Goal: Task Accomplishment & Management: Complete application form

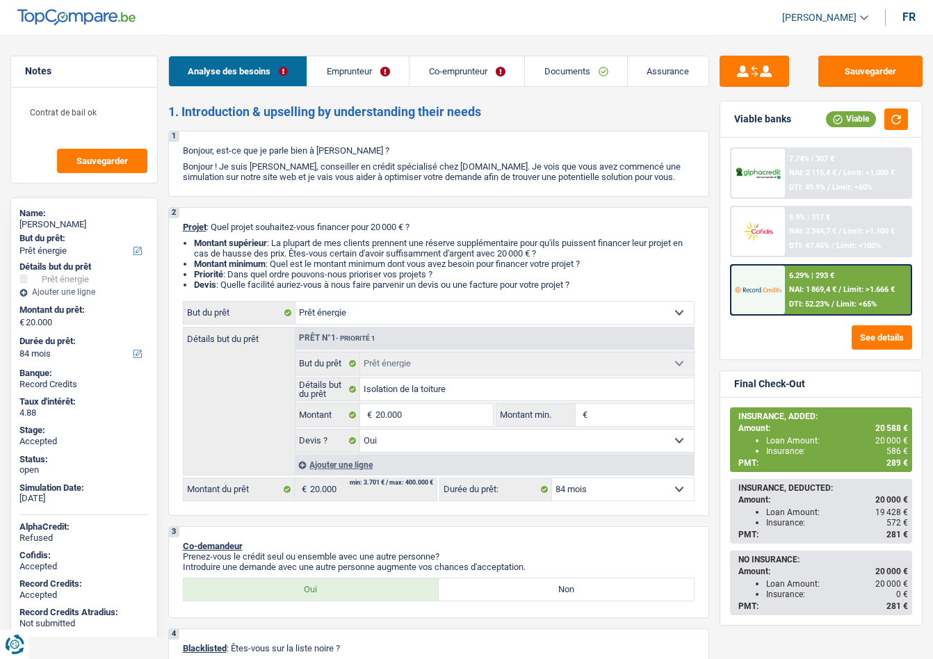
select select "energy"
select select "84"
select select "energy"
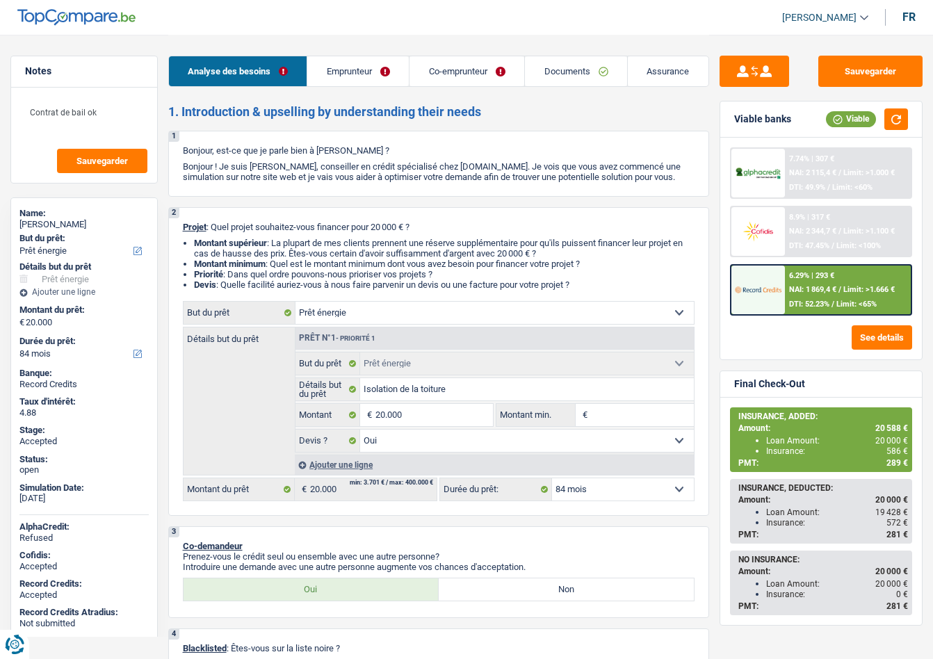
select select "yes"
select select "84"
select select "publicEmployee"
select select "independent"
select select "rentalIncome"
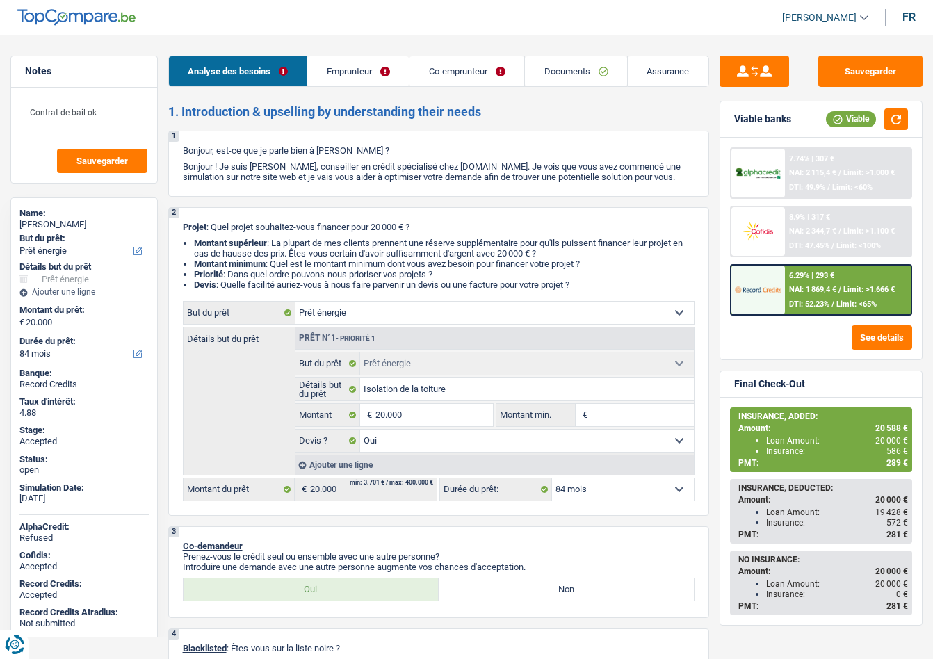
select select "netSalary"
select select "familyAllowances"
select select "mealVouchers"
select select "netSalary"
select select "ownerWithMortgage"
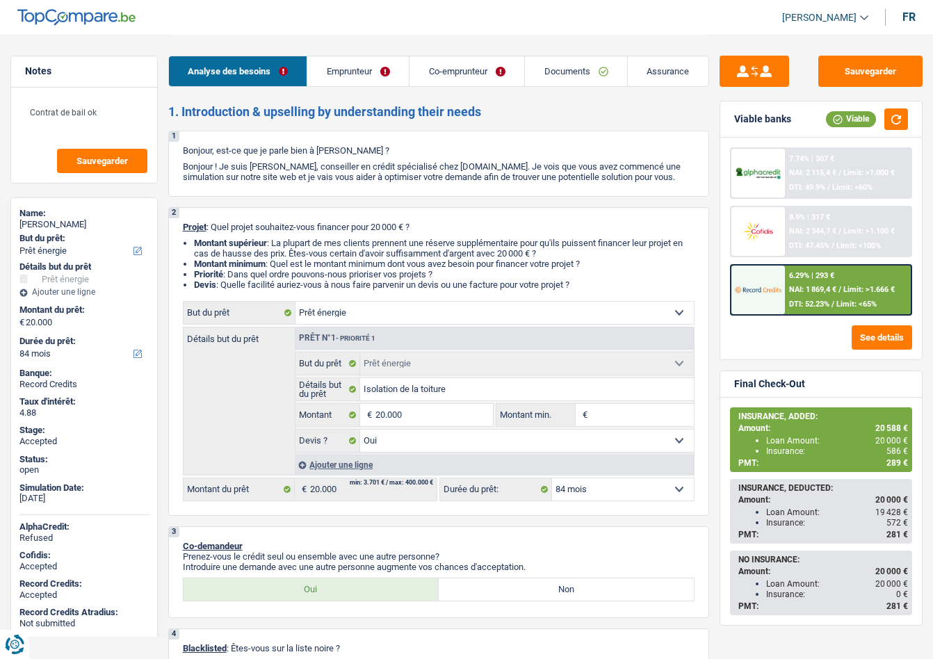
select select "mortgage"
select select "240"
select select "carLoan"
select select "48"
select select "renovationLoan"
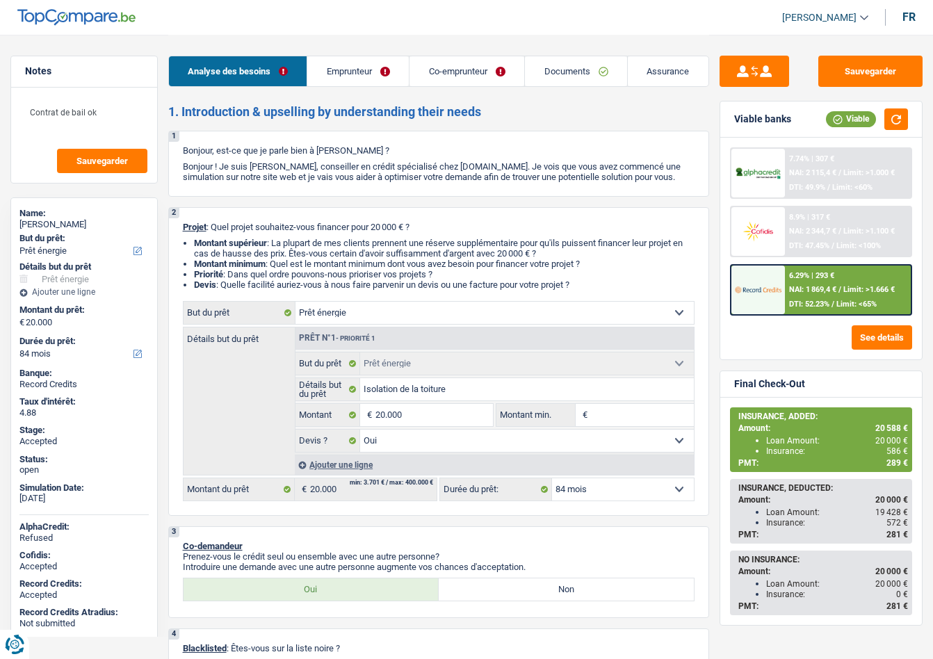
select select "60"
select select "energy"
select select "yes"
select select "84"
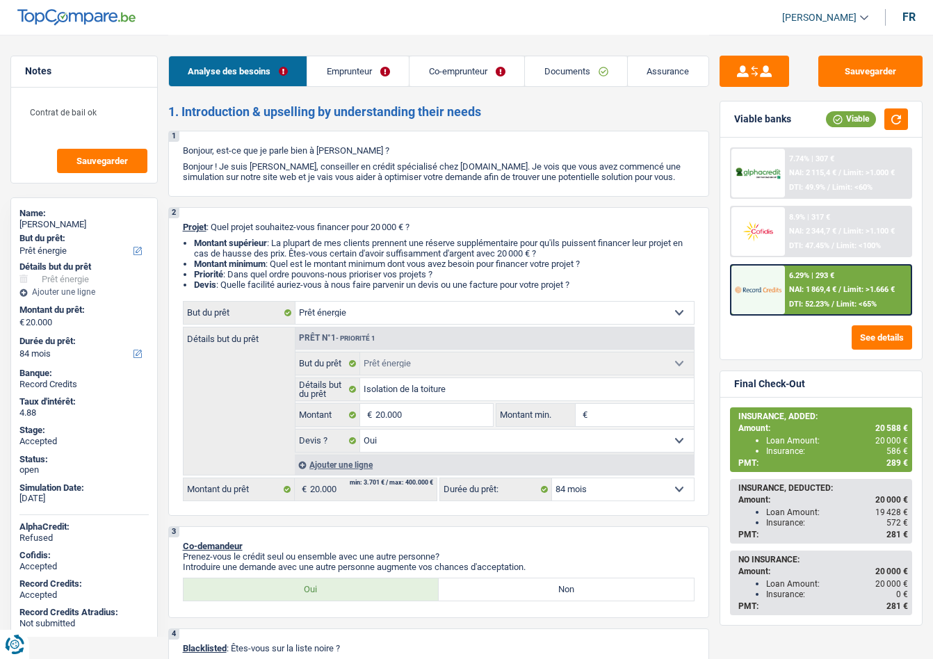
click at [709, 266] on div "Sauvegarder Viable banks Viable 7.74% | 307 € NAI: 2 115,4 € / Limit: >1.000 € …" at bounding box center [821, 346] width 224 height 581
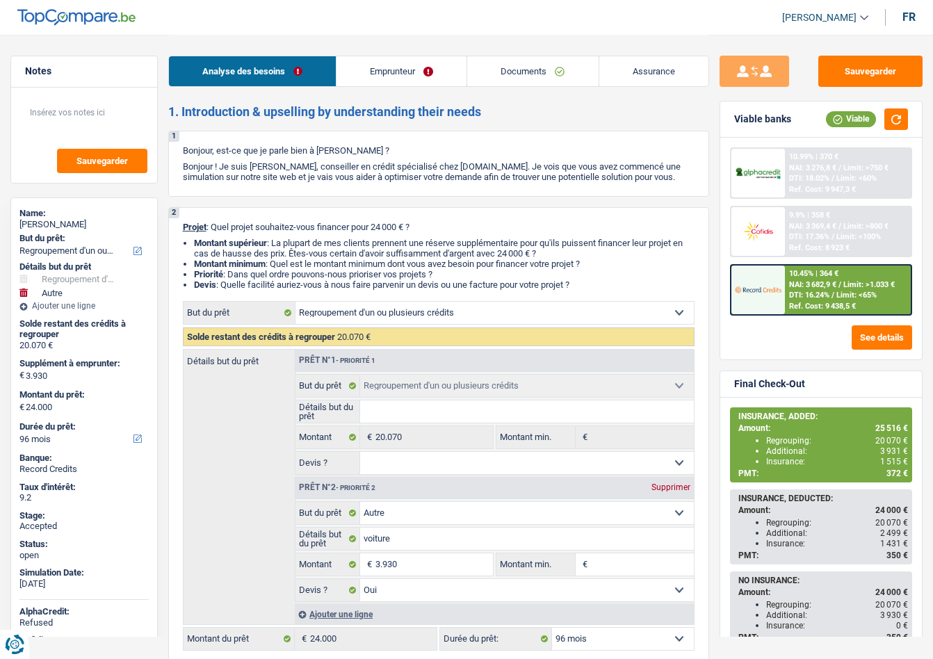
select select "refinancing"
select select "other"
select select "96"
select select "refinancing"
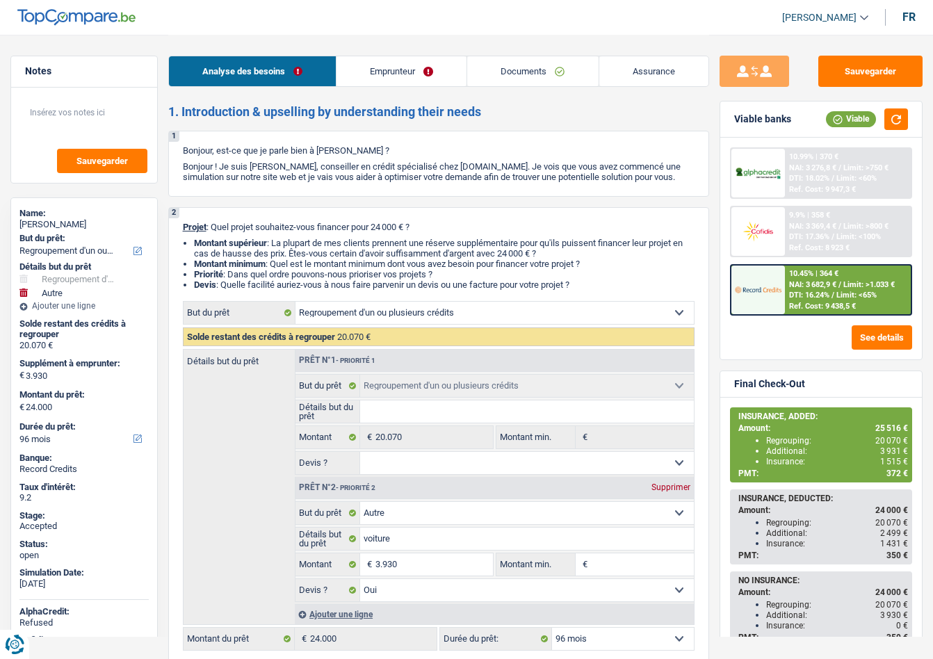
select select "refinancing"
select select "other"
select select "yes"
select select "96"
select select "worker"
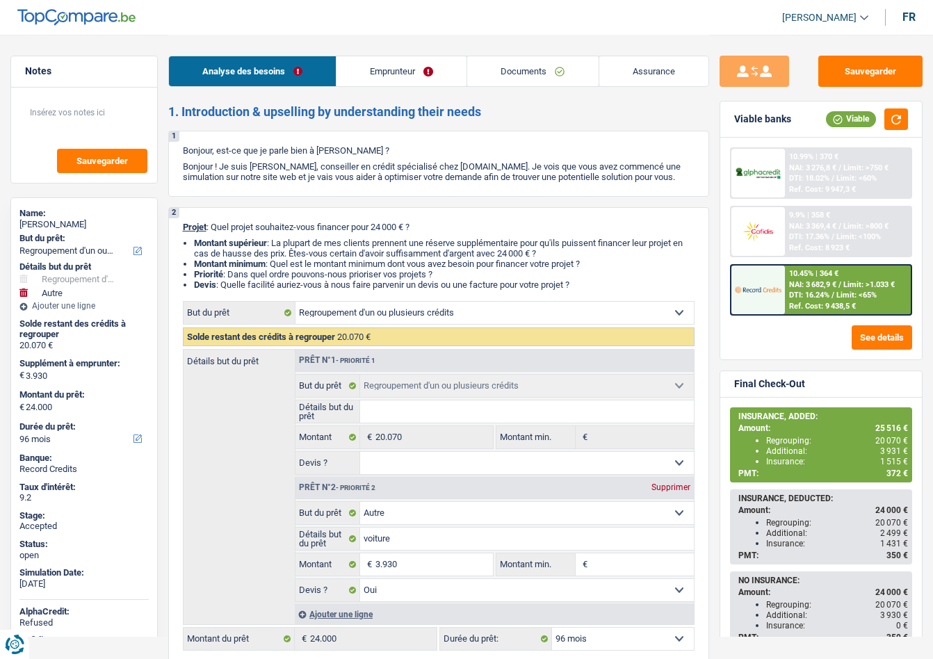
select select "netSalary"
select select "mealVouchers"
select select "rents"
select select "personalLoan"
select select "familyEvent"
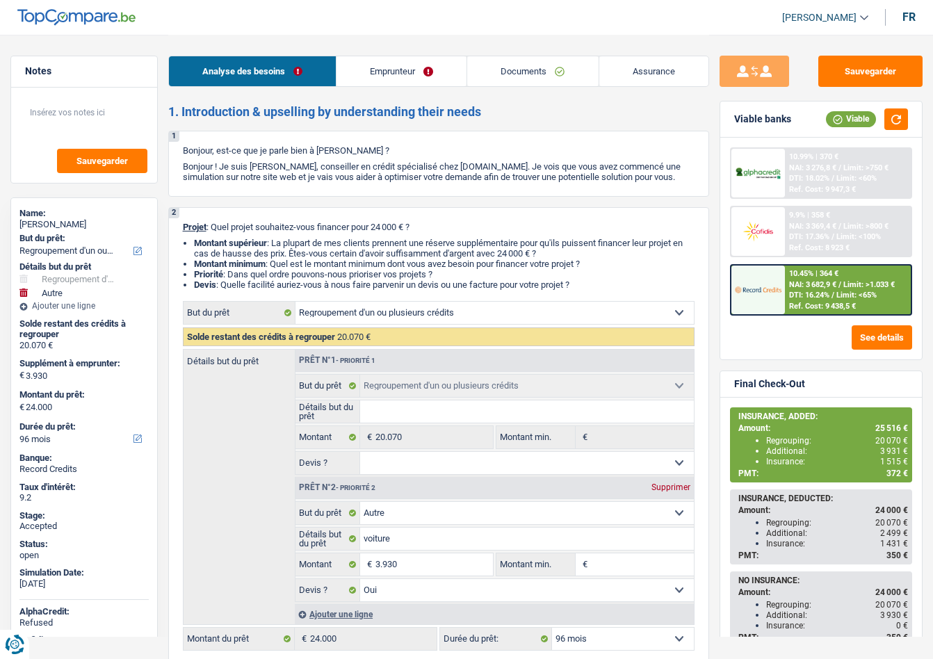
select select "60"
select select "personalLoan"
select select "familyEvent"
select select "60"
select select "carLoan"
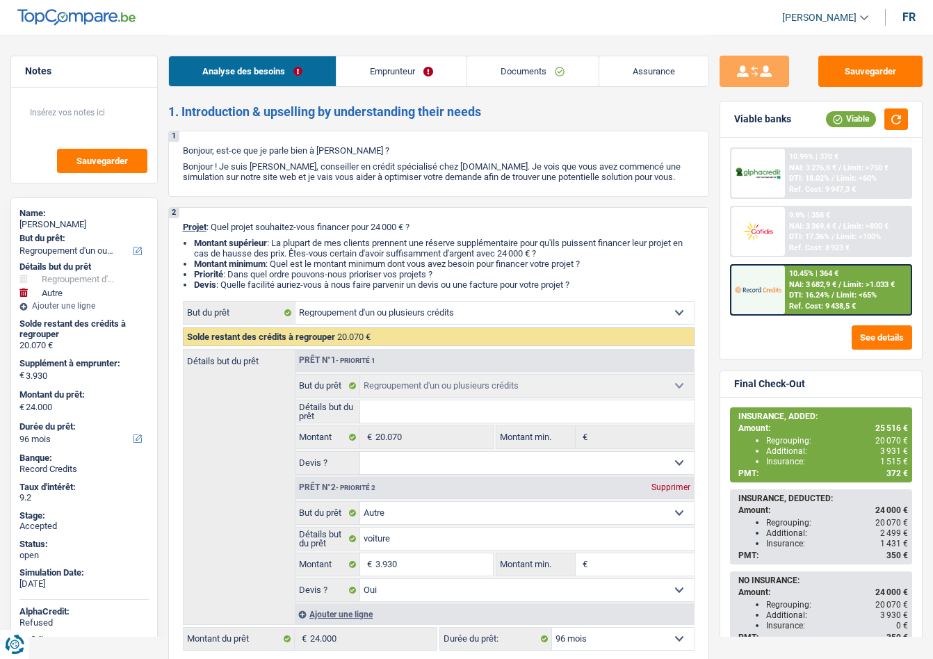
select select "42"
select select "carLoan"
select select "36"
select select "refinancing"
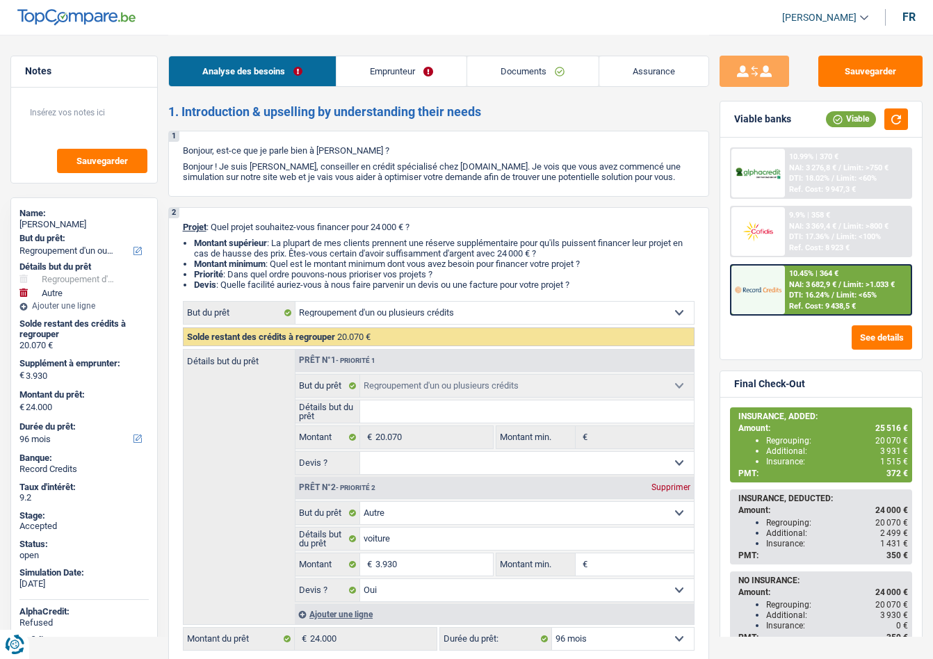
select select "other"
select select "yes"
select select "96"
click at [424, 66] on link "Emprunteur" at bounding box center [402, 71] width 130 height 30
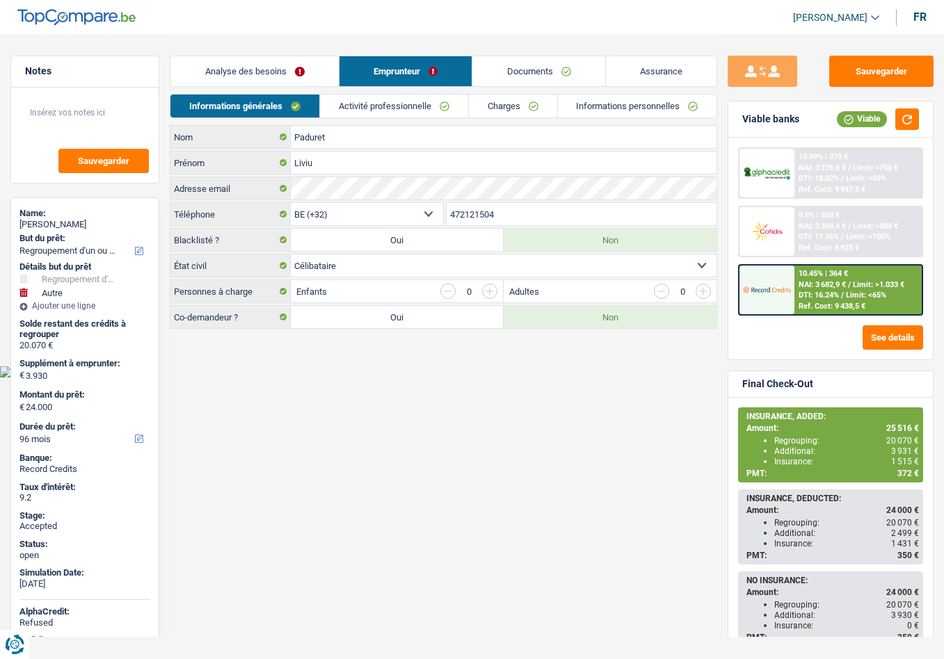
click at [532, 72] on link "Documents" at bounding box center [538, 71] width 133 height 30
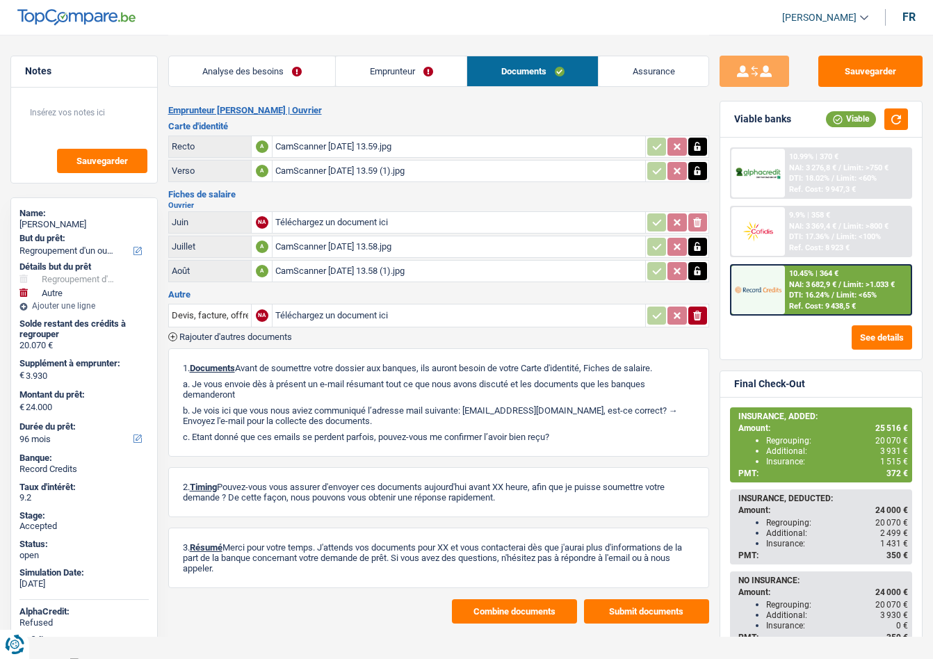
click at [316, 148] on div "CamScanner 19.09.2025 13.59.jpg" at bounding box center [458, 146] width 366 height 21
click at [641, 67] on link "Assurance" at bounding box center [654, 71] width 110 height 30
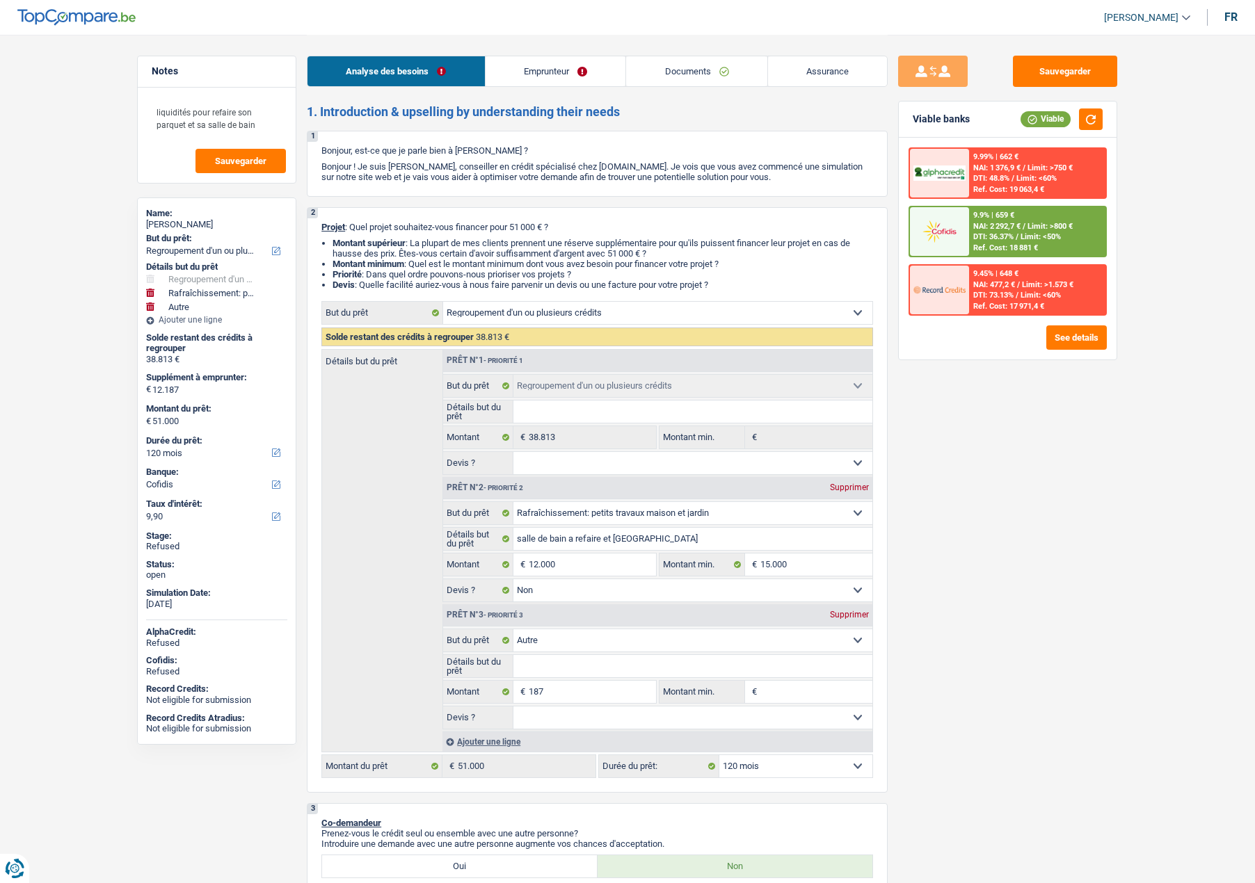
select select "refinancing"
select select "houseOrGarden"
select select "other"
select select "120"
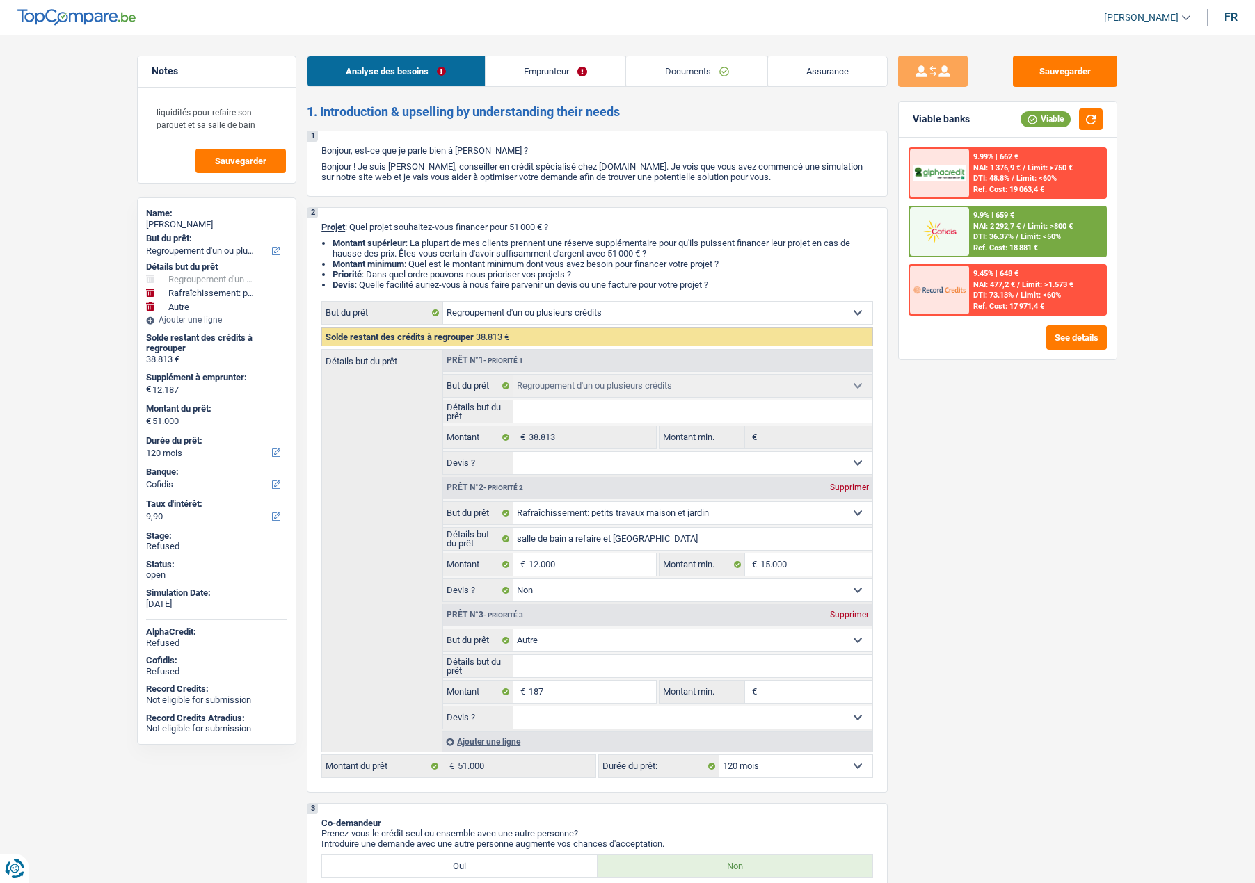
select select "cofidis"
select select "refinancing"
select select "houseOrGarden"
select select "false"
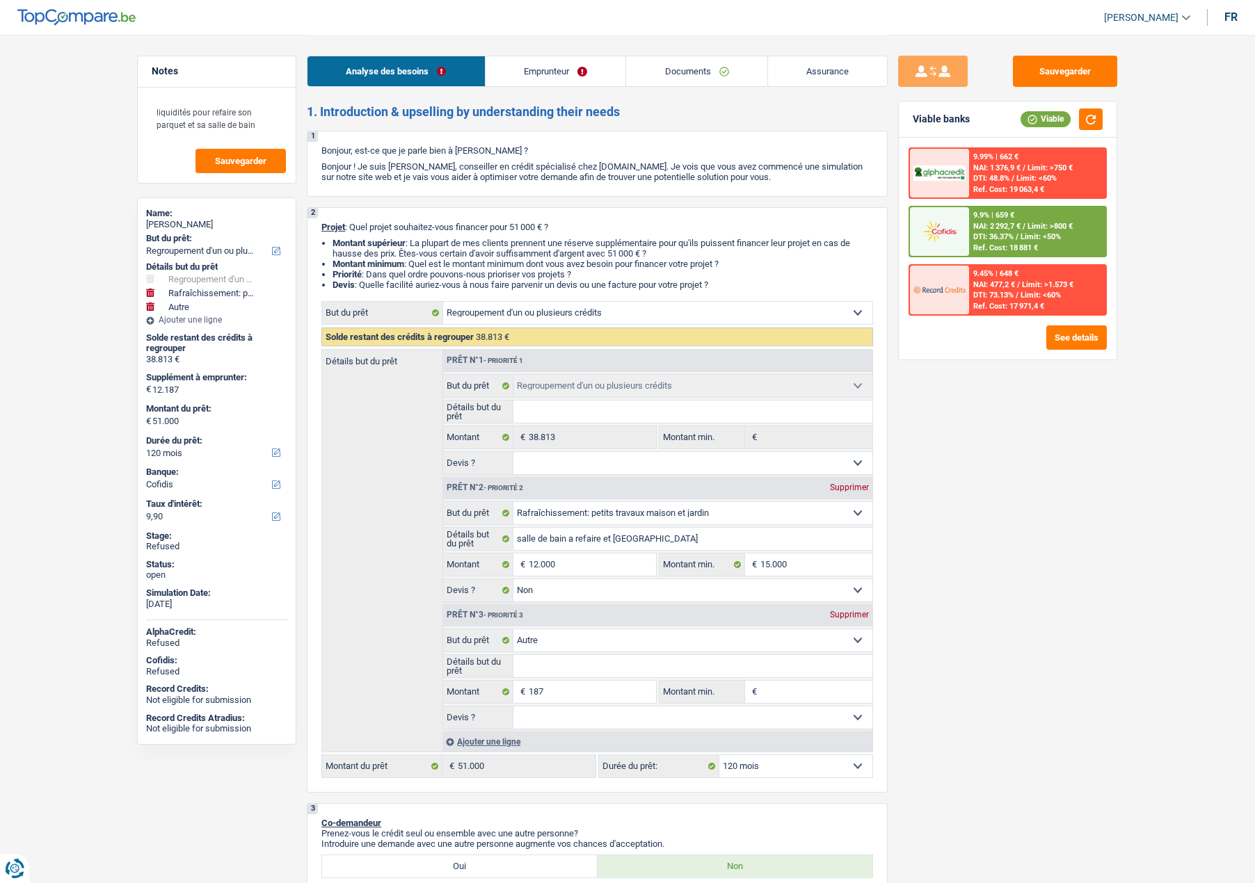
select select "other"
select select "120"
select select "invalid"
select select "familyAllowances"
select select "disabilityPension"
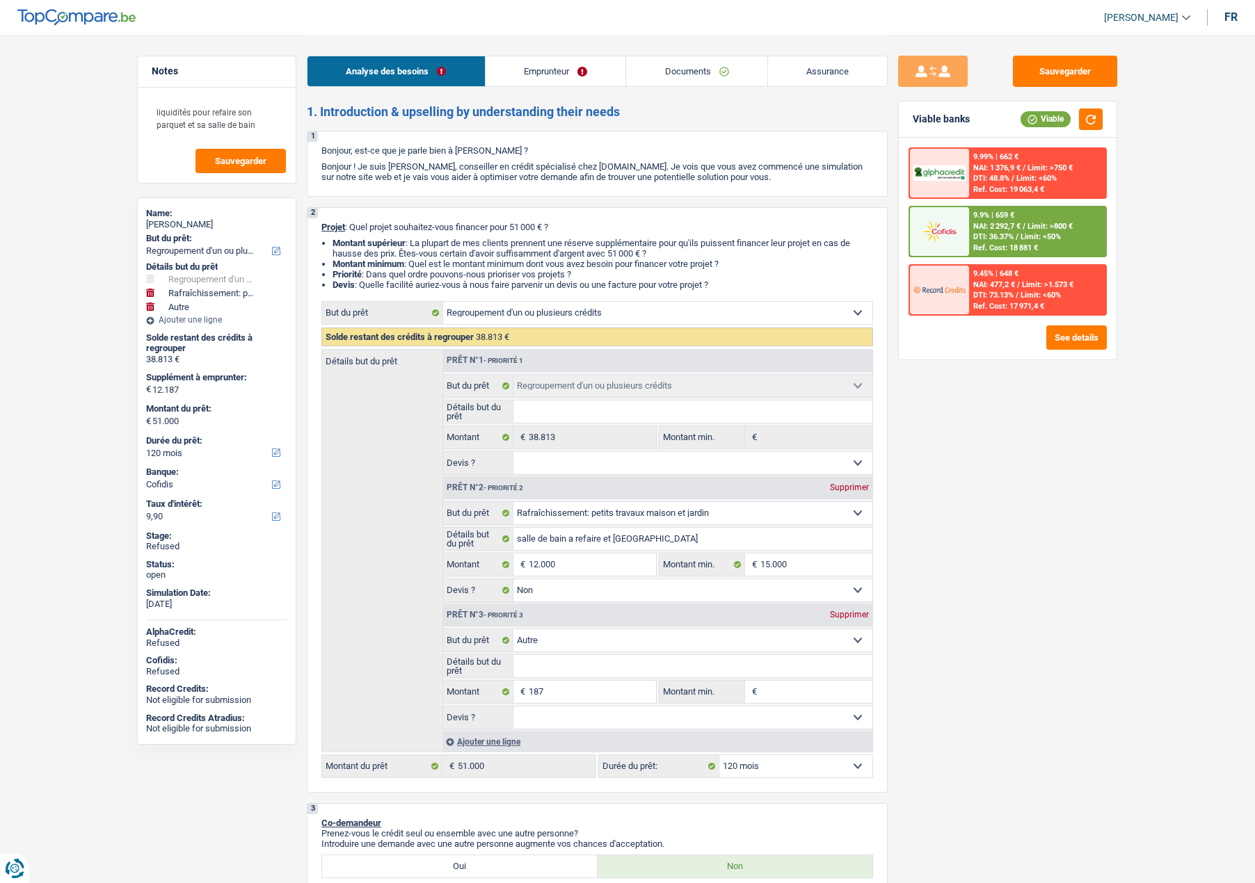
select select "alimony"
select select "rents"
select select "carLoan"
select select "120"
select select "personalLoan"
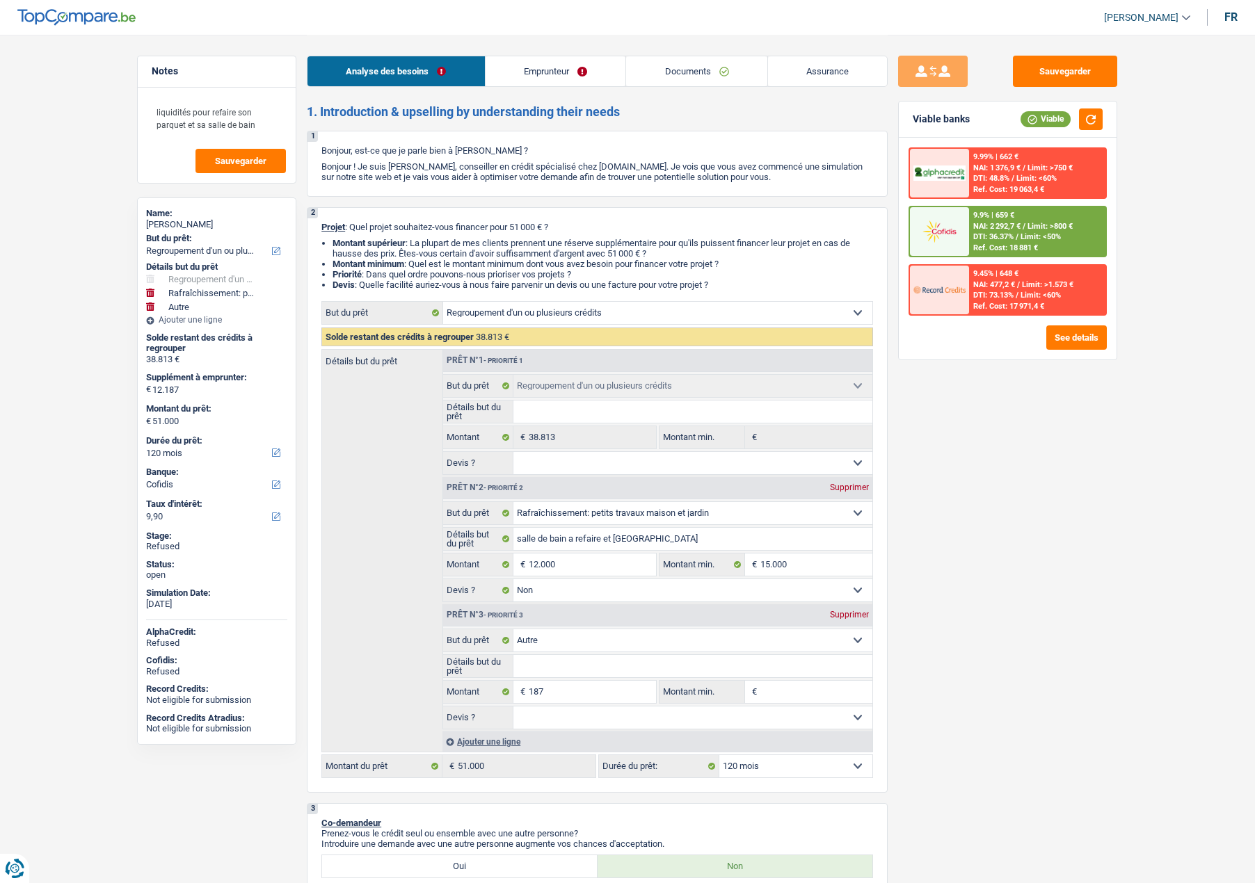
select select "carRestore"
select select "60"
select select "cardOrCredit"
select select "personalLoan"
select select "homeFurnishingOrRelocation"
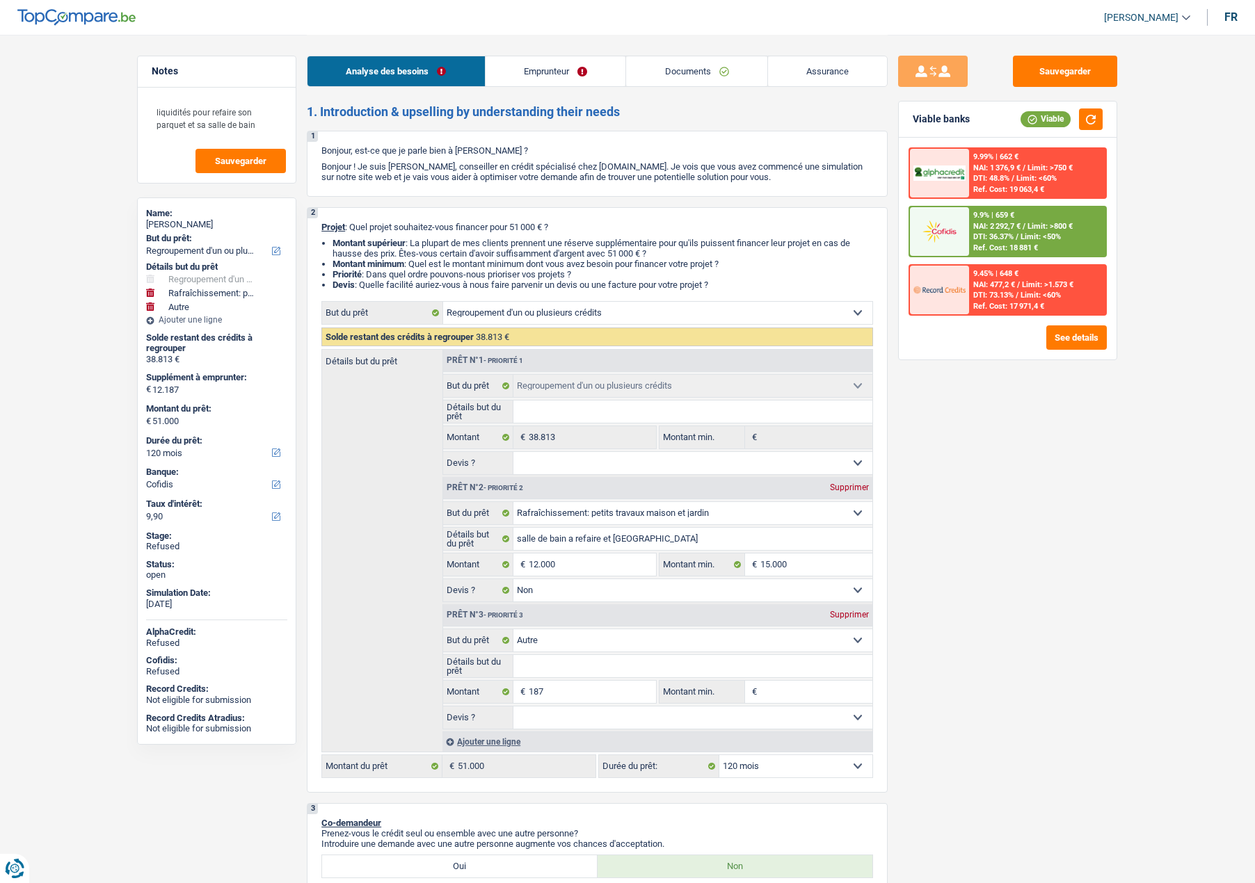
select select "36"
select select "personalLoan"
select select "homeFurnishingOrRelocation"
select select "36"
select select "cardOrCredit"
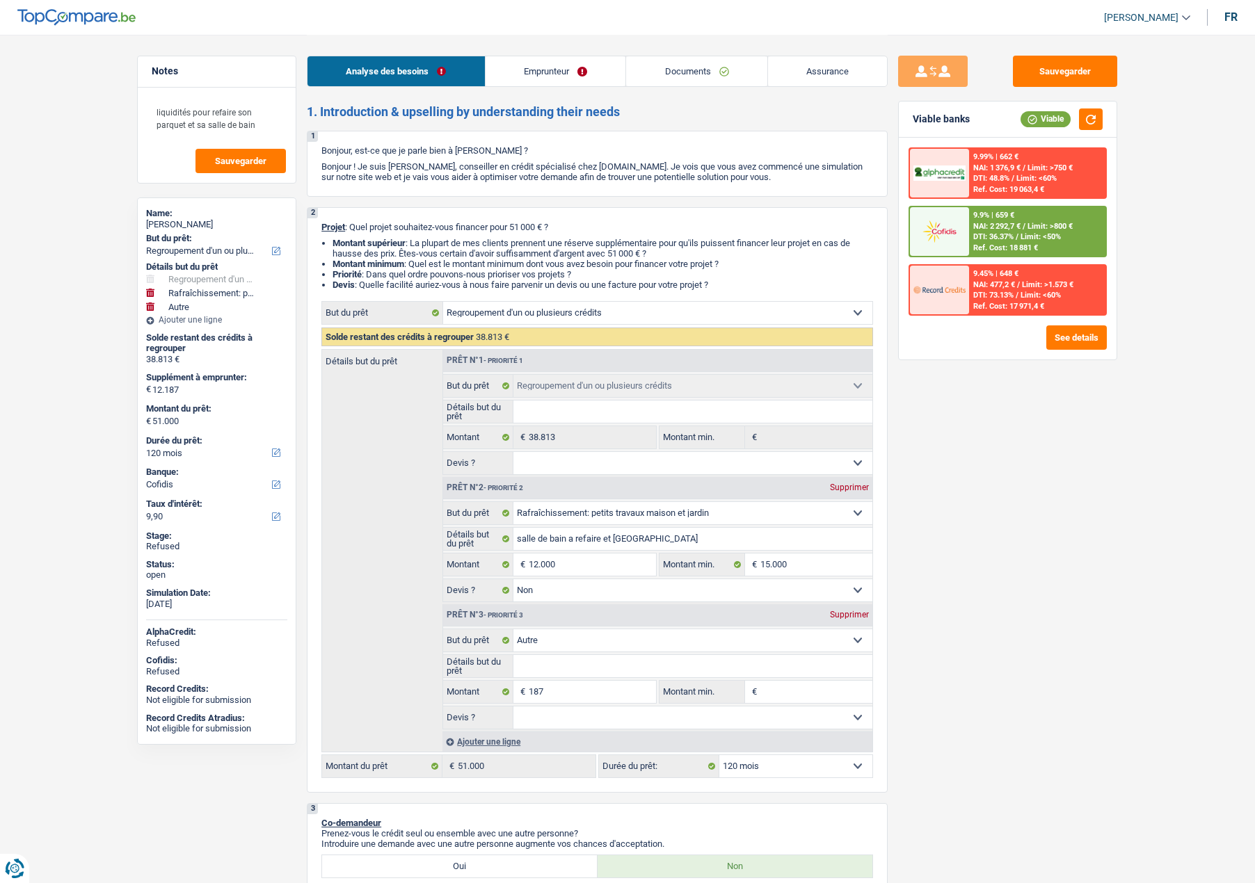
select select "cardOrCredit"
select select "refinancing"
select select "houseOrGarden"
select select "false"
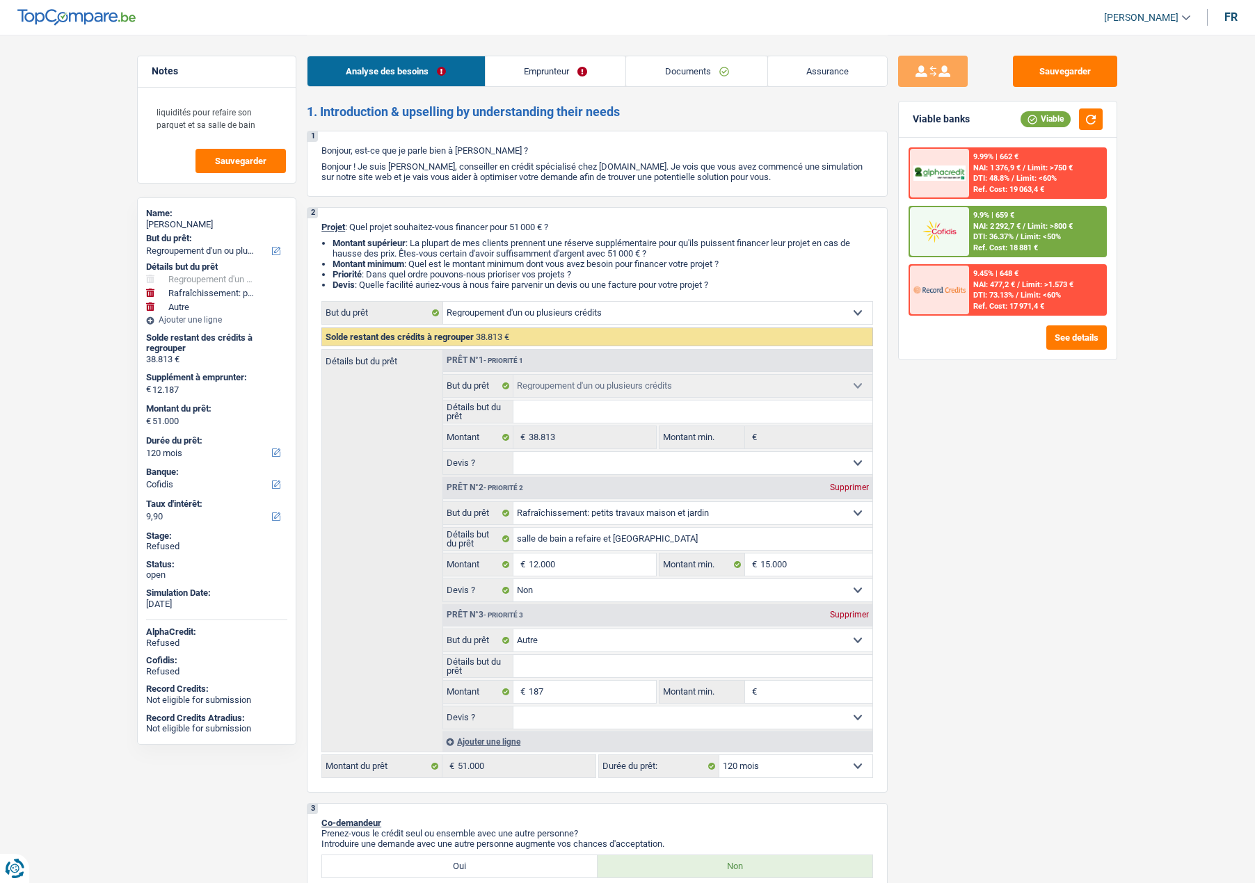
select select "other"
select select "120"
select select "invalid"
select select "familyAllowances"
select select "disabilityPension"
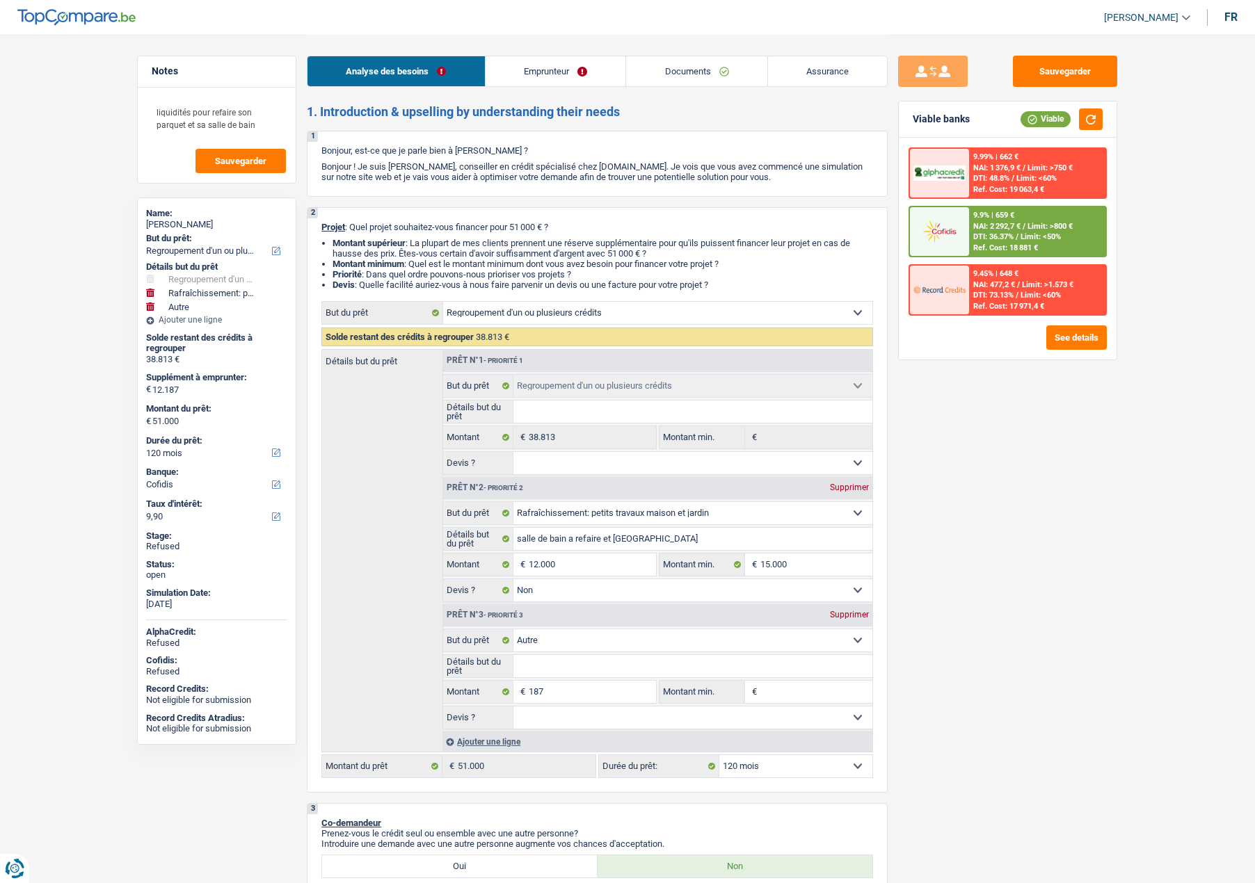
select select "alimony"
select select "partenamut"
select select "BE"
drag, startPoint x: 561, startPoint y: 70, endPoint x: 639, endPoint y: 69, distance: 77.9
click at [563, 70] on link "Emprunteur" at bounding box center [555, 71] width 140 height 30
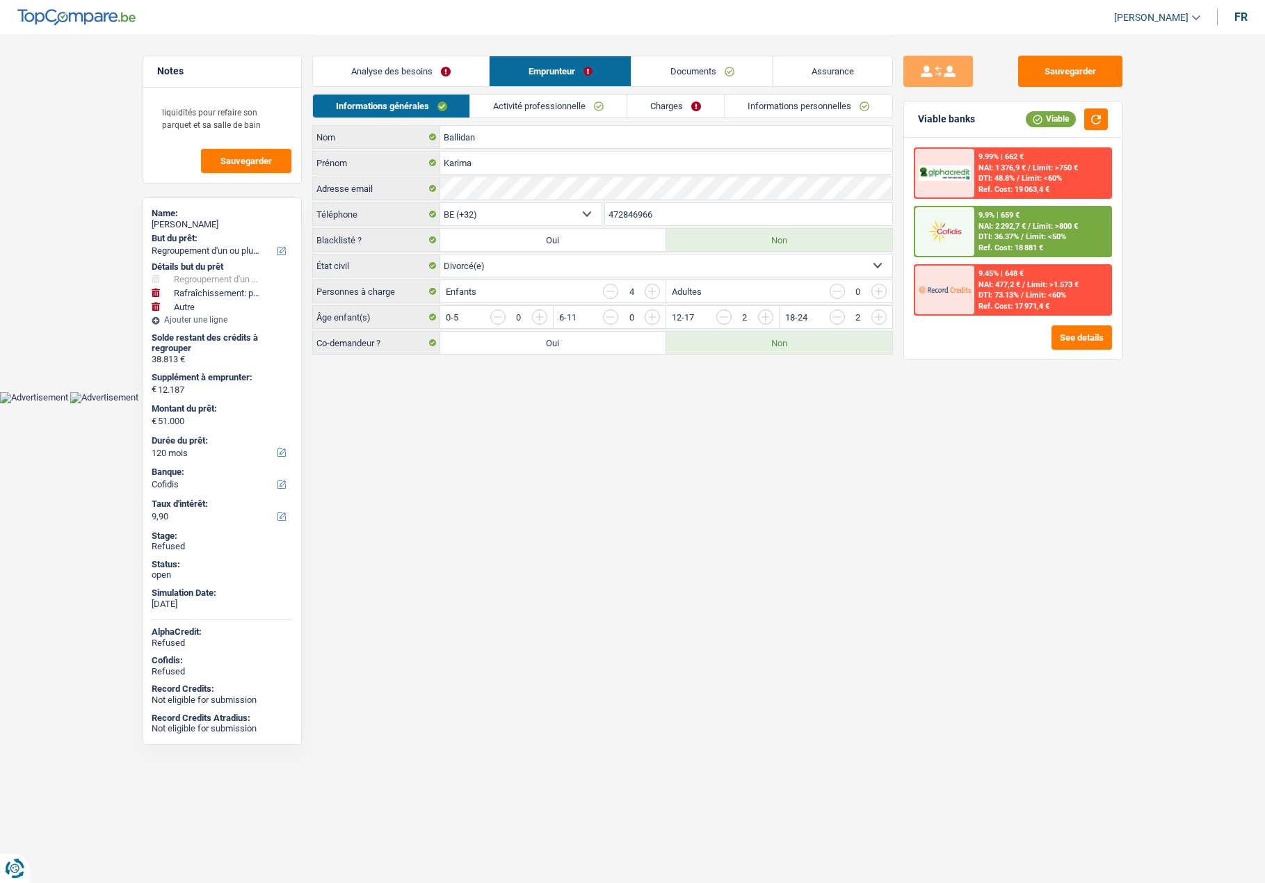
click at [801, 103] on link "Informations personnelles" at bounding box center [809, 106] width 168 height 23
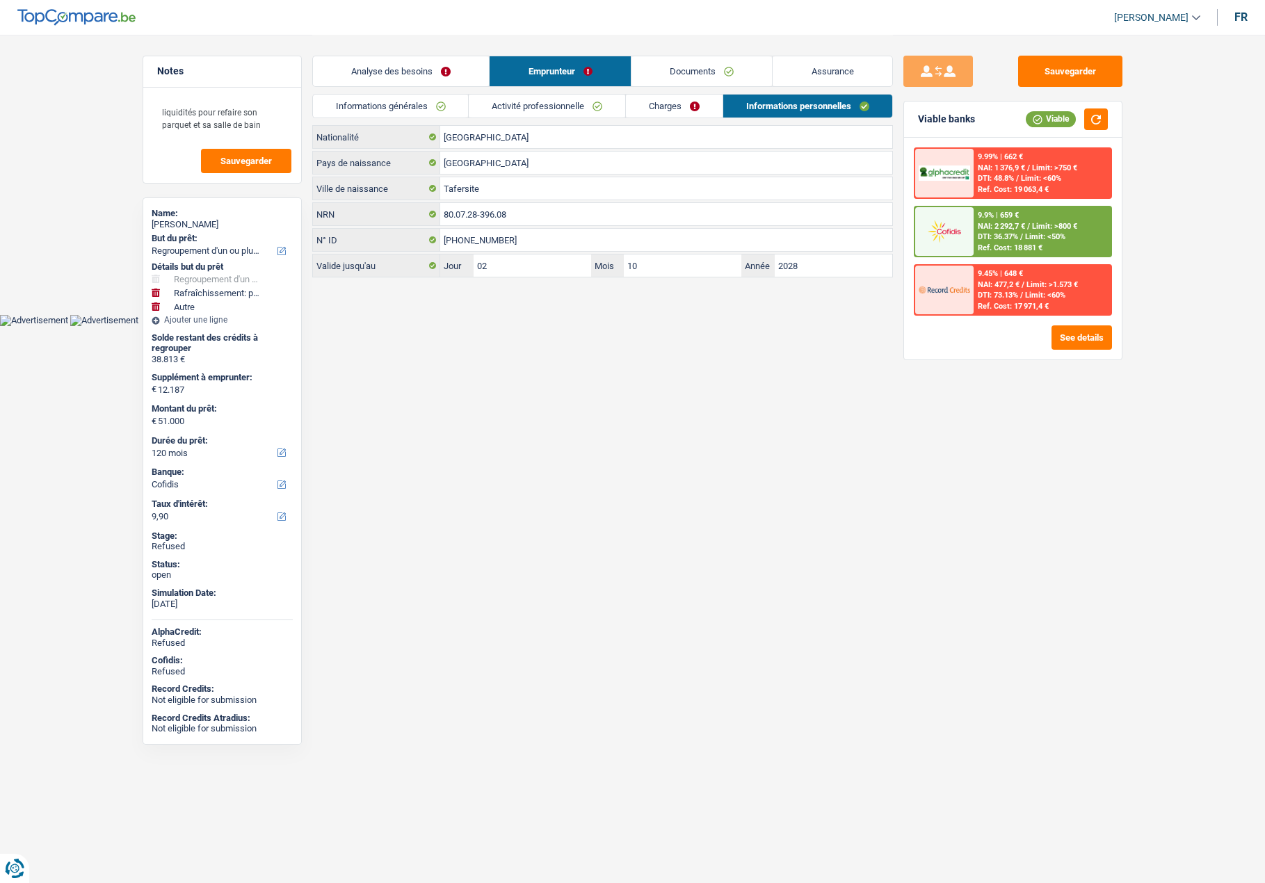
click at [539, 106] on link "Activité professionnelle" at bounding box center [547, 106] width 156 height 23
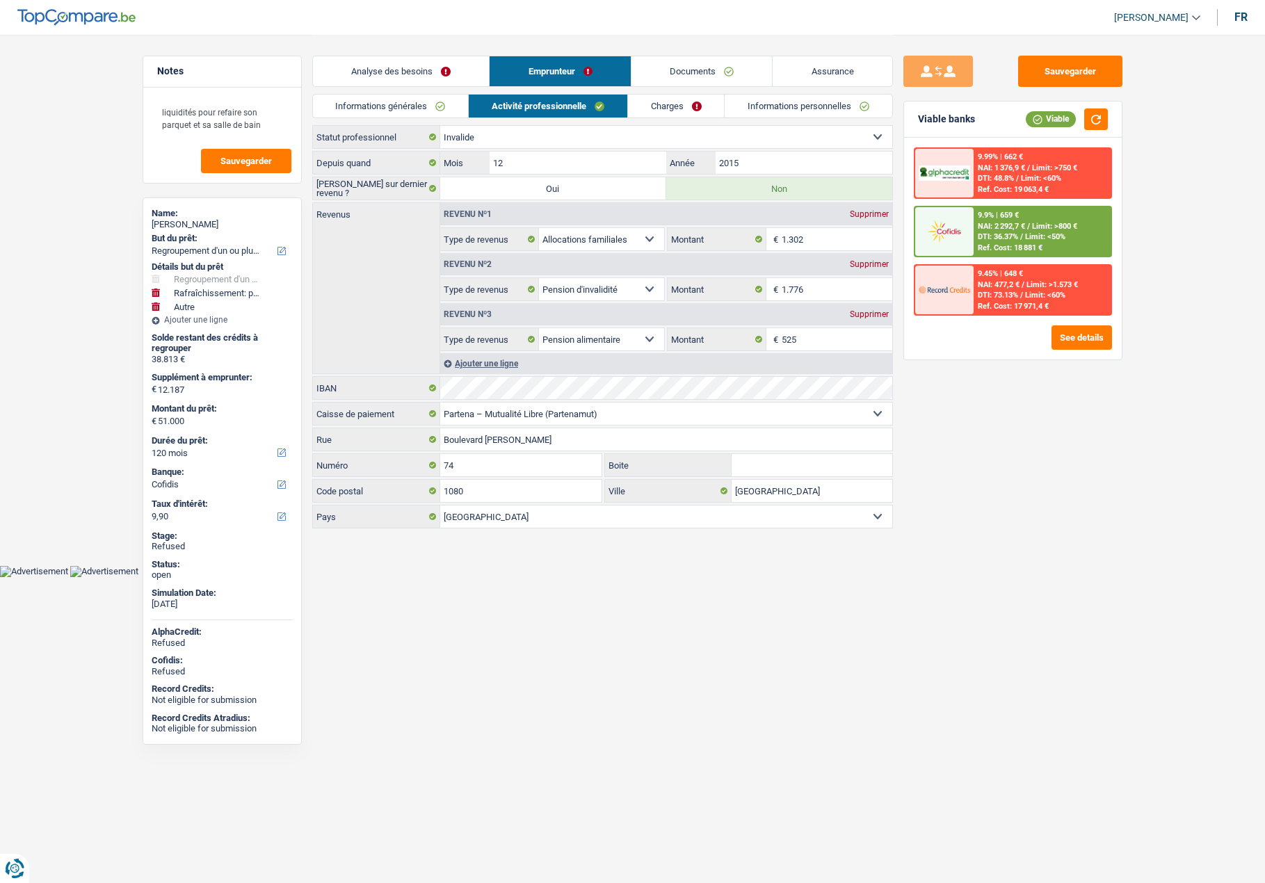
click at [174, 225] on div "Karima Ballidan" at bounding box center [222, 224] width 141 height 11
click at [174, 225] on div "[PERSON_NAME]" at bounding box center [222, 224] width 141 height 11
copy div "[PERSON_NAME]"
click at [203, 225] on div "[PERSON_NAME]" at bounding box center [222, 224] width 141 height 11
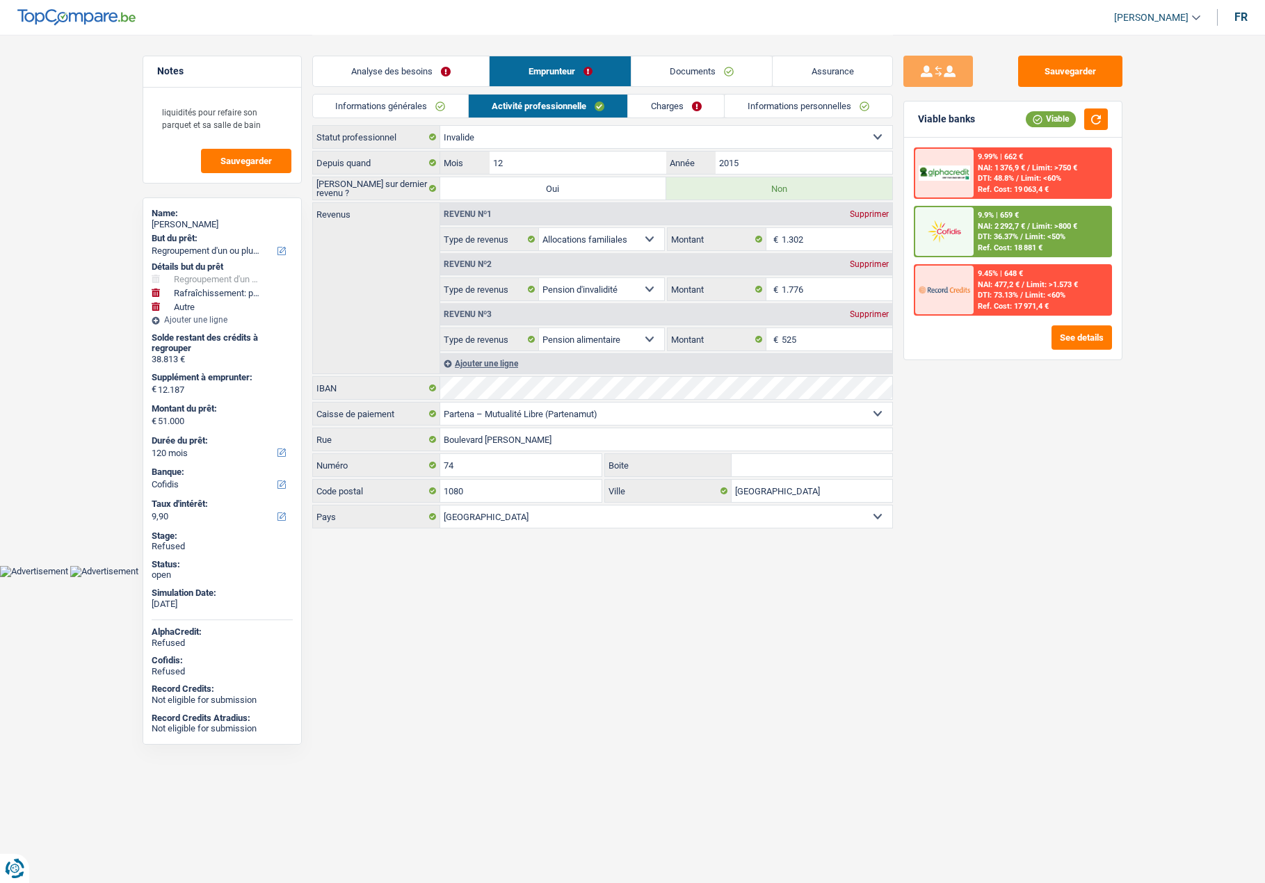
click at [203, 224] on div "[PERSON_NAME]" at bounding box center [222, 224] width 141 height 11
click at [695, 72] on link "Documents" at bounding box center [701, 71] width 141 height 30
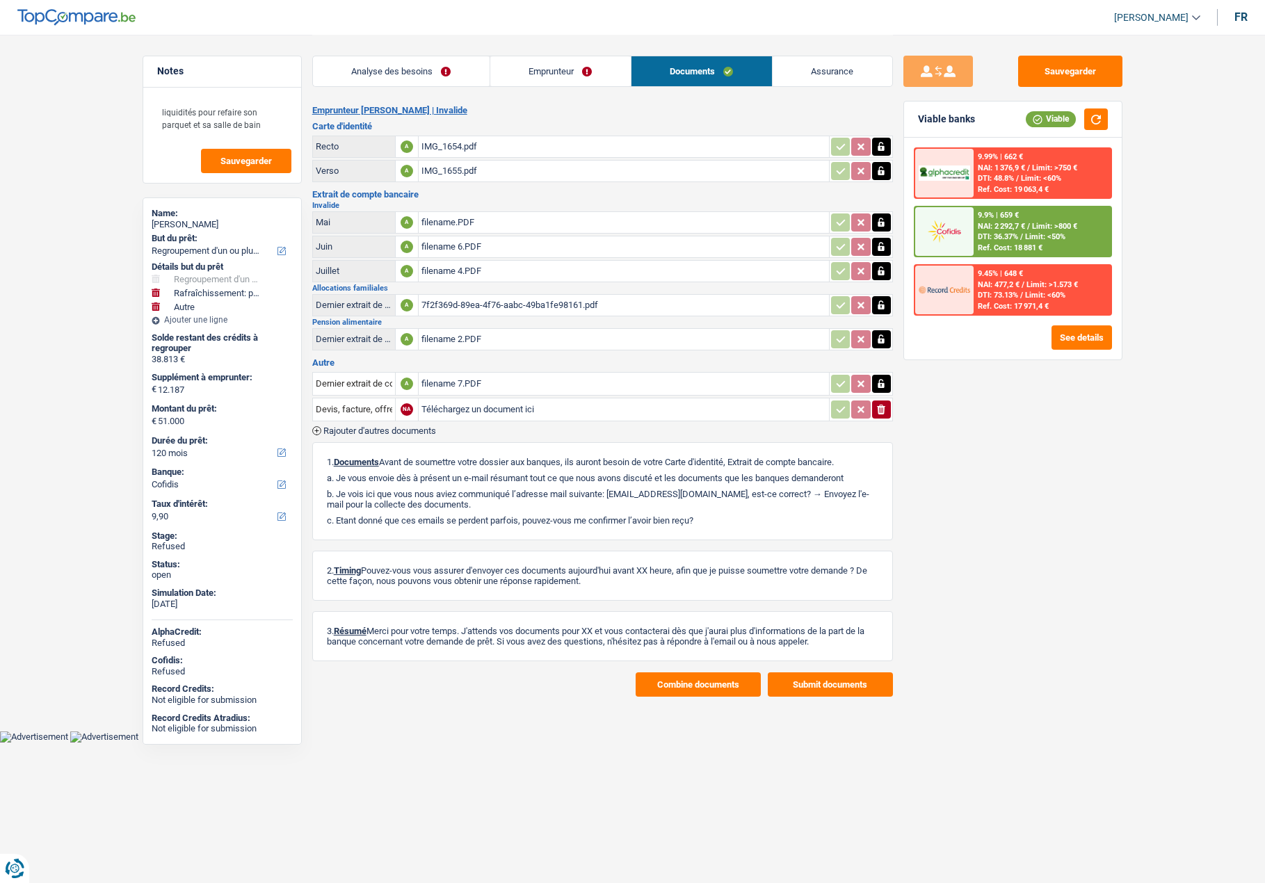
click at [1136, 13] on span "[PERSON_NAME]" at bounding box center [1151, 18] width 74 height 12
click at [1131, 125] on button "SO" at bounding box center [1126, 127] width 124 height 28
select select "120"
select select "refinancing"
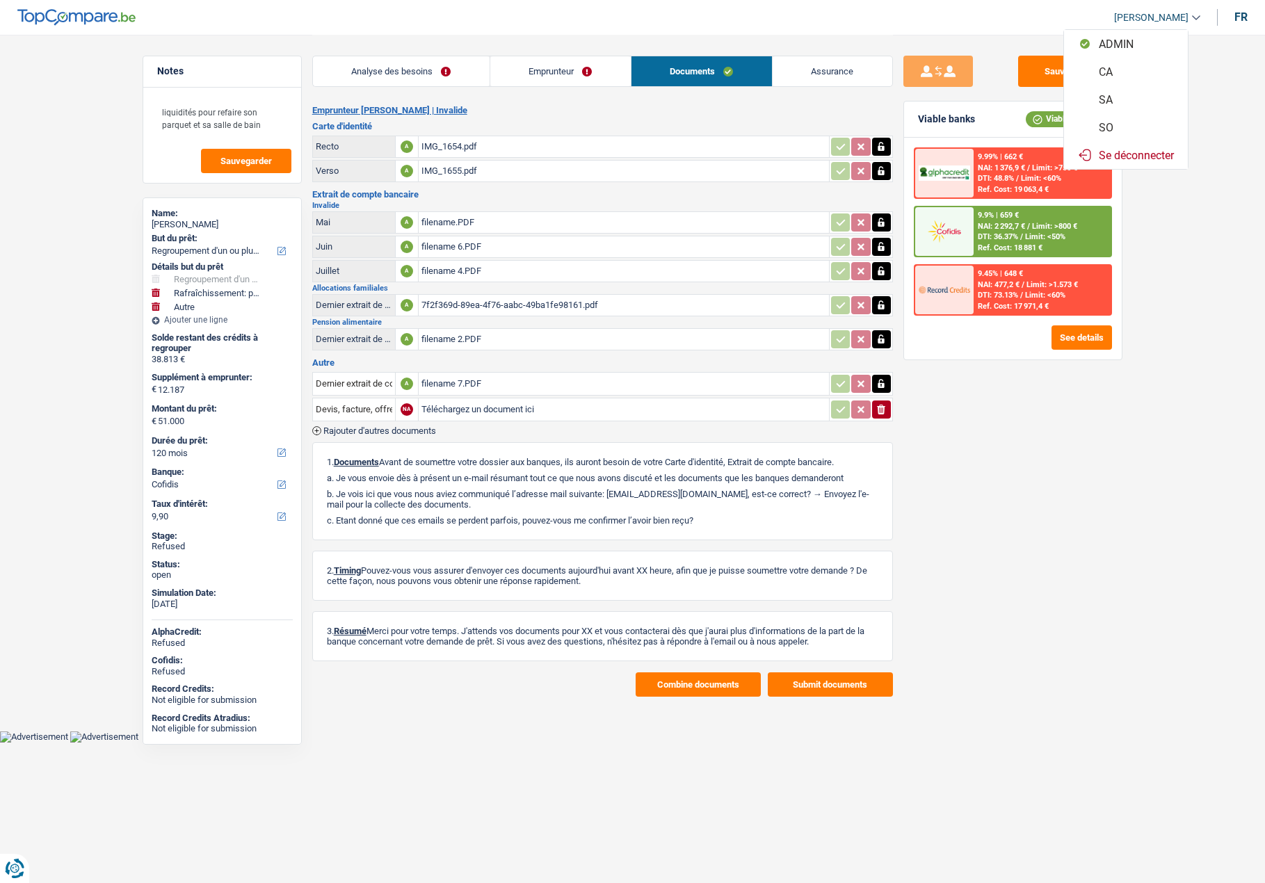
select select "refinancing"
select select "houseOrGarden"
select select "false"
select select "other"
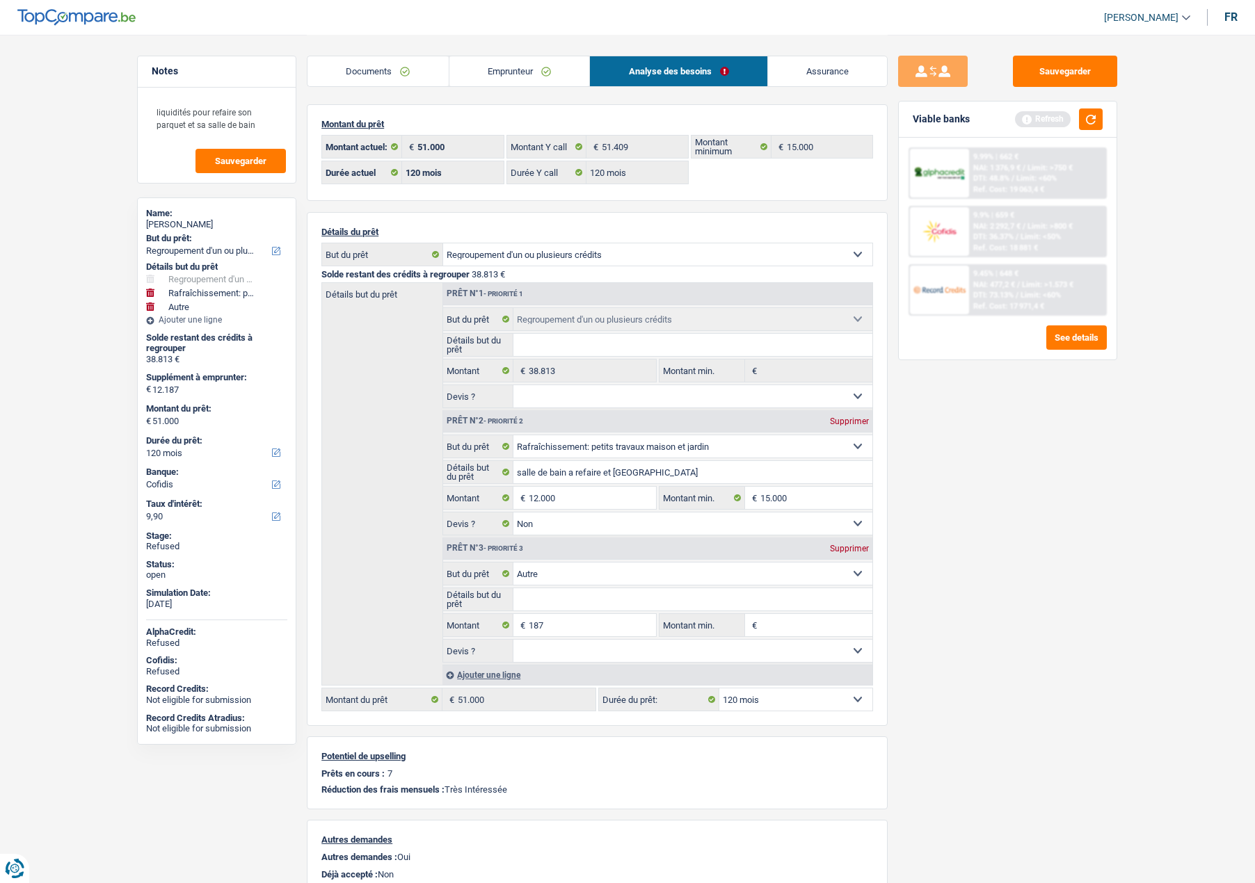
click at [488, 70] on link "Emprunteur" at bounding box center [519, 71] width 140 height 30
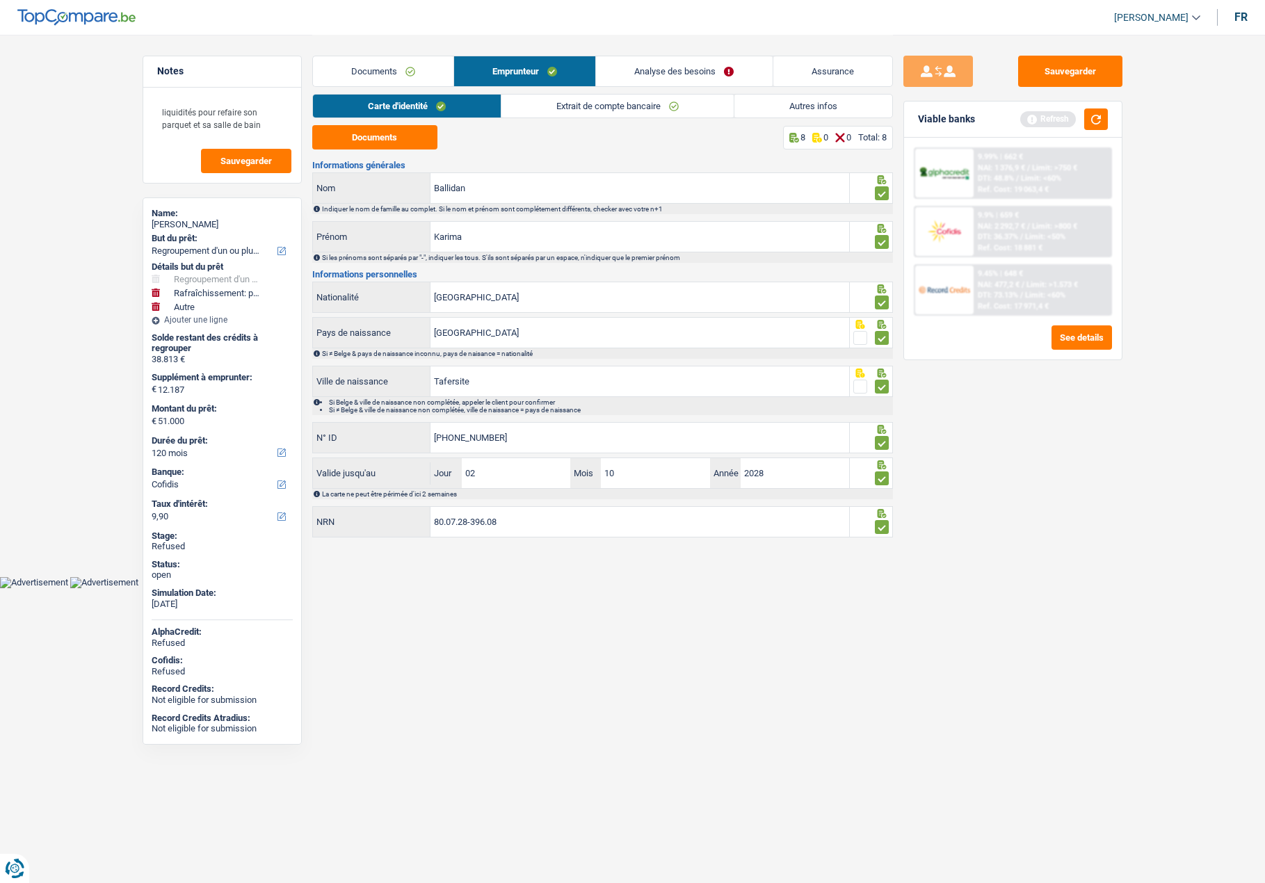
click at [763, 113] on link "Autres infos" at bounding box center [813, 106] width 158 height 23
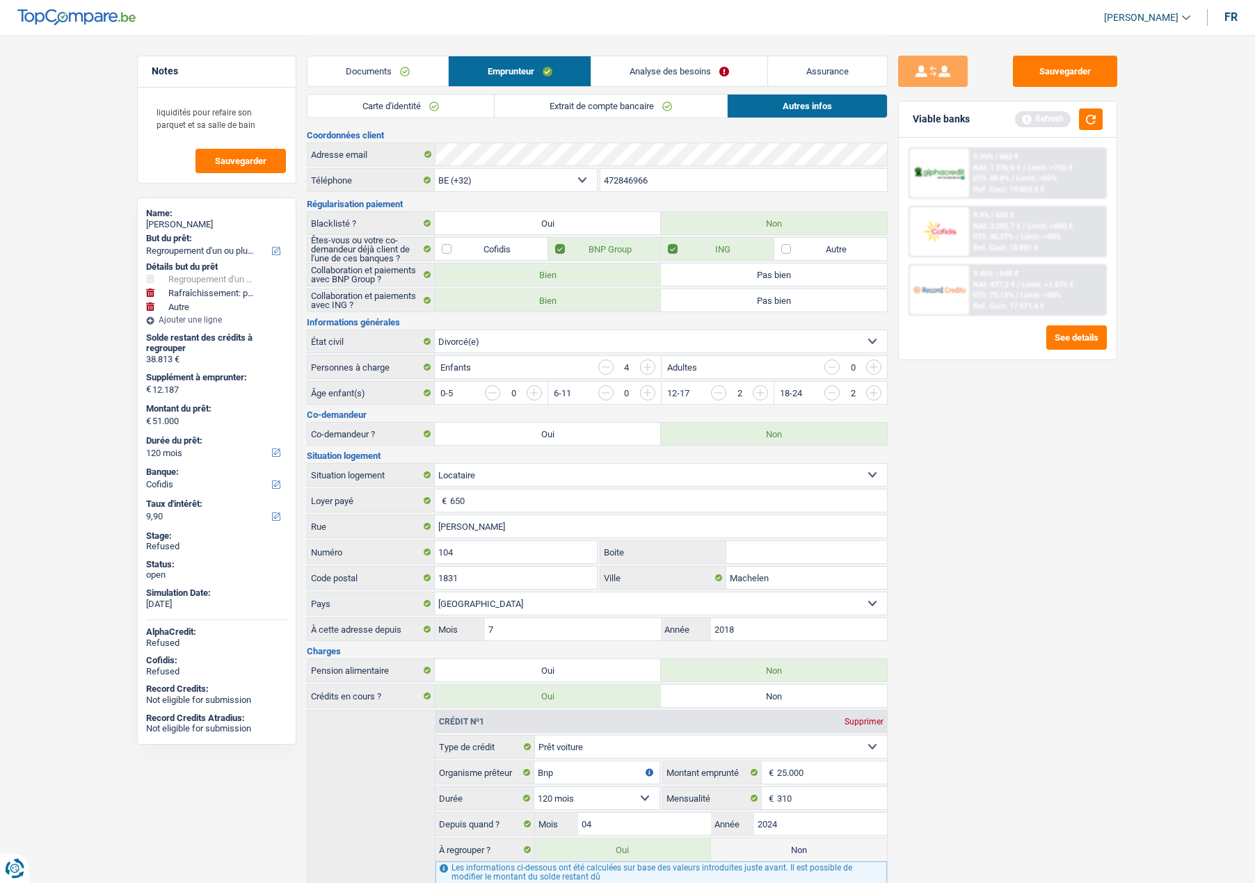
click at [649, 73] on link "Analyse des besoins" at bounding box center [679, 71] width 176 height 30
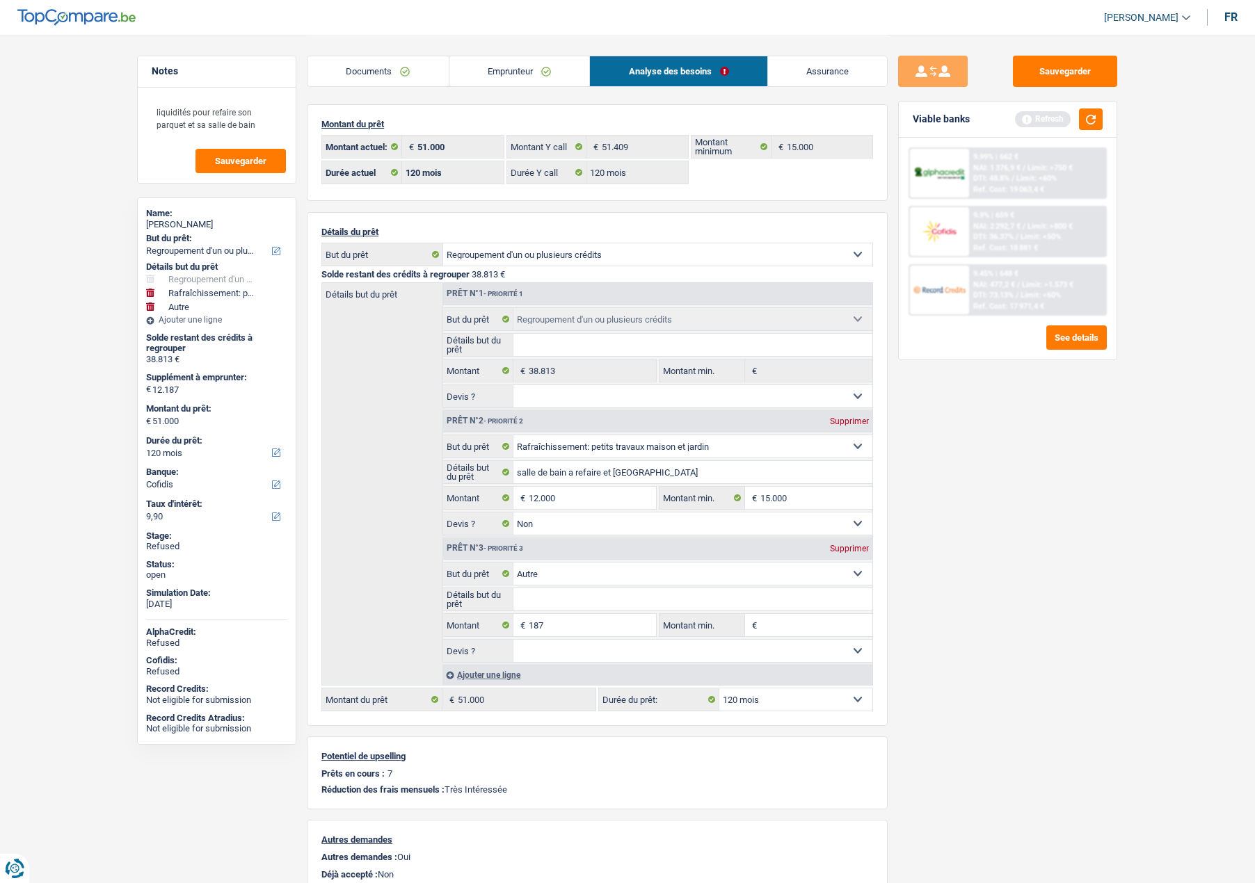
click at [783, 707] on select "12 mois 18 mois 24 mois 30 mois 36 mois 42 mois 48 mois 60 mois 72 mois 84 mois…" at bounding box center [795, 699] width 153 height 22
select select "84"
click at [719, 688] on select "12 mois 18 mois 24 mois 30 mois 36 mois 42 mois 48 mois 60 mois 72 mois 84 mois…" at bounding box center [795, 699] width 153 height 22
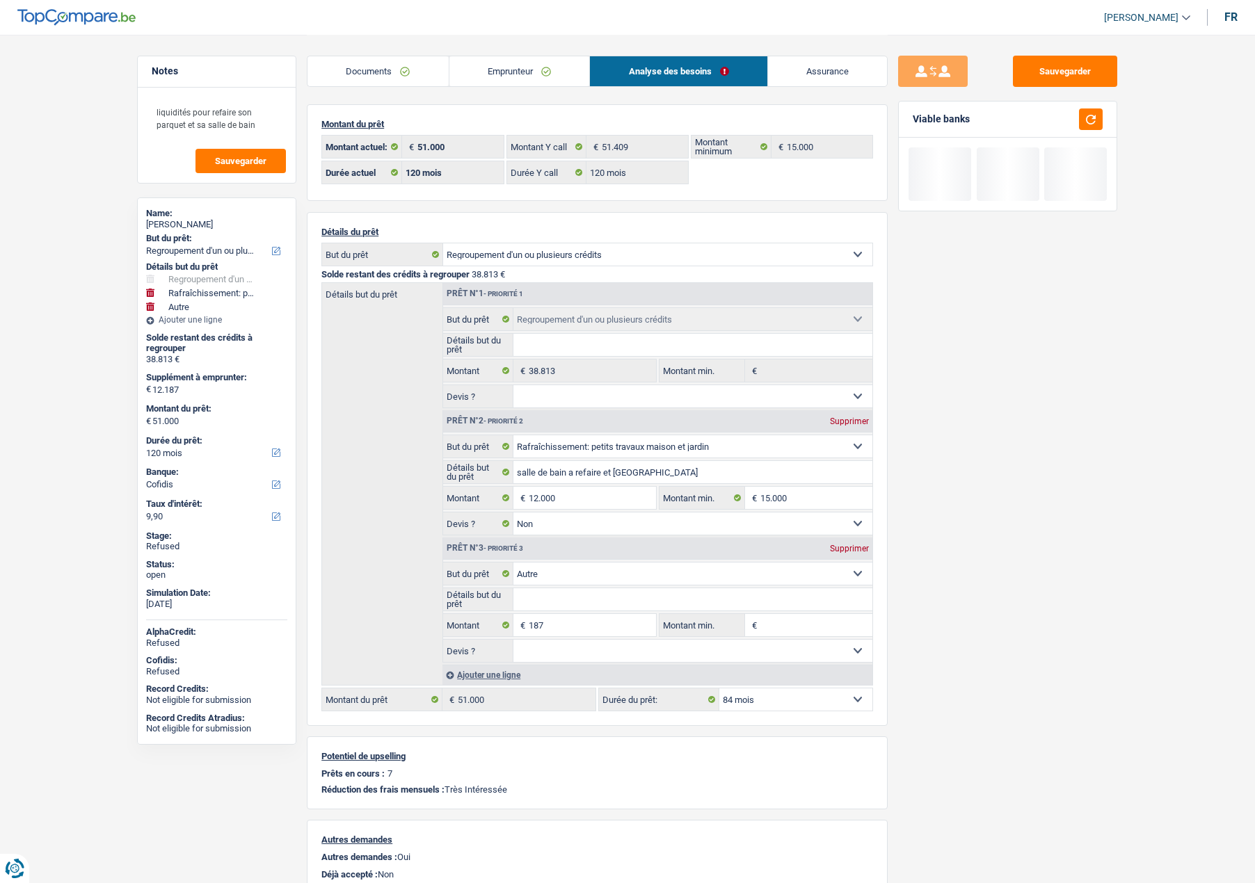
select select "84"
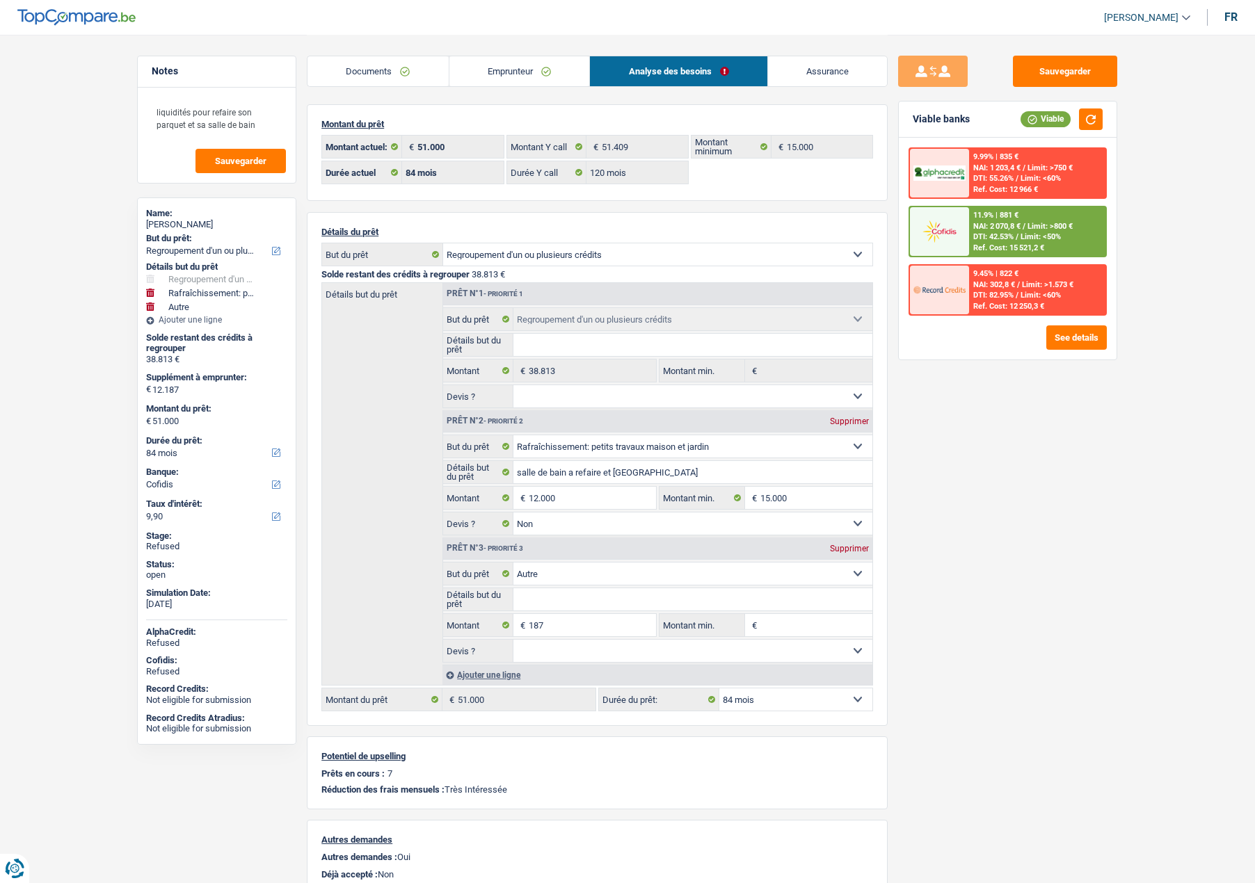
click at [519, 77] on link "Emprunteur" at bounding box center [519, 71] width 140 height 30
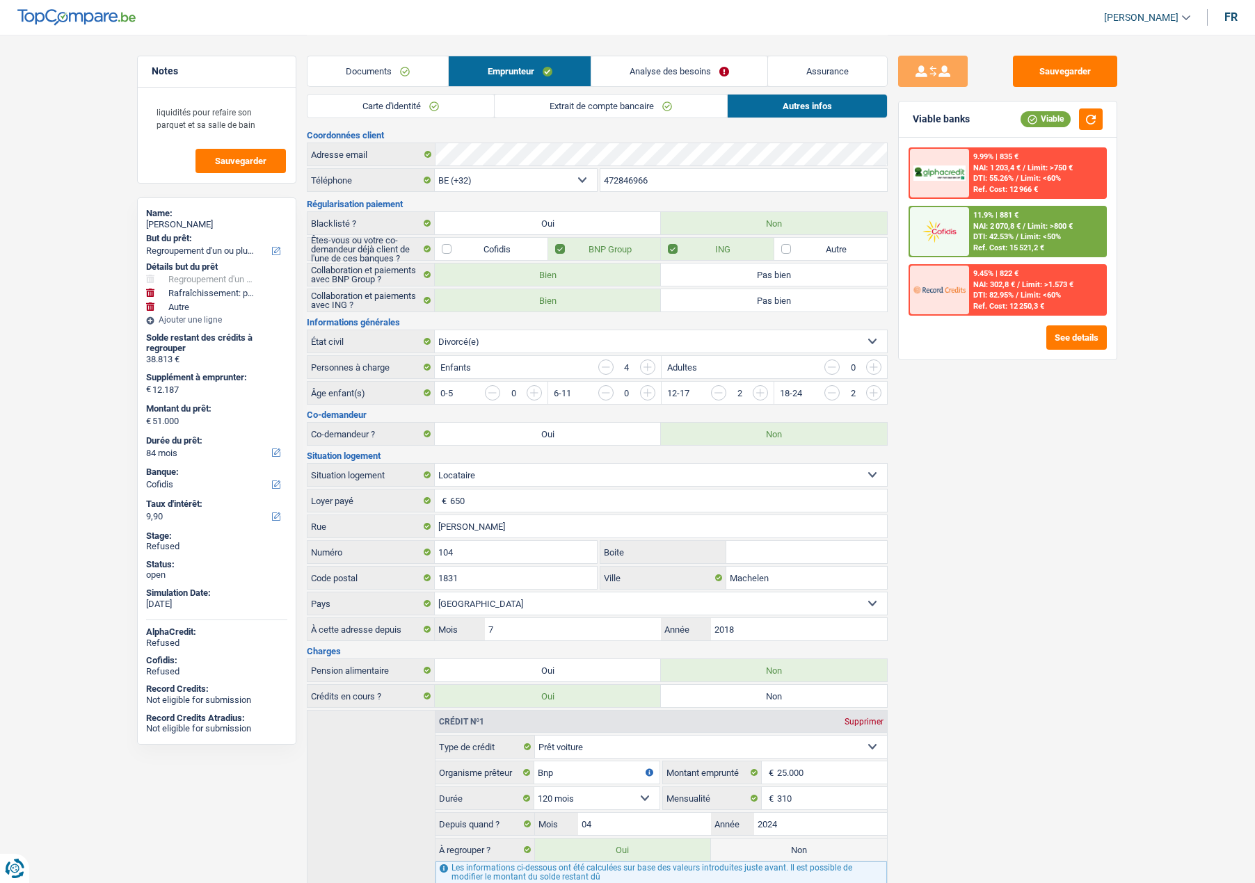
click at [656, 74] on link "Analyse des besoins" at bounding box center [679, 71] width 176 height 30
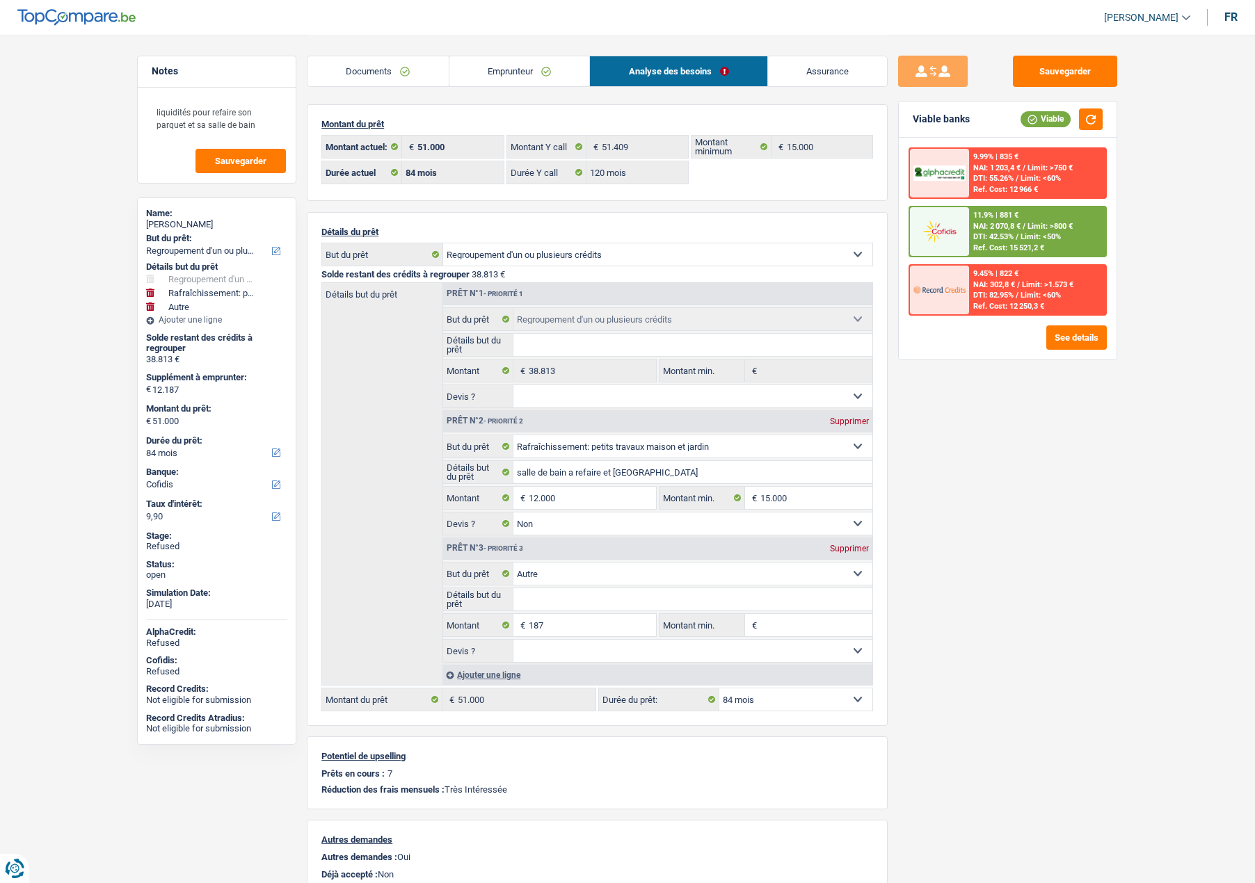
click at [503, 72] on link "Emprunteur" at bounding box center [519, 71] width 140 height 30
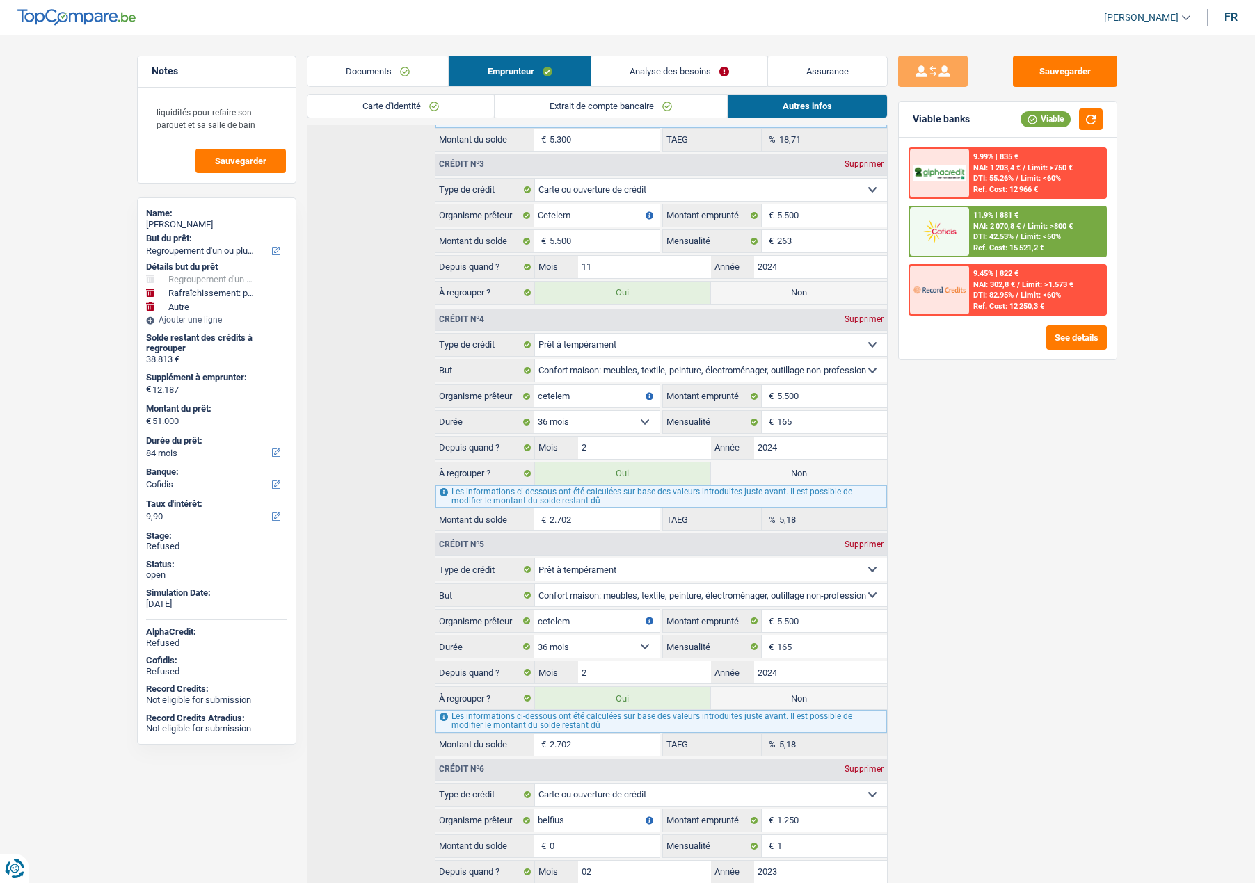
scroll to position [958, 0]
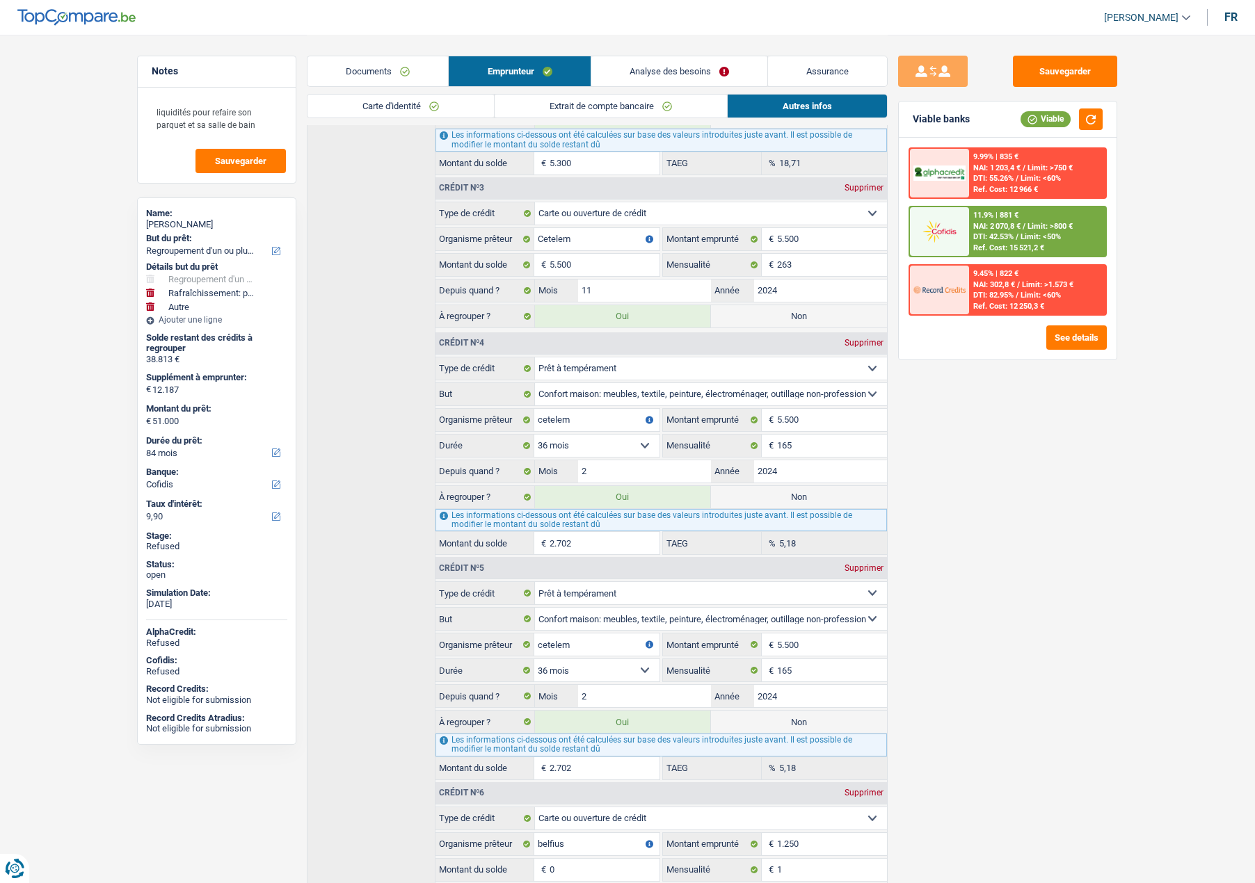
click at [673, 62] on link "Analyse des besoins" at bounding box center [679, 71] width 176 height 30
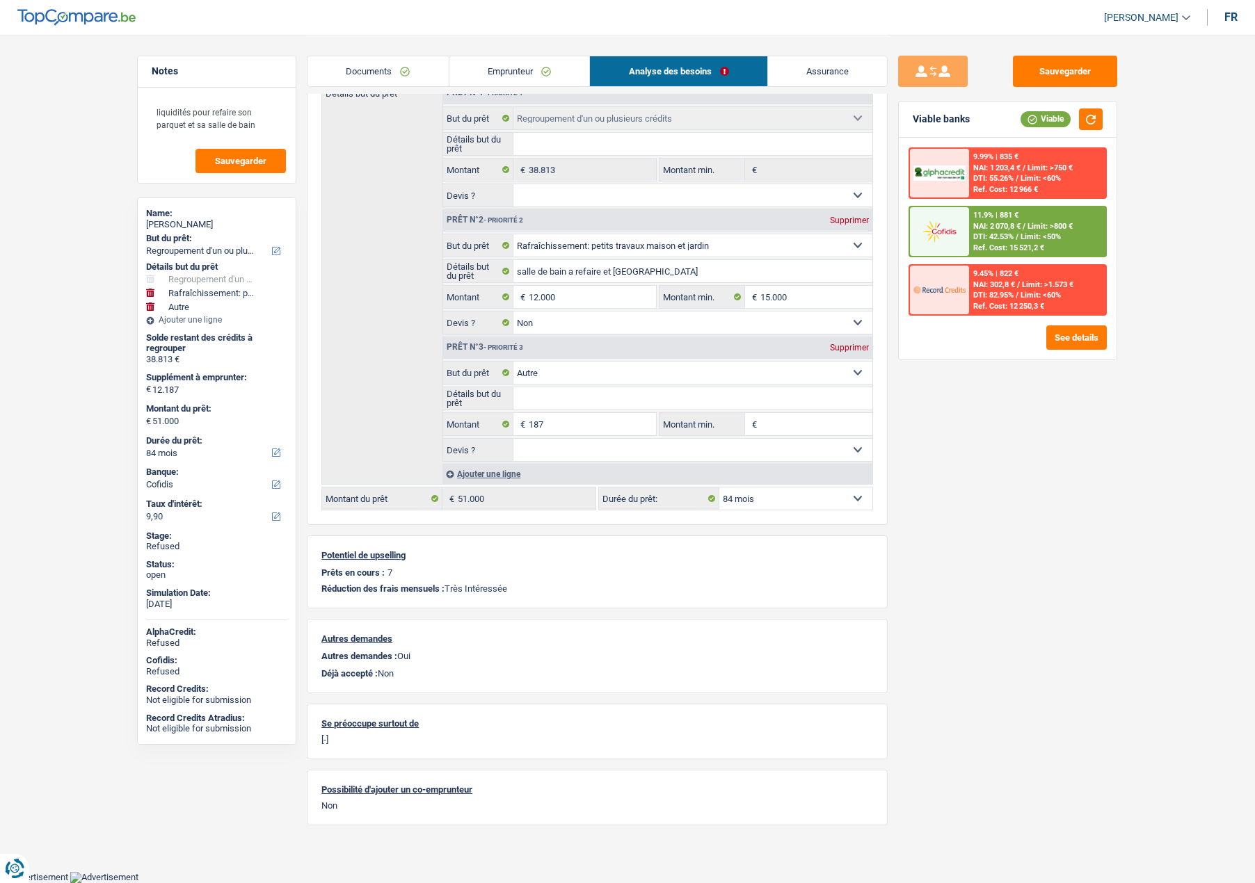
scroll to position [200, 0]
click at [839, 348] on div "Supprimer" at bounding box center [849, 349] width 46 height 8
type input "12.000"
type input "50.813"
select select "144"
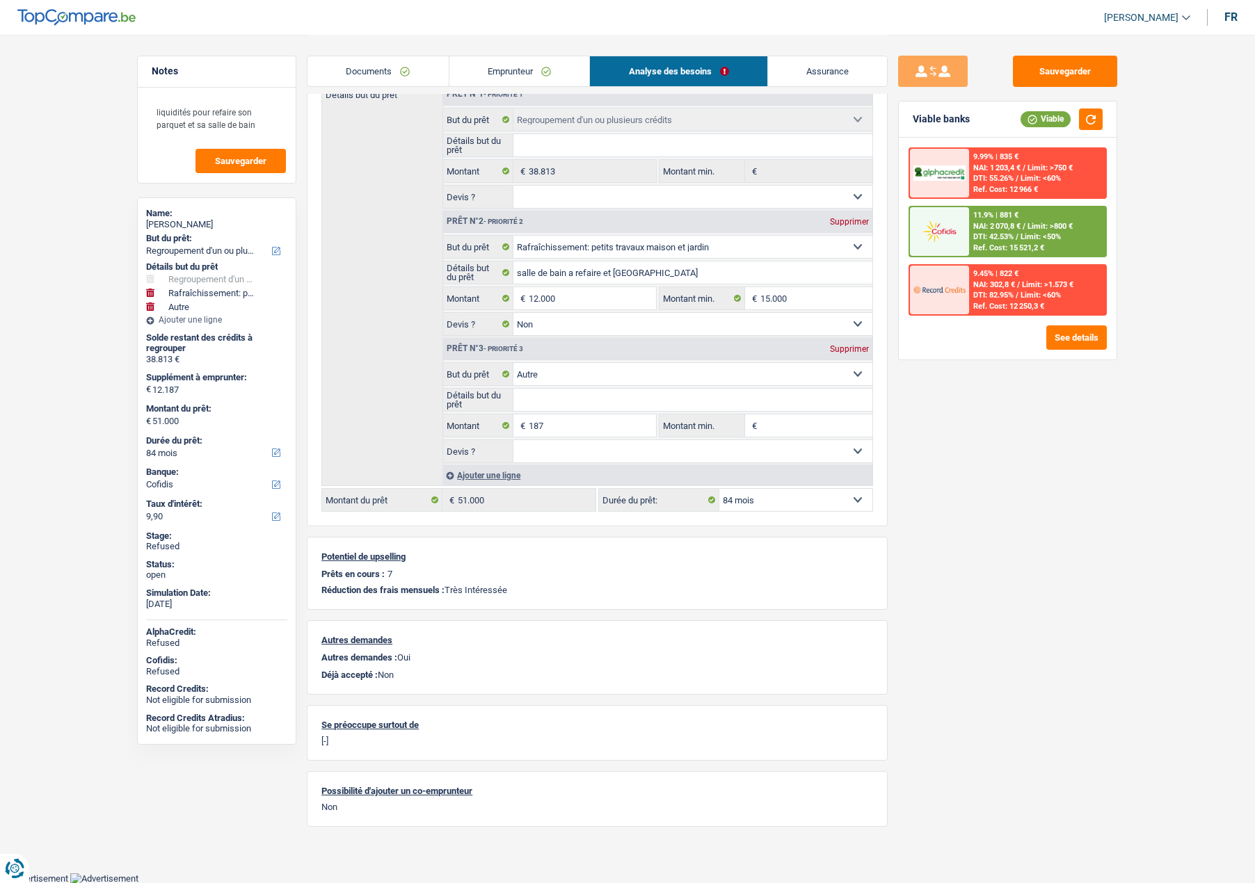
type input "50.813"
select select "144"
type input "50.813"
select select "144"
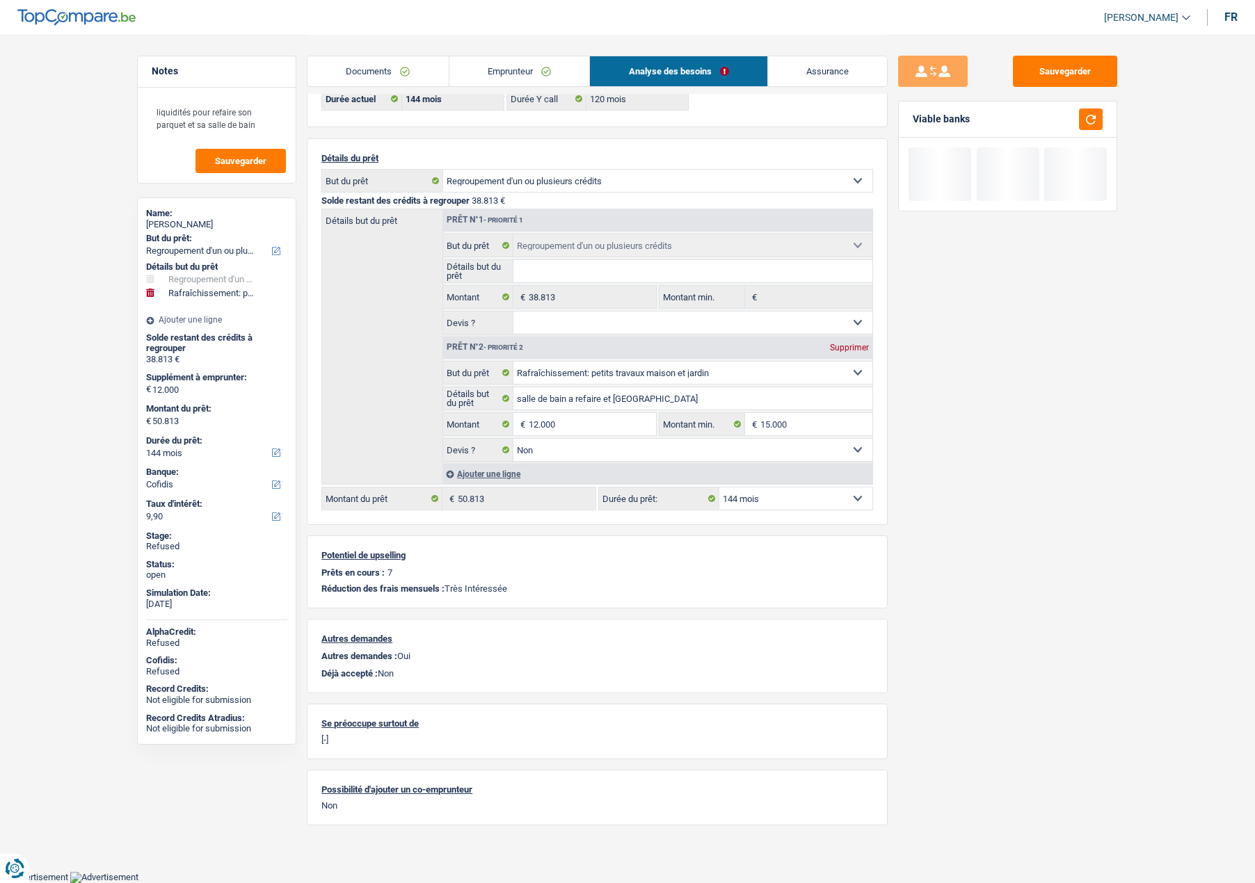
scroll to position [72, 0]
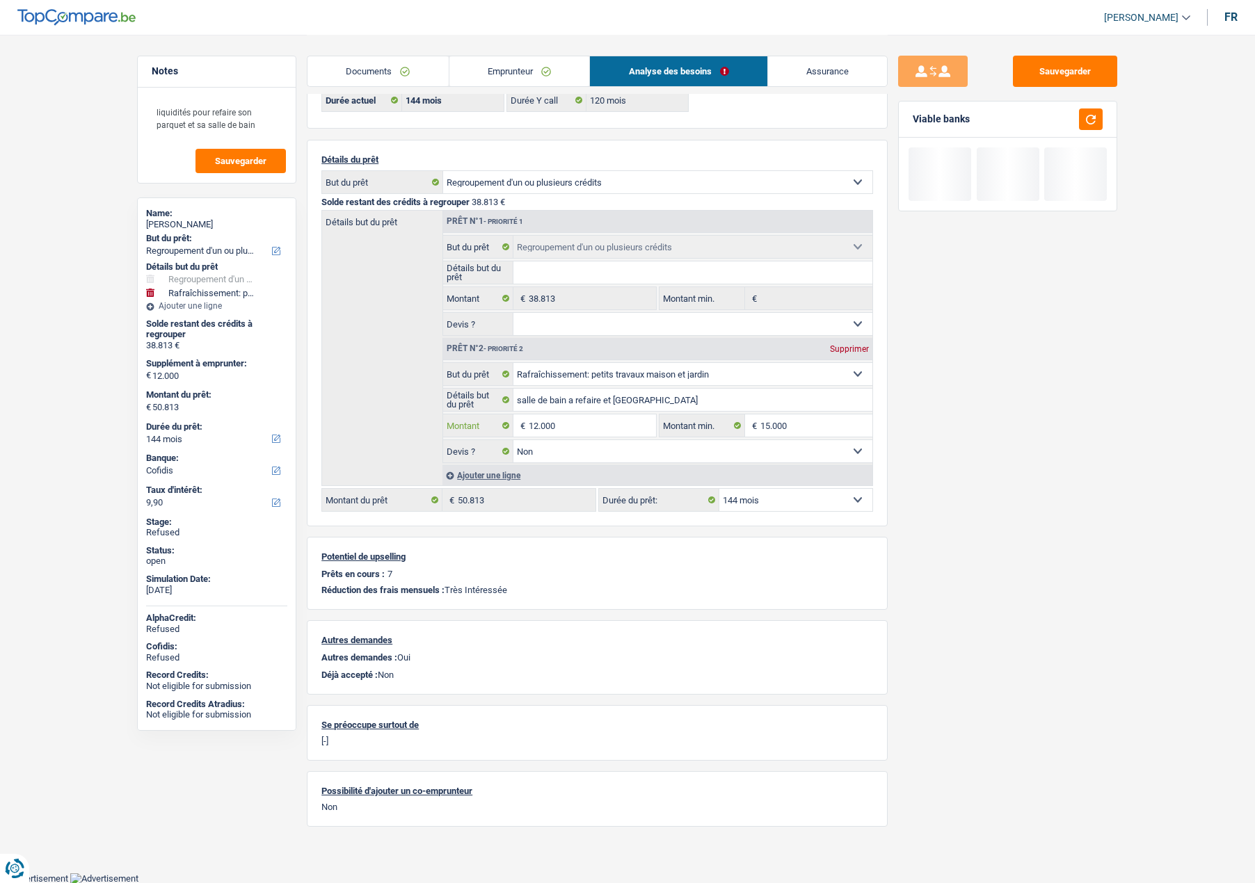
click at [564, 428] on input "12.000" at bounding box center [592, 425] width 127 height 22
click at [566, 428] on input "12.000" at bounding box center [592, 425] width 127 height 22
click at [564, 428] on input "12.000" at bounding box center [592, 425] width 127 height 22
type input "10.001"
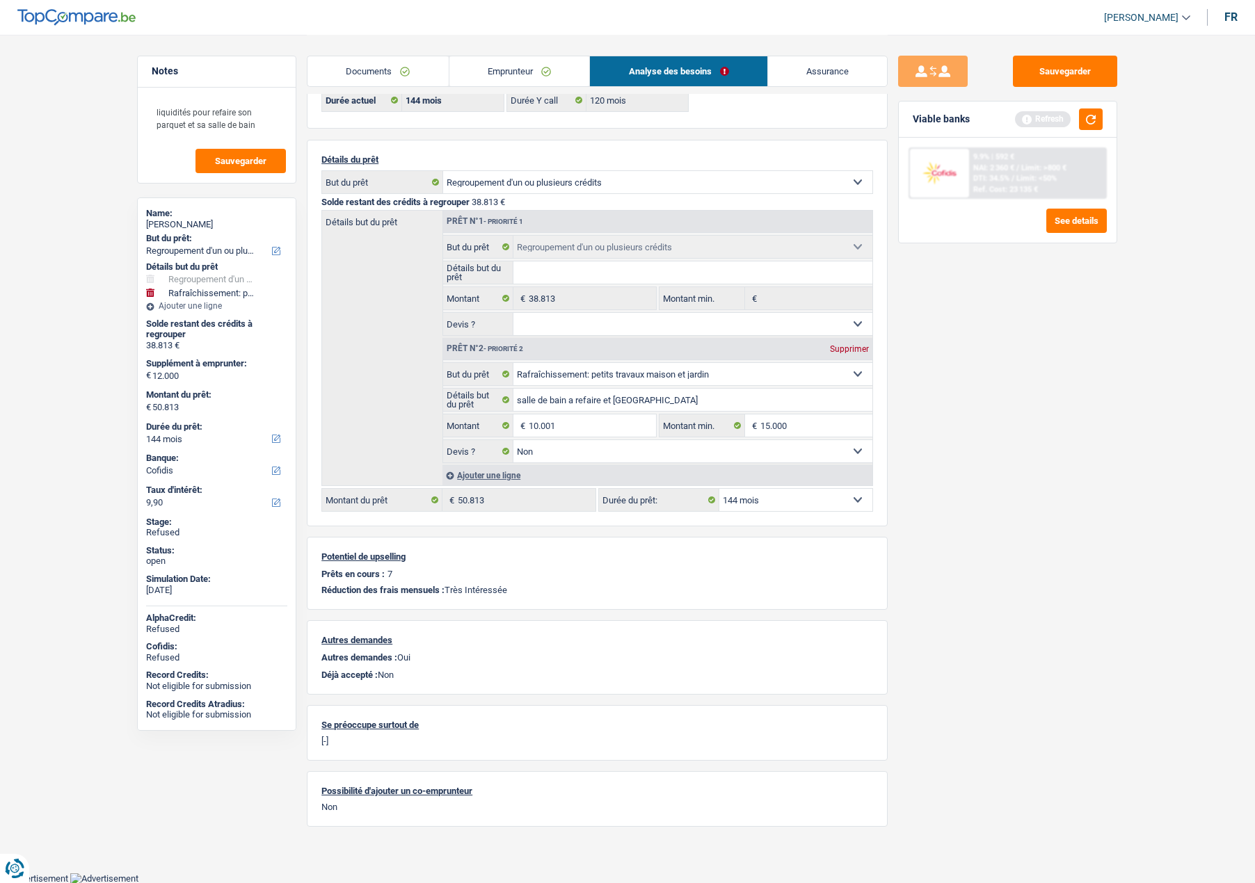
type input "10.001"
type input "48.814"
click at [768, 506] on select "12 mois 18 mois 24 mois 30 mois 36 mois 42 mois 48 mois 60 mois 72 mois 84 mois…" at bounding box center [795, 500] width 153 height 22
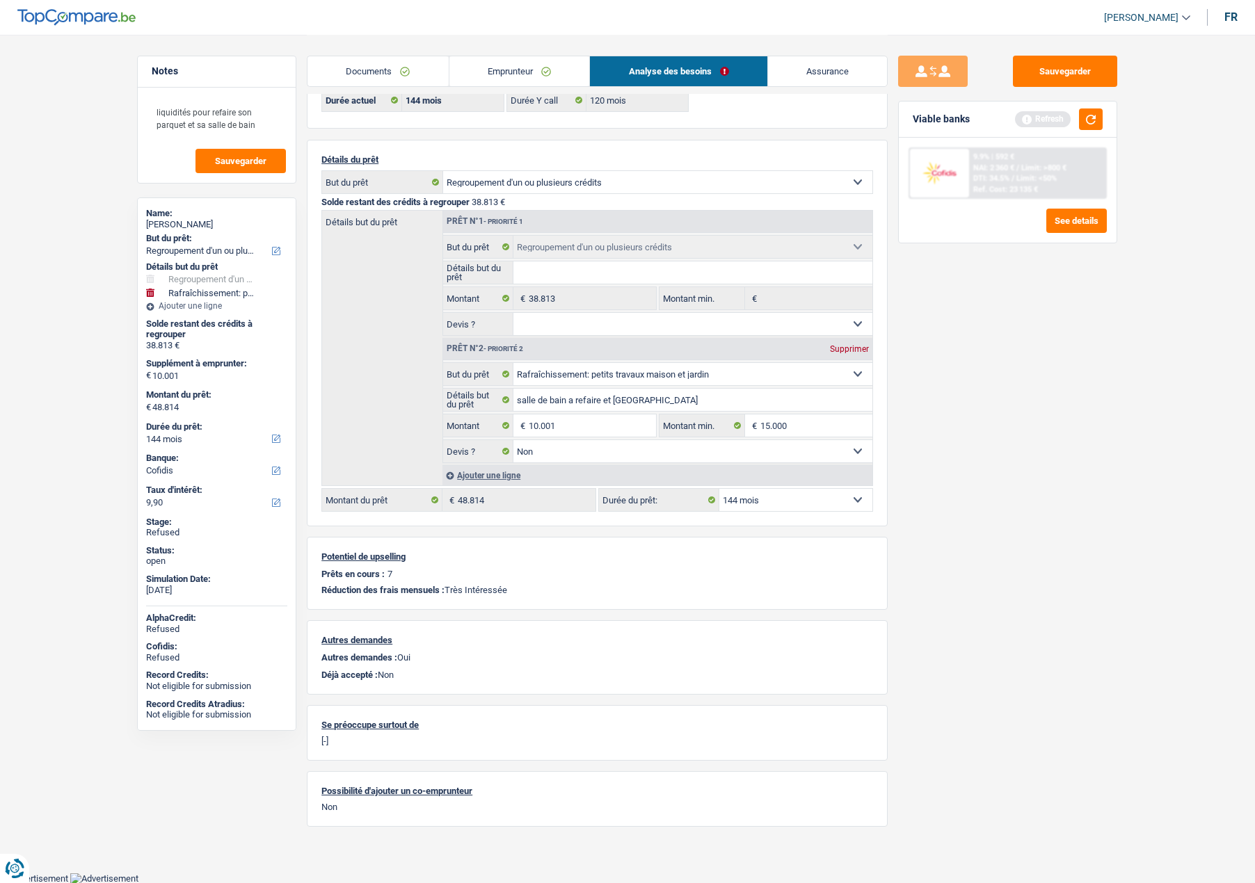
select select "84"
click at [719, 489] on select "12 mois 18 mois 24 mois 30 mois 36 mois 42 mois 48 mois 60 mois 72 mois 84 mois…" at bounding box center [795, 500] width 153 height 22
select select "84"
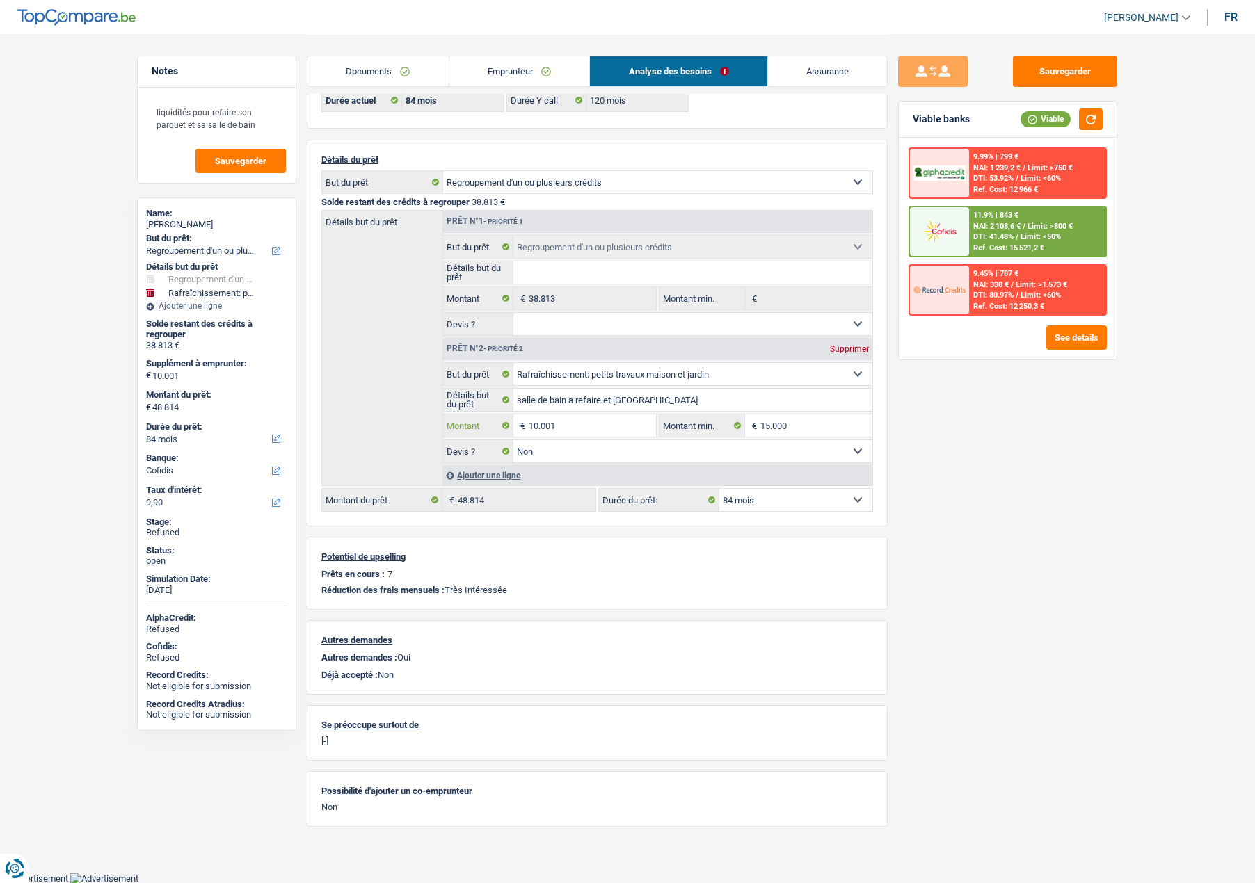
click at [556, 424] on input "10.001" at bounding box center [592, 425] width 127 height 22
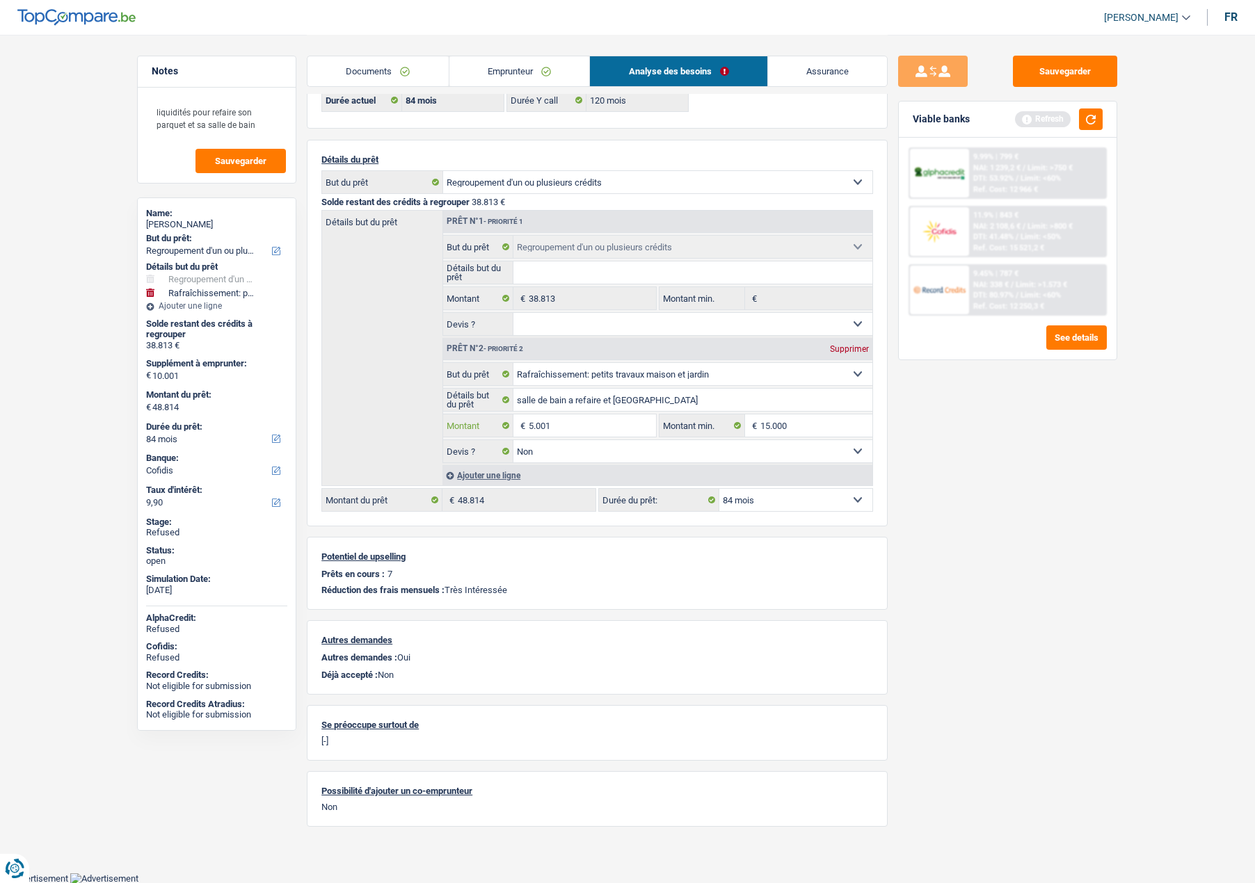
type input "5.001"
type input "43.814"
select select "144"
type input "43.814"
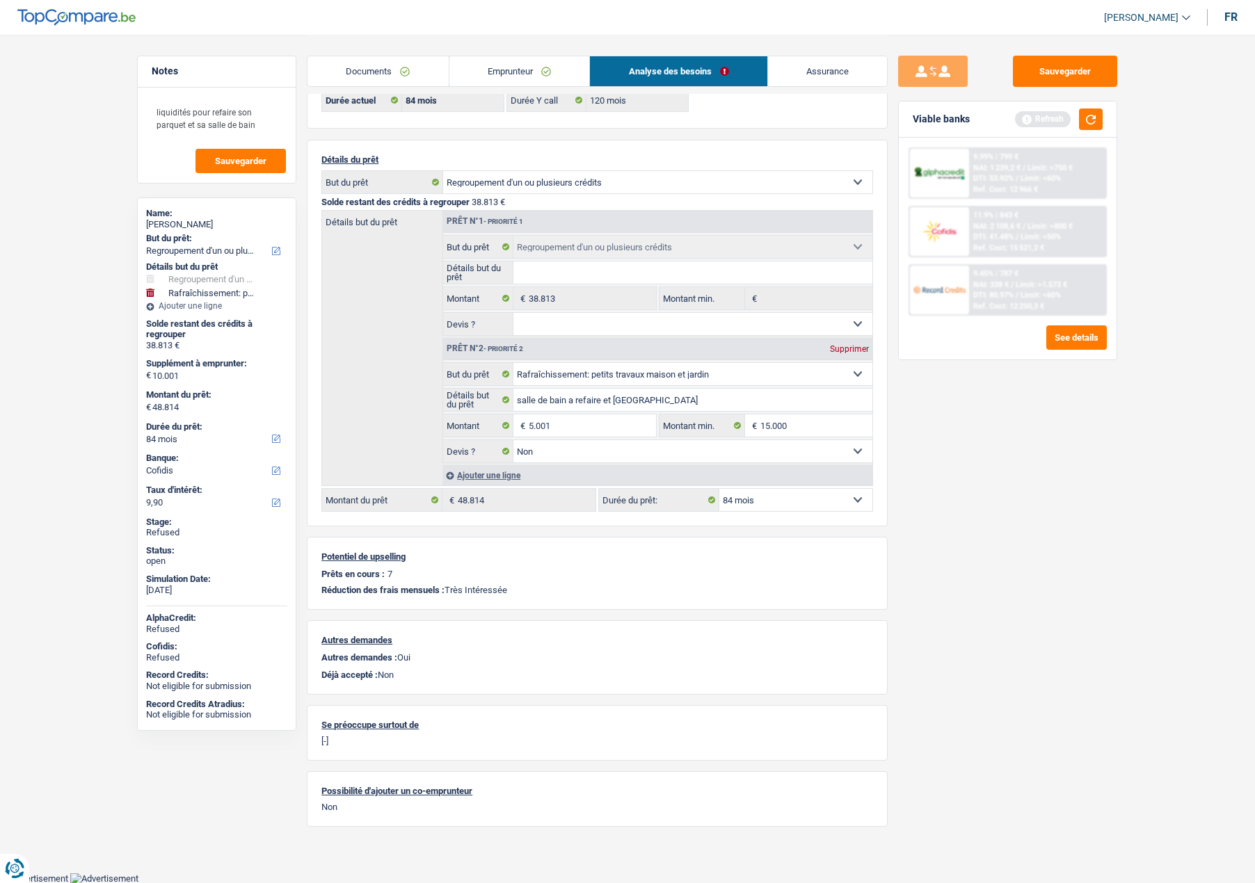
select select "144"
type input "43.814"
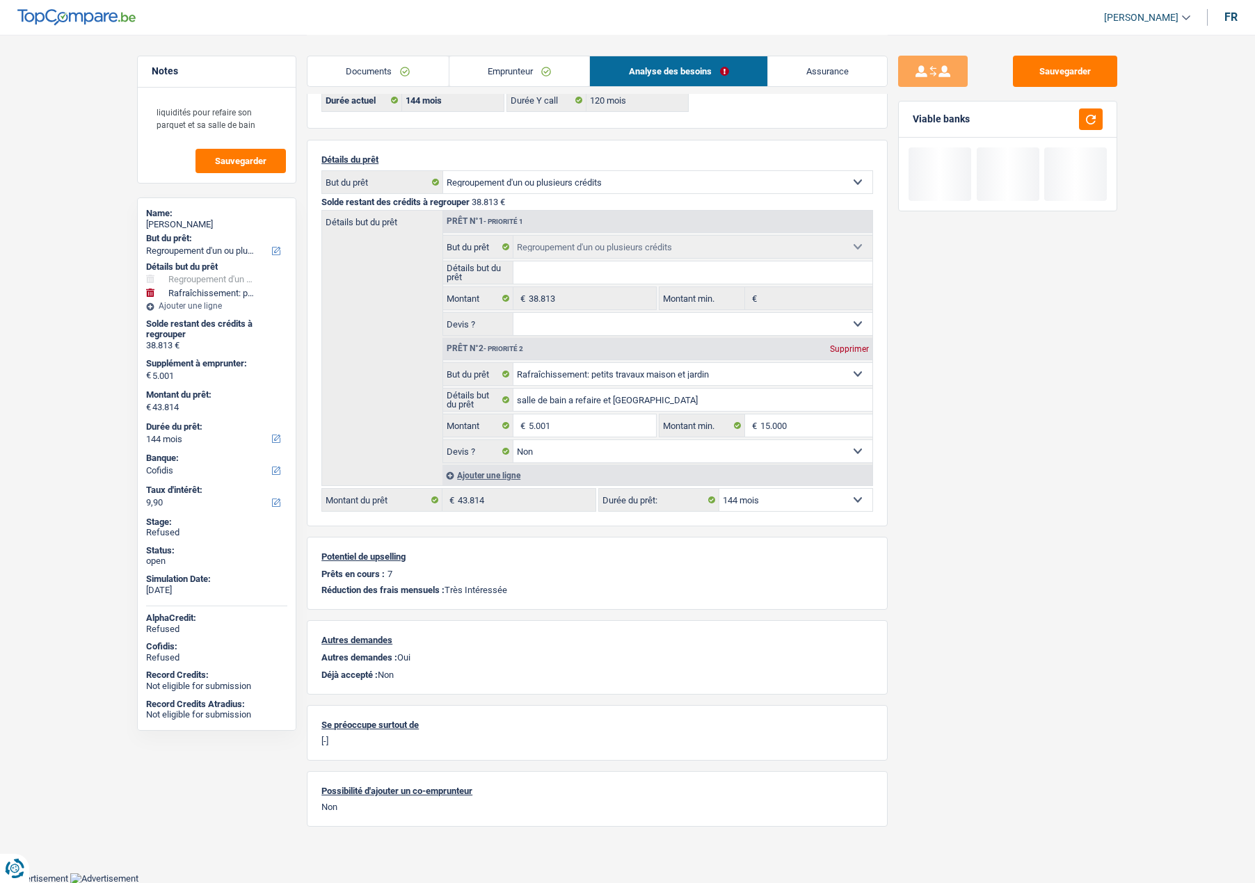
click at [782, 503] on select "12 mois 18 mois 24 mois 30 mois 36 mois 42 mois 48 mois 60 mois 72 mois 84 mois…" at bounding box center [795, 500] width 153 height 22
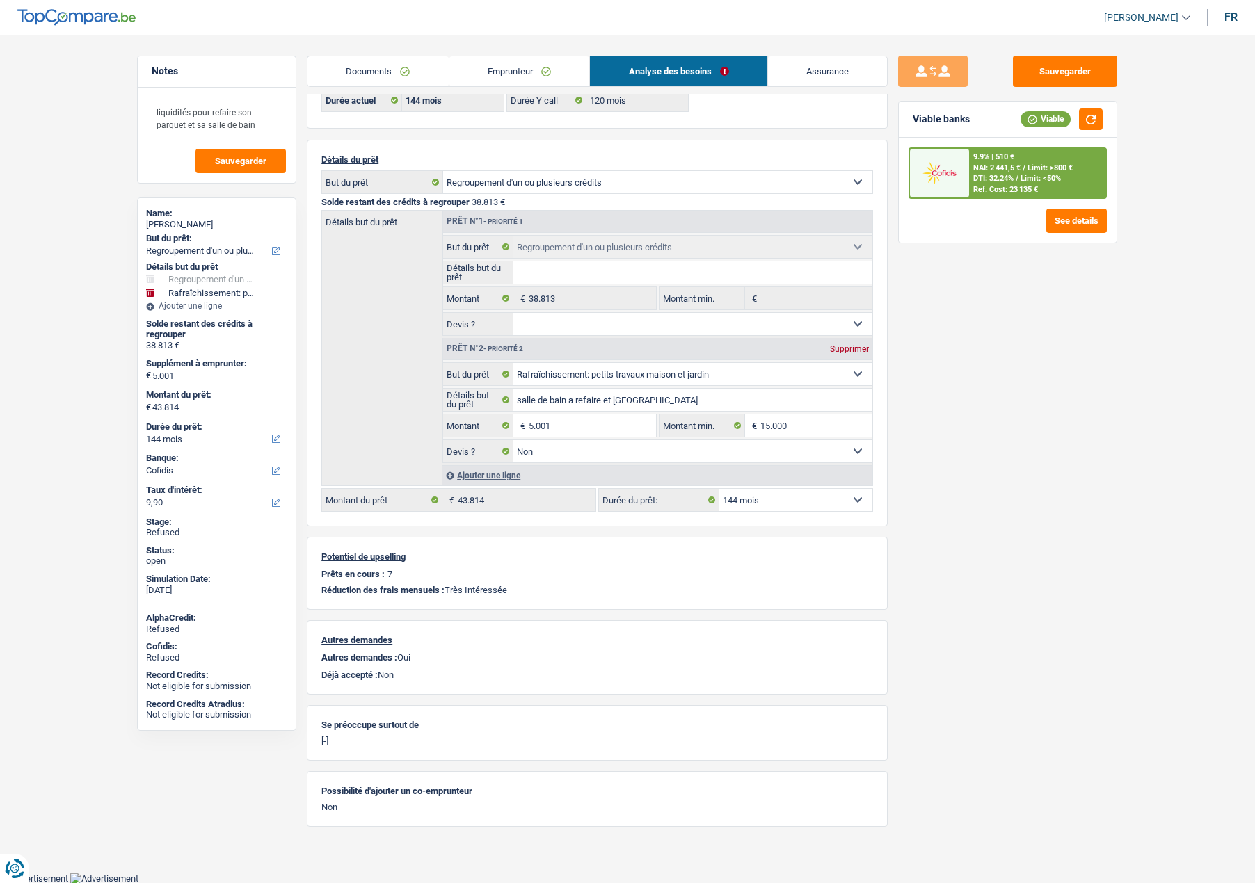
select select "84"
click at [719, 489] on select "12 mois 18 mois 24 mois 30 mois 36 mois 42 mois 48 mois 60 mois 72 mois 84 mois…" at bounding box center [795, 500] width 153 height 22
select select "84"
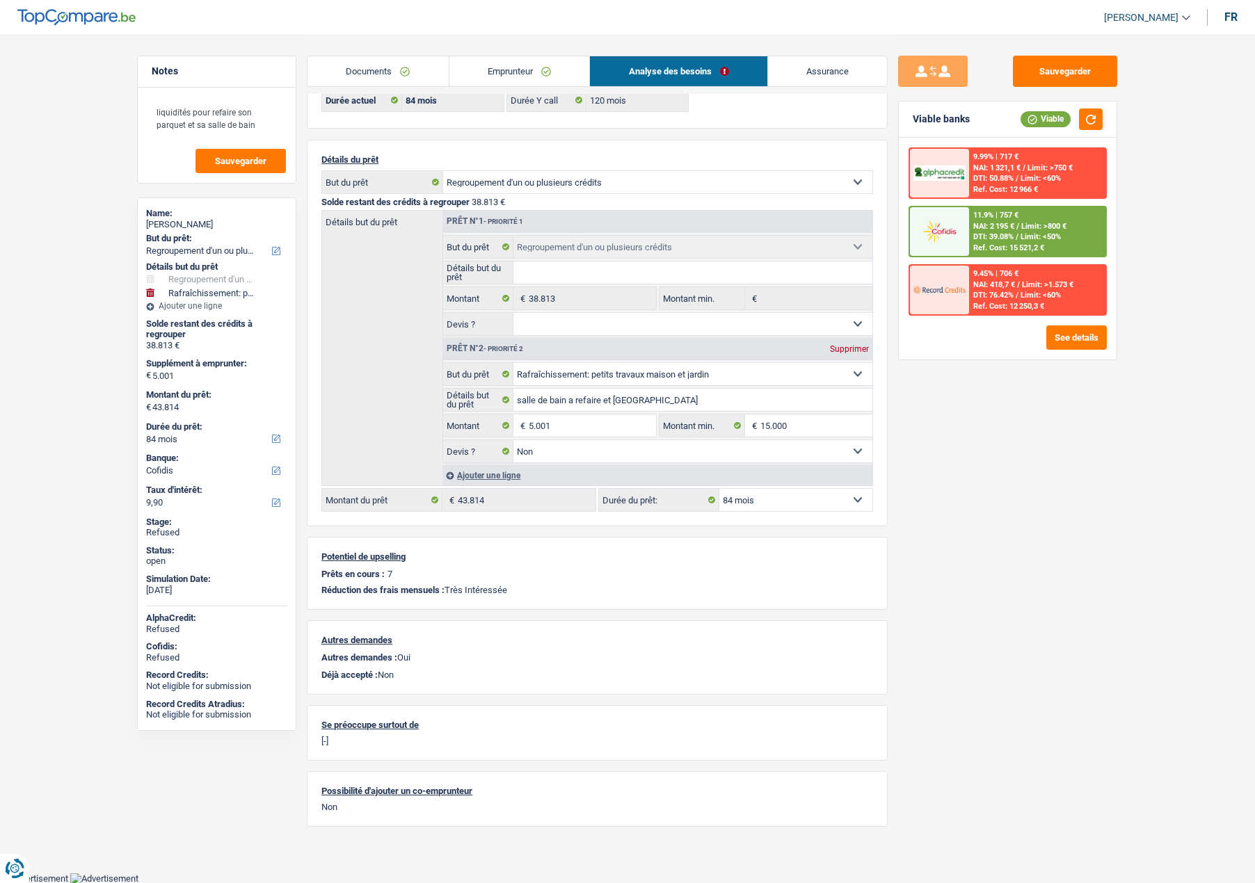
click at [538, 63] on link "Emprunteur" at bounding box center [519, 71] width 140 height 30
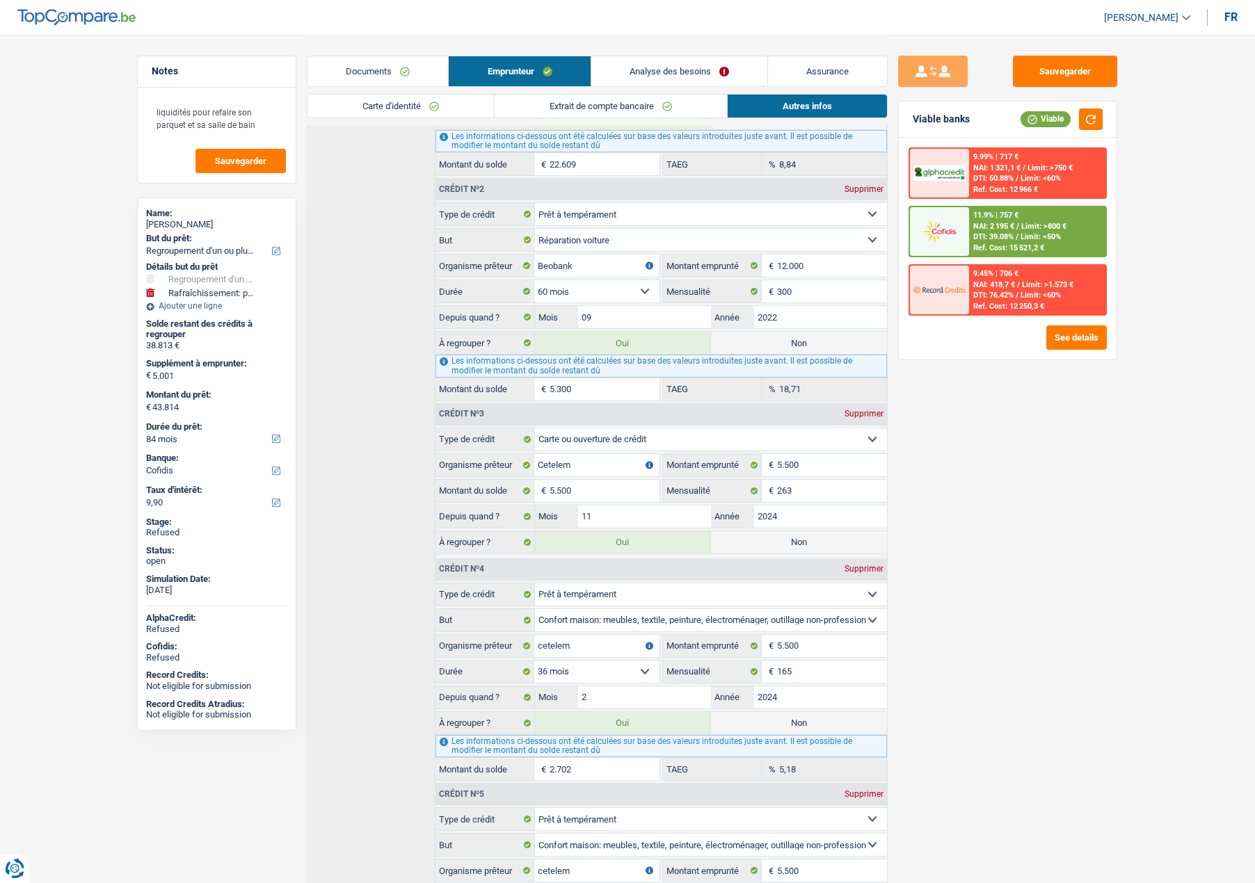
scroll to position [768, 0]
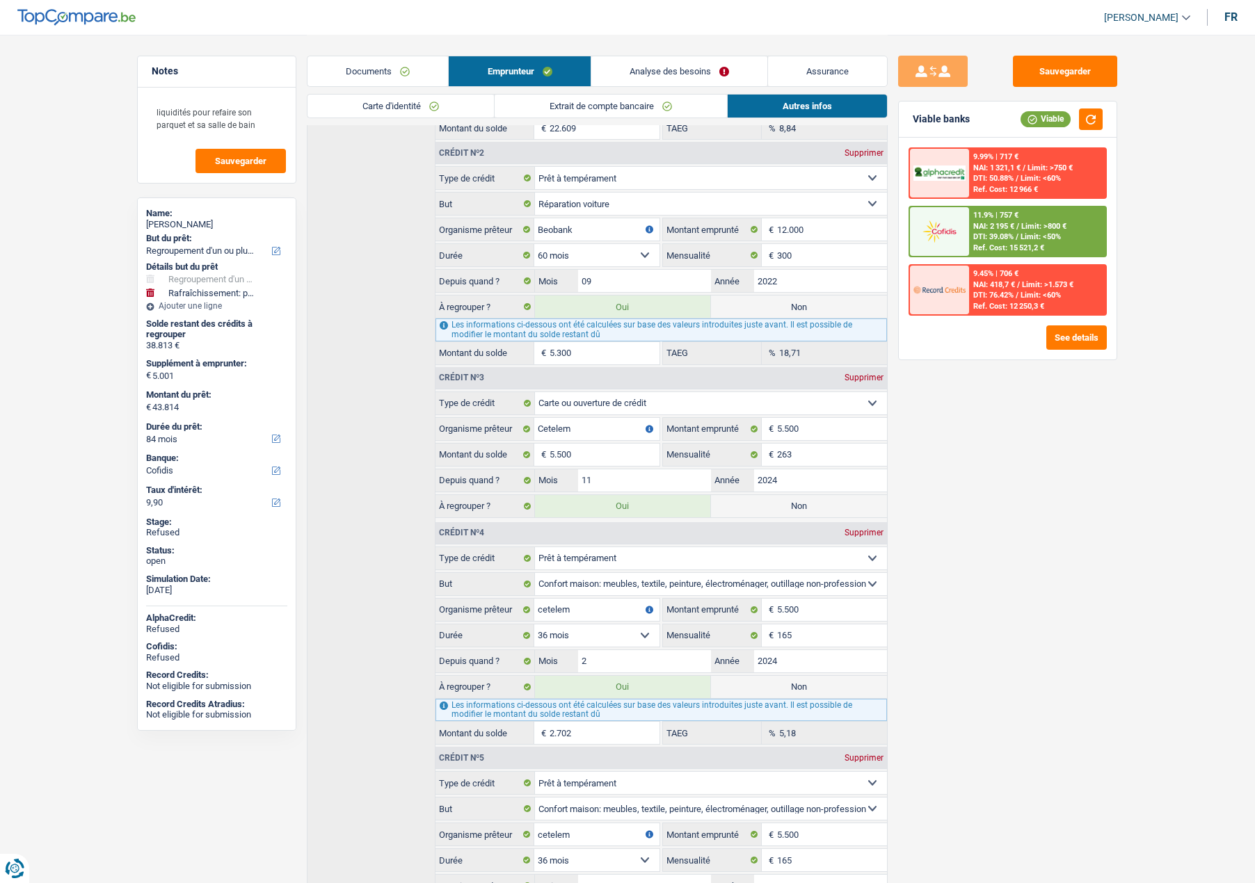
click at [757, 506] on label "Non" at bounding box center [799, 506] width 176 height 22
click at [757, 506] on input "Non" at bounding box center [799, 506] width 176 height 22
radio input "true"
type input "38.314"
select select "144"
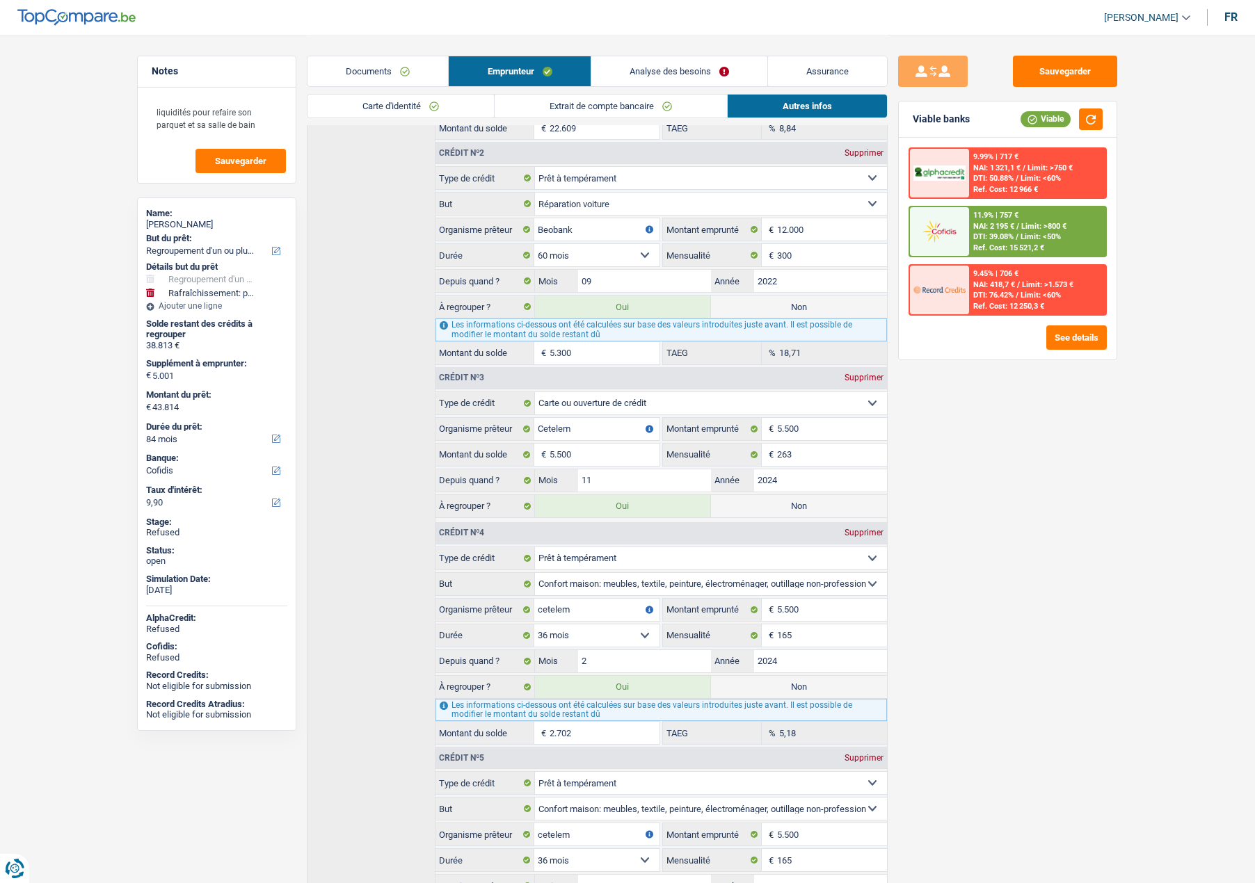
radio input "false"
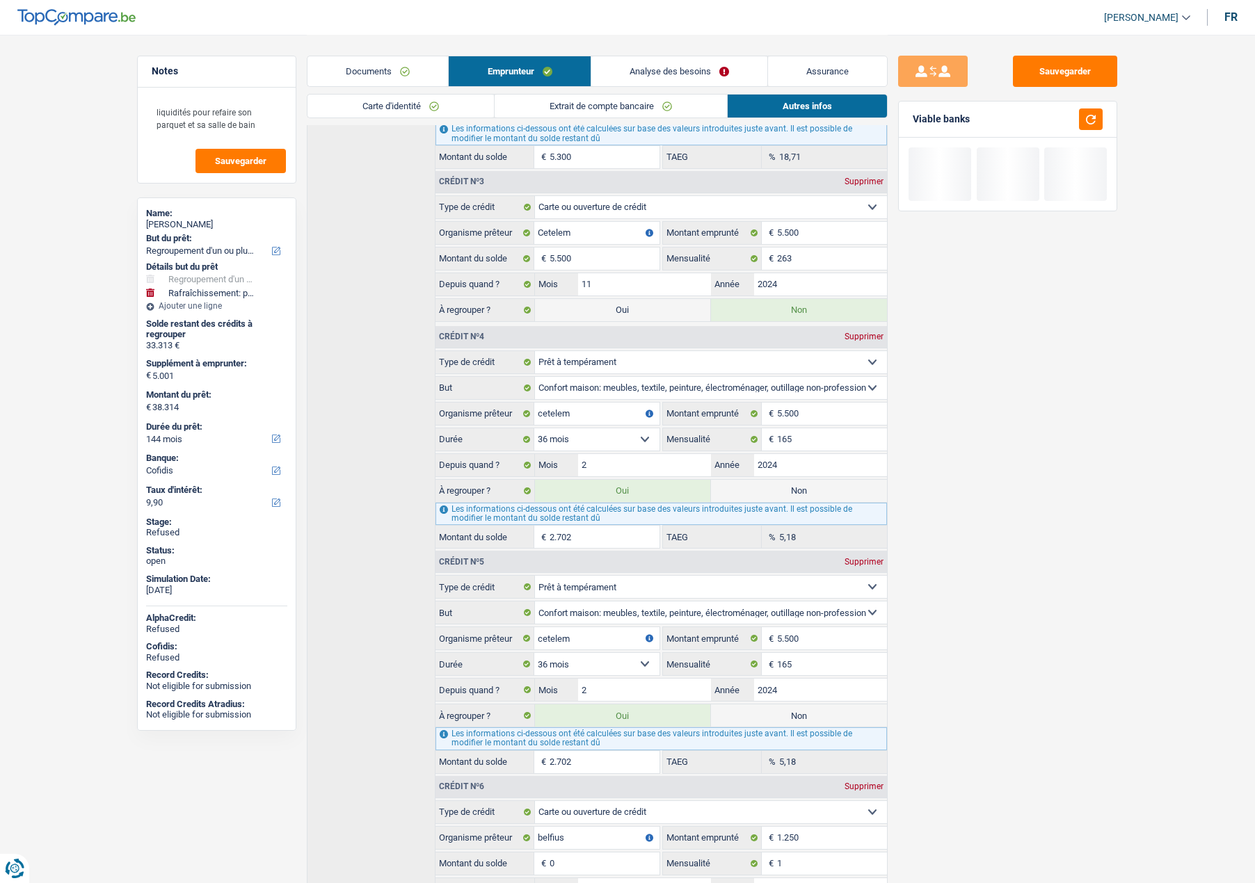
scroll to position [976, 0]
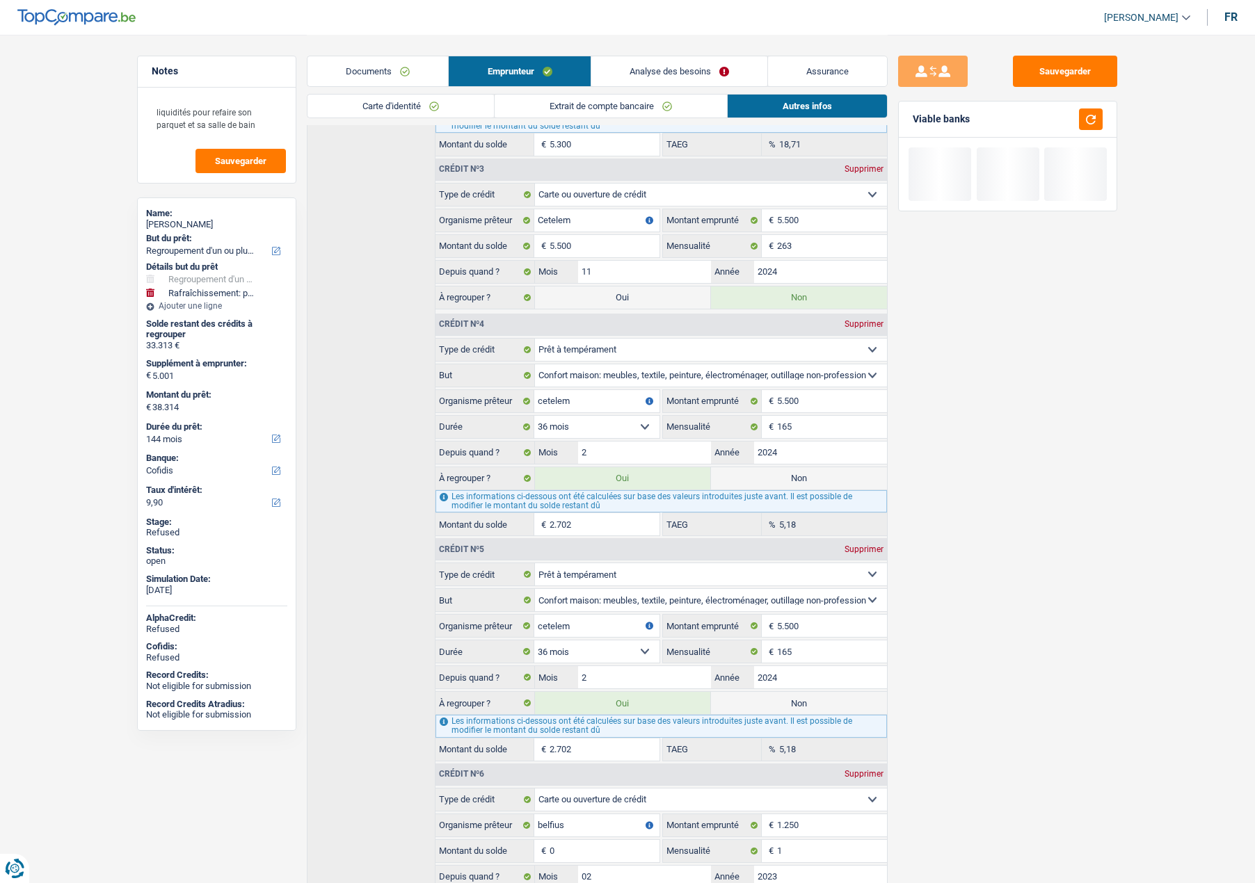
click at [764, 706] on label "Non" at bounding box center [799, 703] width 176 height 22
click at [764, 706] on input "Non" at bounding box center [799, 703] width 176 height 22
radio input "true"
type input "35.612"
select select "120"
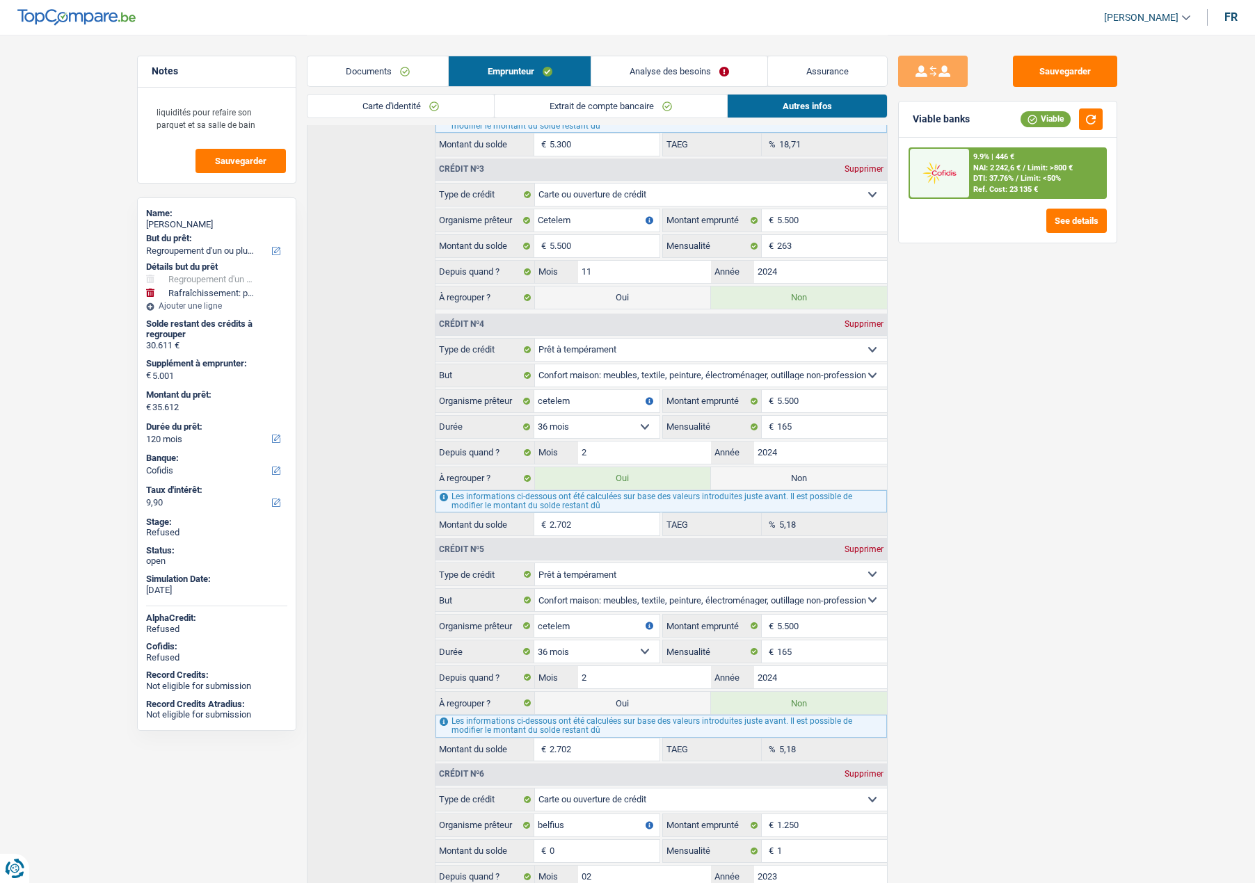
click at [626, 700] on label "Oui" at bounding box center [623, 703] width 176 height 22
click at [626, 700] on input "Oui" at bounding box center [623, 703] width 176 height 22
radio input "true"
type input "38.314"
radio input "false"
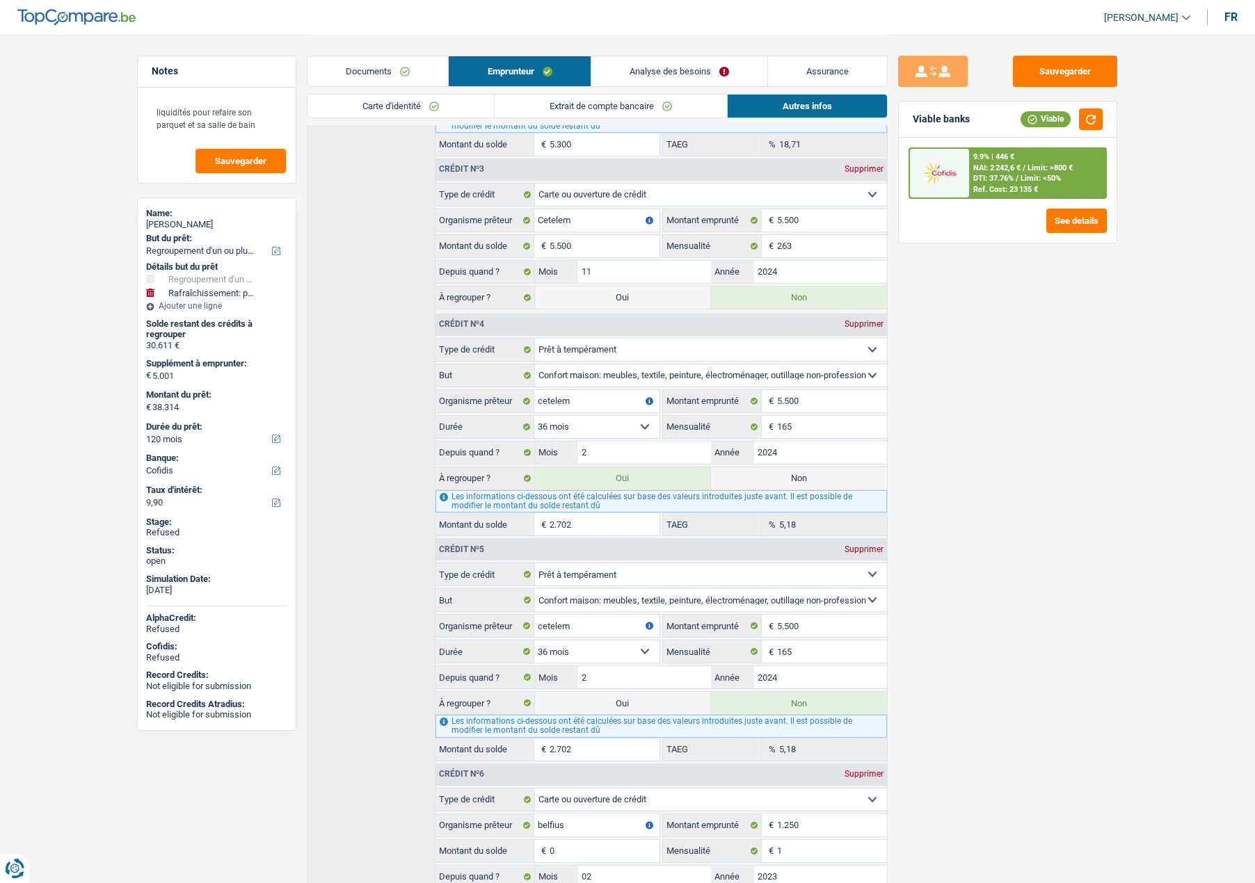
select select "144"
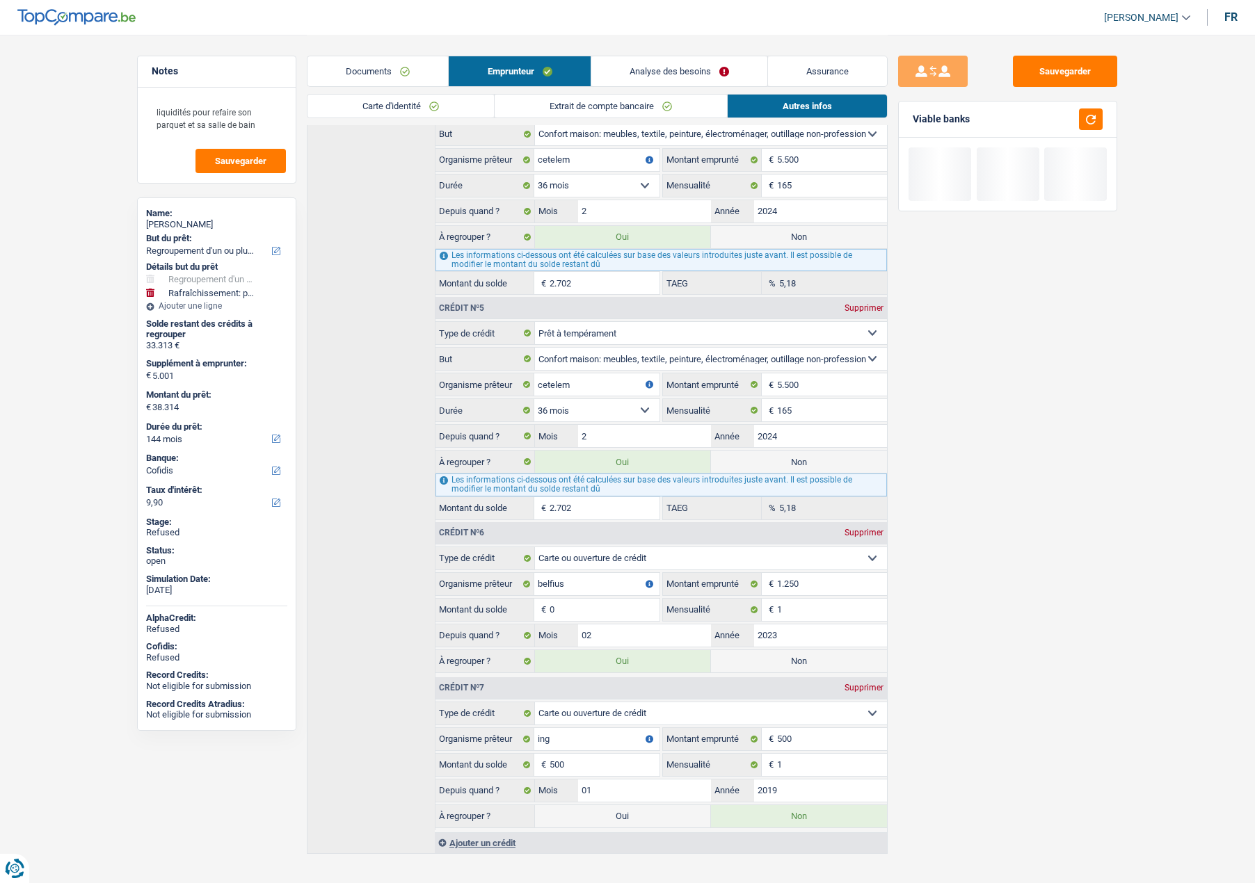
scroll to position [1236, 0]
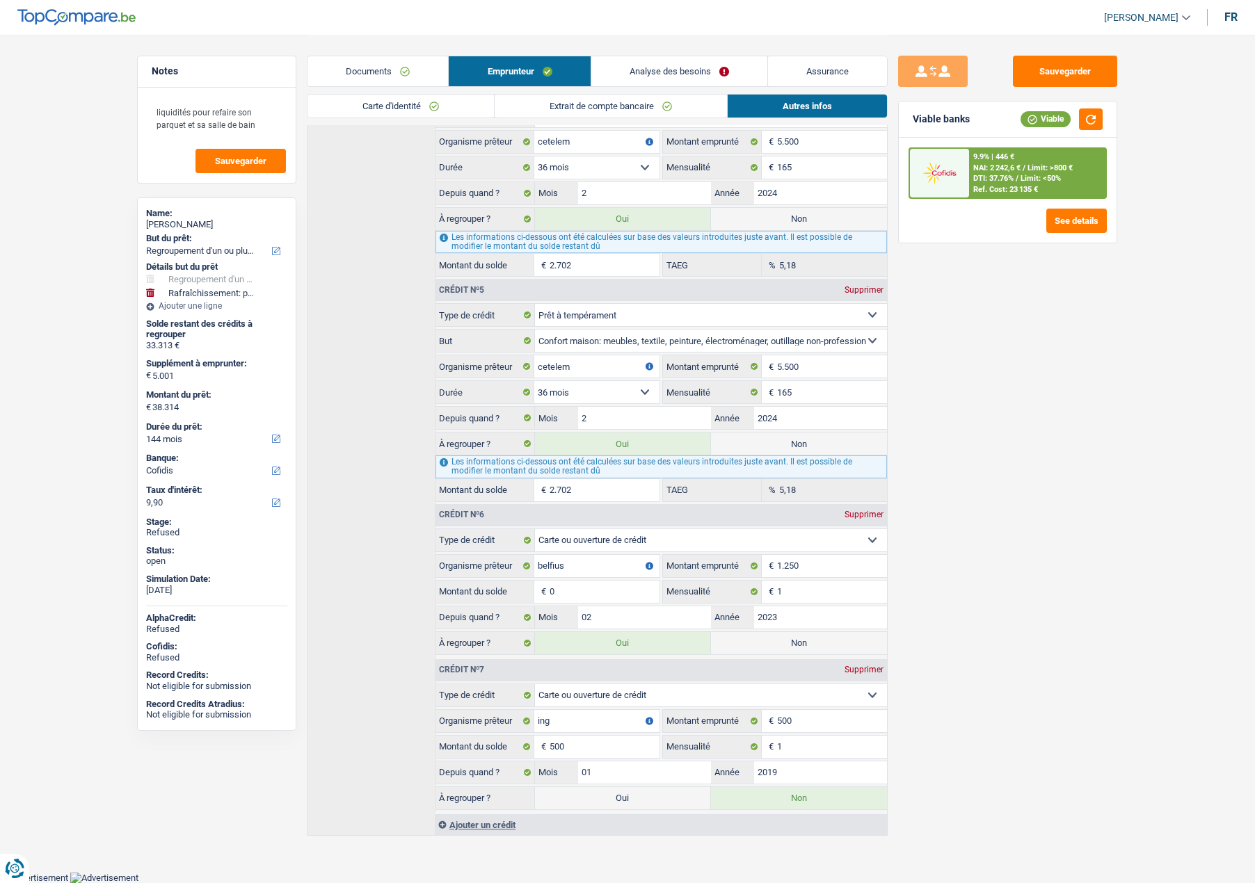
click at [762, 637] on label "Non" at bounding box center [799, 643] width 176 height 22
click at [762, 637] on input "Non" at bounding box center [799, 643] width 176 height 22
radio input "true"
radio input "false"
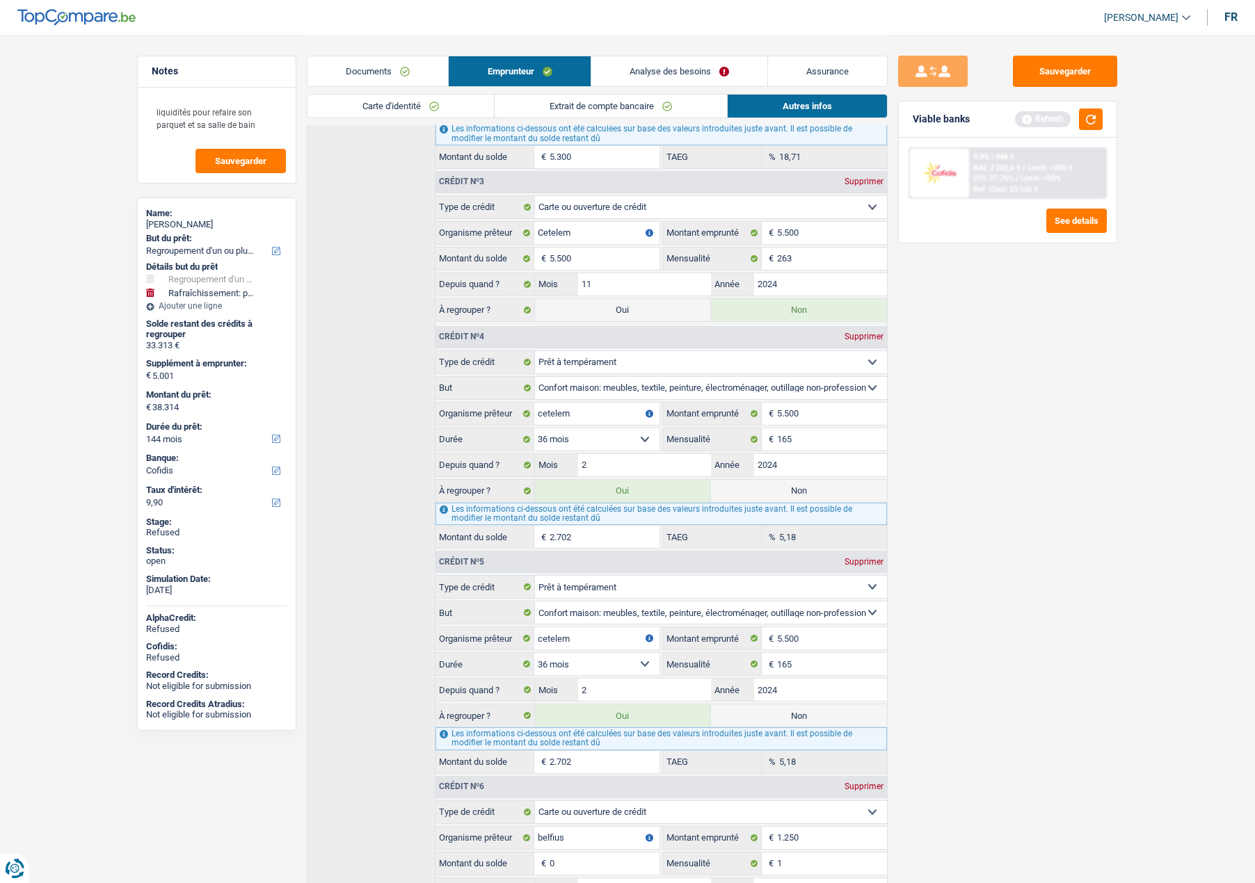
scroll to position [958, 0]
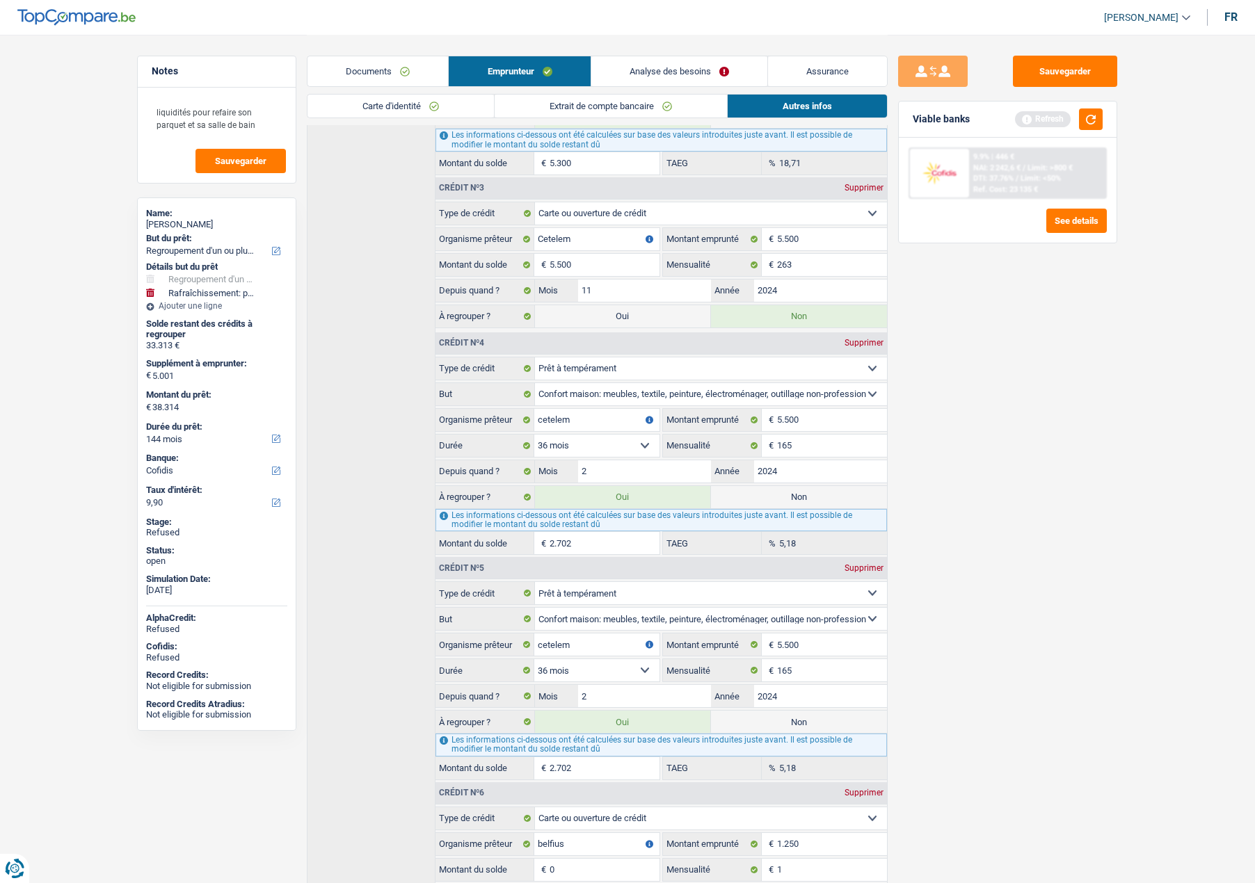
click at [661, 68] on link "Analyse des besoins" at bounding box center [679, 71] width 176 height 30
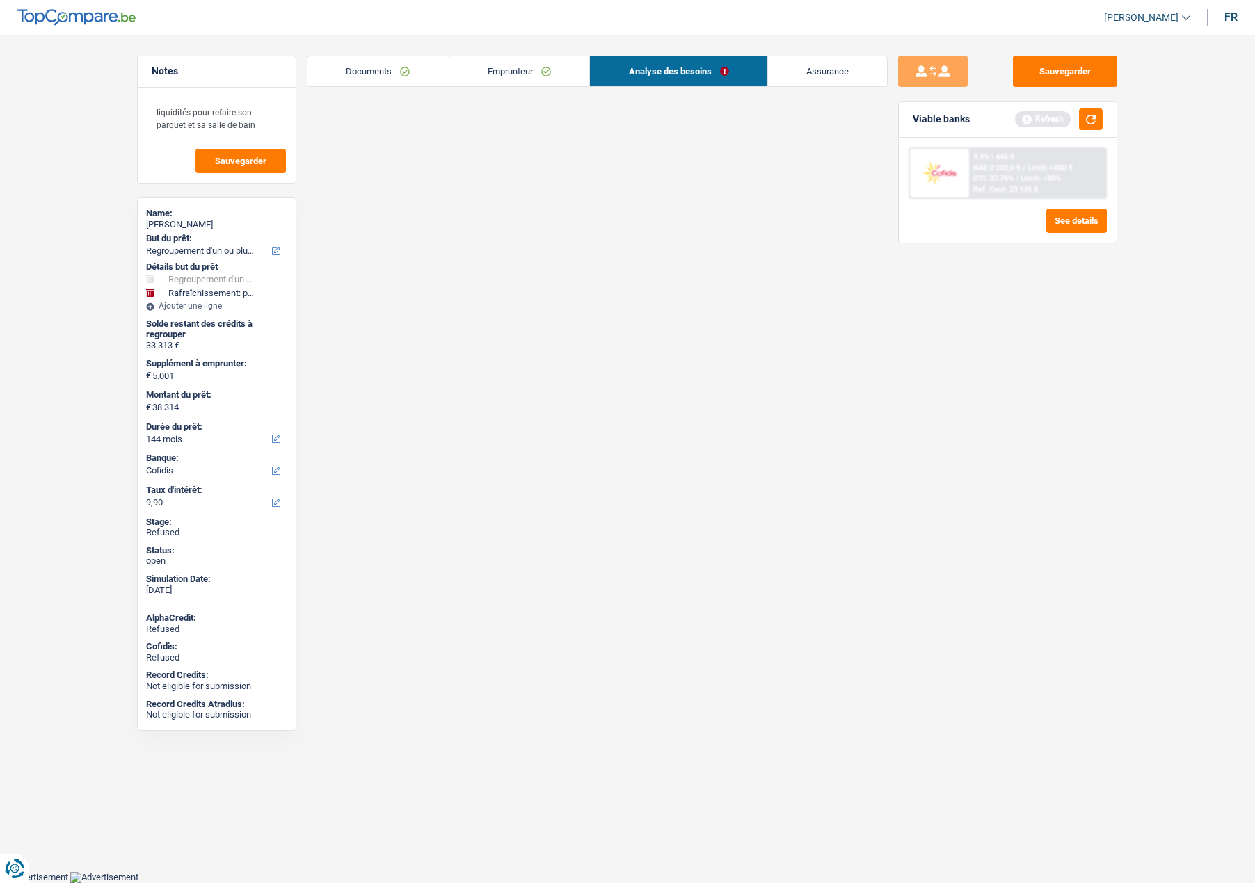
scroll to position [72, 0]
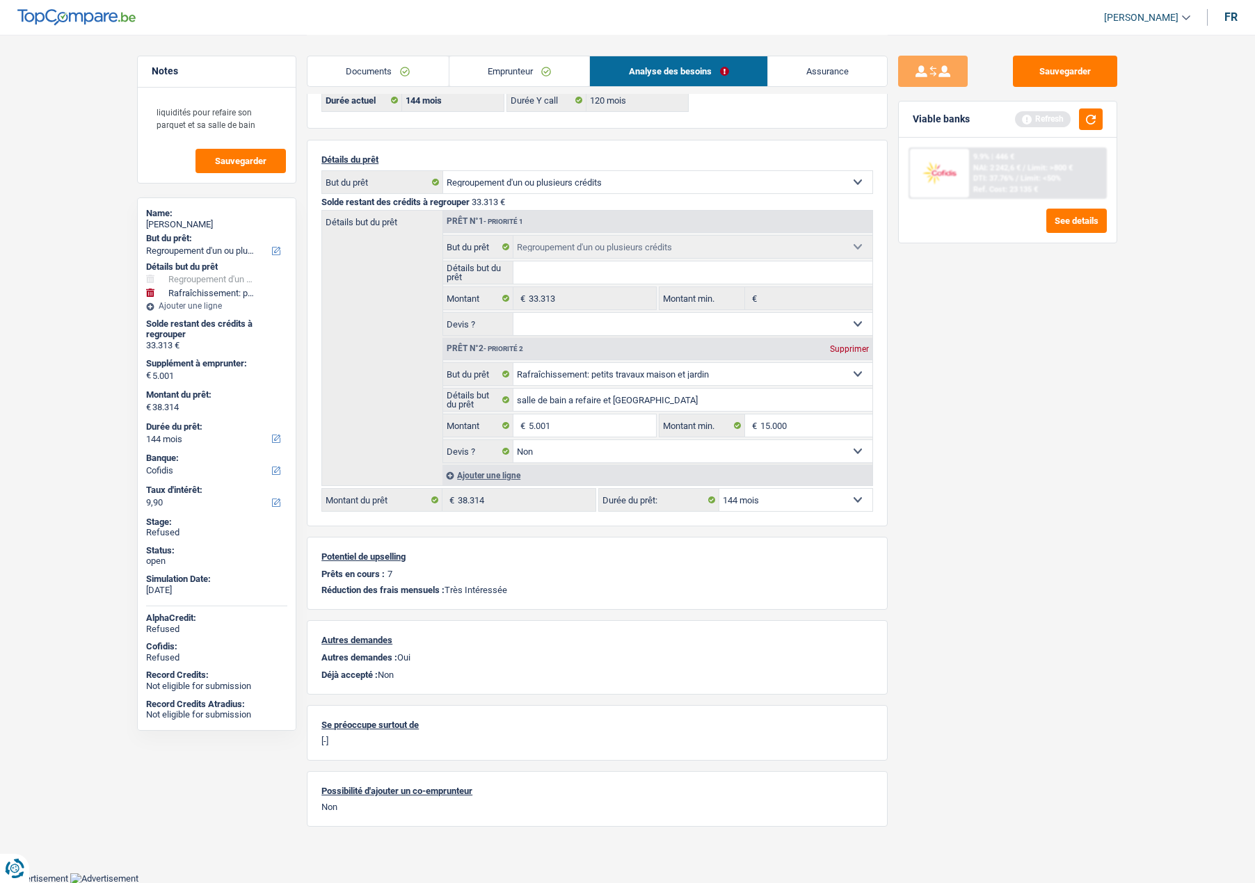
click at [763, 509] on select "12 mois 18 mois 24 mois 30 mois 36 mois 42 mois 48 mois 60 mois 72 mois 84 mois…" at bounding box center [795, 500] width 153 height 22
select select "84"
click at [719, 489] on select "12 mois 18 mois 24 mois 30 mois 36 mois 42 mois 48 mois 60 mois 72 mois 84 mois…" at bounding box center [795, 500] width 153 height 22
select select "84"
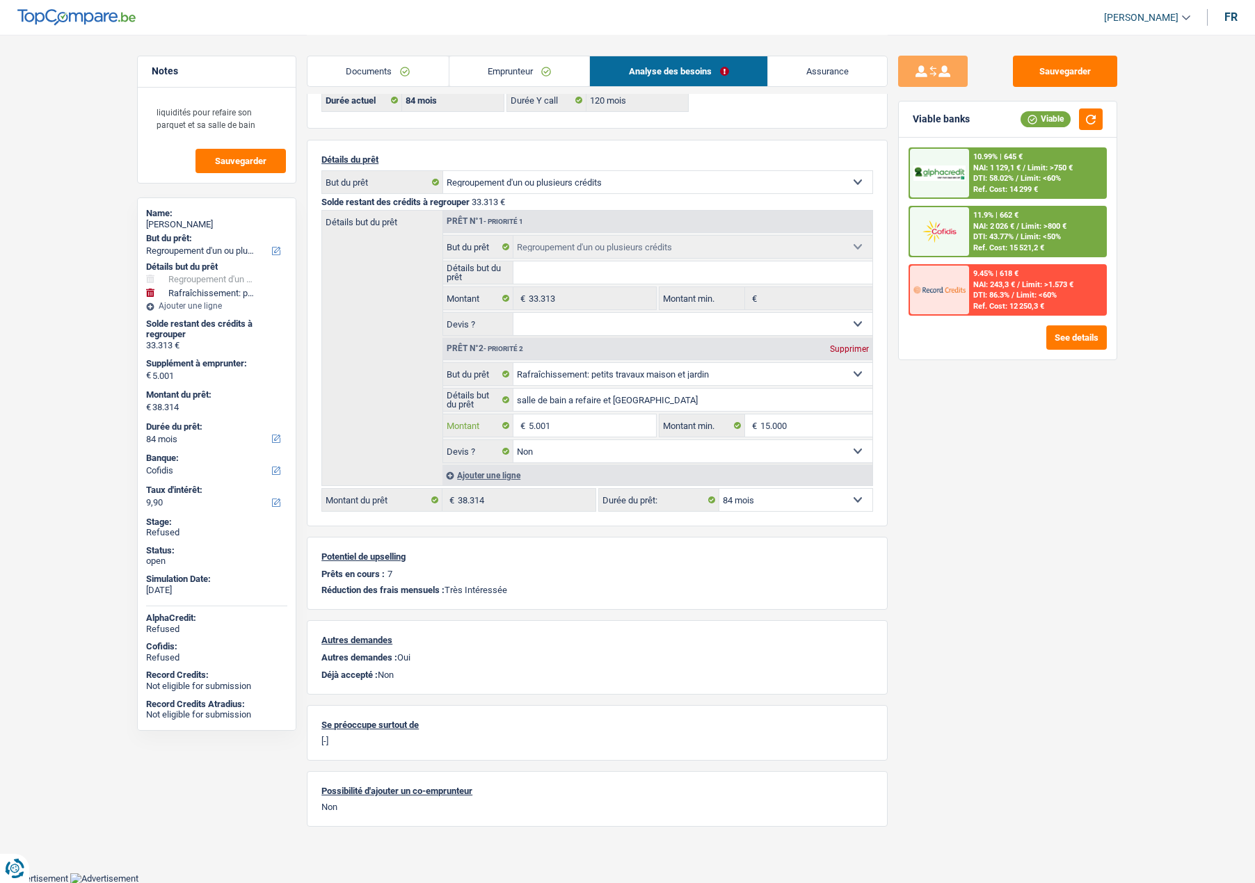
click at [570, 421] on input "5.001" at bounding box center [592, 425] width 127 height 22
click at [775, 492] on select "12 mois 18 mois 24 mois 30 mois 36 mois 42 mois 48 mois 60 mois 72 mois 84 mois…" at bounding box center [795, 500] width 153 height 22
click at [719, 489] on select "12 mois 18 mois 24 mois 30 mois 36 mois 42 mois 48 mois 60 mois 72 mois 84 mois…" at bounding box center [795, 500] width 153 height 22
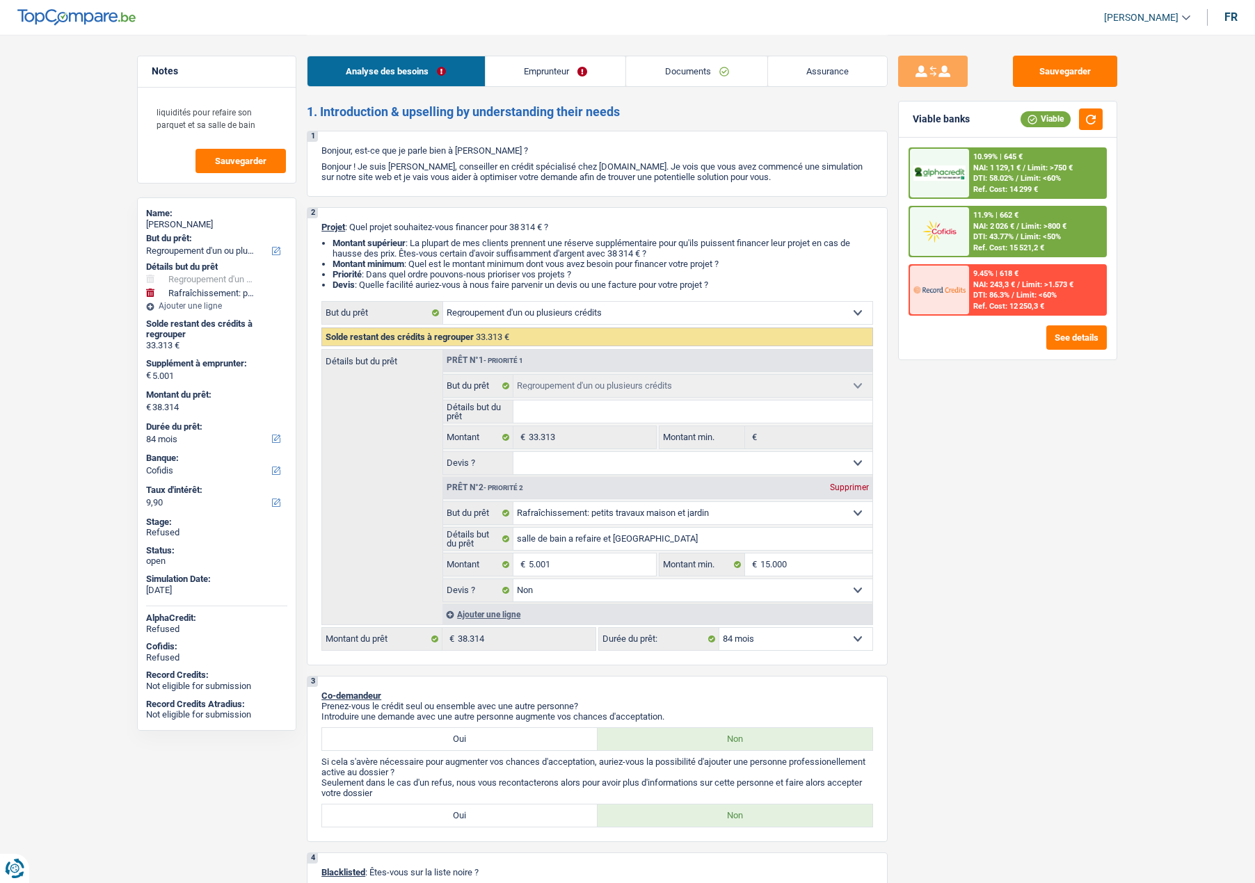
select select "refinancing"
select select "houseOrGarden"
select select "84"
select select "cofidis"
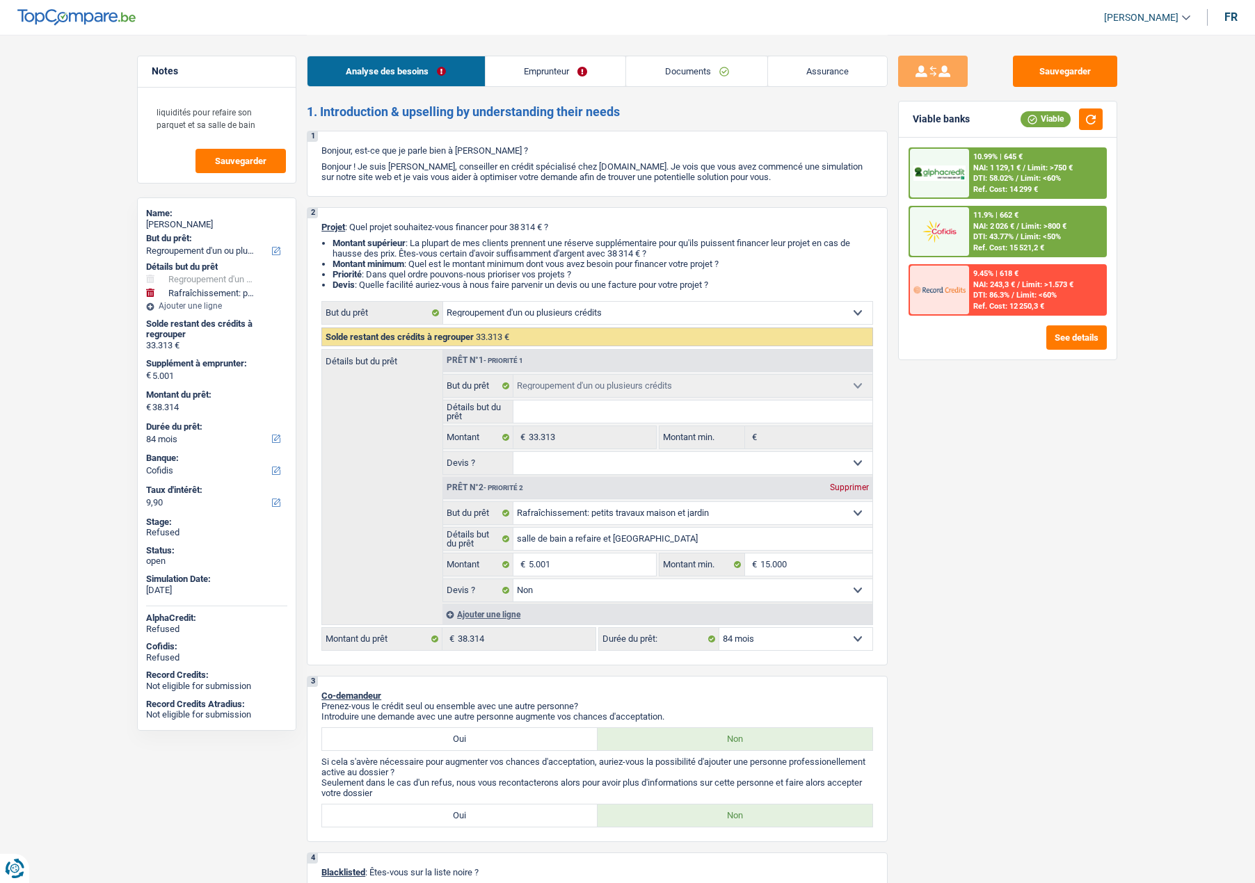
select select "refinancing"
select select "houseOrGarden"
select select "false"
select select "84"
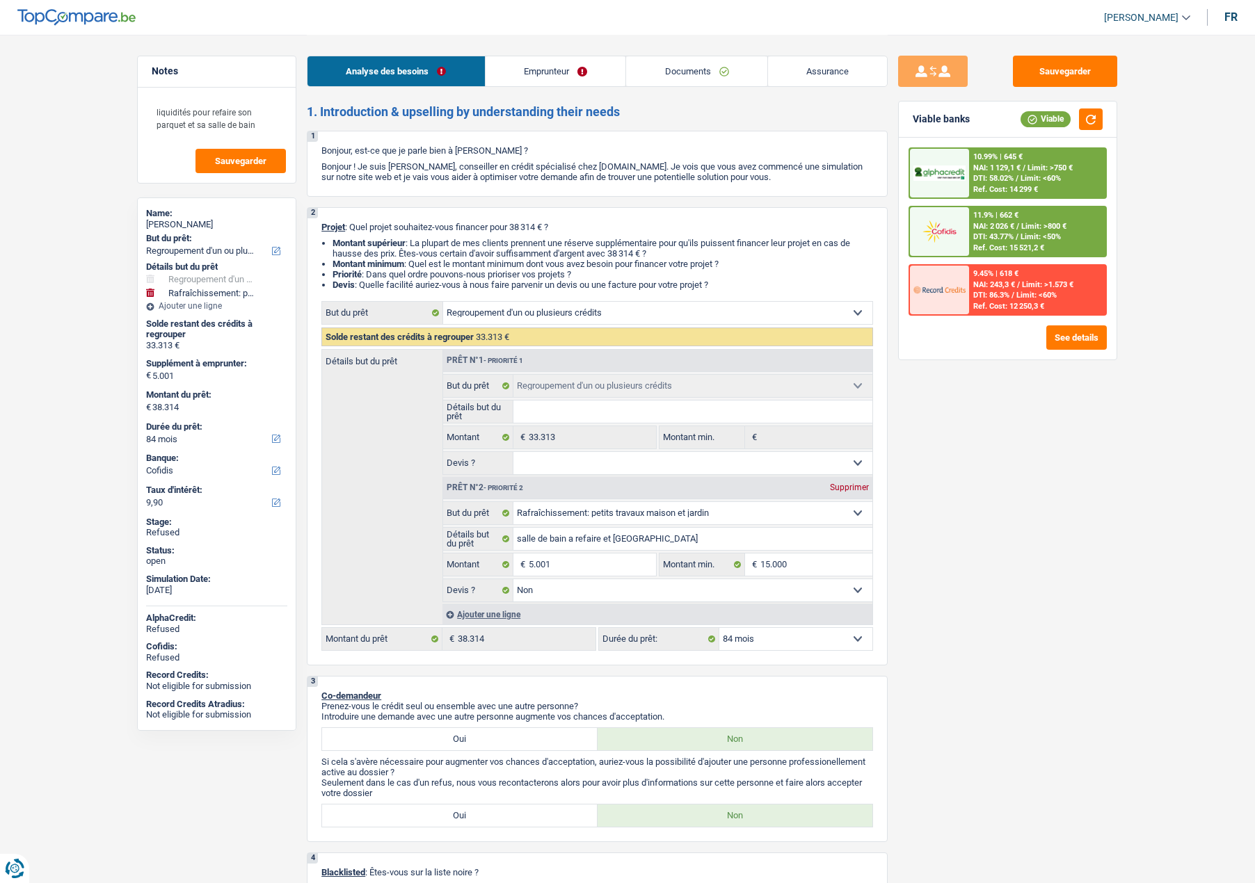
select select "invalid"
select select "familyAllowances"
select select "disabilityPension"
select select "alimony"
select select "rents"
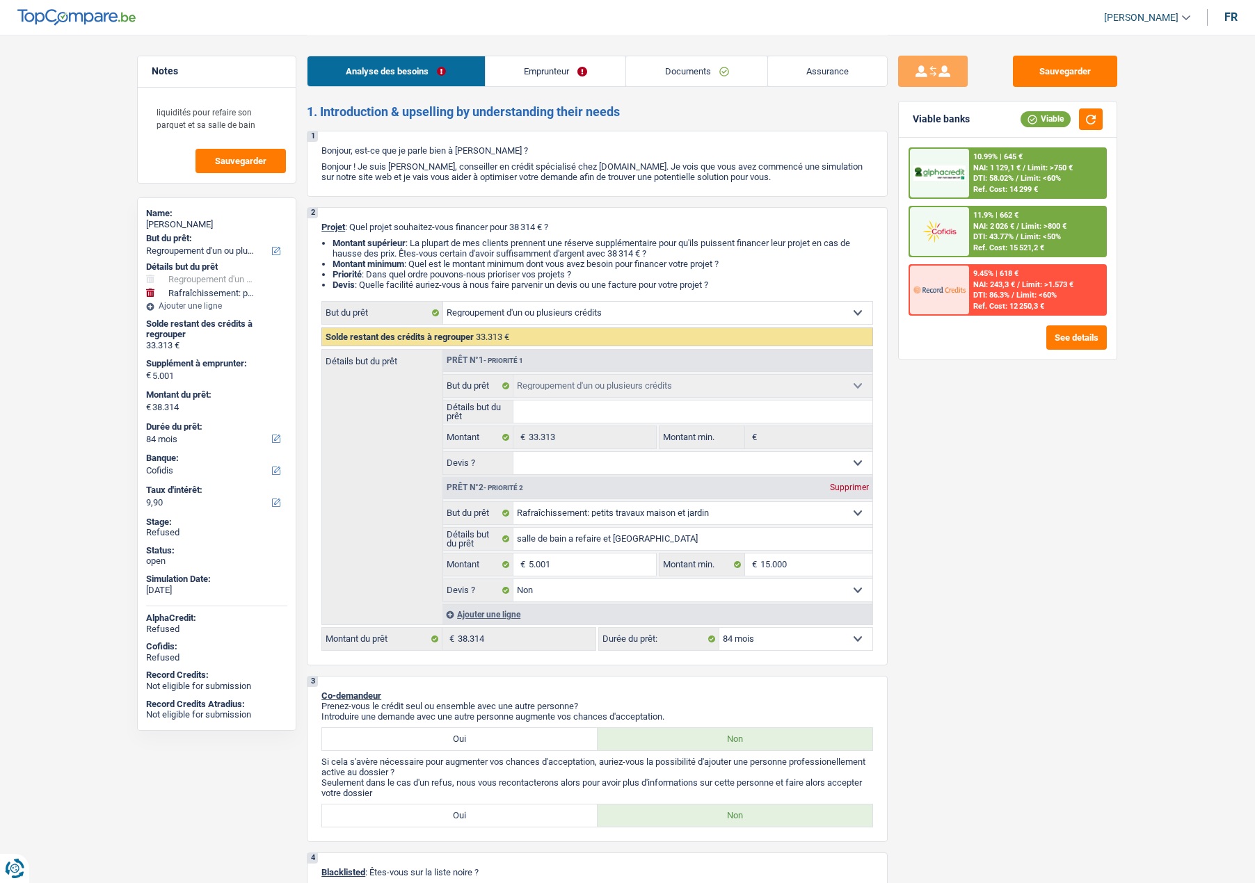
select select "carLoan"
select select "120"
select select "personalLoan"
select select "carRestore"
select select "60"
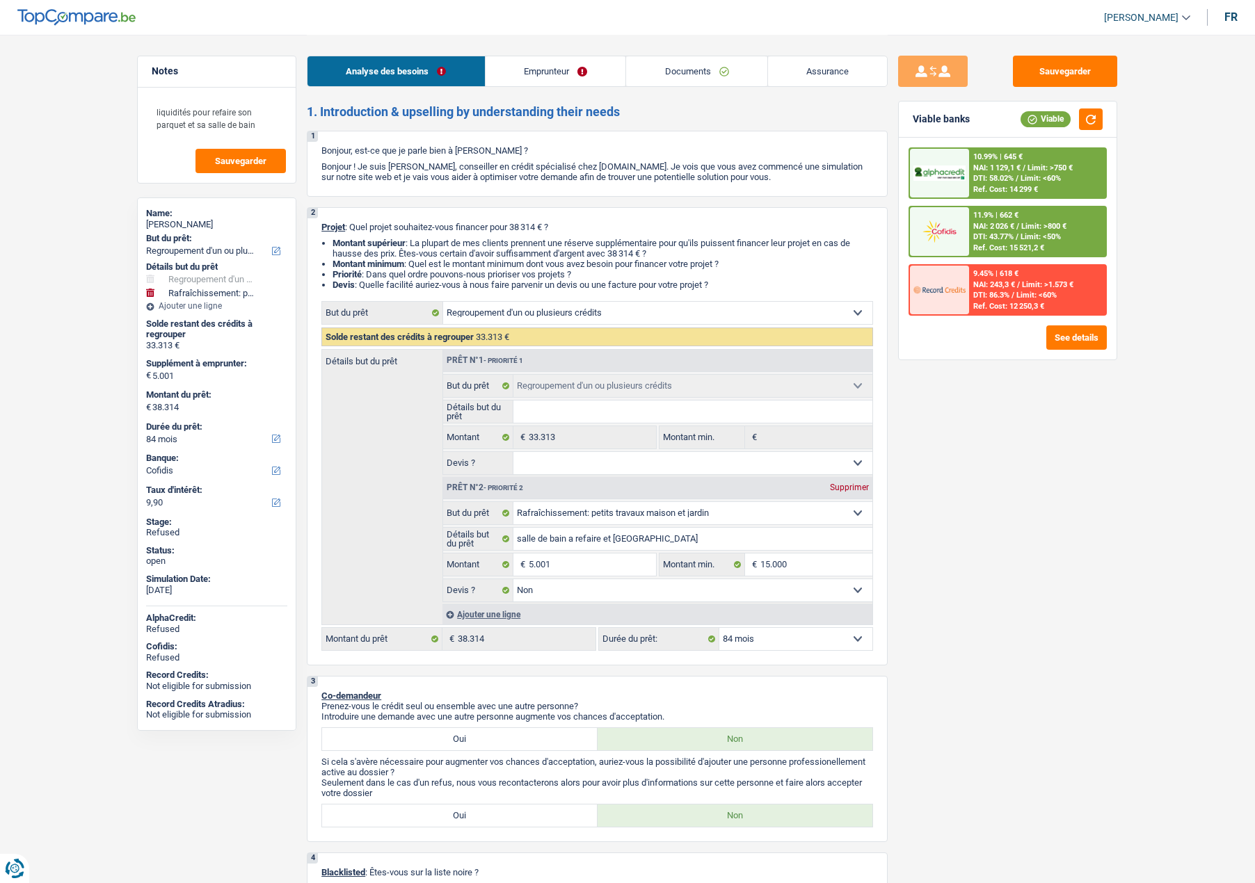
select select "cardOrCredit"
select select "personalLoan"
select select "homeFurnishingOrRelocation"
select select "36"
select select "personalLoan"
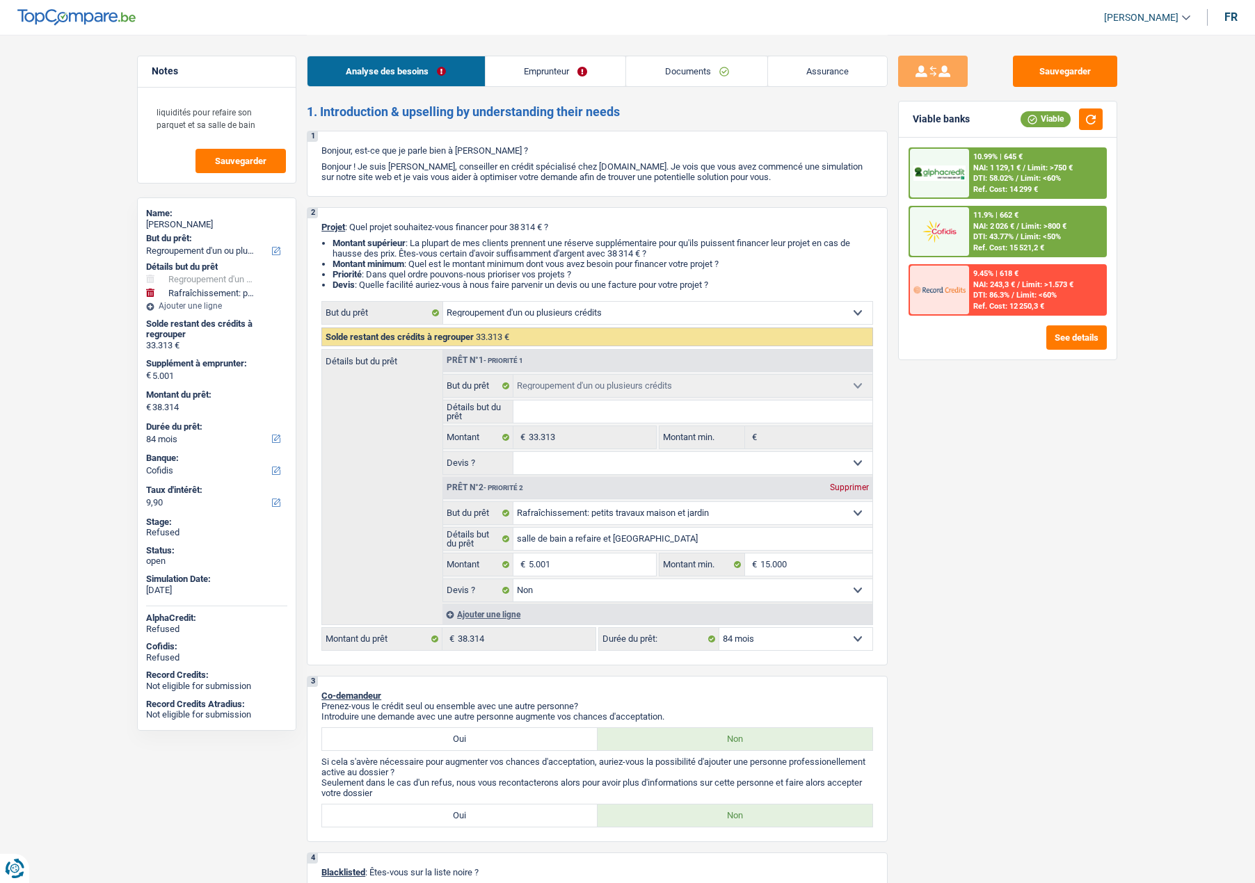
select select "homeFurnishingOrRelocation"
select select "36"
select select "cardOrCredit"
select select "refinancing"
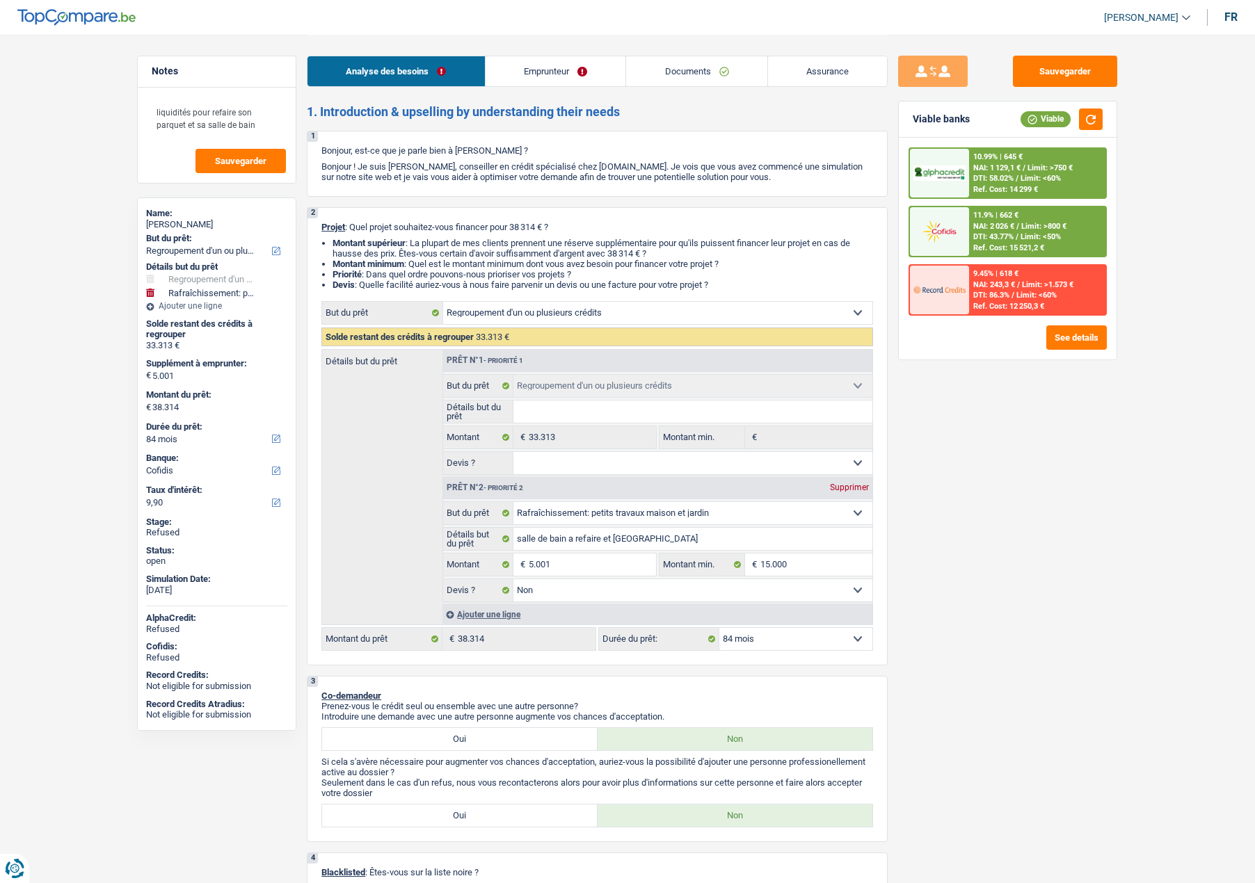
select select "refinancing"
select select "houseOrGarden"
select select "false"
select select "84"
select select "32"
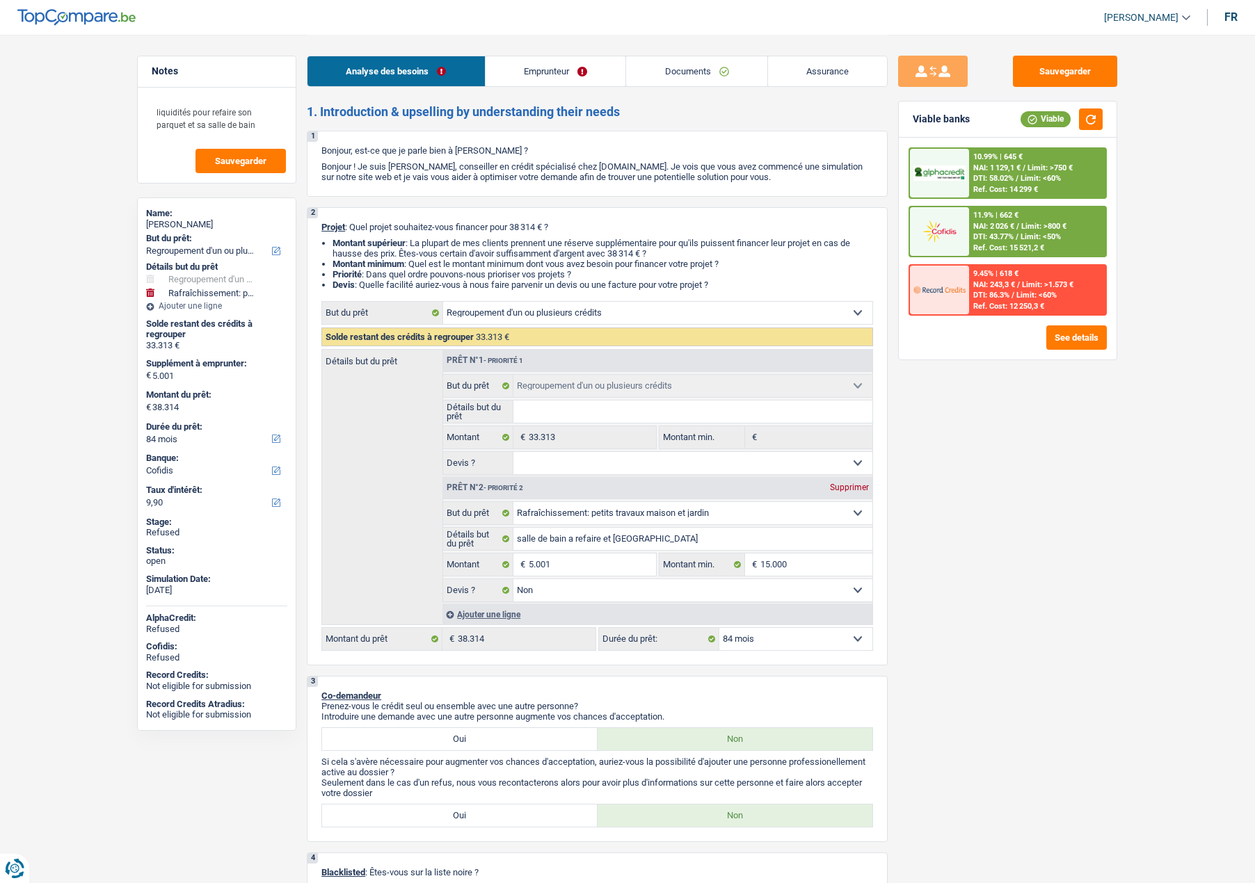
select select "divorced"
click at [529, 66] on link "Emprunteur" at bounding box center [555, 71] width 140 height 30
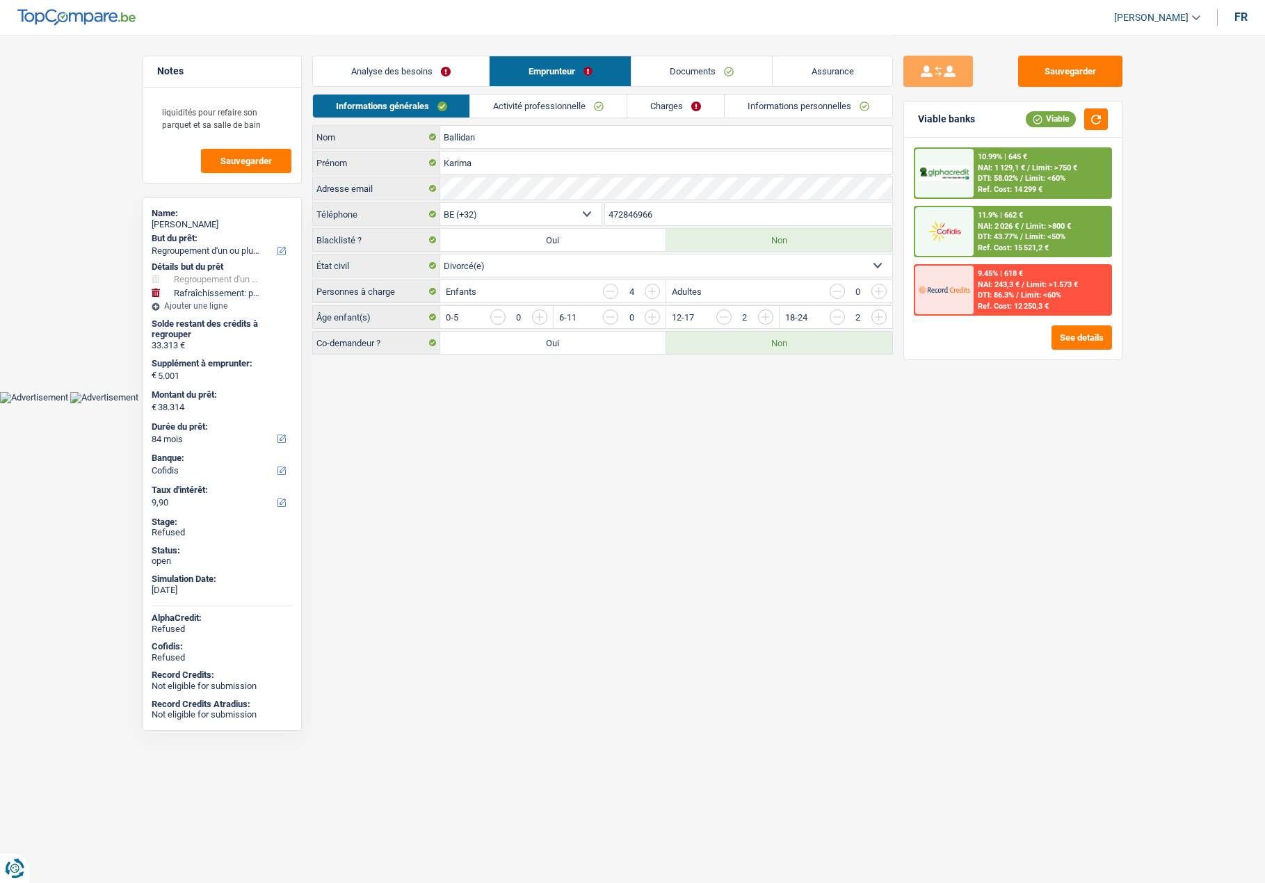
click at [540, 105] on link "Activité professionnelle" at bounding box center [548, 106] width 156 height 23
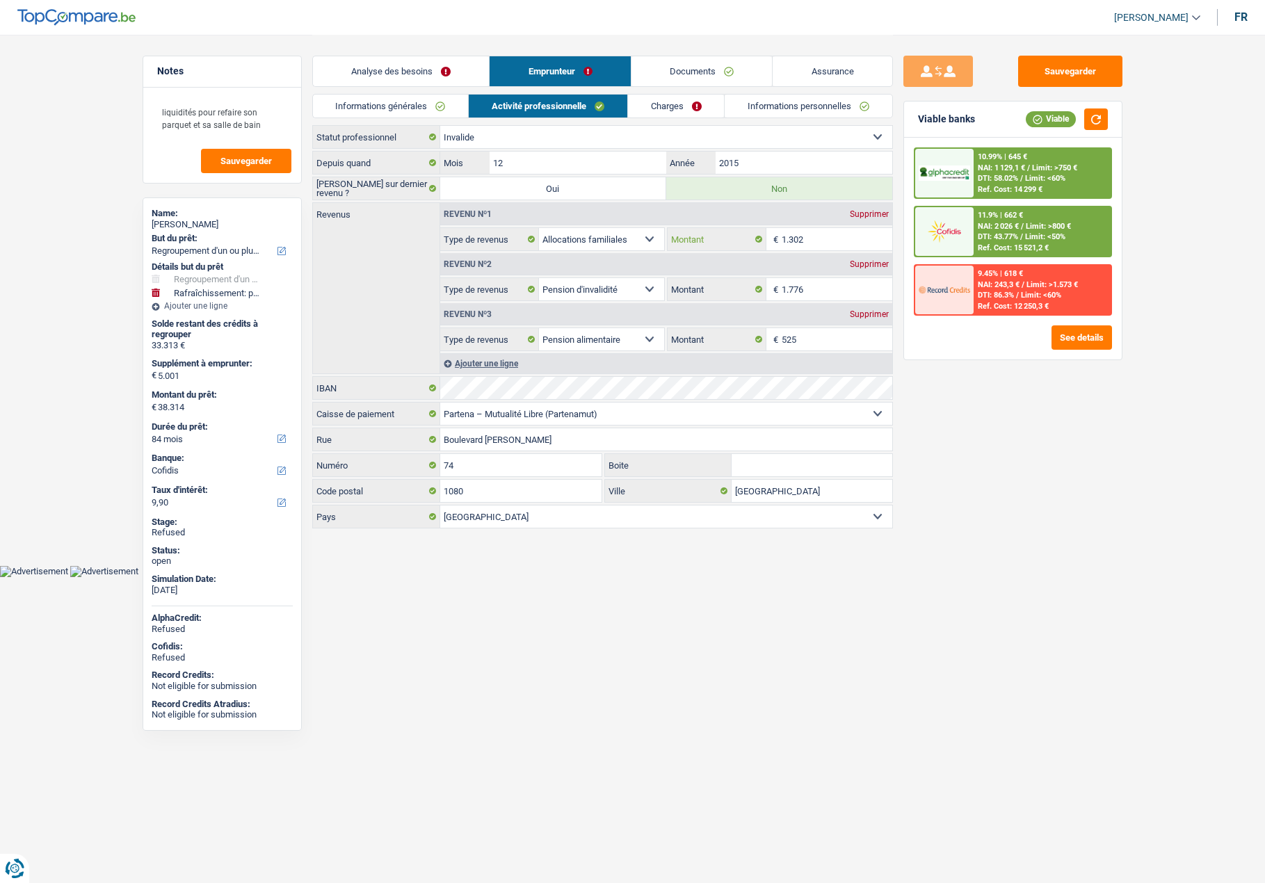
click at [828, 237] on input "1.302" at bounding box center [837, 239] width 111 height 22
click at [791, 236] on input "1.302" at bounding box center [837, 239] width 111 height 22
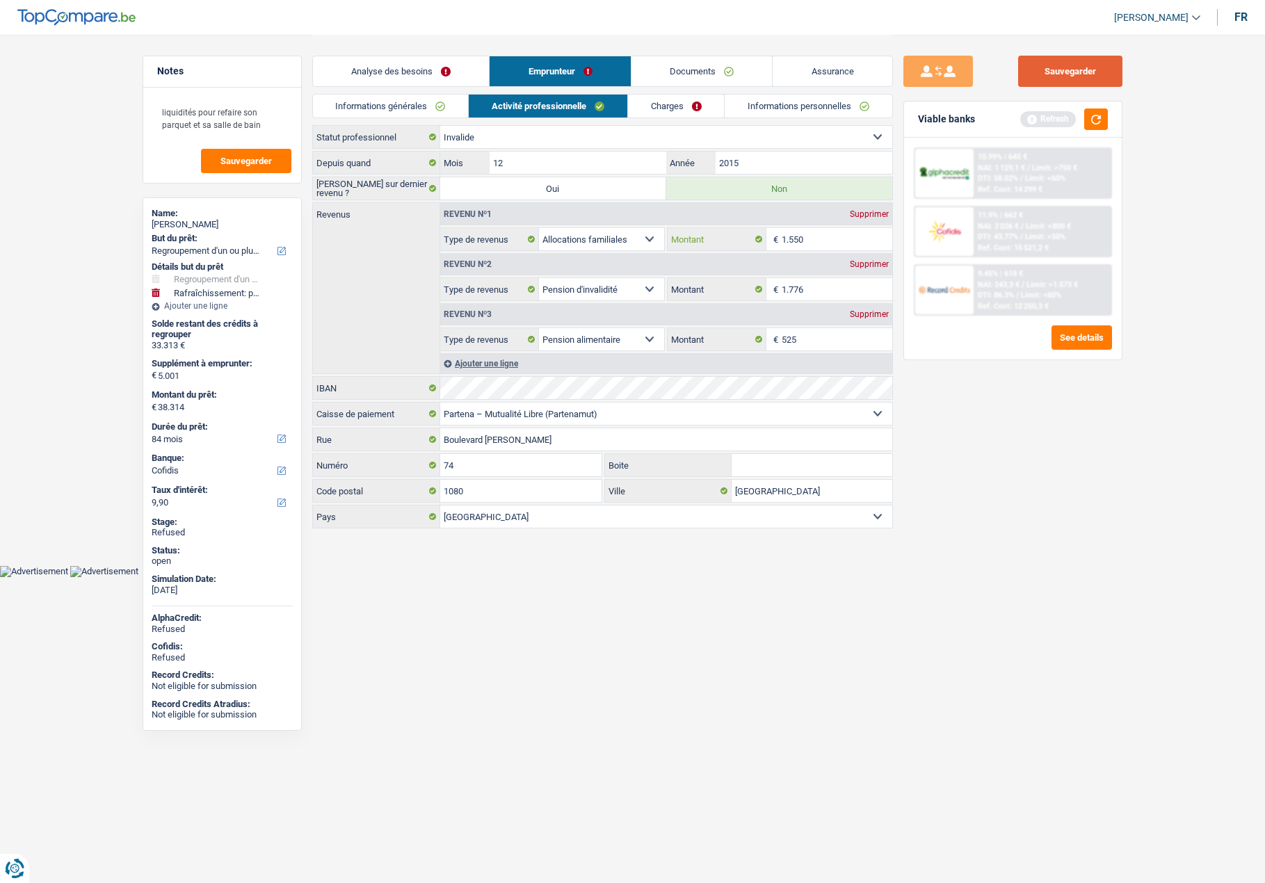
type input "1.550"
click at [1063, 80] on button "Sauvegarder" at bounding box center [1070, 71] width 104 height 31
click at [675, 108] on link "Charges" at bounding box center [676, 106] width 97 height 23
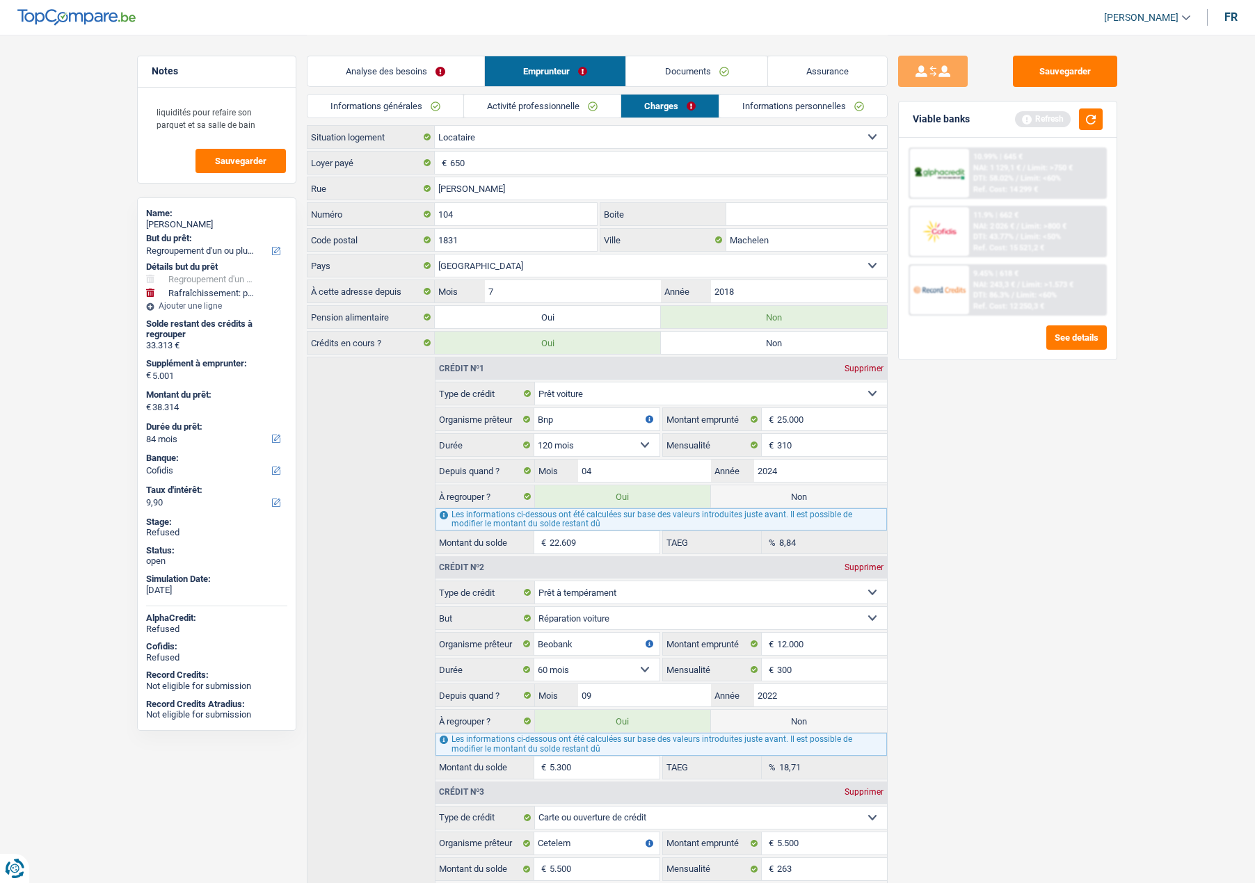
click at [693, 67] on link "Documents" at bounding box center [696, 71] width 141 height 30
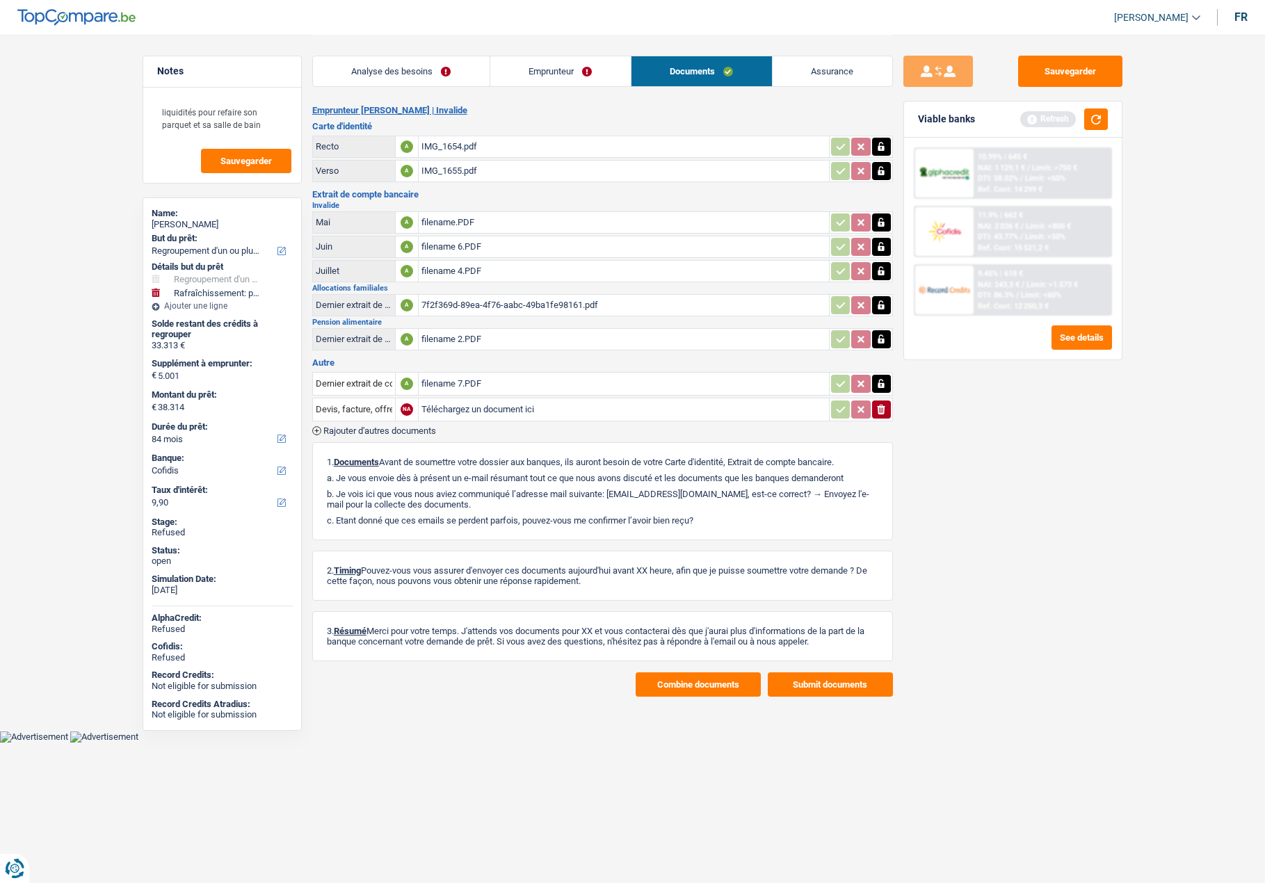
click at [809, 67] on link "Assurance" at bounding box center [833, 71] width 120 height 30
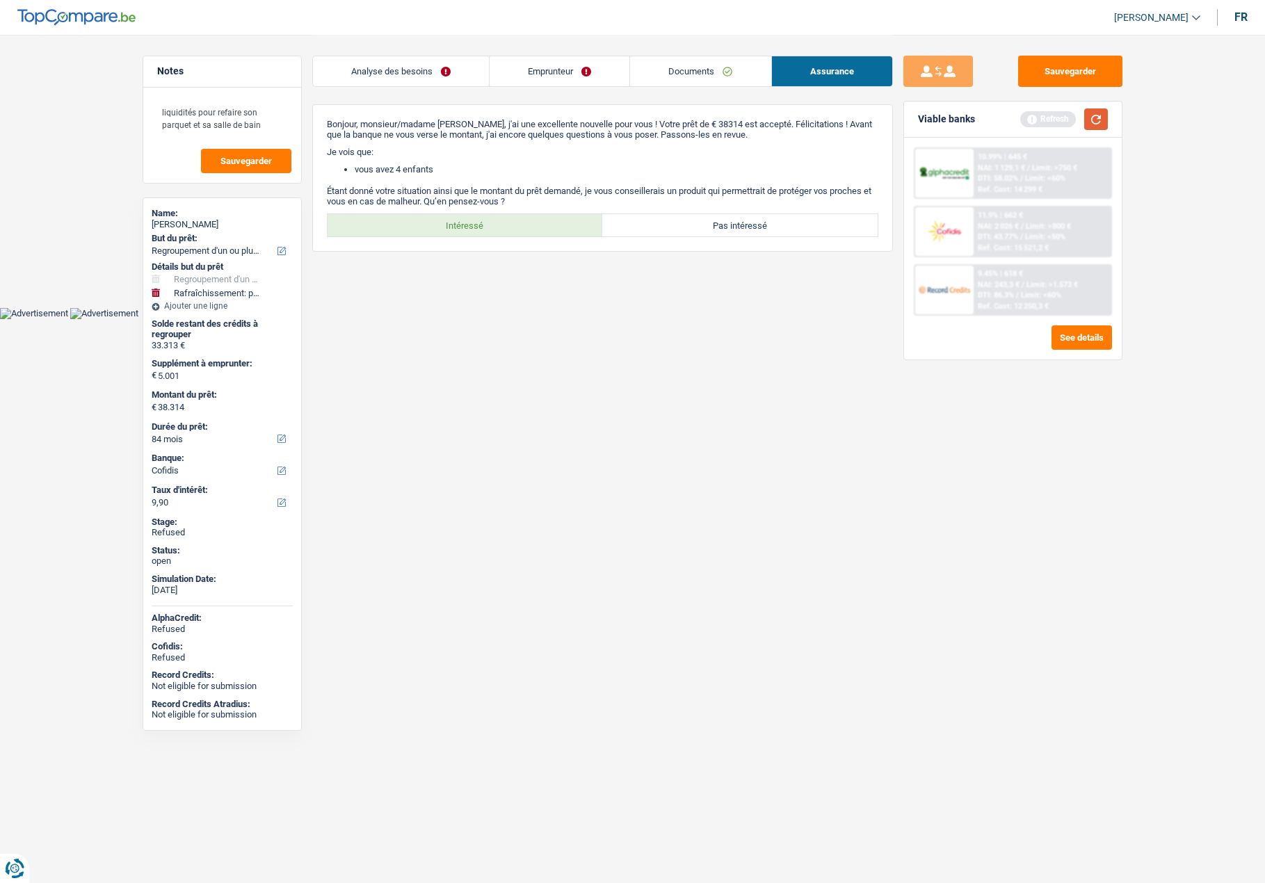
click at [1101, 118] on button "button" at bounding box center [1096, 119] width 24 height 22
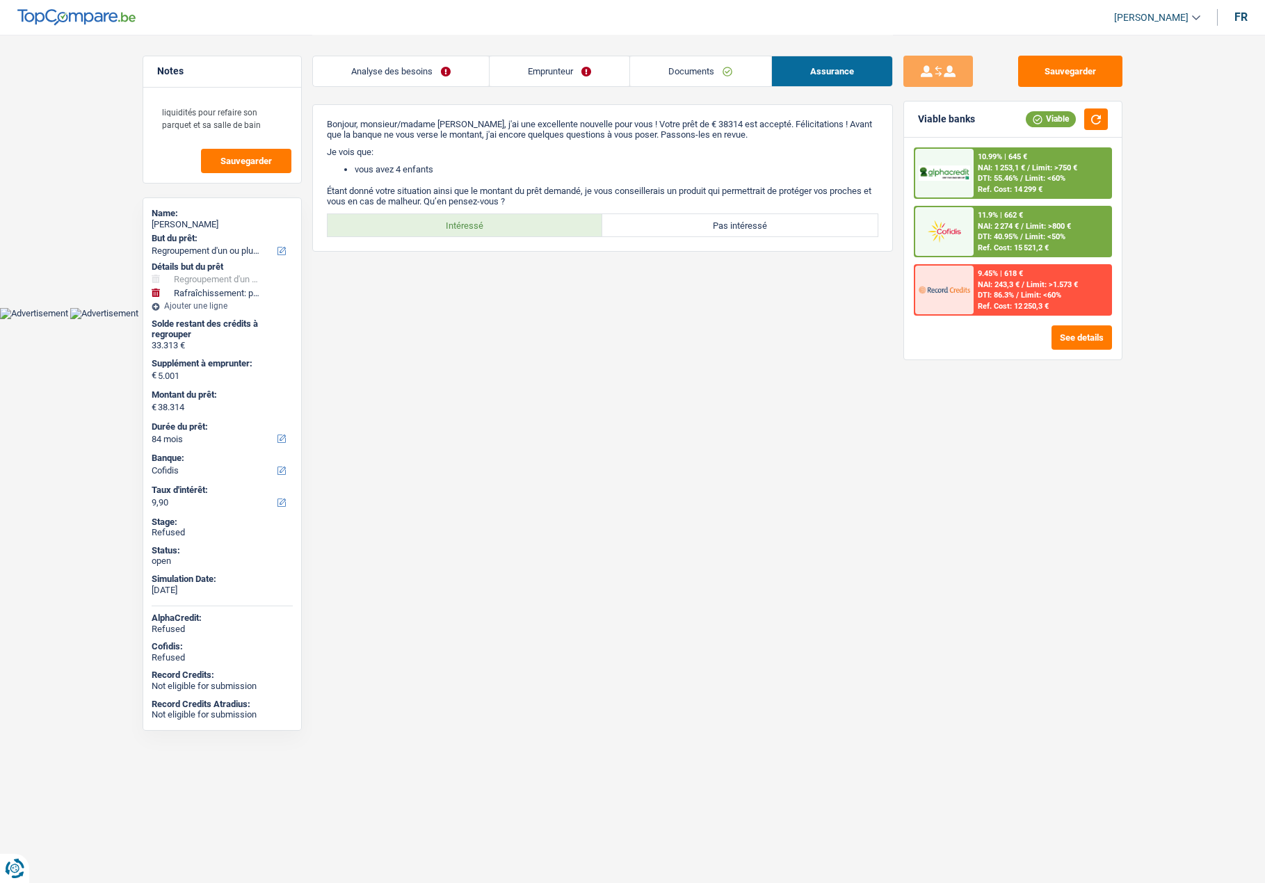
click at [555, 69] on link "Emprunteur" at bounding box center [560, 71] width 140 height 30
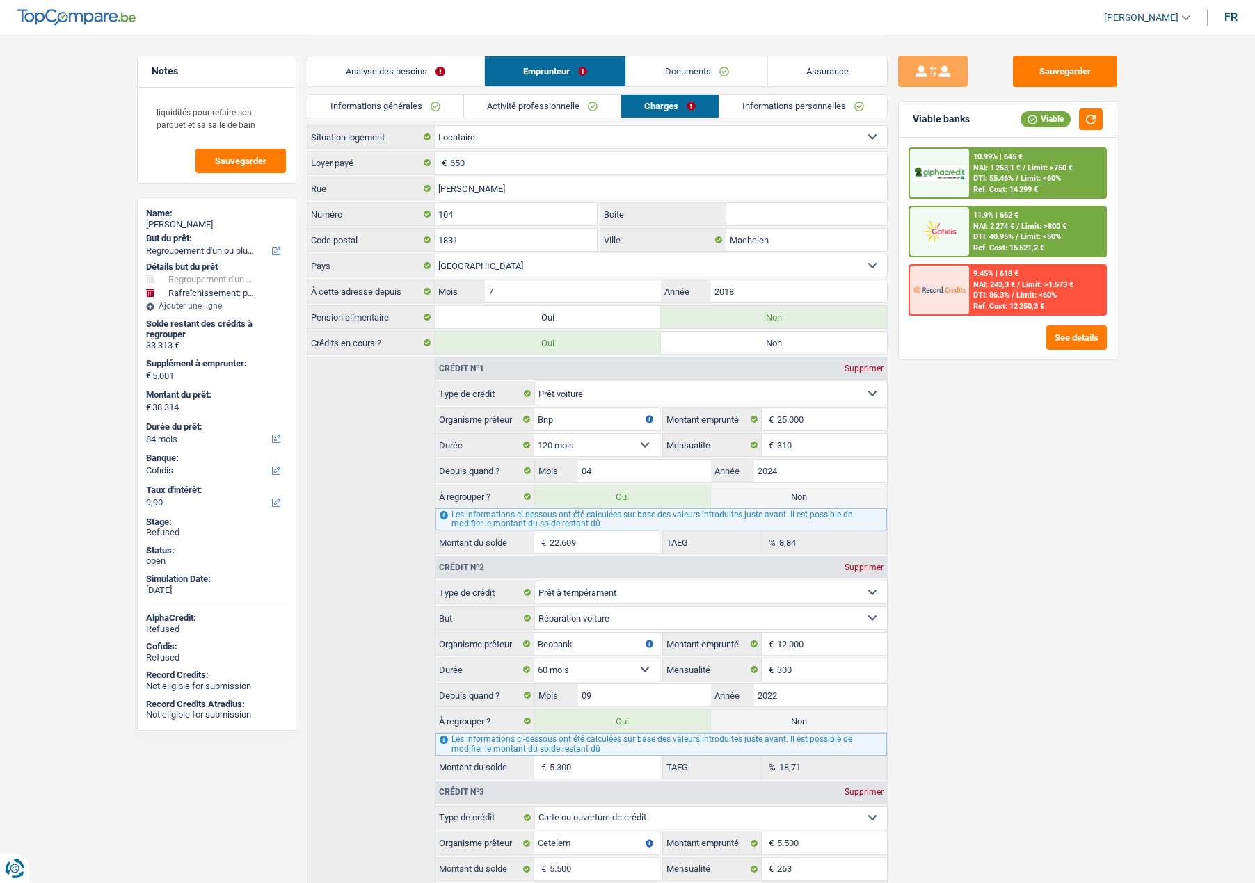
click at [377, 74] on link "Analyse des besoins" at bounding box center [395, 71] width 177 height 30
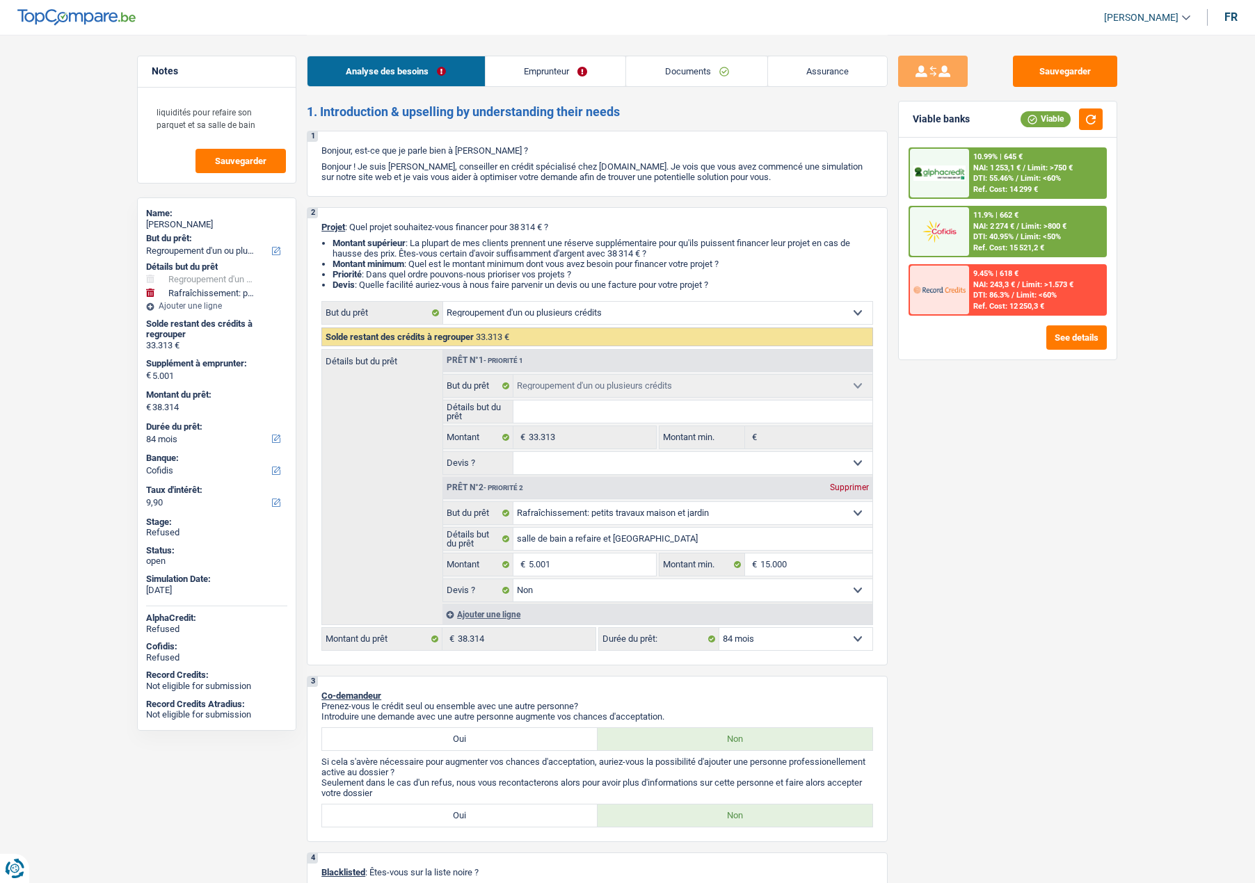
click at [539, 65] on link "Emprunteur" at bounding box center [555, 71] width 140 height 30
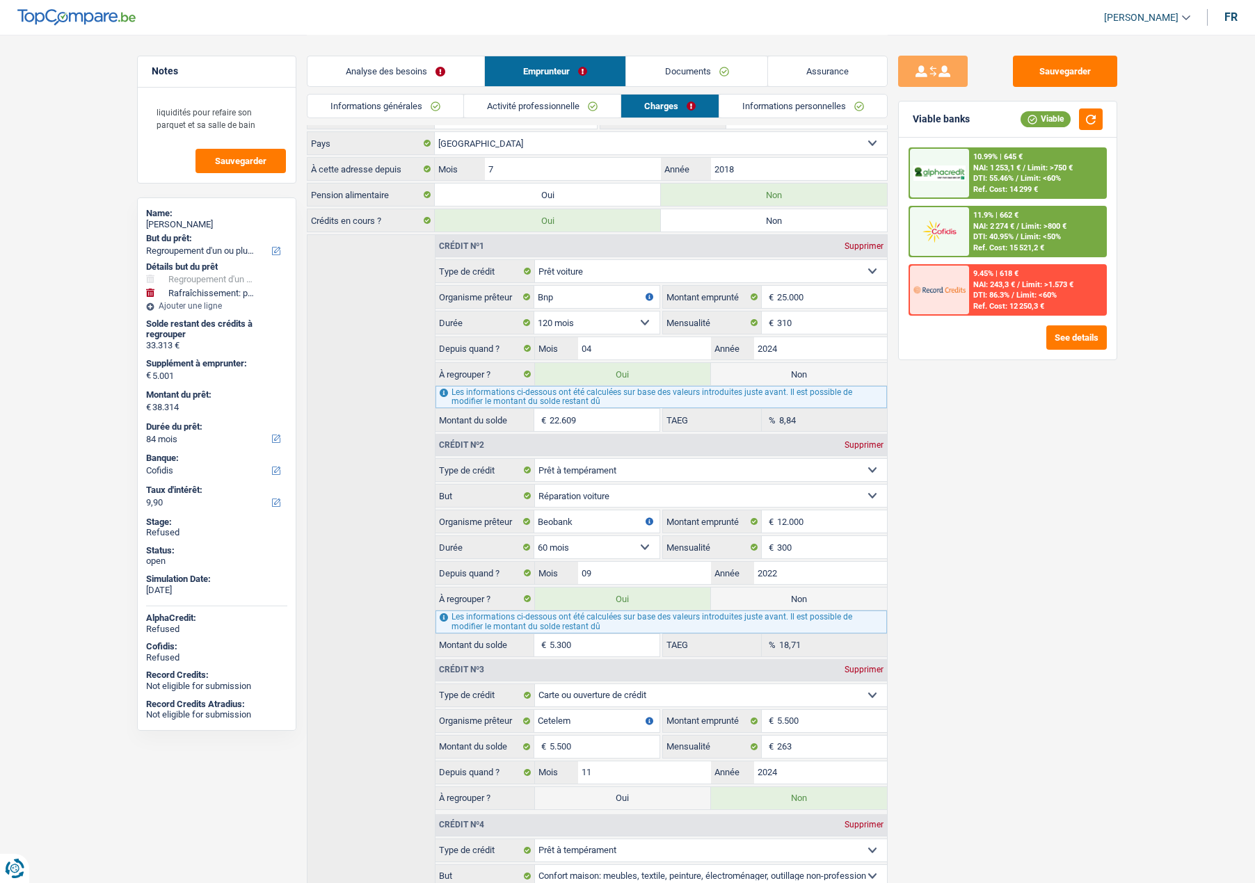
scroll to position [348, 0]
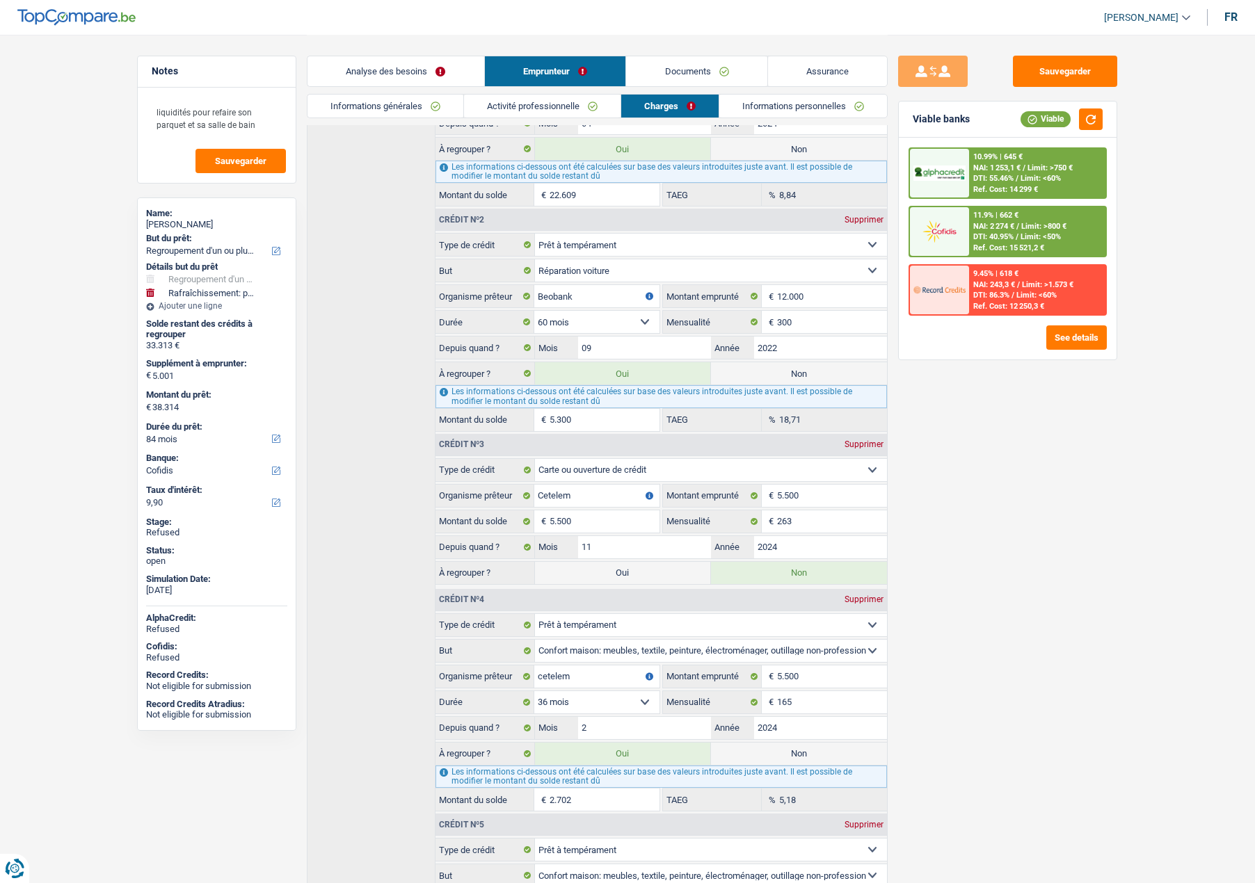
click at [780, 369] on label "Non" at bounding box center [799, 373] width 176 height 22
click at [780, 369] on input "Non" at bounding box center [799, 373] width 176 height 22
radio input "true"
type input "33.014"
select select "120"
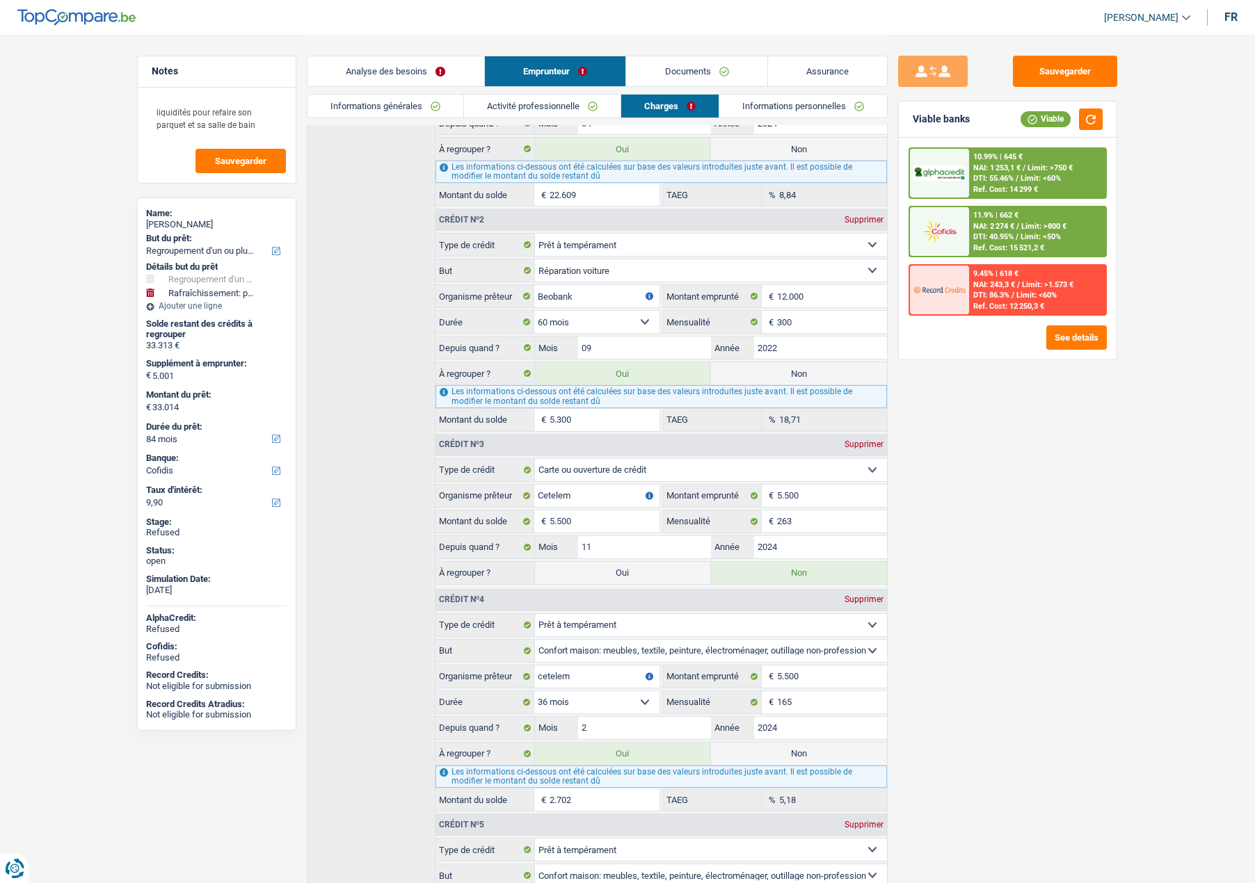
radio input "false"
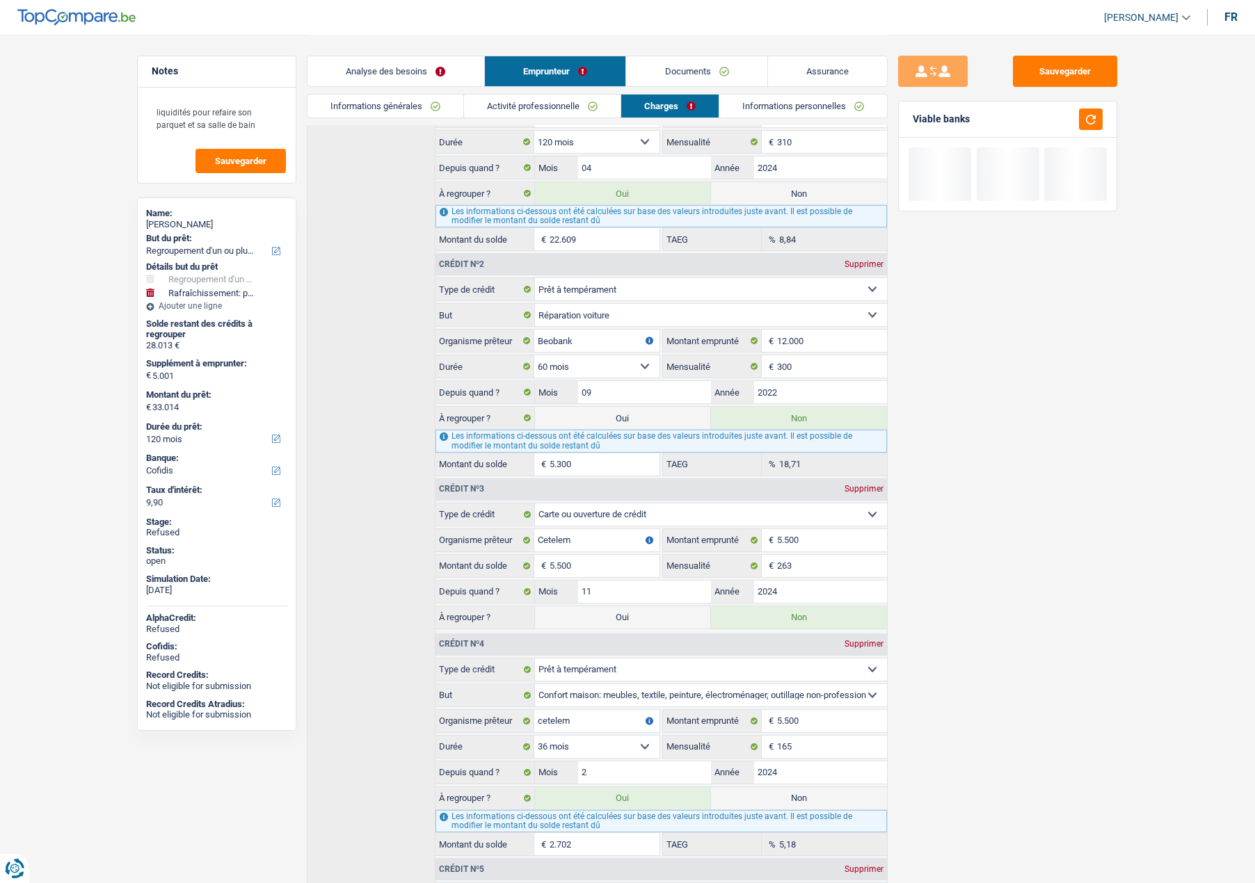
scroll to position [278, 0]
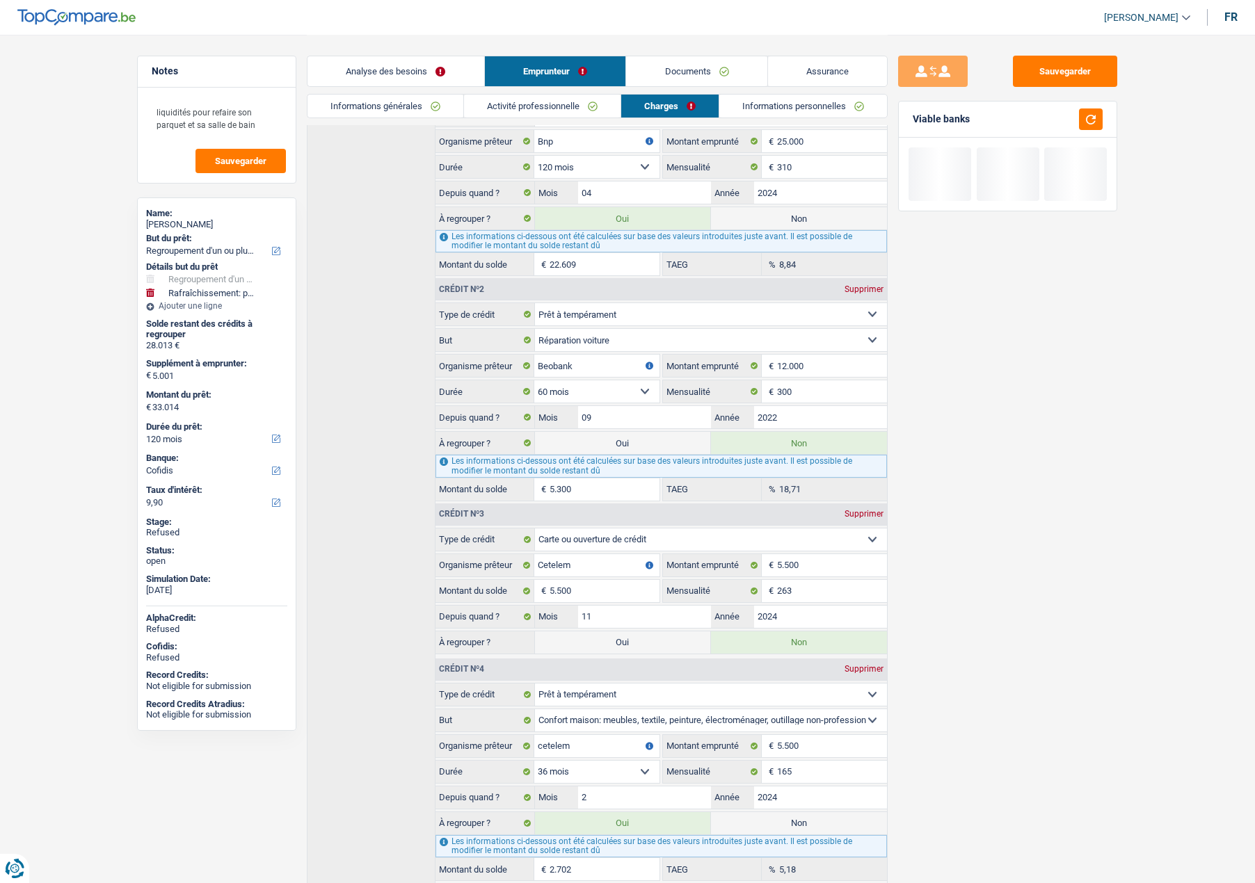
click at [791, 226] on label "Non" at bounding box center [799, 218] width 176 height 22
click at [791, 226] on input "Non" at bounding box center [799, 218] width 176 height 22
radio input "true"
type input "10.405"
select select "60"
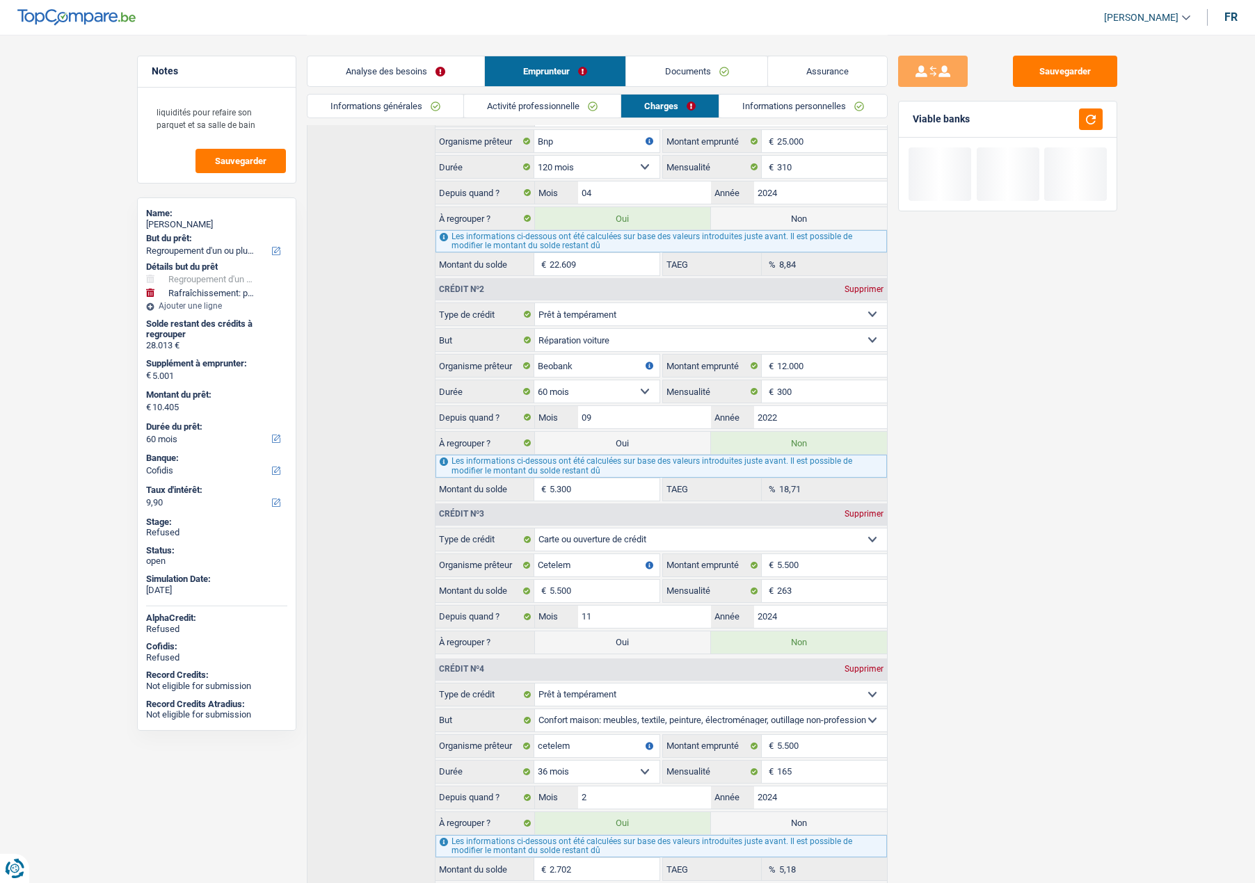
radio input "false"
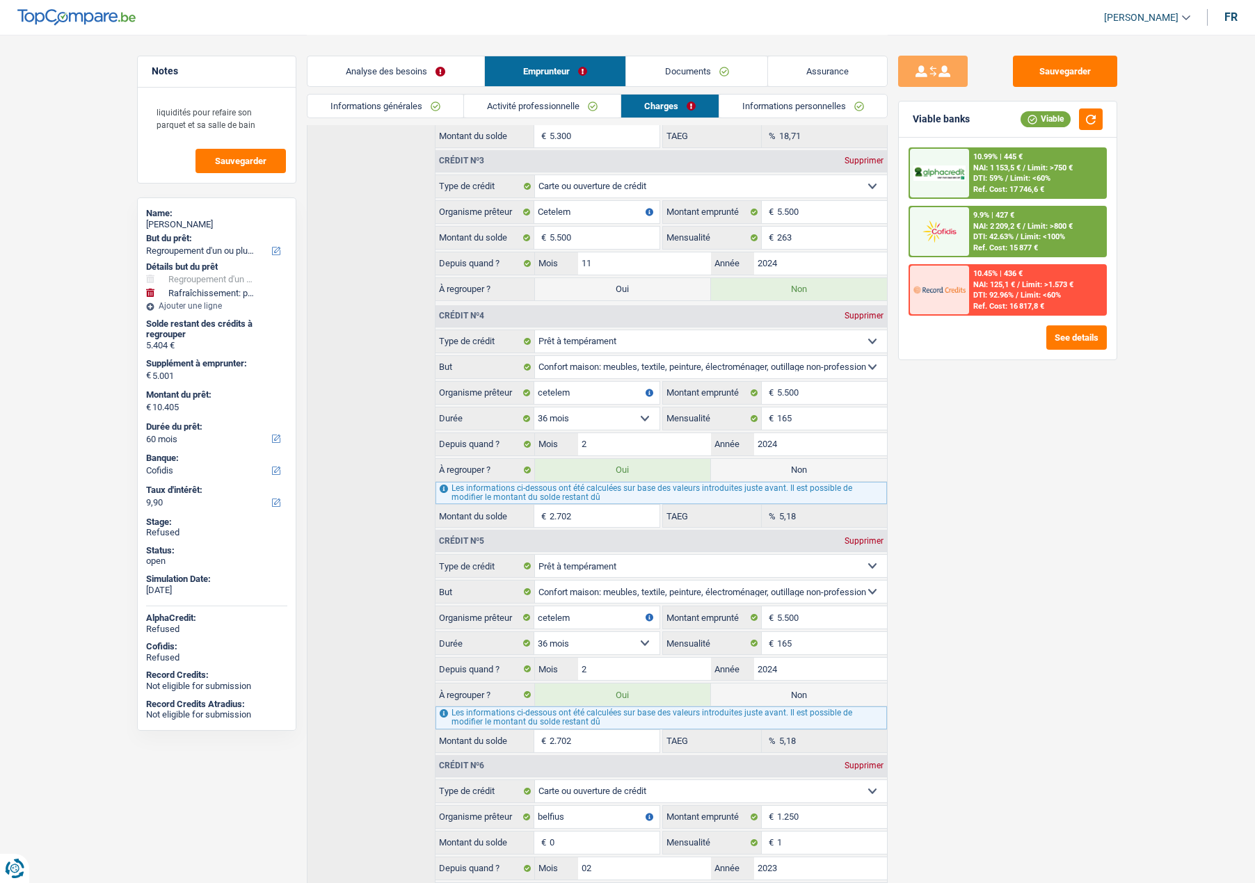
scroll to position [765, 0]
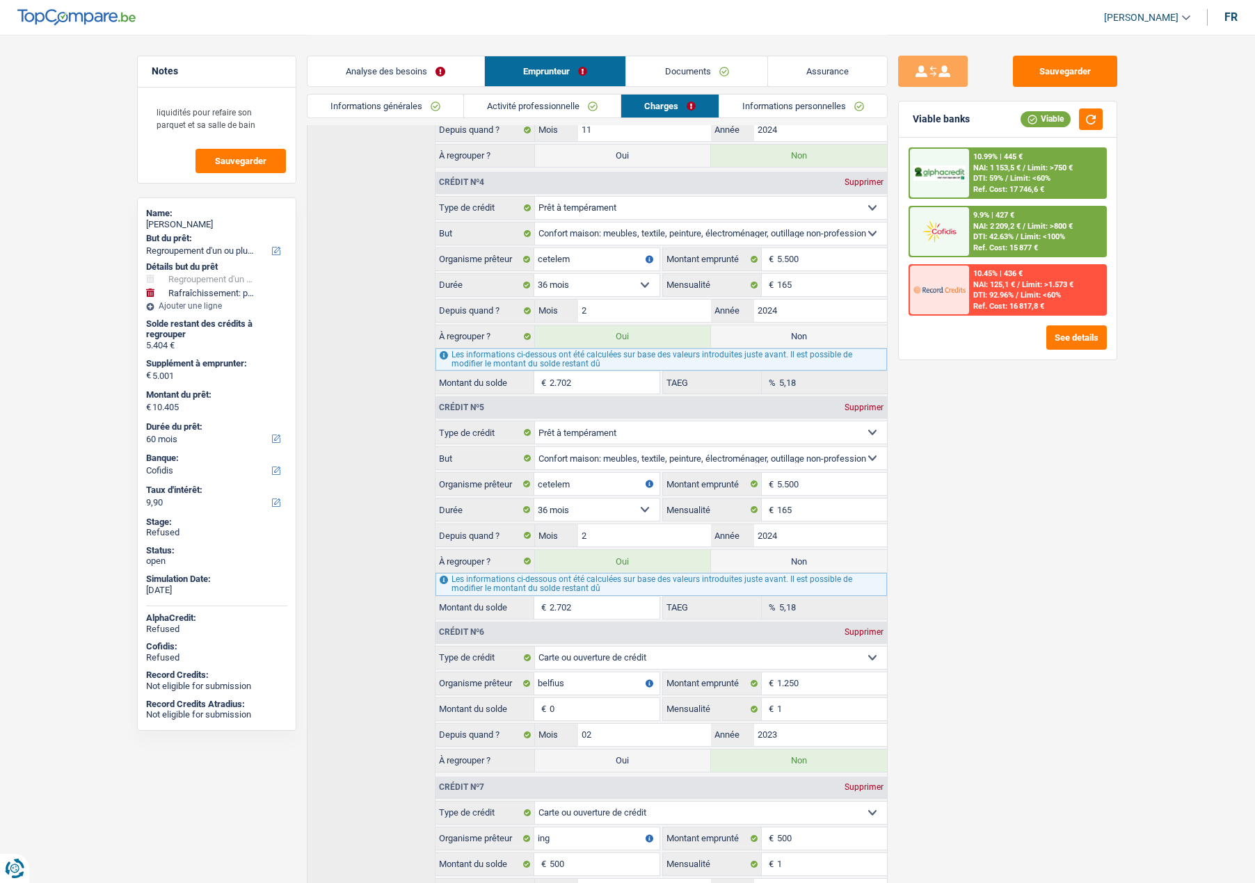
click at [795, 345] on label "Non" at bounding box center [799, 336] width 176 height 22
click at [795, 345] on input "Non" at bounding box center [799, 336] width 176 height 22
radio input "true"
type input "7.703"
select select "48"
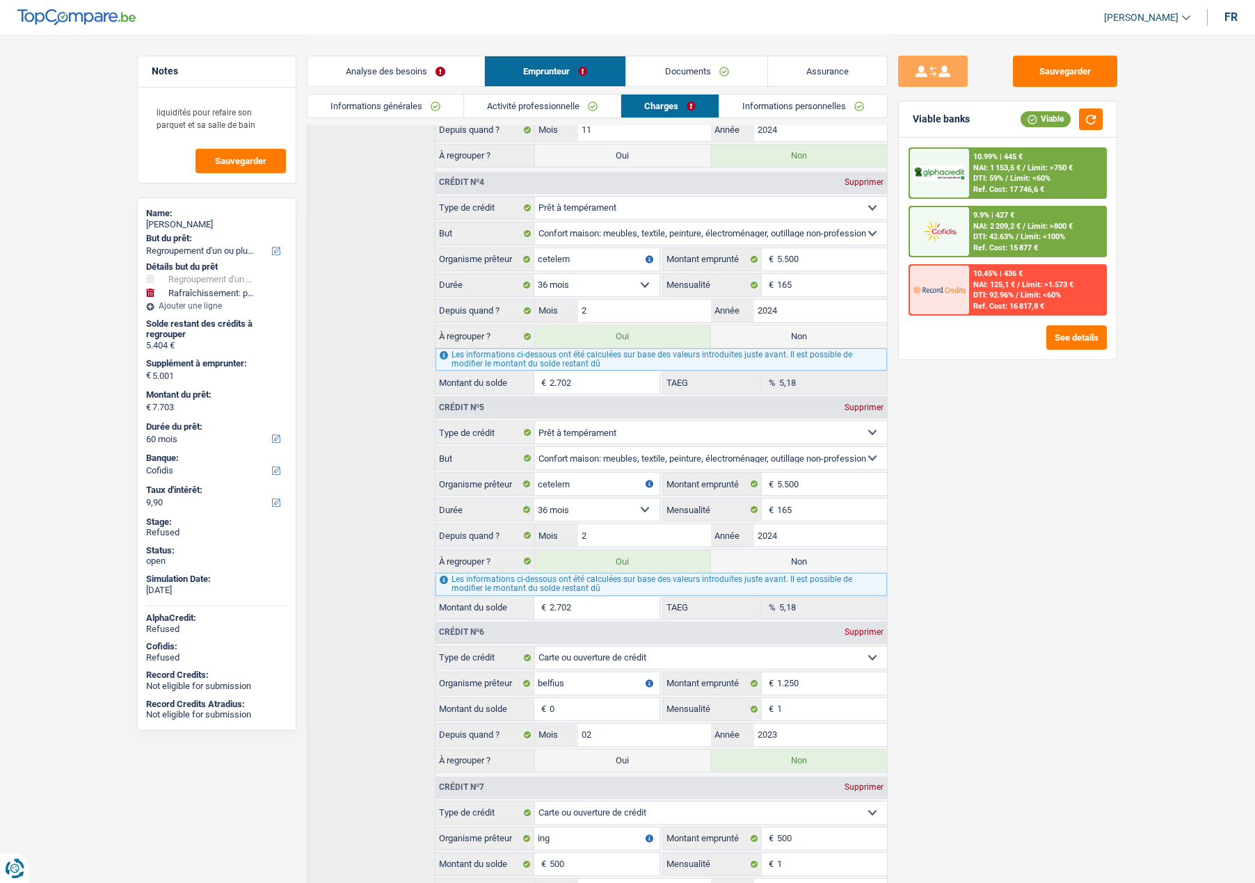
radio input "false"
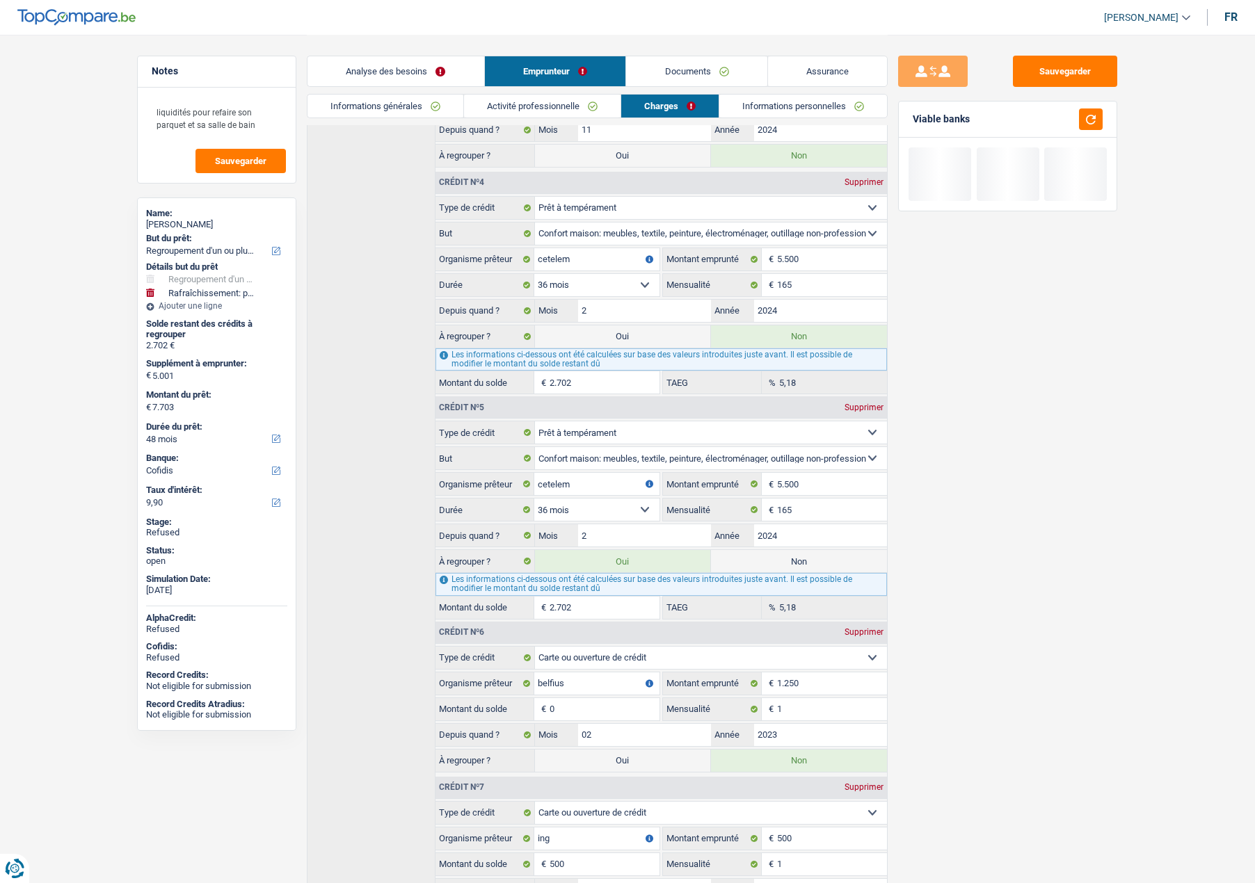
click at [785, 568] on label "Non" at bounding box center [799, 561] width 176 height 22
click at [785, 568] on input "Non" at bounding box center [799, 561] width 176 height 22
radio input "true"
select select "houseOrGarden"
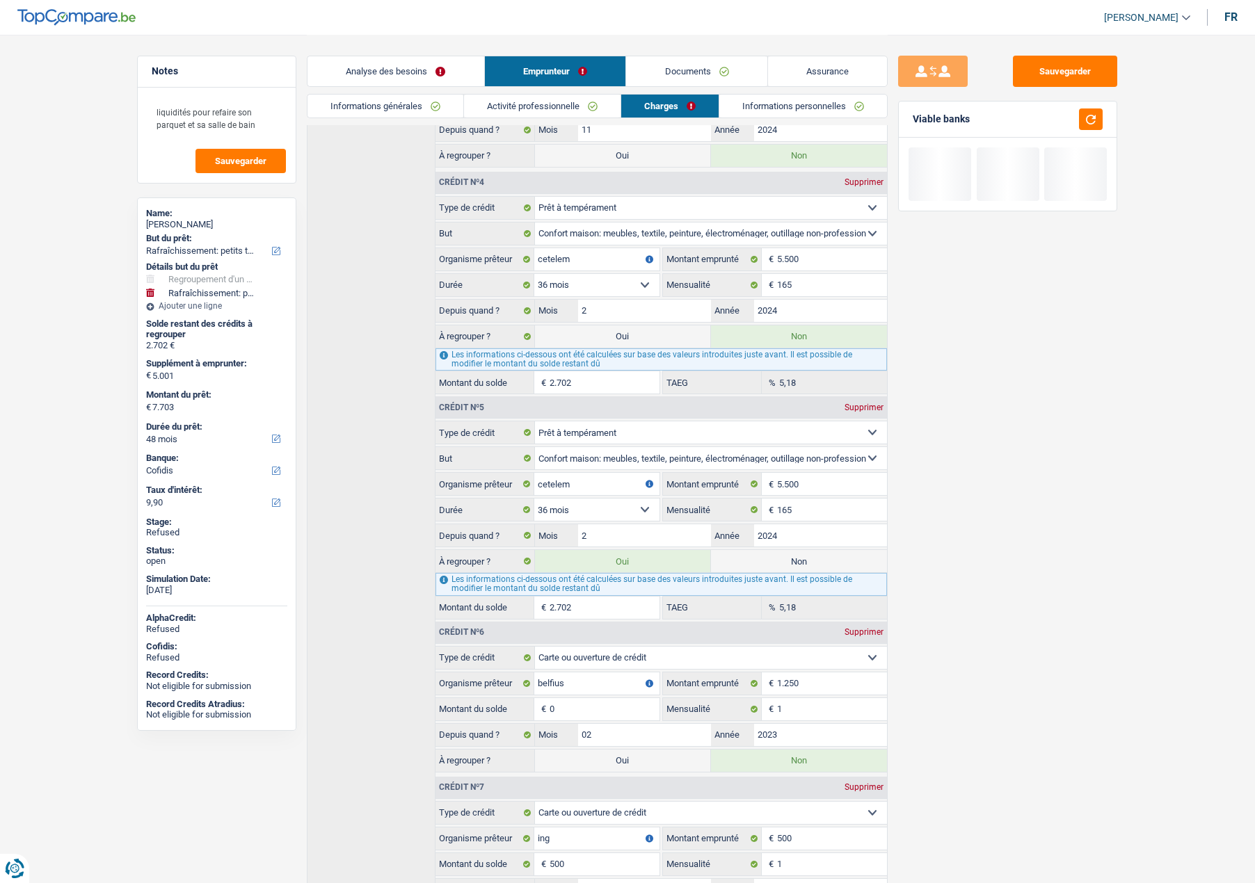
select select "36"
radio input "false"
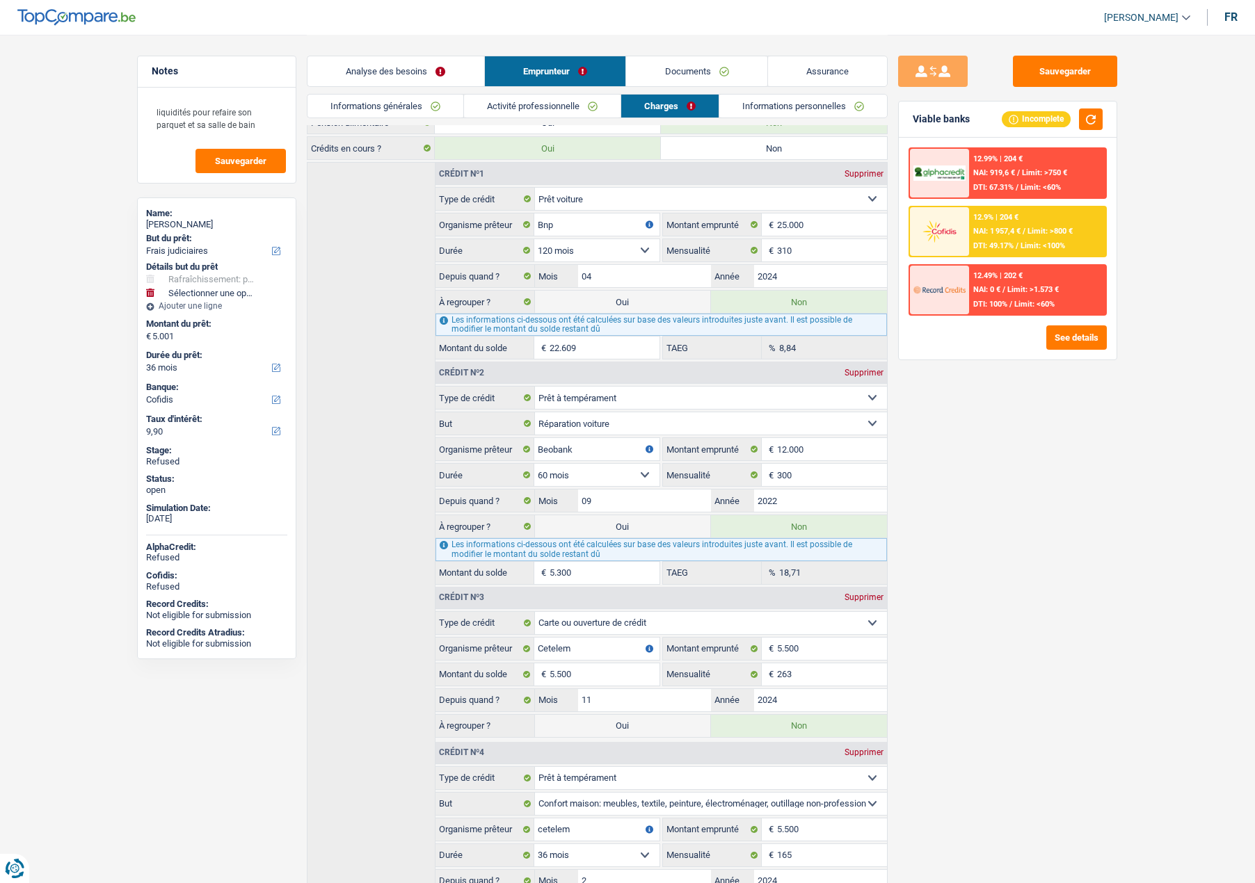
scroll to position [187, 0]
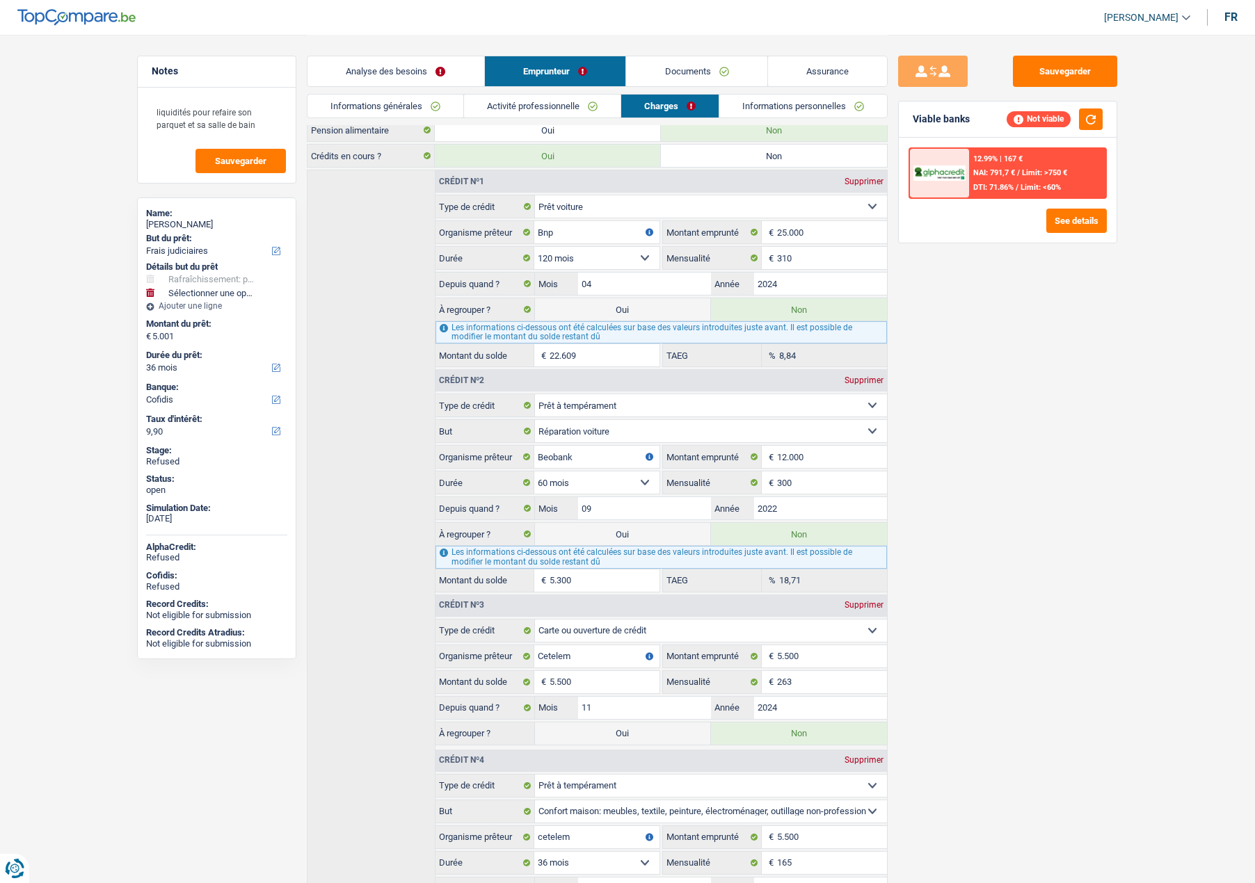
click at [682, 81] on link "Documents" at bounding box center [696, 71] width 141 height 30
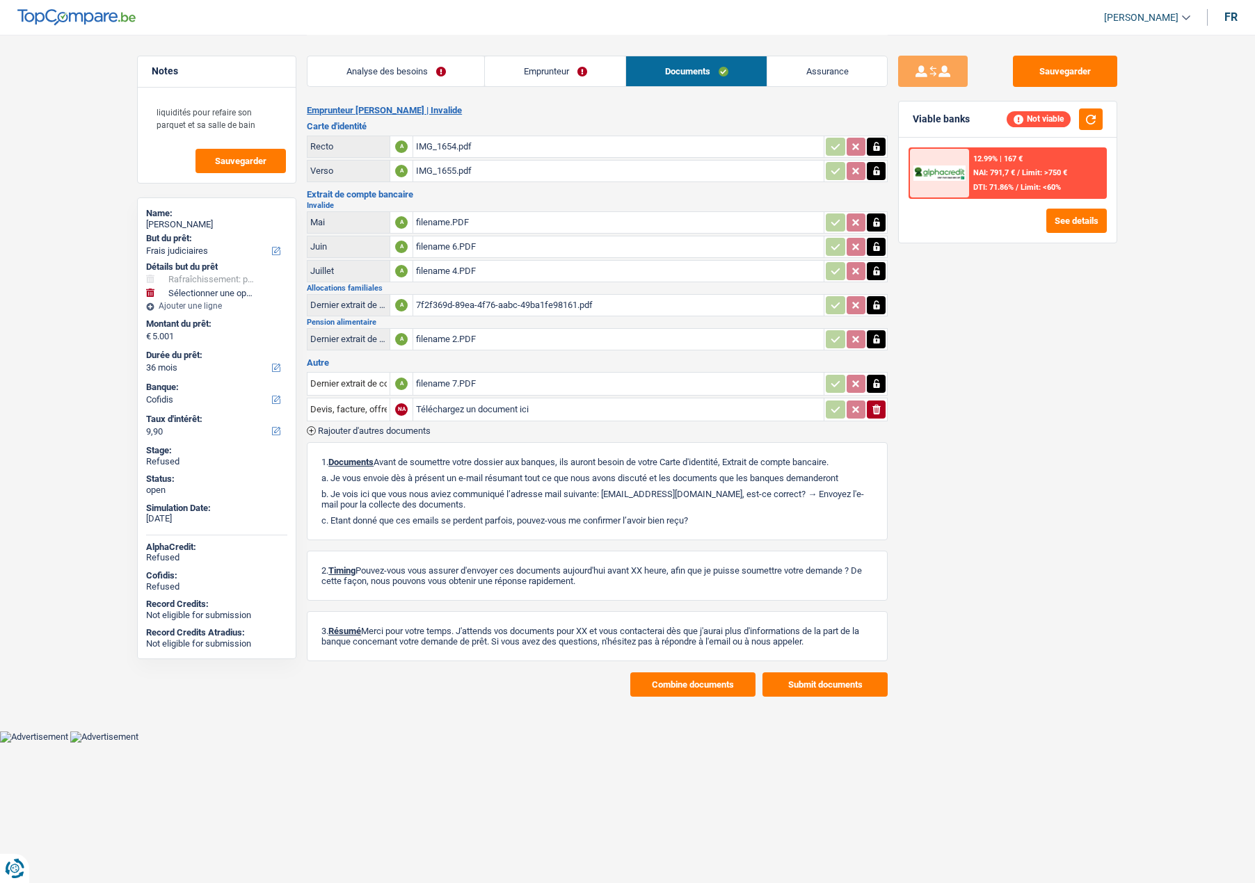
scroll to position [0, 0]
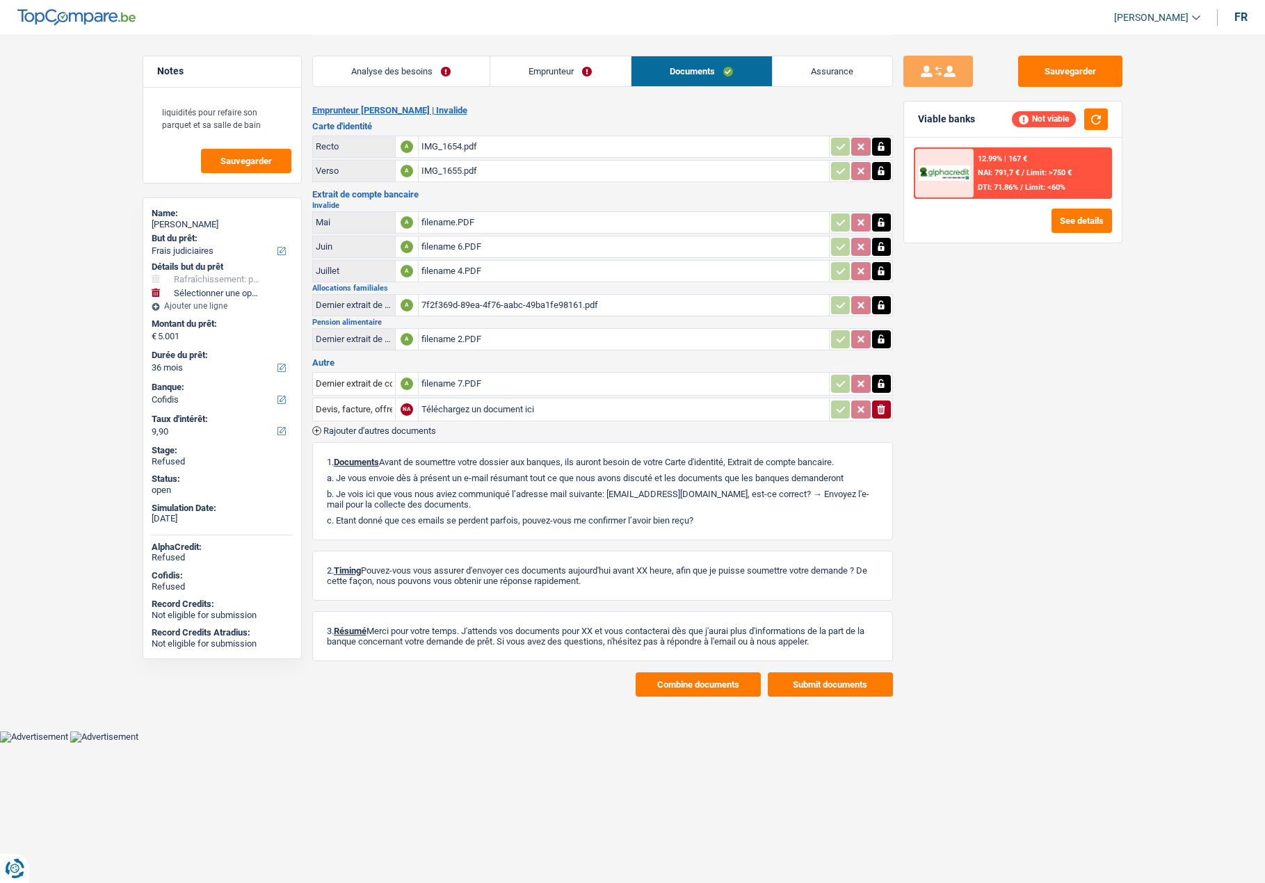
click at [578, 69] on link "Emprunteur" at bounding box center [560, 71] width 140 height 30
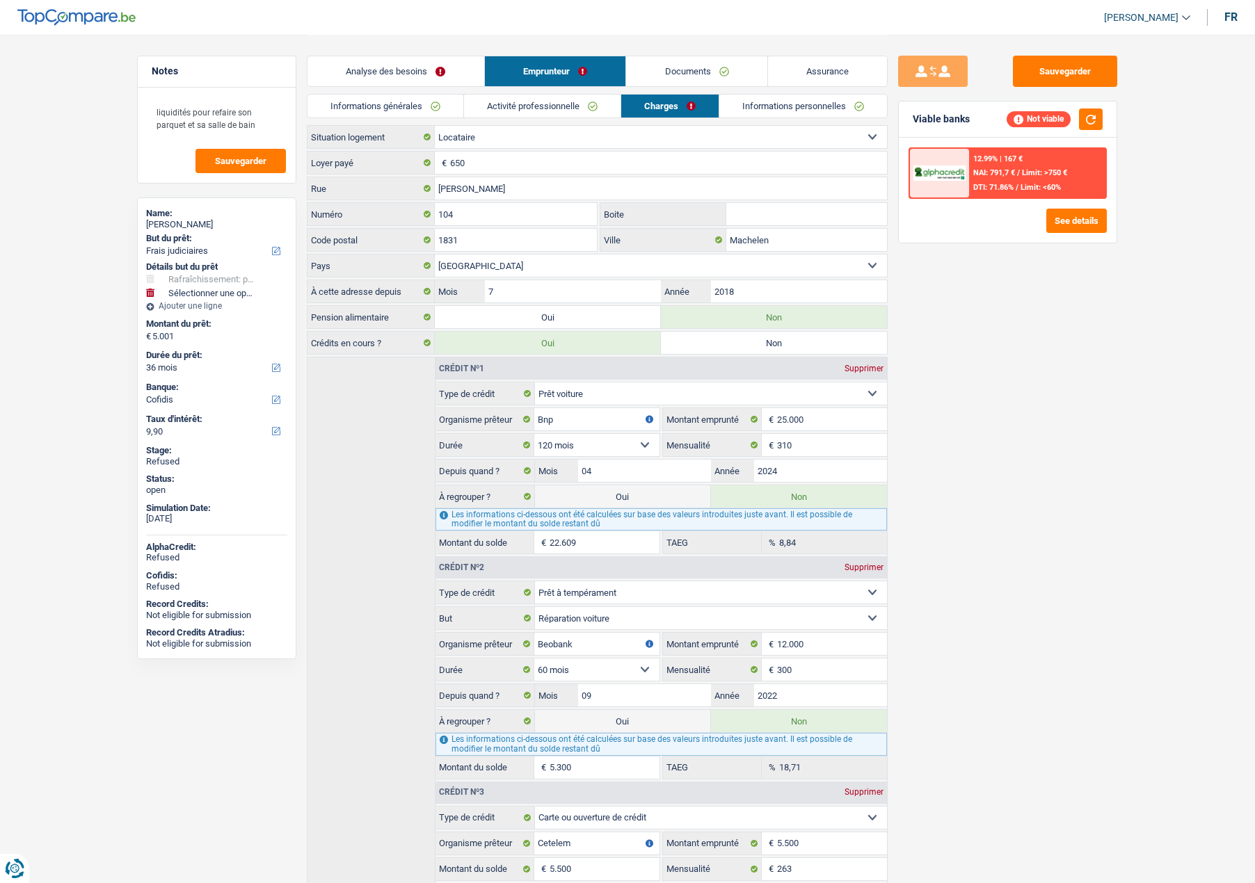
click at [1120, 20] on span "[PERSON_NAME]" at bounding box center [1141, 18] width 74 height 12
click at [1083, 121] on button "SO" at bounding box center [1116, 127] width 124 height 28
select select
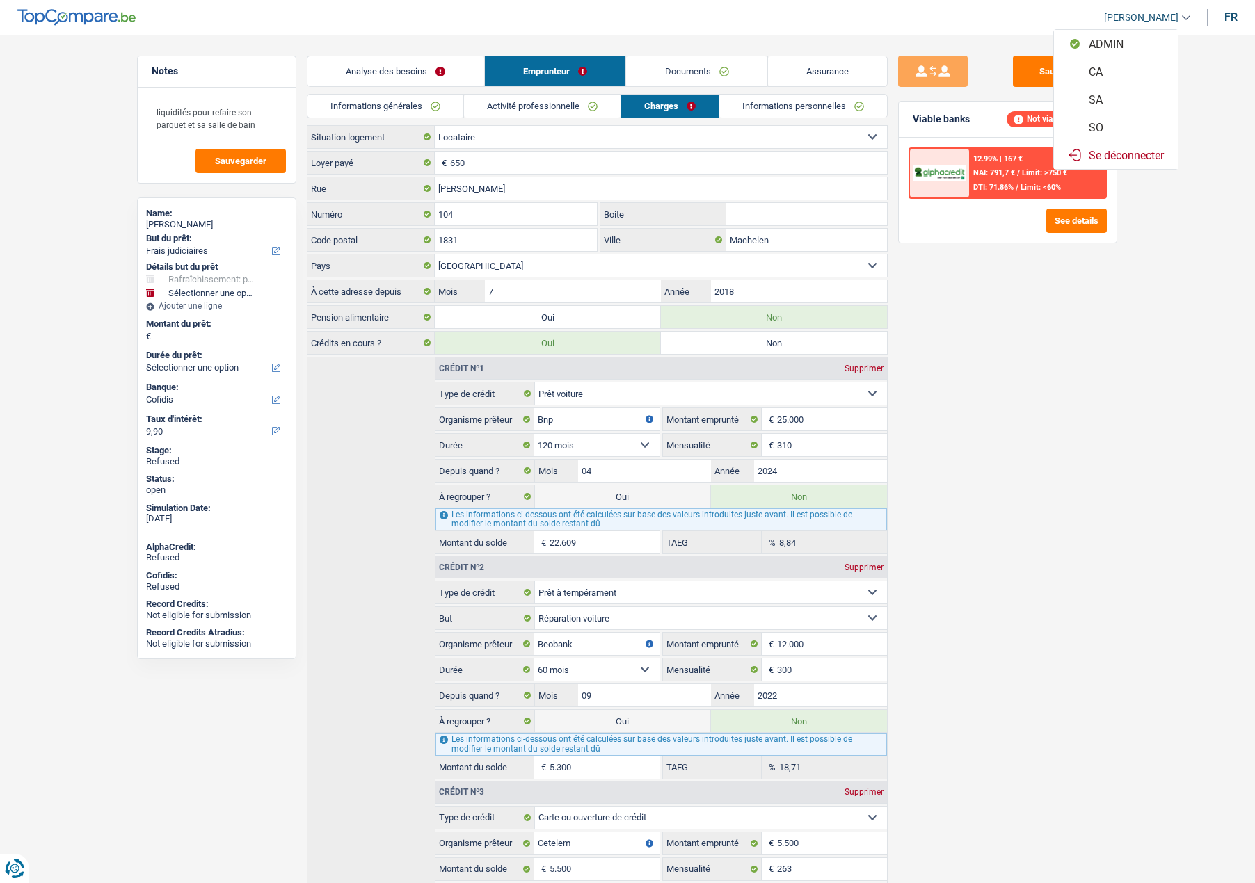
select select "houseOrGarden"
select select "refinancing"
select select "32"
select select "divorced"
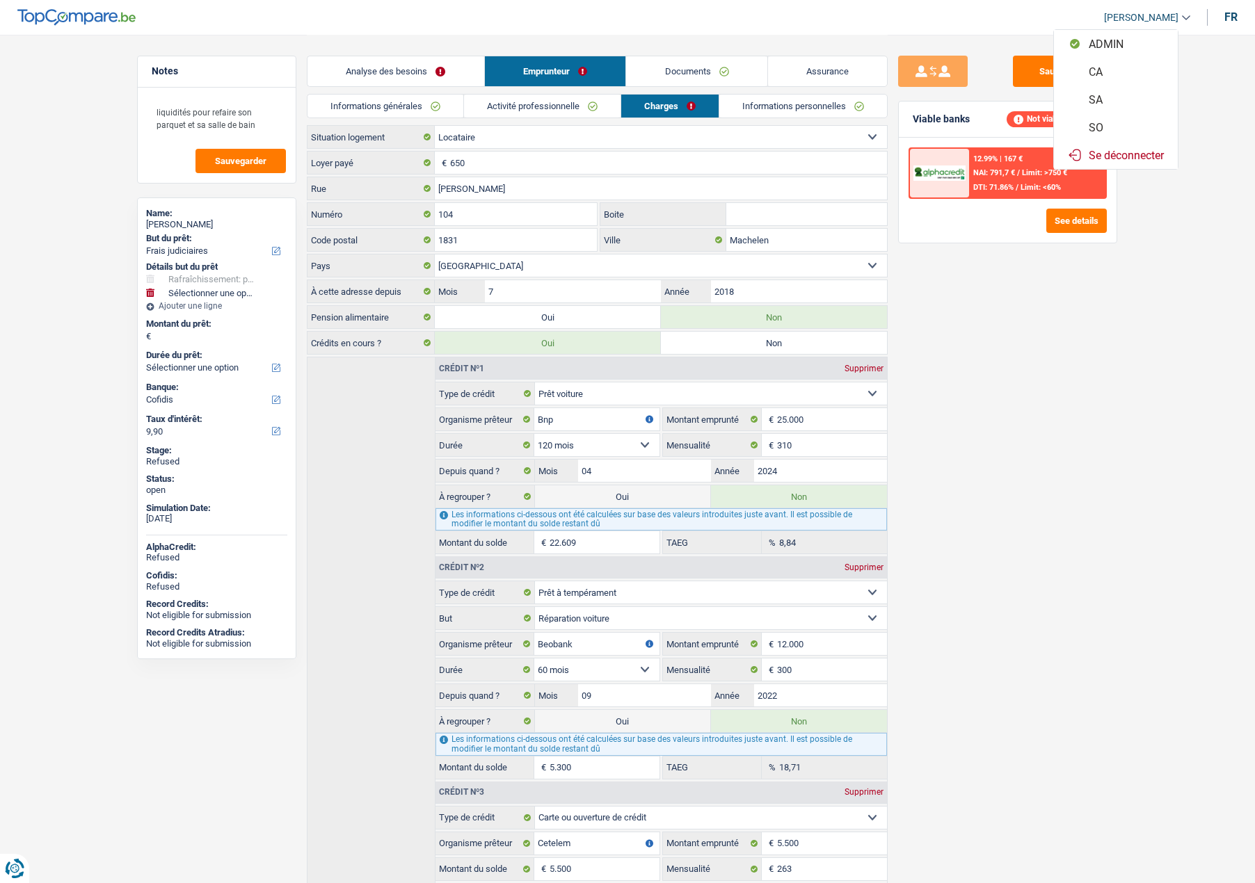
select select "rents"
select select "BE"
select select "carLoan"
select select "120"
select select "personalLoan"
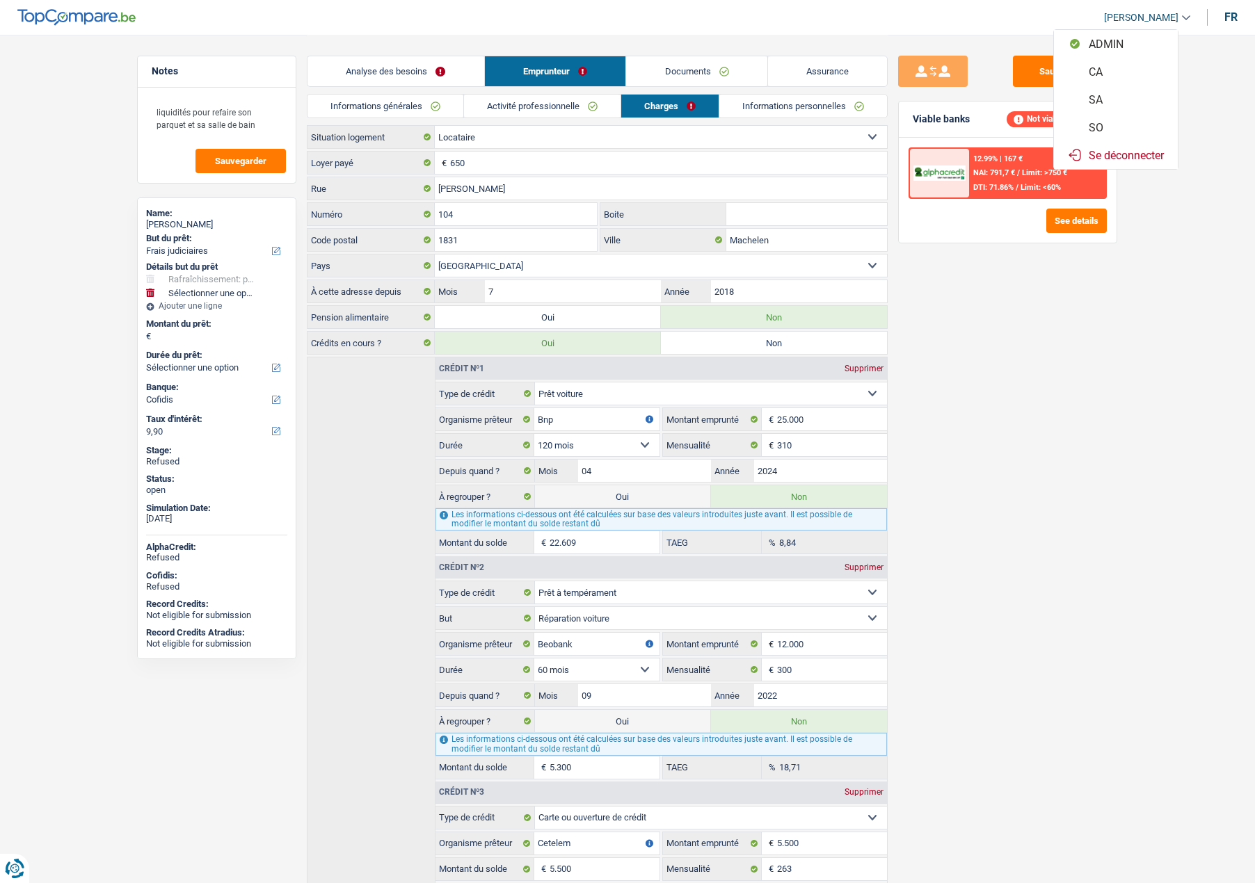
select select "carRestore"
select select "60"
select select "cardOrCredit"
select select "personalLoan"
select select "homeFurnishingOrRelocation"
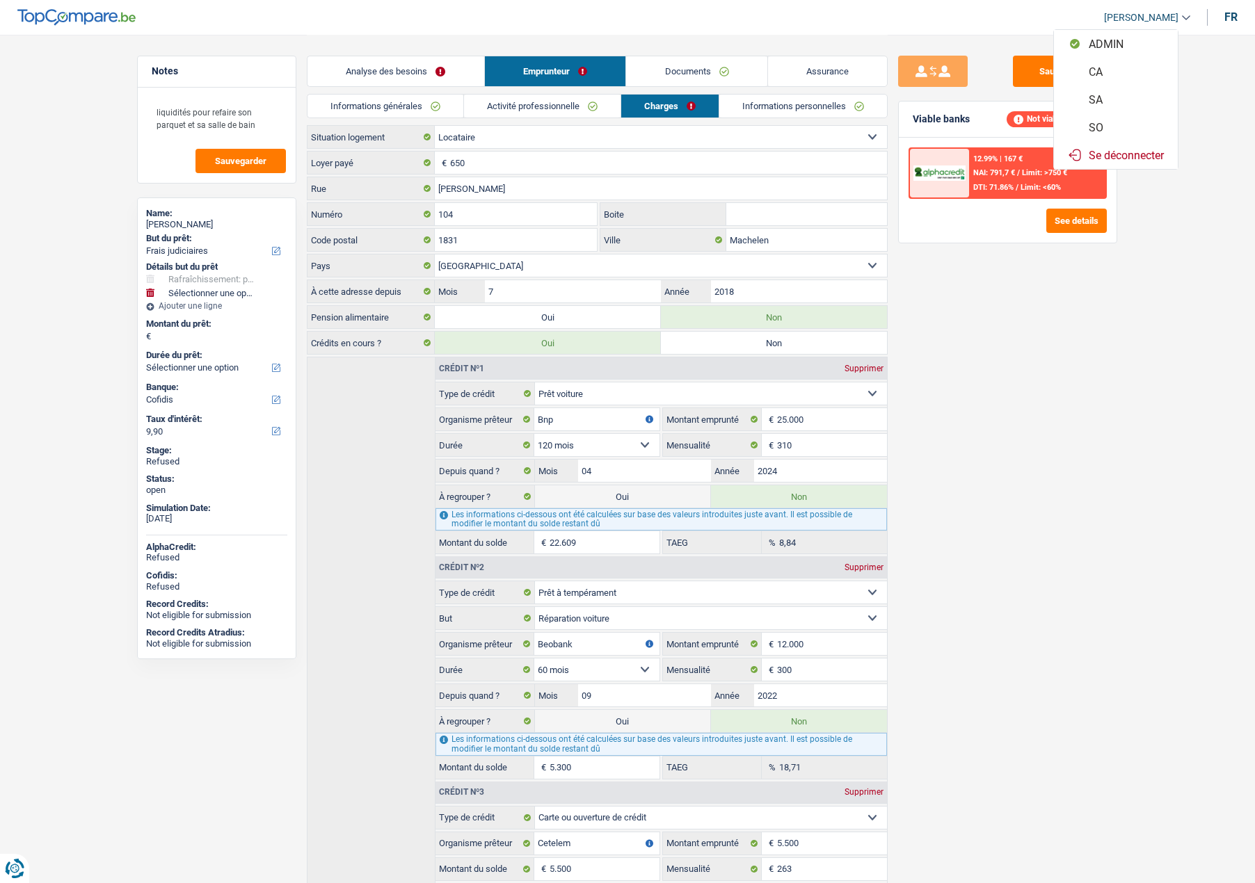
select select "36"
select select "personalLoan"
select select "homeFurnishingOrRelocation"
select select "36"
select select "cardOrCredit"
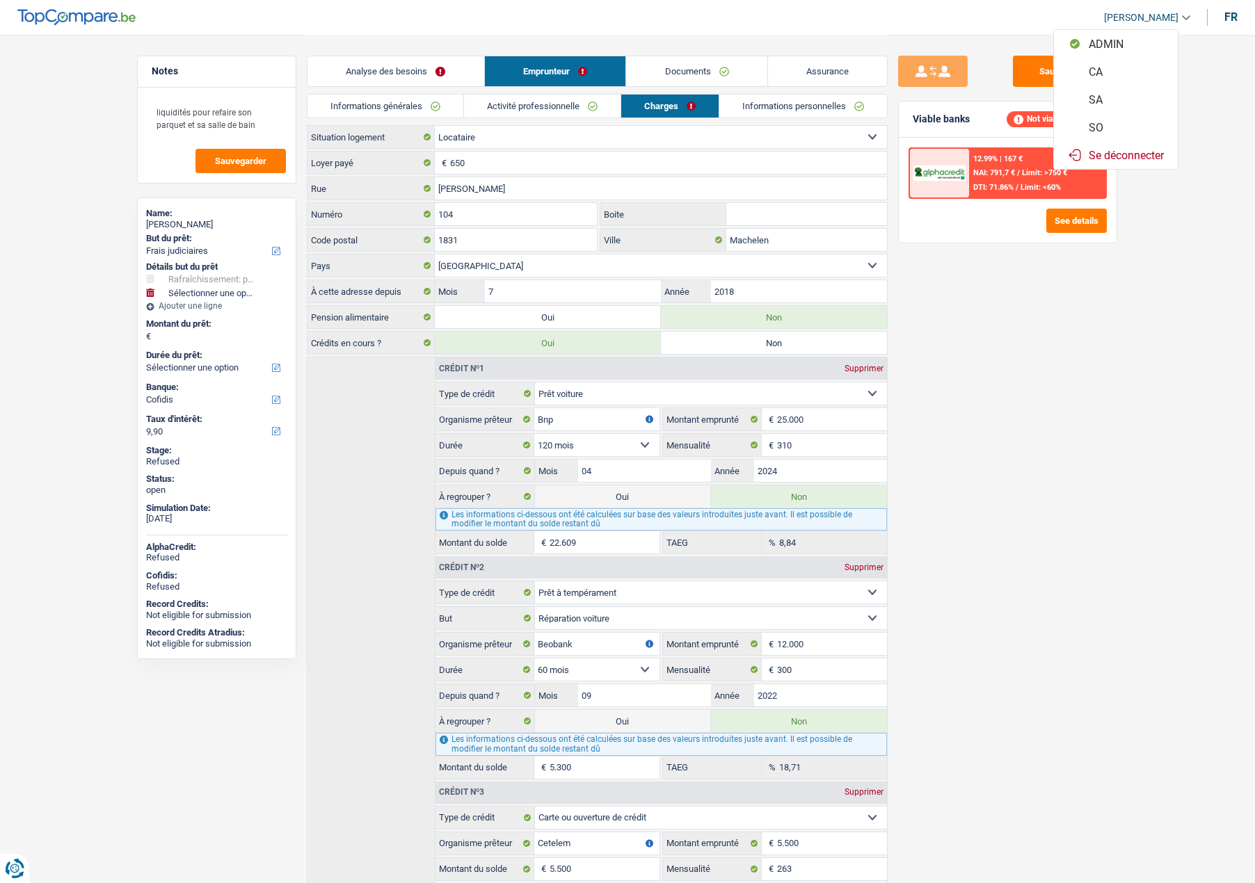
select select "cardOrCredit"
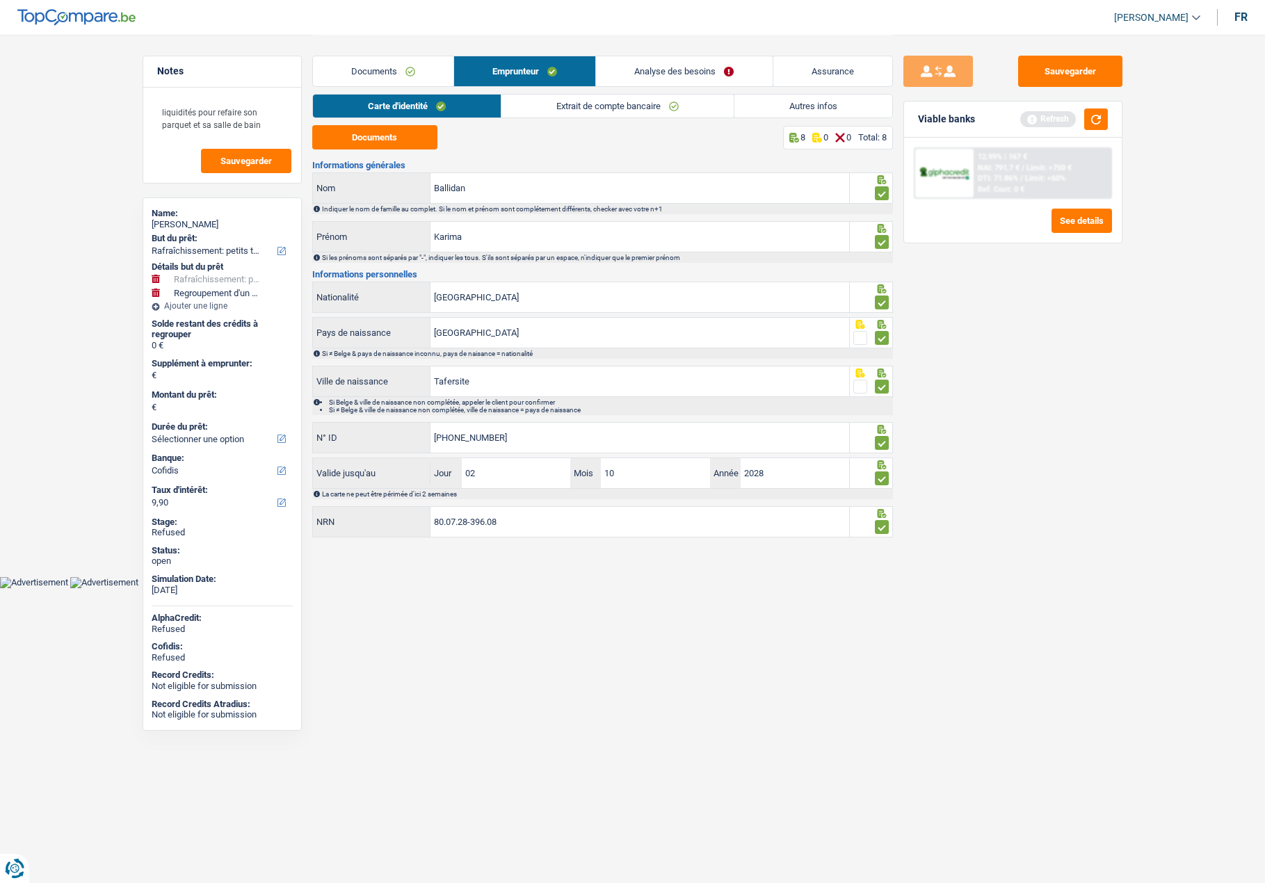
click at [767, 107] on link "Autres infos" at bounding box center [813, 106] width 158 height 23
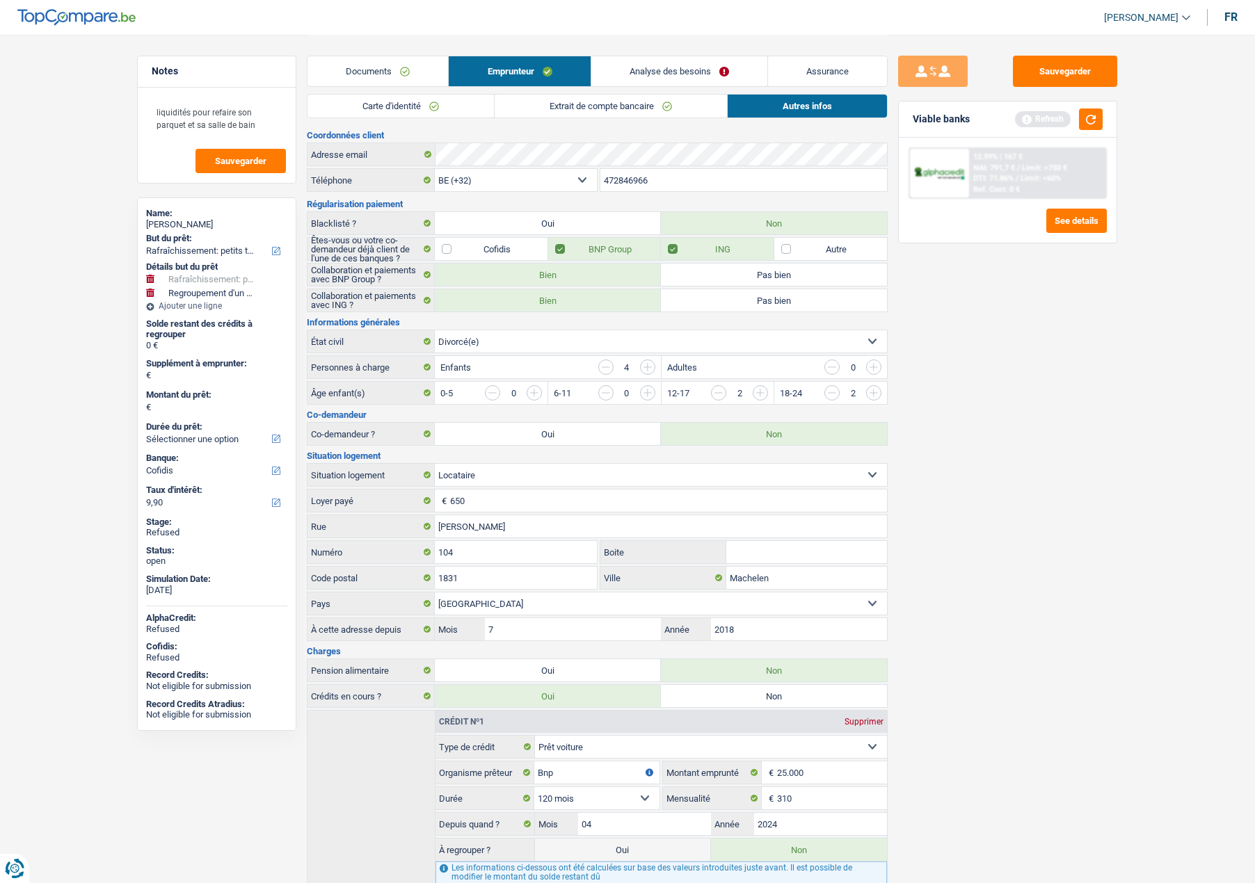
click at [709, 73] on link "Analyse des besoins" at bounding box center [679, 71] width 176 height 30
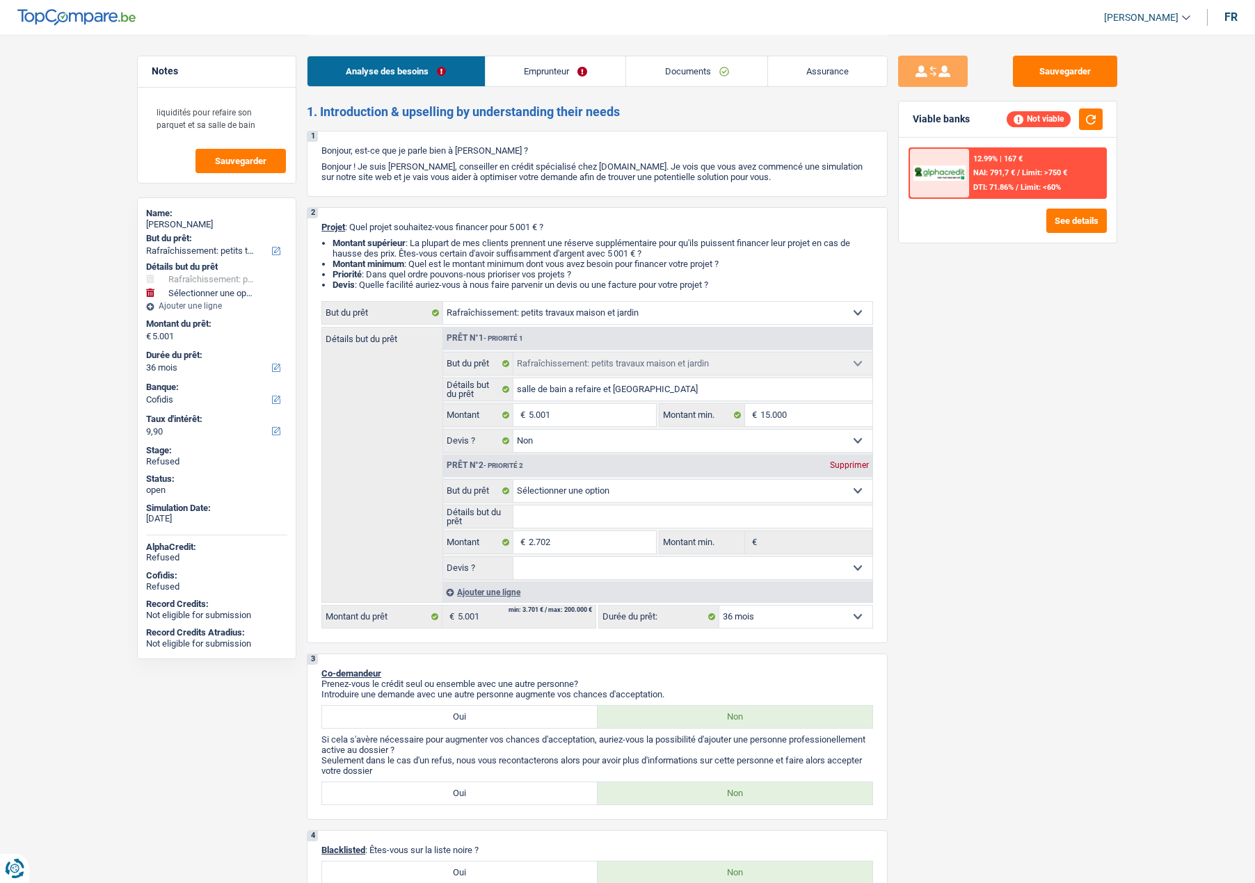
select select "houseOrGarden"
select select "36"
select select "cofidis"
select select "houseOrGarden"
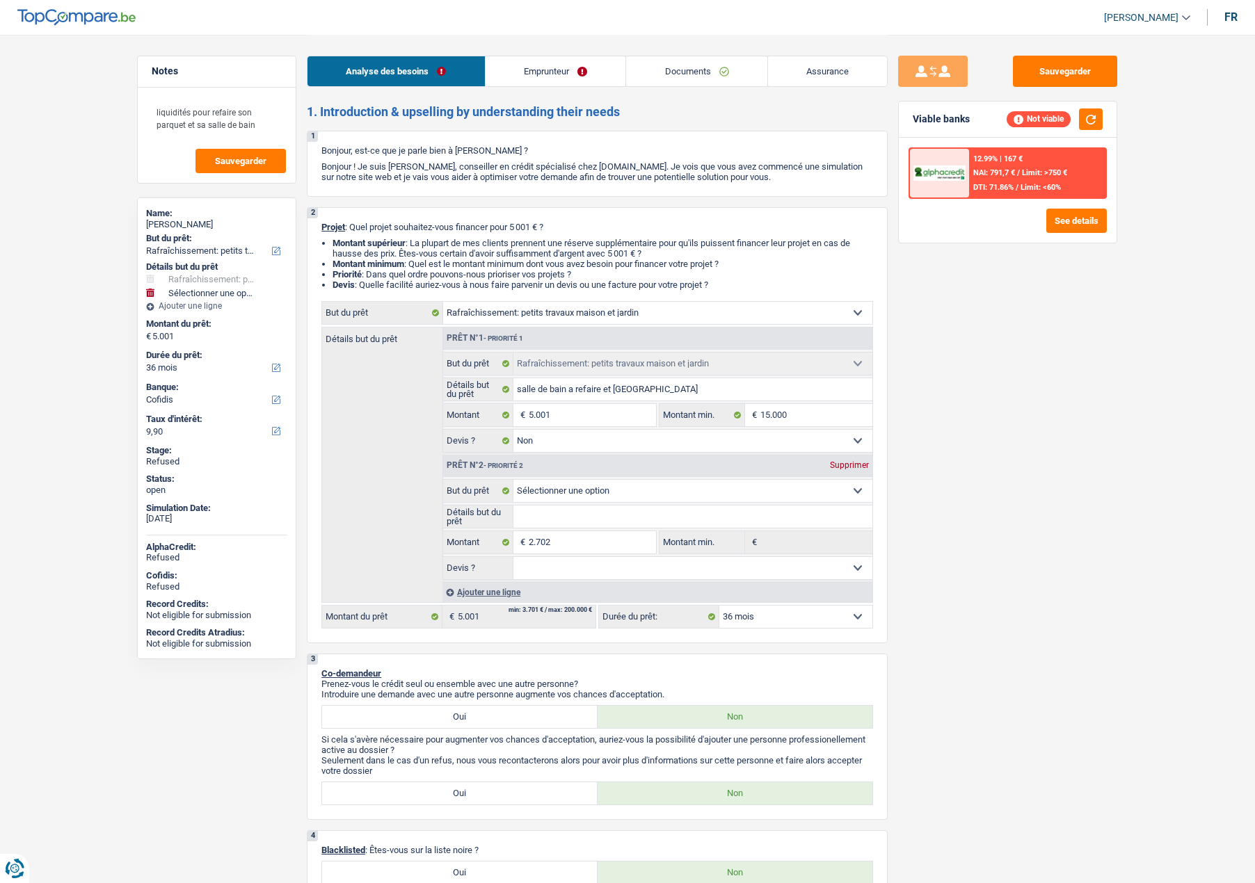
select select "houseOrGarden"
select select "false"
select select "36"
select select "invalid"
select select "familyAllowances"
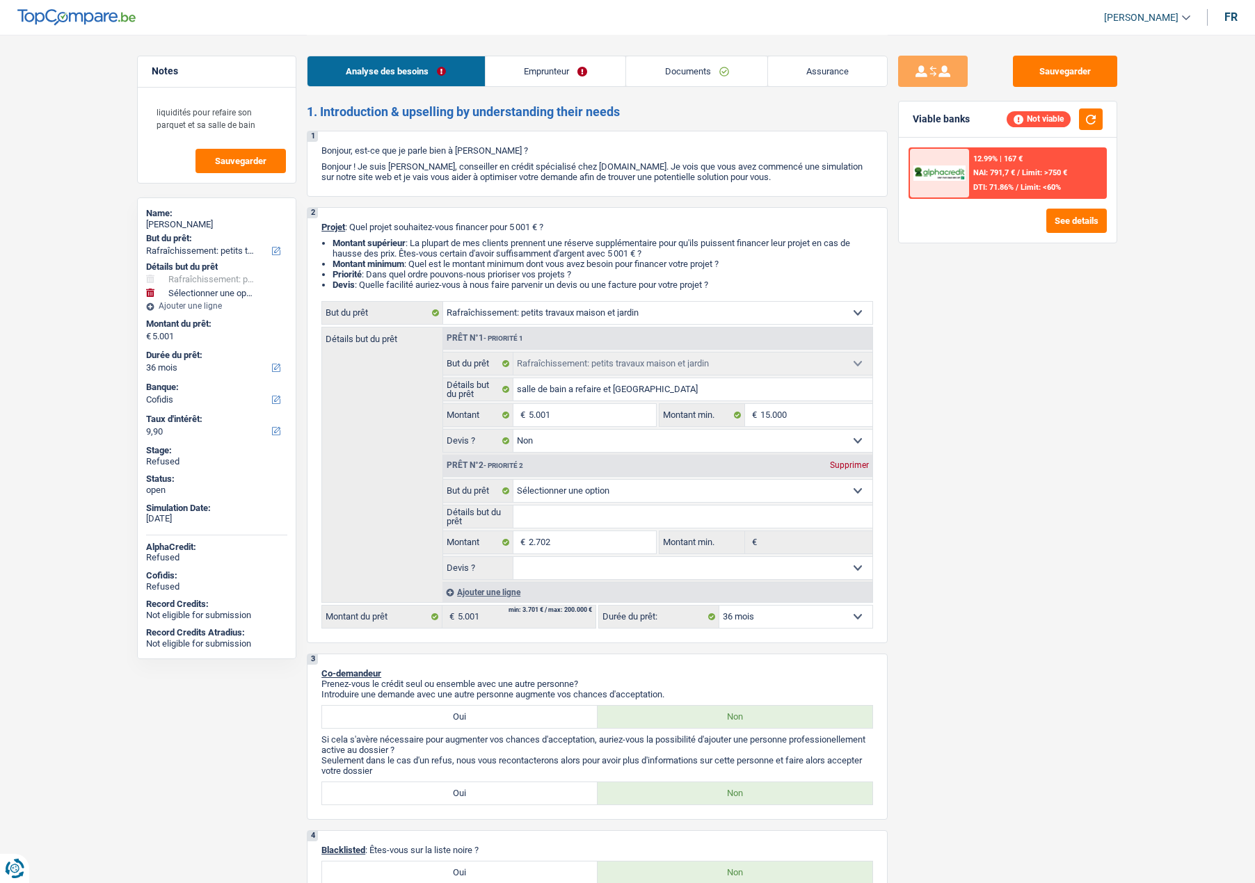
select select "disabilityPension"
select select "alimony"
select select "rents"
select select "carLoan"
select select "120"
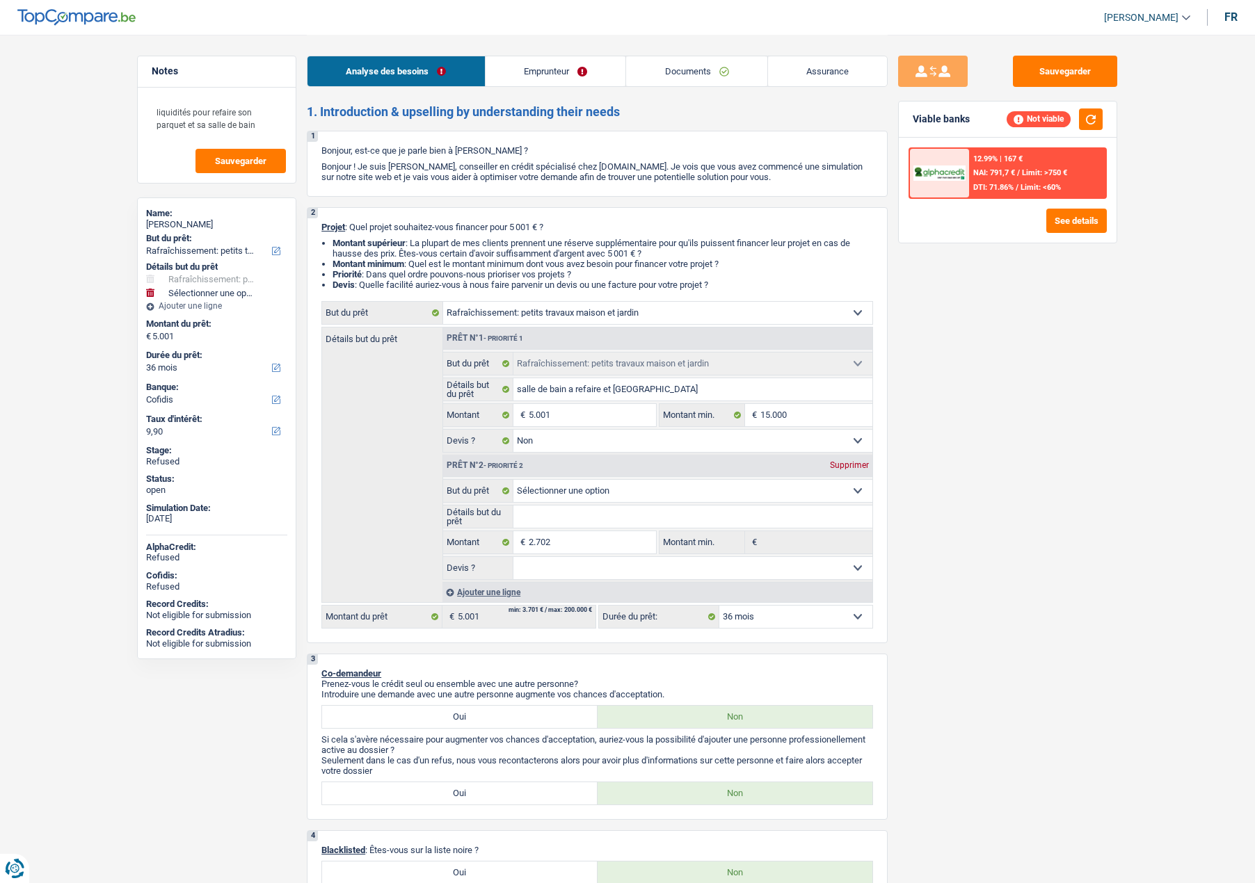
select select "personalLoan"
select select "carRestore"
select select "60"
select select "cardOrCredit"
select select "personalLoan"
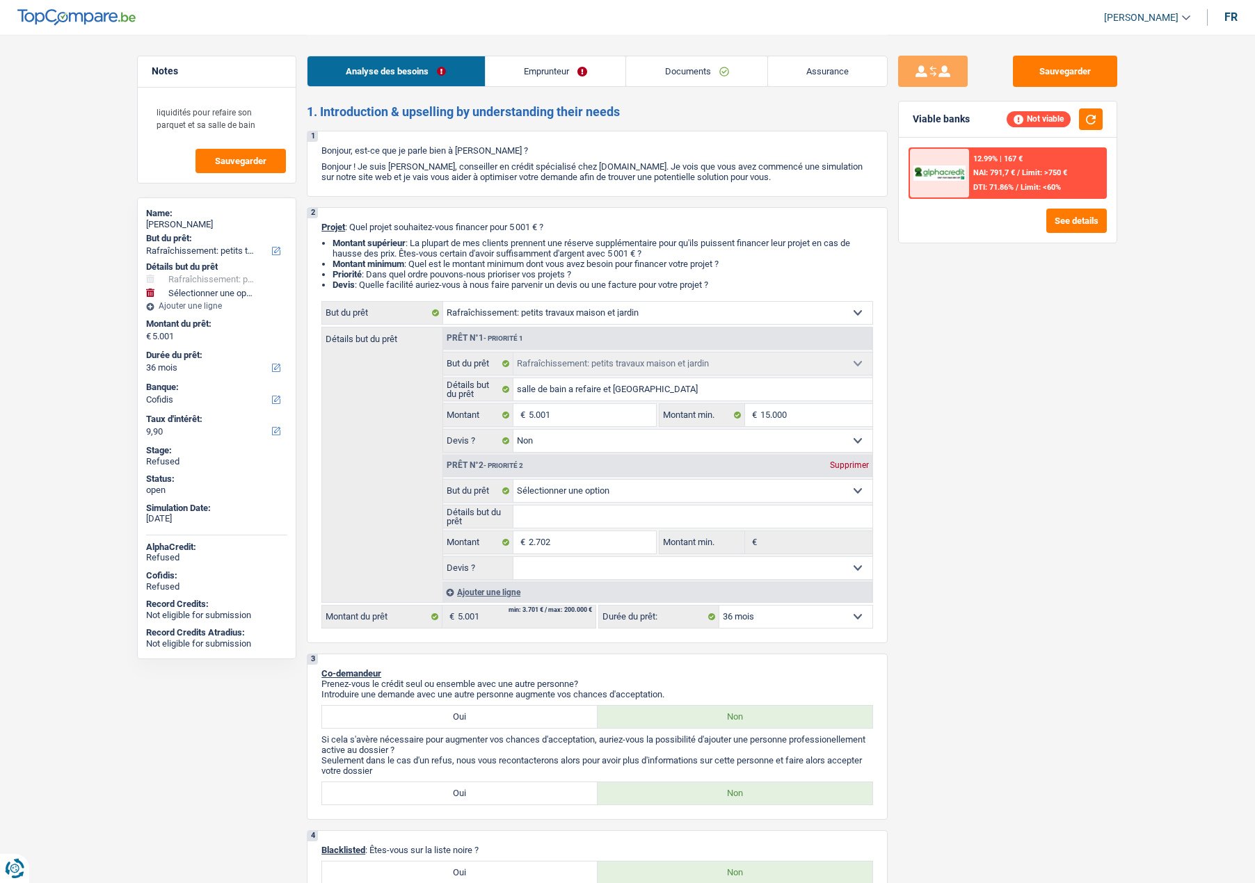
select select "homeFurnishingOrRelocation"
select select "36"
select select "personalLoan"
select select "homeFurnishingOrRelocation"
select select "36"
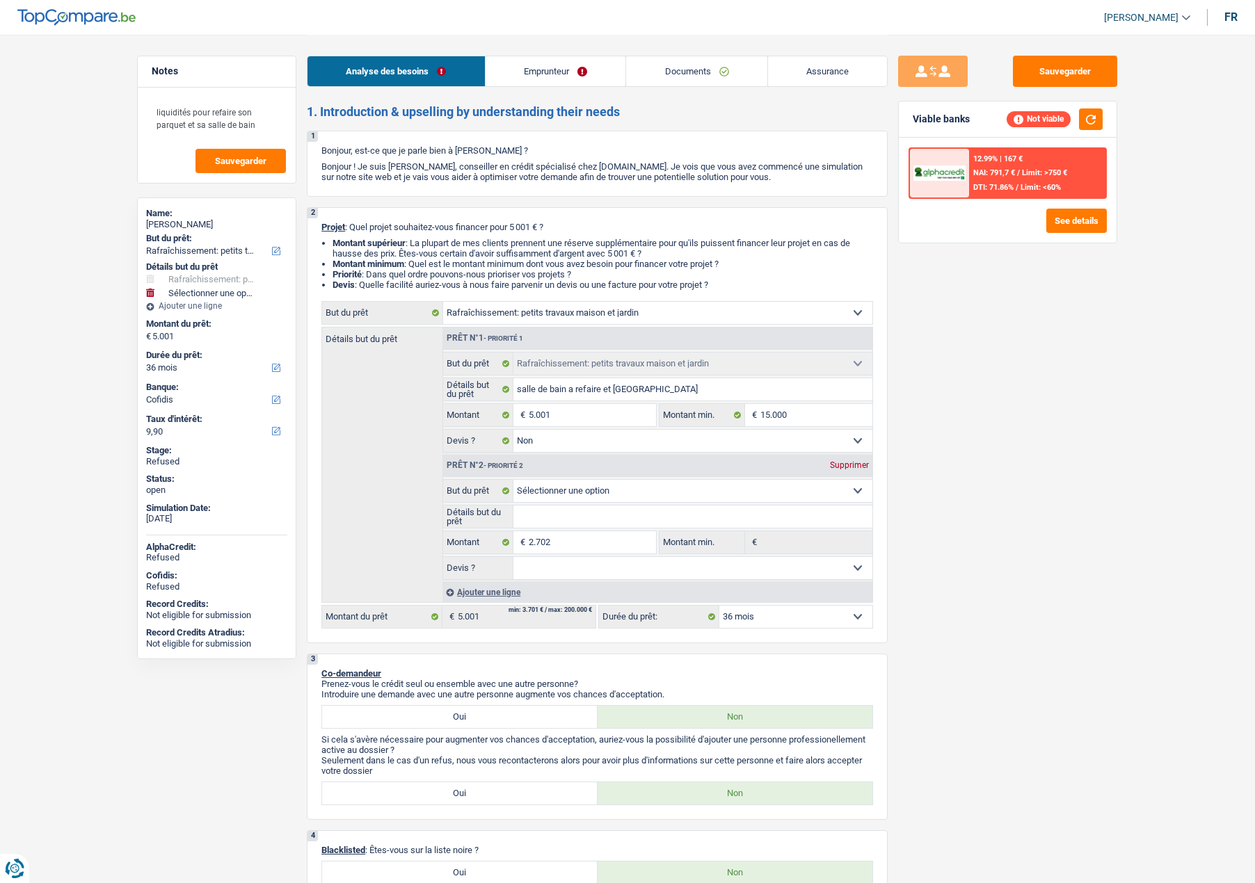
select select "cardOrCredit"
select select "houseOrGarden"
select select "false"
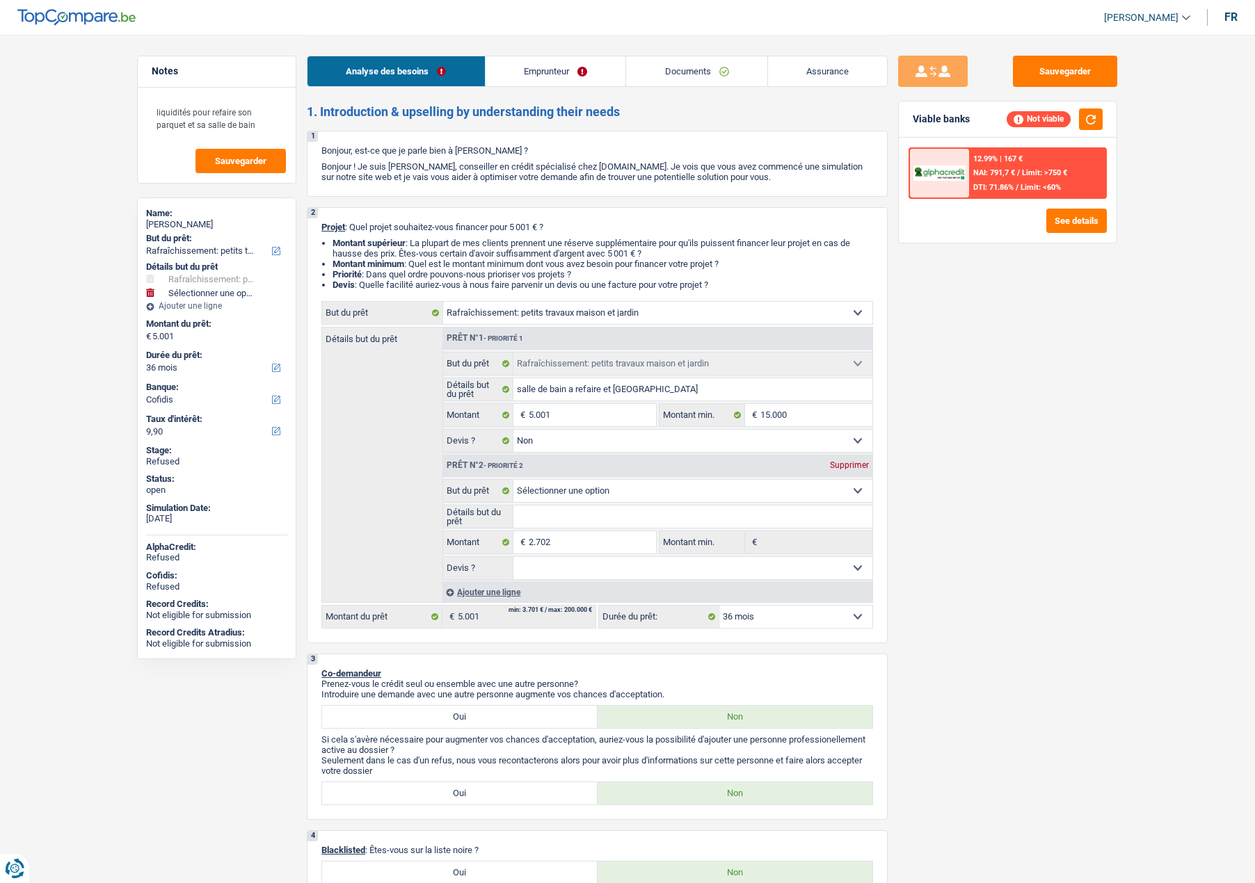
select select "36"
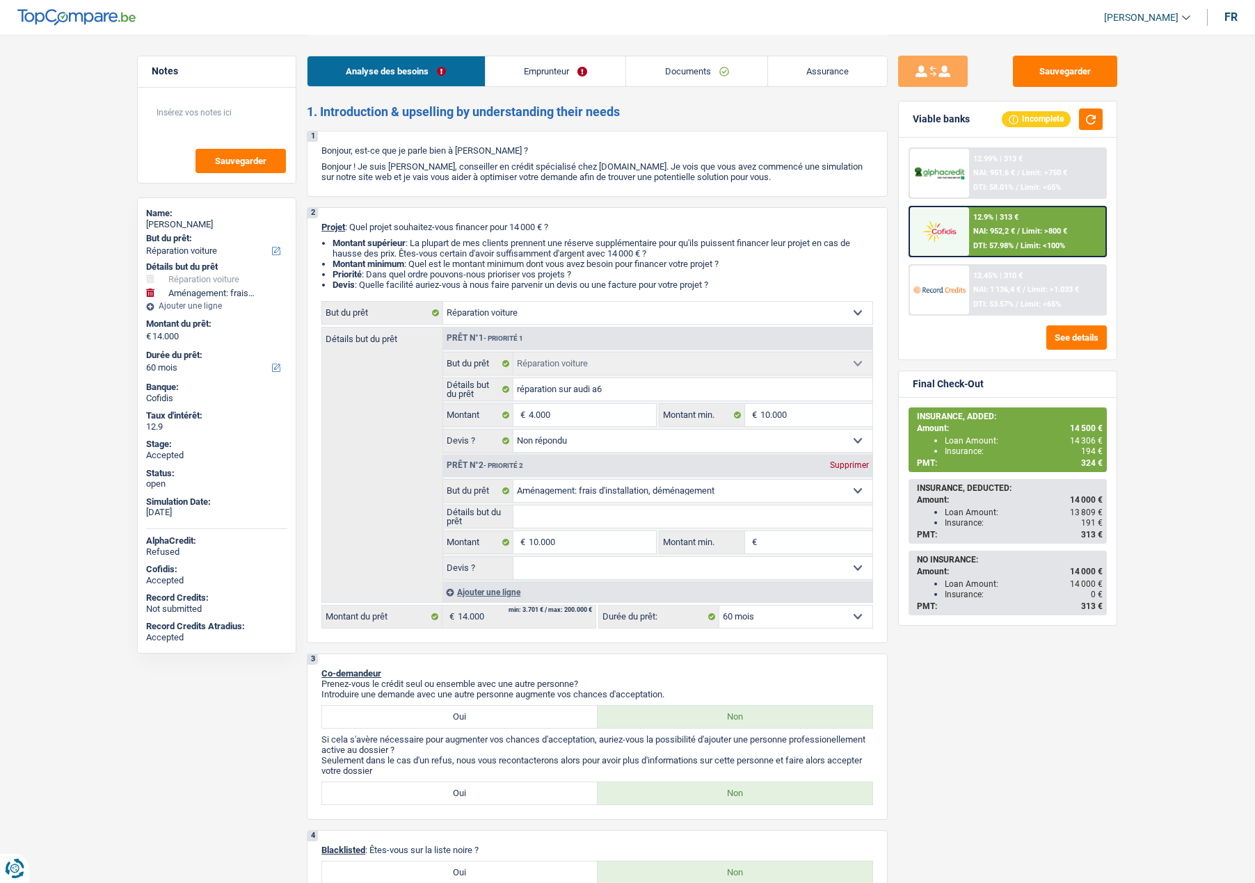
select select "carRepair"
select select "movingOrInstallation"
select select "60"
select select "carRepair"
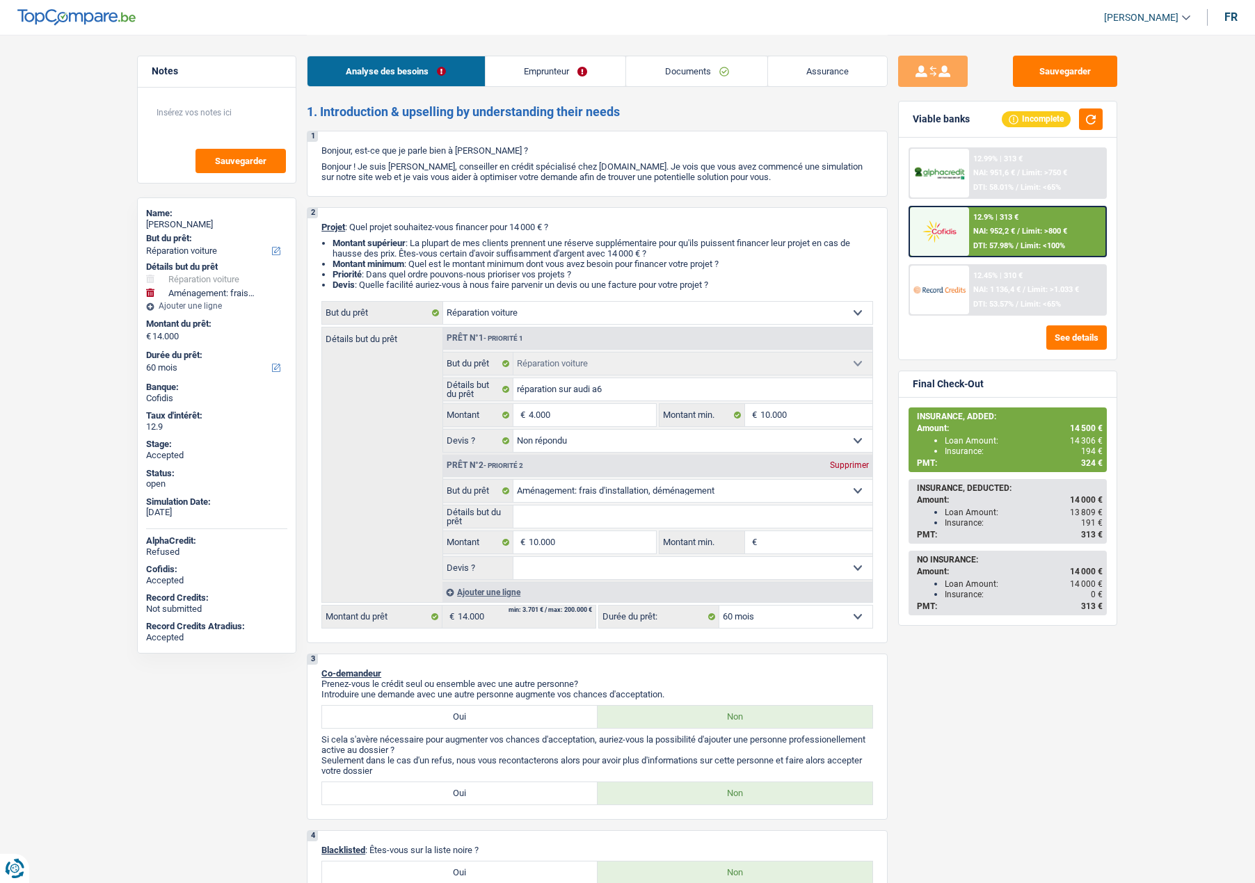
select select "carRepair"
select select "not_answered"
select select "movingOrInstallation"
select select "60"
select select "worker"
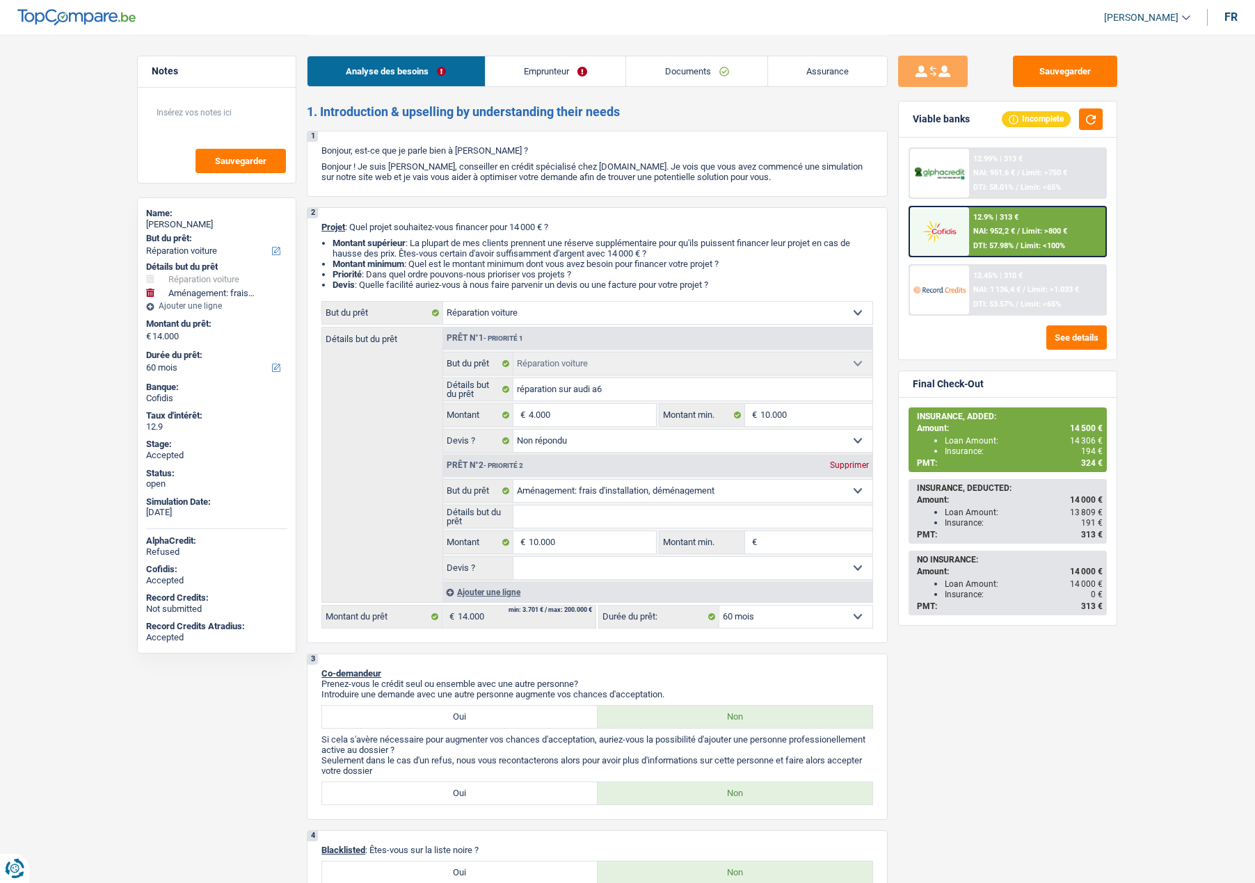
select select "netSalary"
select select "ownerWithMortgage"
select select "mortgage"
select select "300"
select select "carLoan"
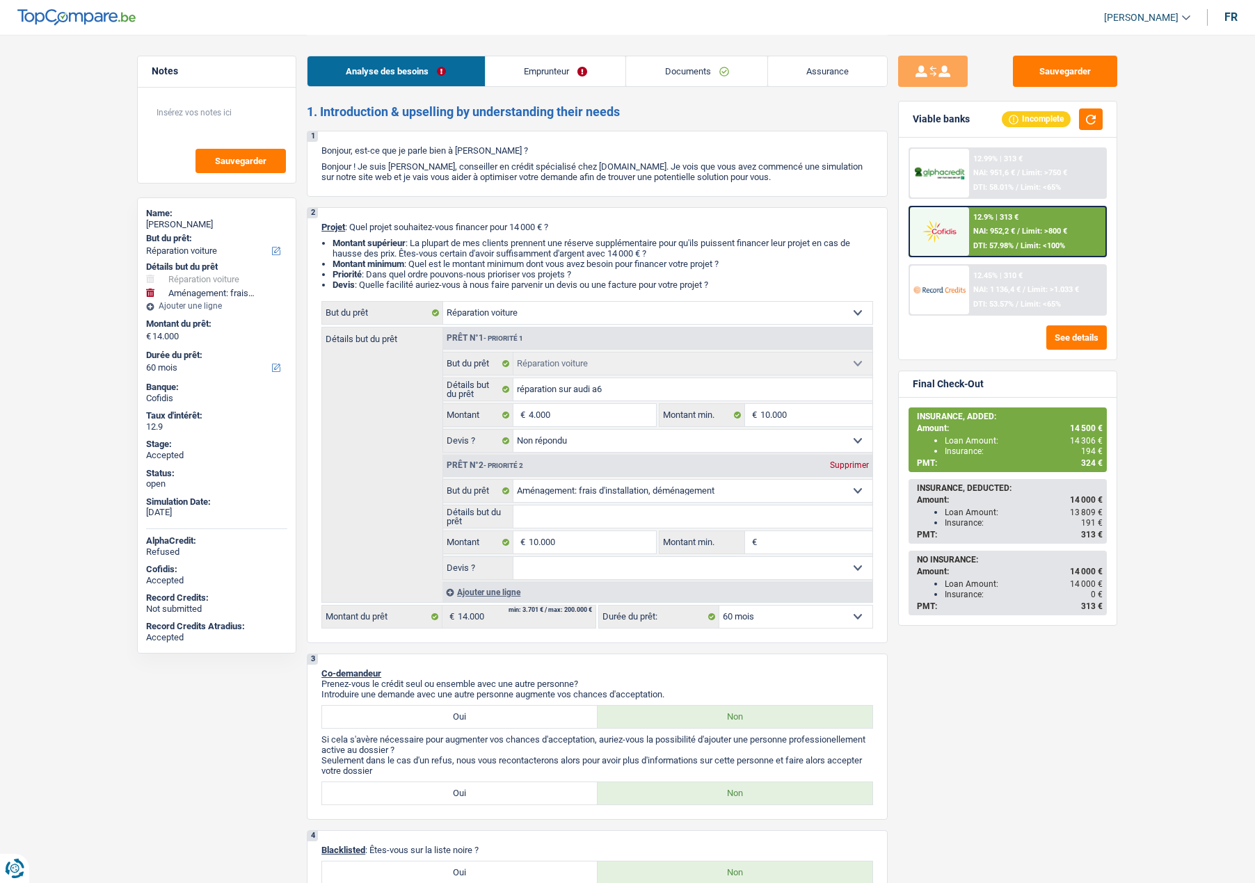
select select "60"
select select "carRepair"
select select "not_answered"
select select "movingOrInstallation"
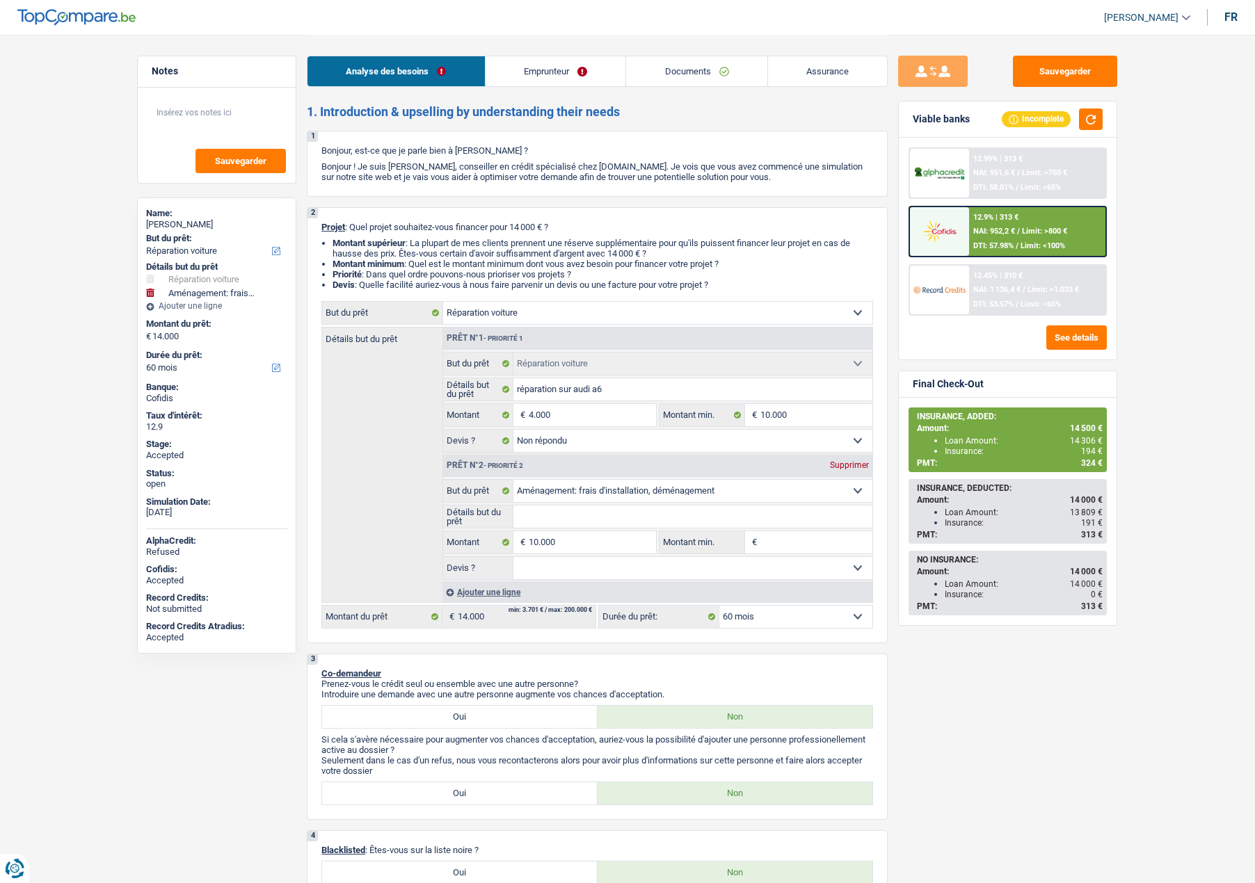
select select "60"
select select "32"
select select "single"
click at [822, 67] on link "Assurance" at bounding box center [828, 71] width 120 height 30
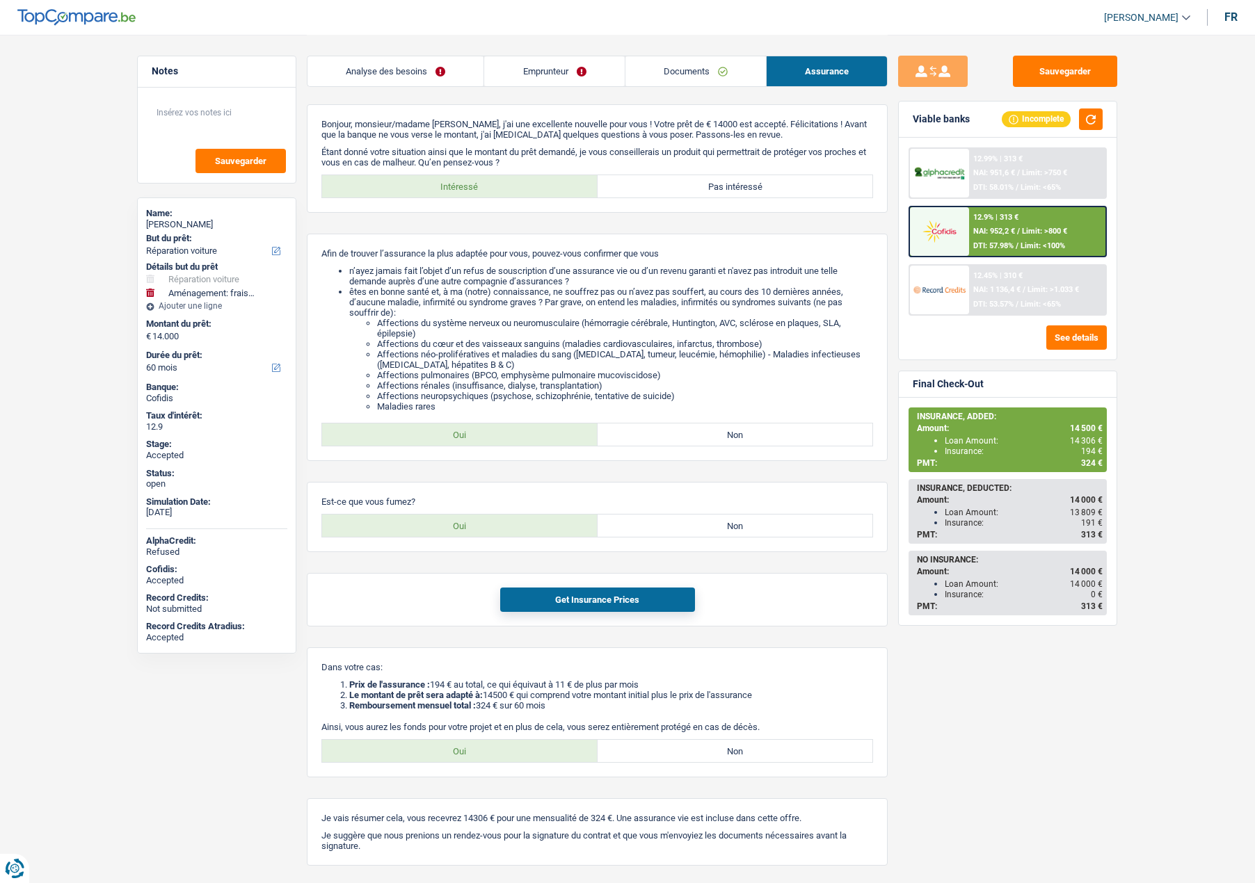
click at [540, 88] on div "Analyse des besoins Emprunteur Documents Assurance" at bounding box center [597, 64] width 581 height 59
click at [540, 83] on link "Emprunteur" at bounding box center [554, 71] width 140 height 30
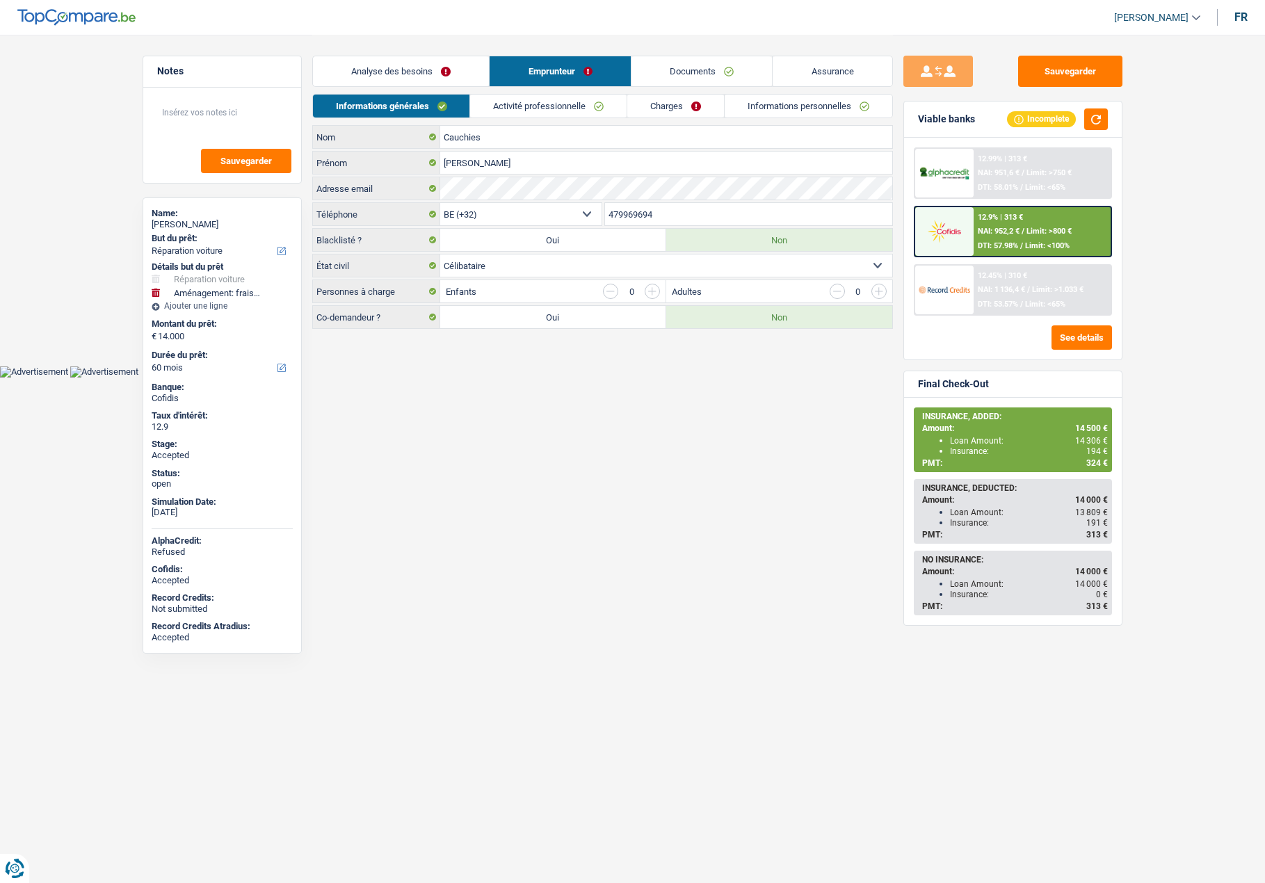
click at [1127, 22] on span "[PERSON_NAME]" at bounding box center [1151, 18] width 74 height 12
click at [1127, 124] on button "SO" at bounding box center [1126, 127] width 124 height 28
select select "60"
select select "carRepair"
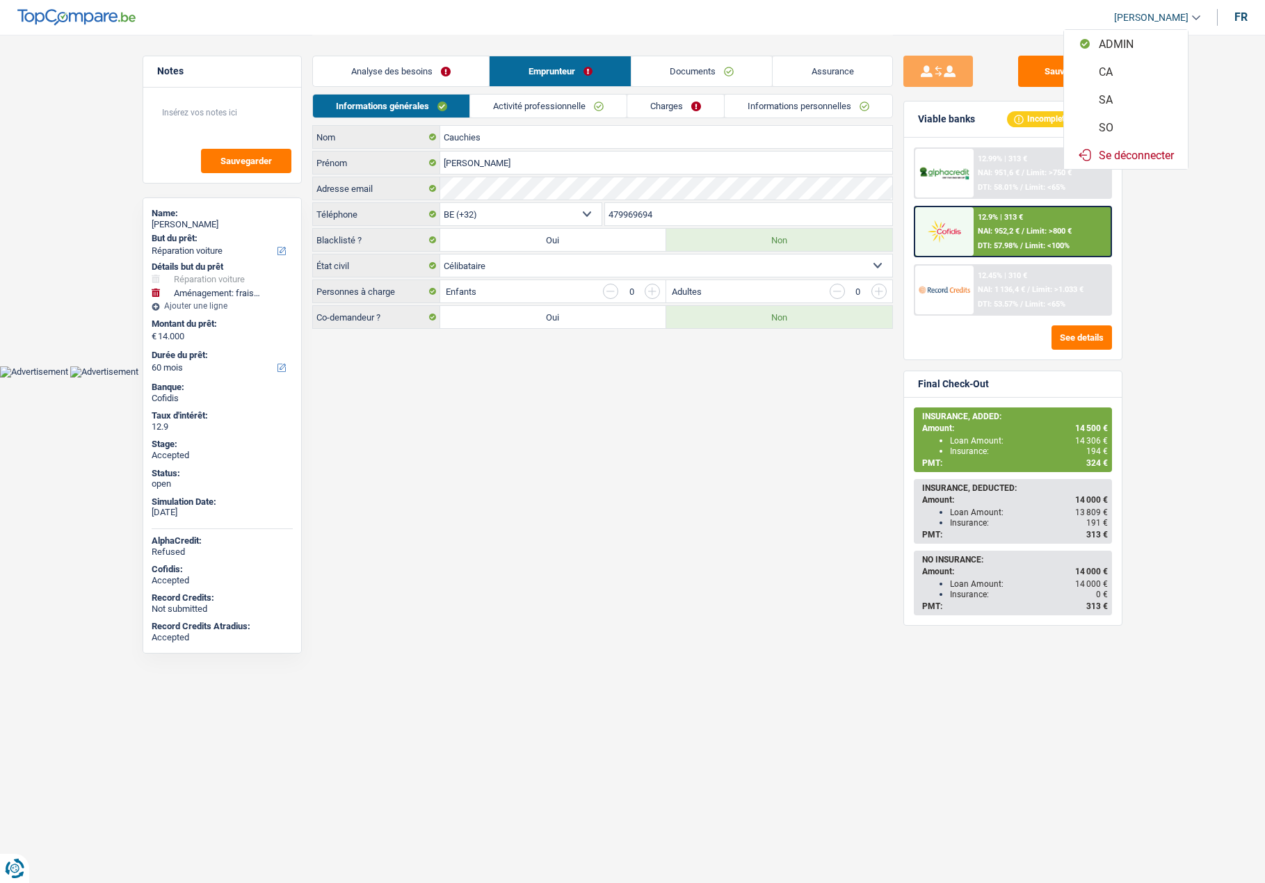
select select "carRepair"
select select "not_answered"
select select "movingOrInstallation"
select select "60"
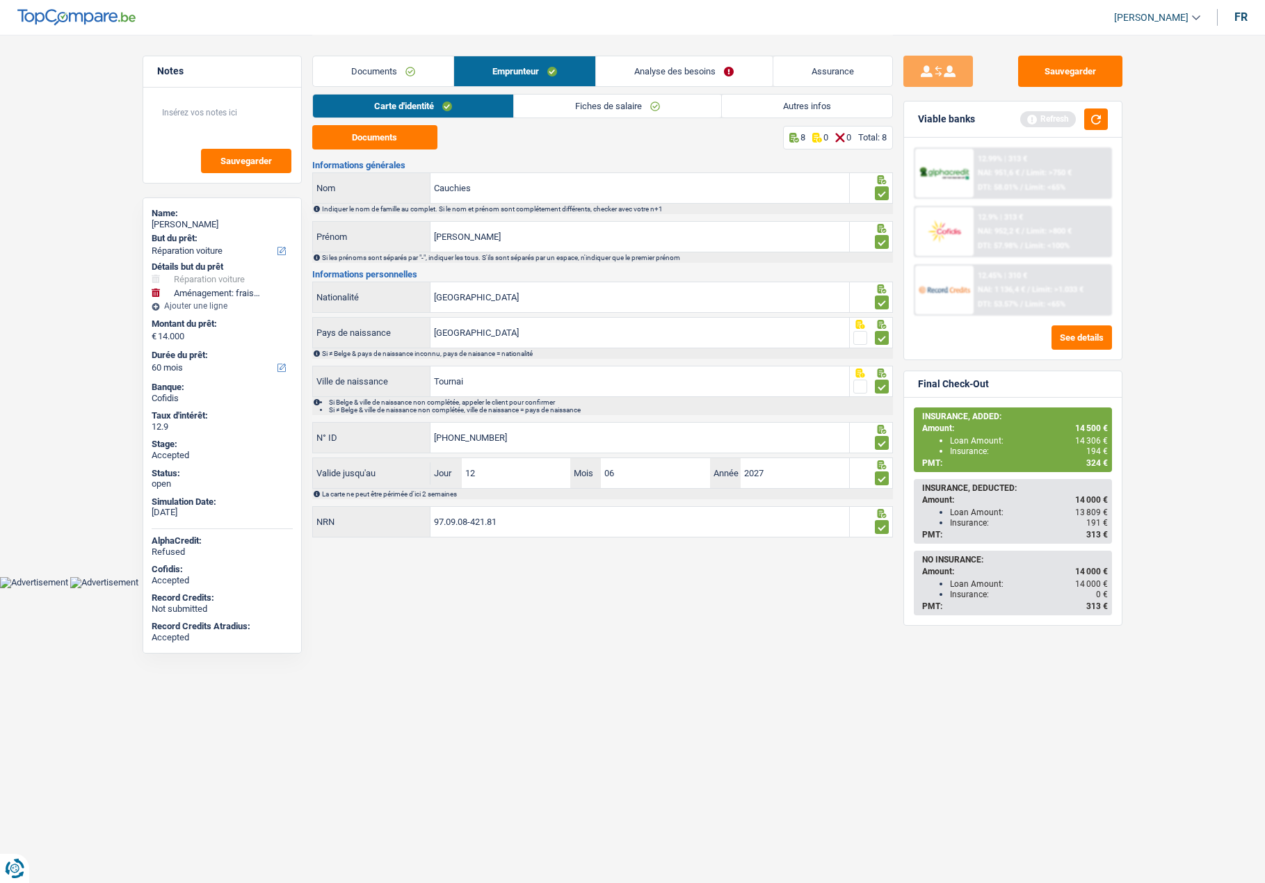
click at [698, 62] on link "Analyse des besoins" at bounding box center [684, 71] width 176 height 30
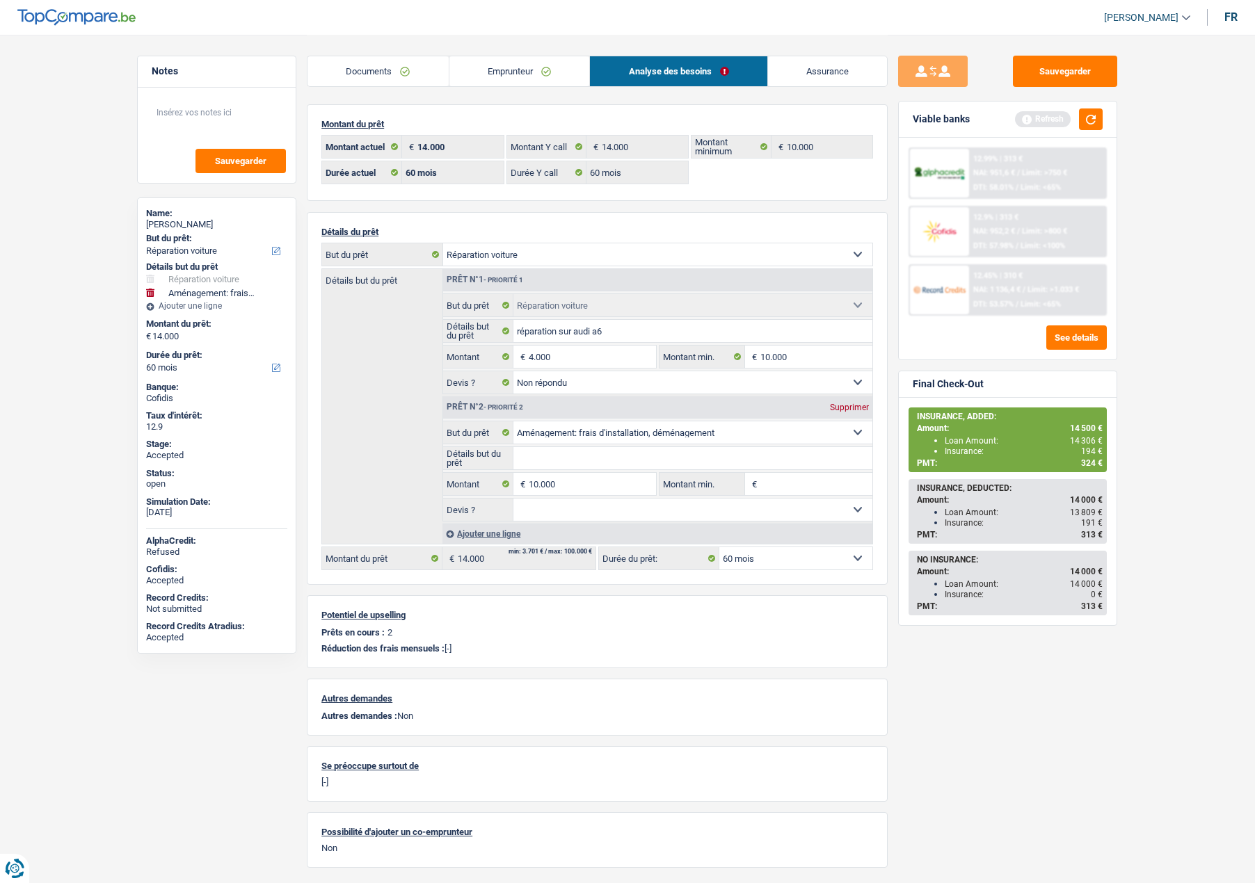
click at [828, 71] on link "Assurance" at bounding box center [828, 71] width 120 height 30
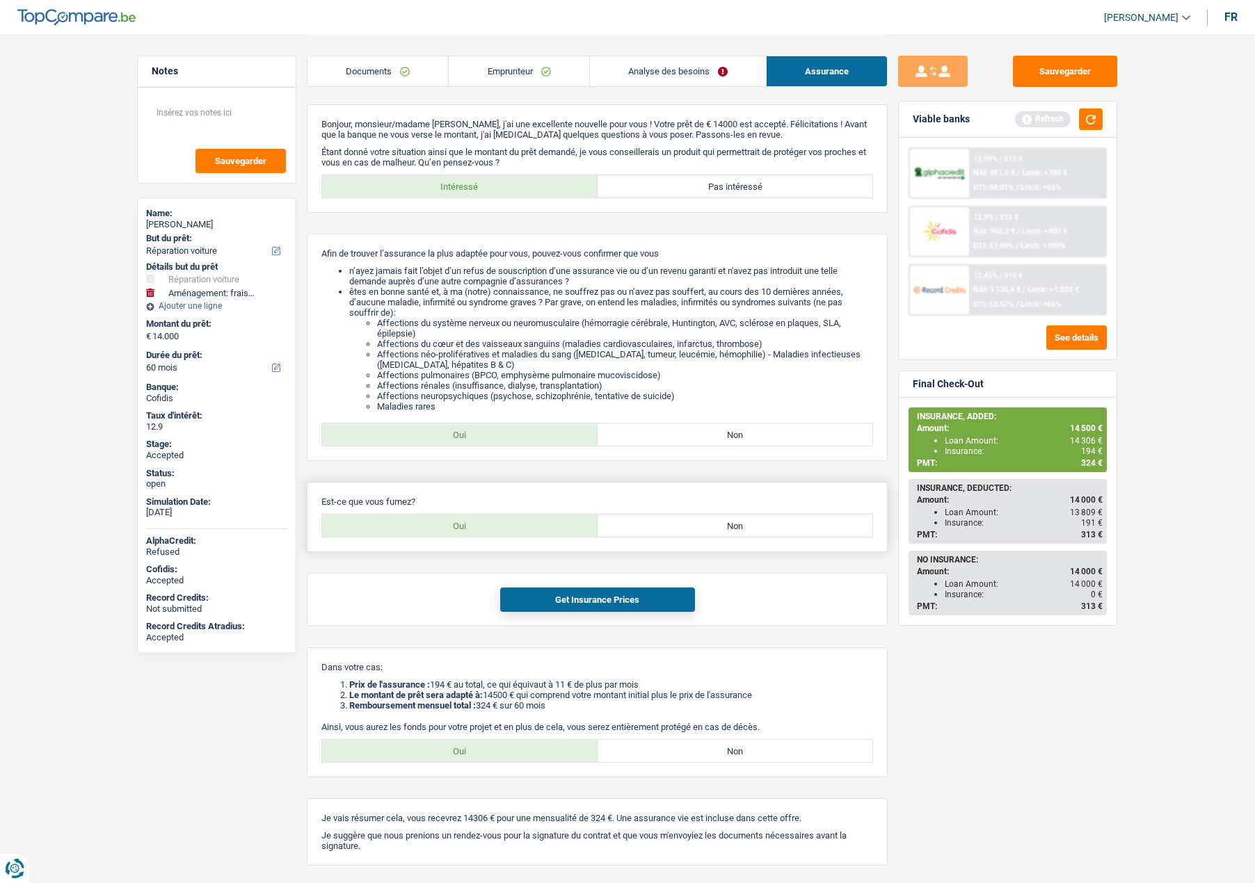
click at [485, 494] on div "Est-ce que vous fumez? Oui Non" at bounding box center [597, 517] width 581 height 70
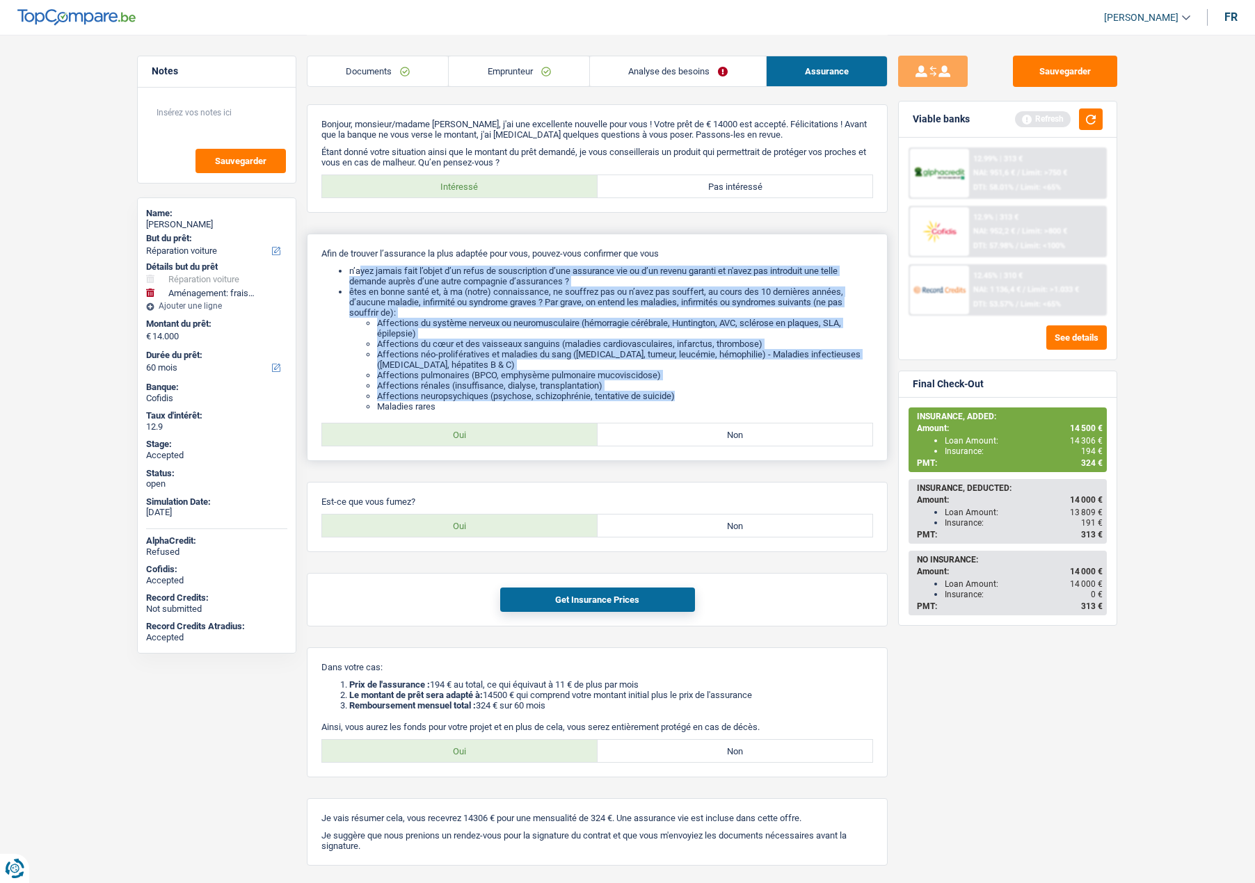
drag, startPoint x: 360, startPoint y: 271, endPoint x: 689, endPoint y: 397, distance: 353.1
click at [689, 397] on ul "n’ayez jamais fait l’objet d’un refus de souscription d’une assurance vie ou d’…" at bounding box center [596, 339] width 551 height 146
click at [689, 397] on li "Affections neuropsychiques (psychose, schizophrénie, tentative de suicide)" at bounding box center [625, 396] width 496 height 10
drag, startPoint x: 688, startPoint y: 398, endPoint x: 326, endPoint y: 275, distance: 382.0
click at [326, 275] on ul "n’ayez jamais fait l’objet d’un refus de souscription d’une assurance vie ou d’…" at bounding box center [596, 339] width 551 height 146
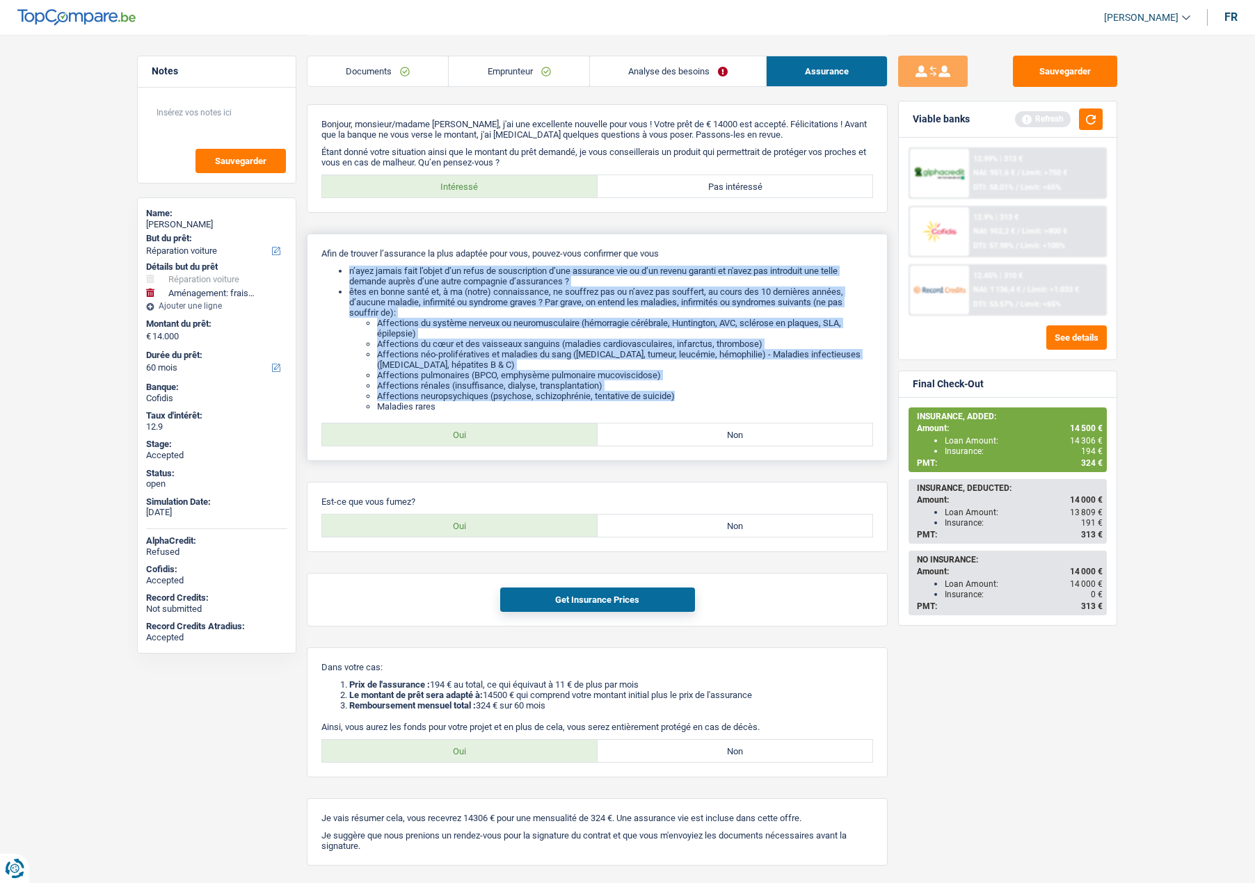
click at [437, 290] on li "êtes en bonne santé et, à ma (notre) connaissance, ne souffrez pas ou n’avez pa…" at bounding box center [611, 349] width 524 height 125
drag, startPoint x: 355, startPoint y: 272, endPoint x: 703, endPoint y: 393, distance: 368.2
click at [703, 393] on ul "n’ayez jamais fait l’objet d’un refus de souscription d’une assurance vie ou d’…" at bounding box center [596, 339] width 551 height 146
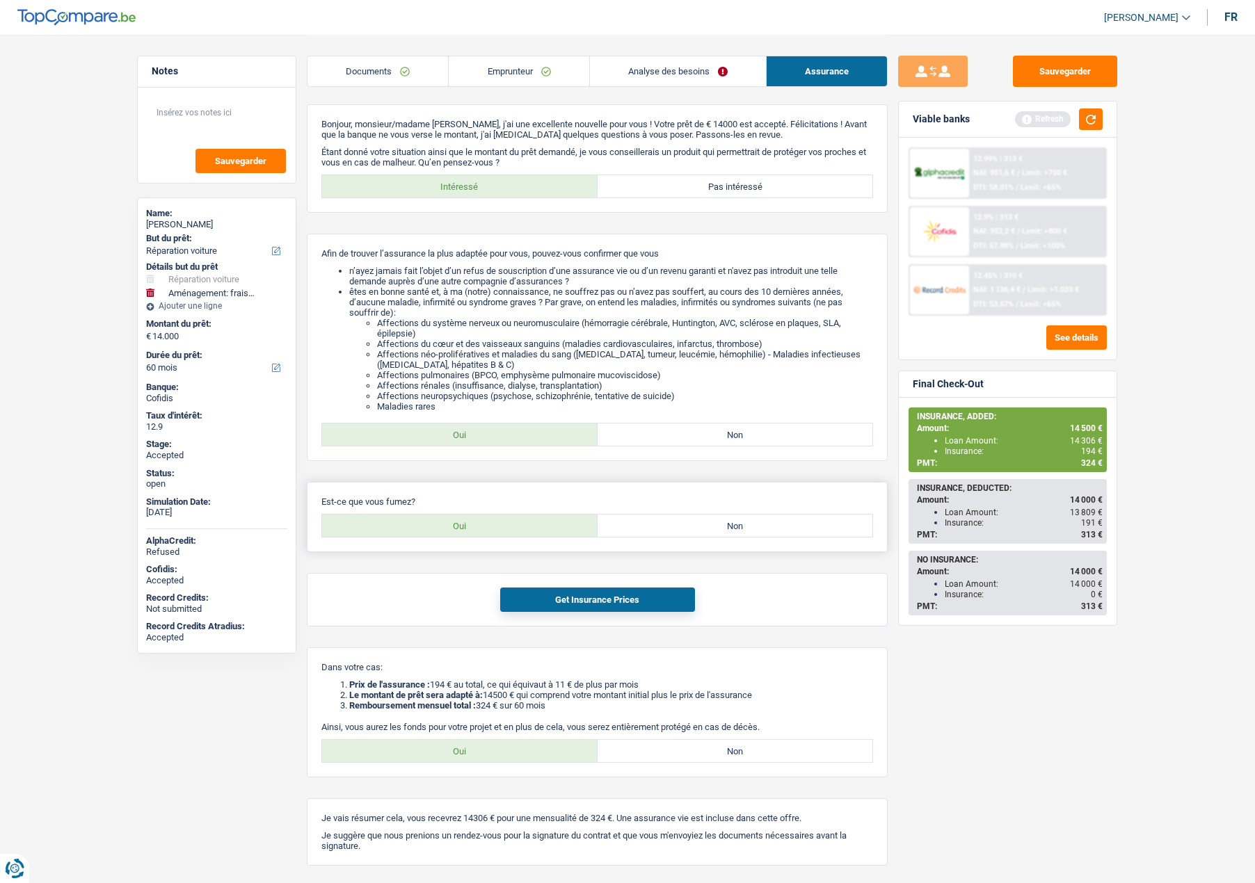
click at [581, 493] on div "Est-ce que vous fumez? Oui Non" at bounding box center [597, 517] width 581 height 70
click at [579, 474] on div "Bonjour, monsieur/madame [PERSON_NAME], j'ai une excellente nouvelle pour vous …" at bounding box center [597, 485] width 581 height 762
click at [595, 469] on div "Bonjour, monsieur/madame [PERSON_NAME], j'ai une excellente nouvelle pour vous …" at bounding box center [597, 485] width 581 height 762
click at [597, 468] on div "Bonjour, monsieur/madame [PERSON_NAME], j'ai une excellente nouvelle pour vous …" at bounding box center [597, 485] width 581 height 762
click at [1035, 70] on button "Sauvegarder" at bounding box center [1065, 71] width 104 height 31
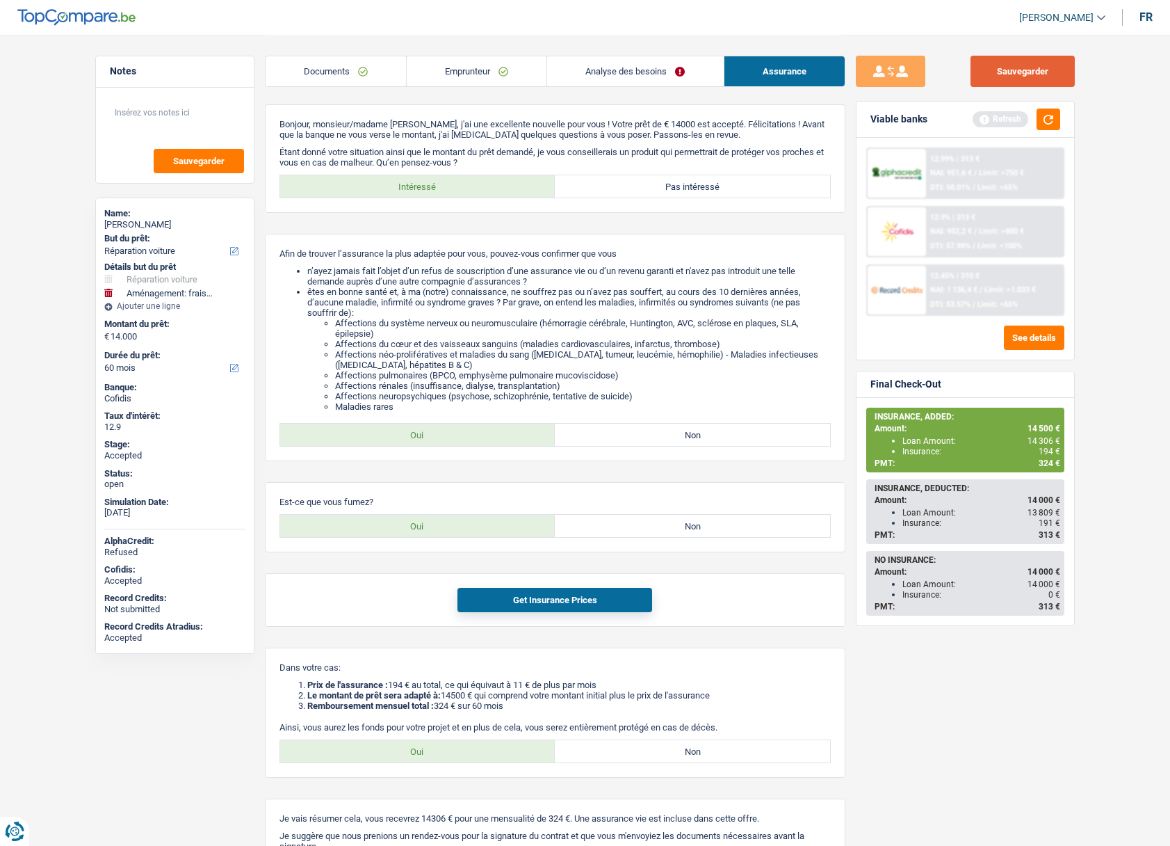
click at [1033, 79] on button "Sauvegarder" at bounding box center [1023, 71] width 104 height 31
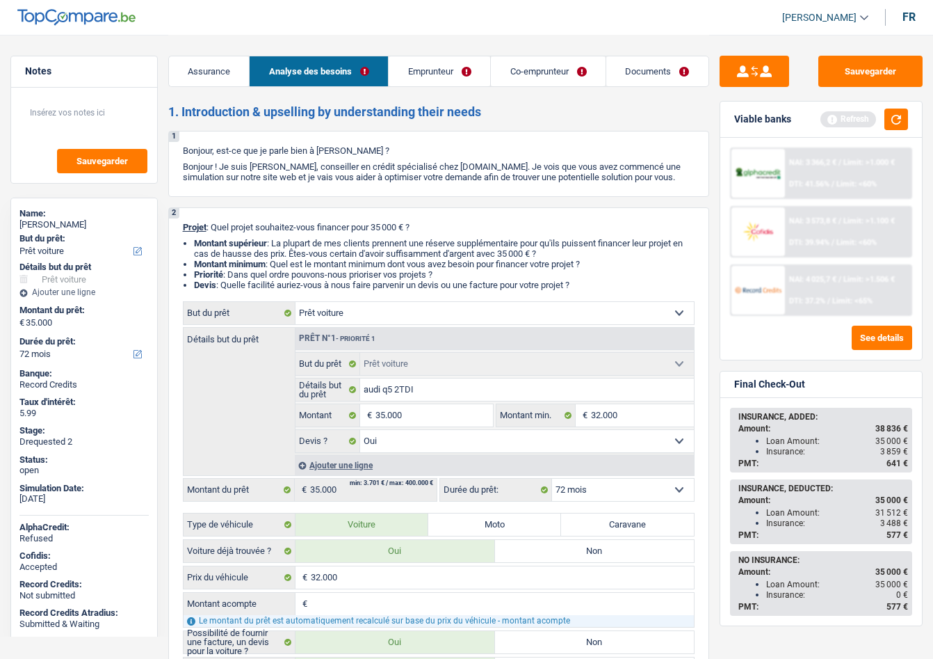
select select "car"
select select "72"
select select "car"
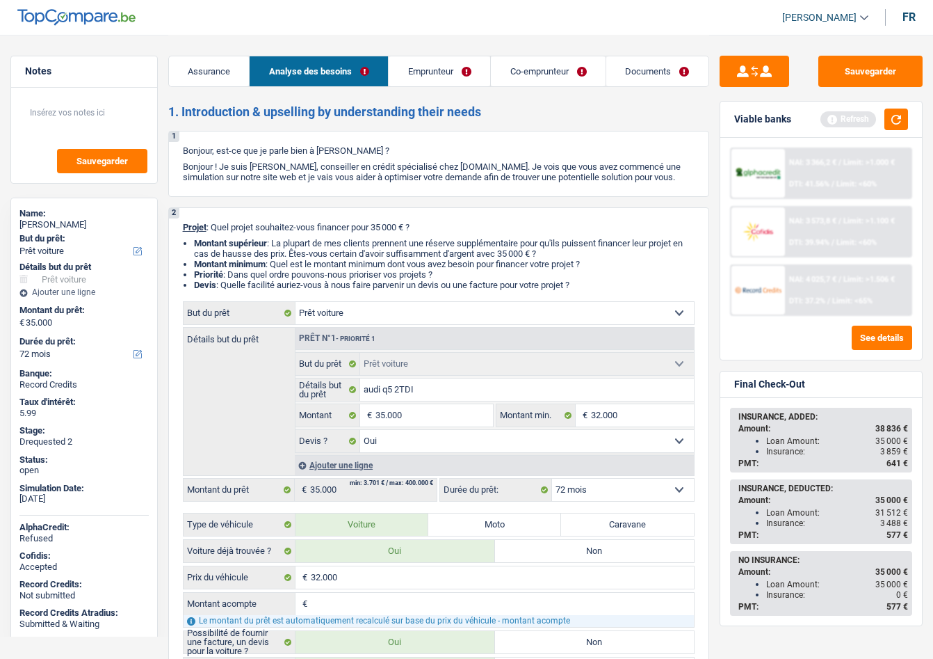
select select "yes"
select select "72"
select select "publicEmployee"
select select "netSalary"
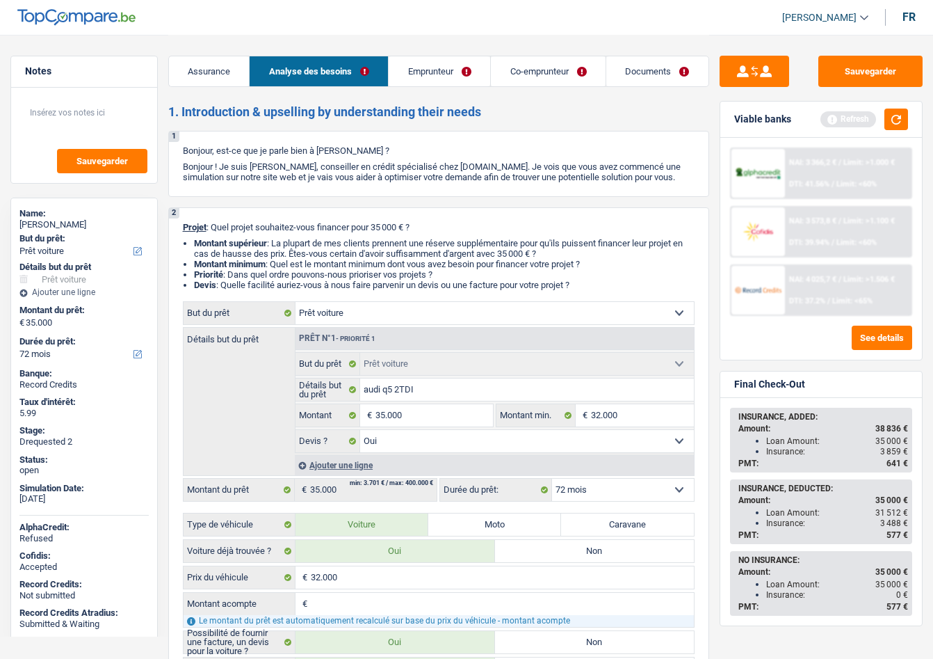
select select "mealVouchers"
select select "netSalary"
select select "mealVouchers"
select select "ownerWithMortgage"
select select "mortgage"
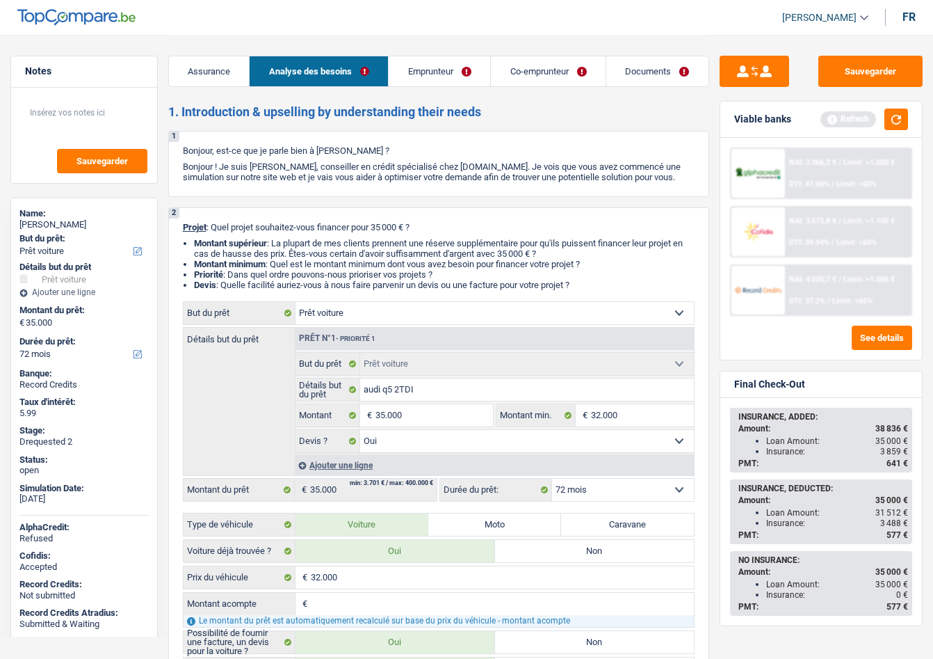
select select "240"
select select "carLoan"
select select "36"
select select "carLoan"
select select "120"
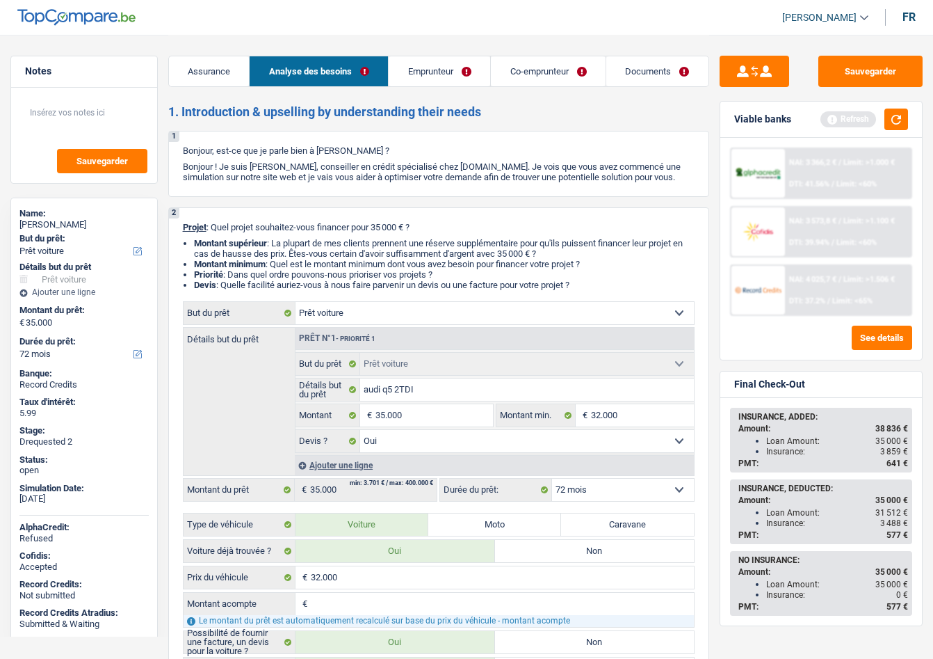
select select "car"
select select "yes"
select select "72"
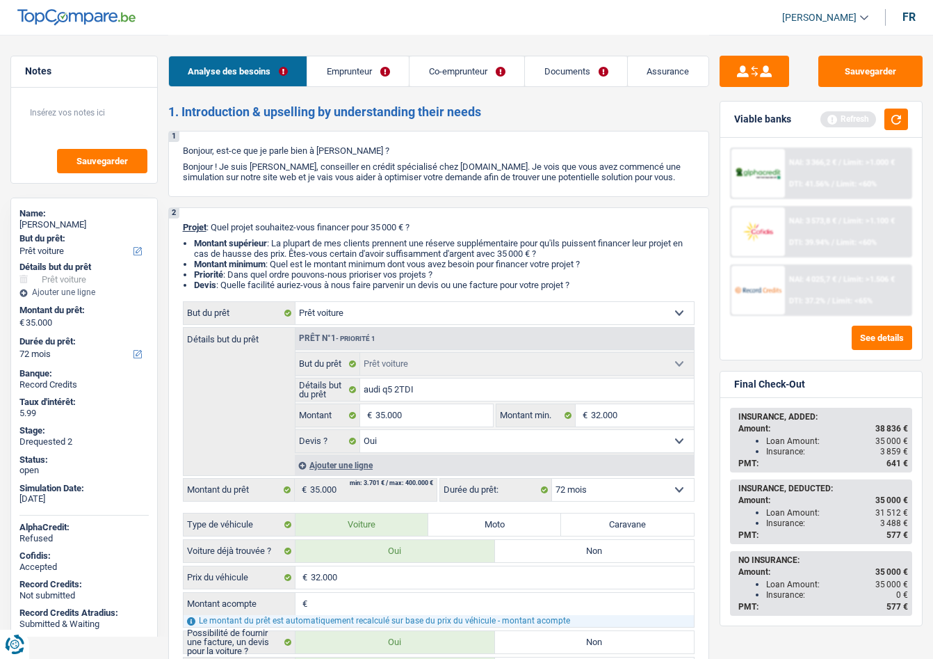
click at [549, 67] on link "Documents" at bounding box center [576, 71] width 102 height 30
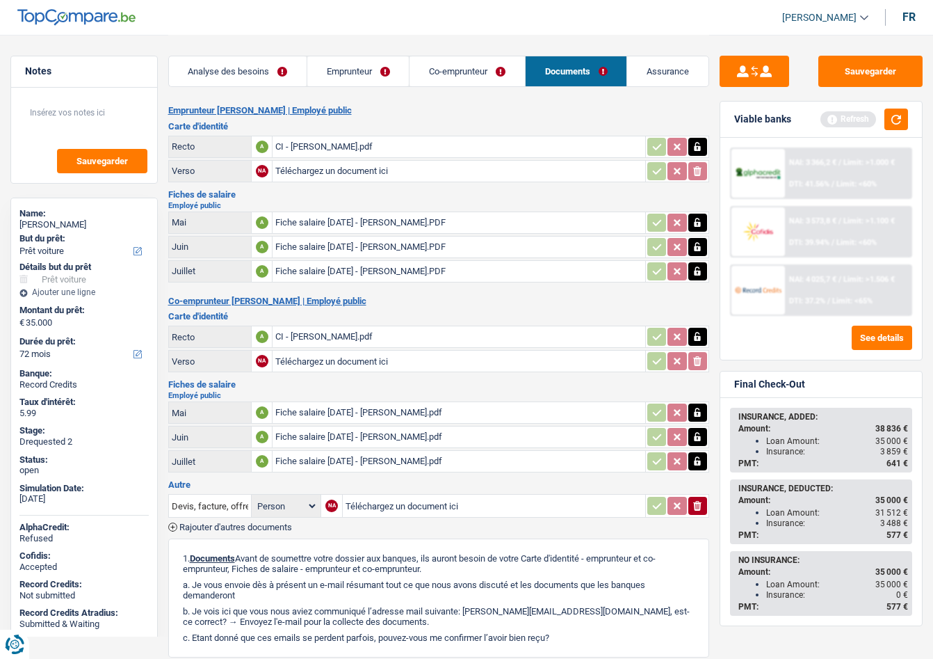
click at [838, 19] on span "[PERSON_NAME]" at bounding box center [819, 18] width 74 height 12
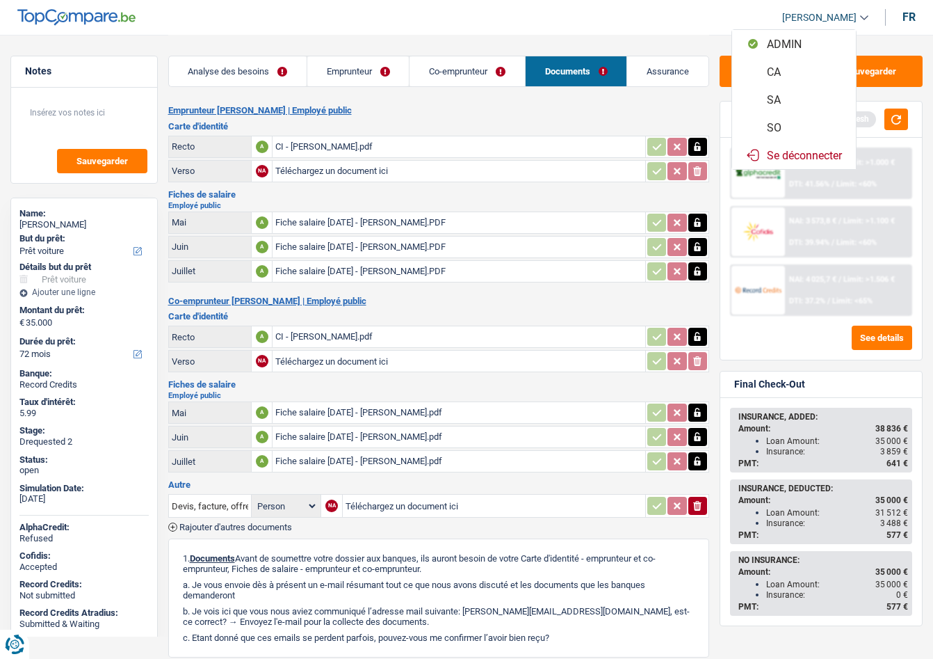
click at [784, 127] on button "SO" at bounding box center [794, 127] width 124 height 28
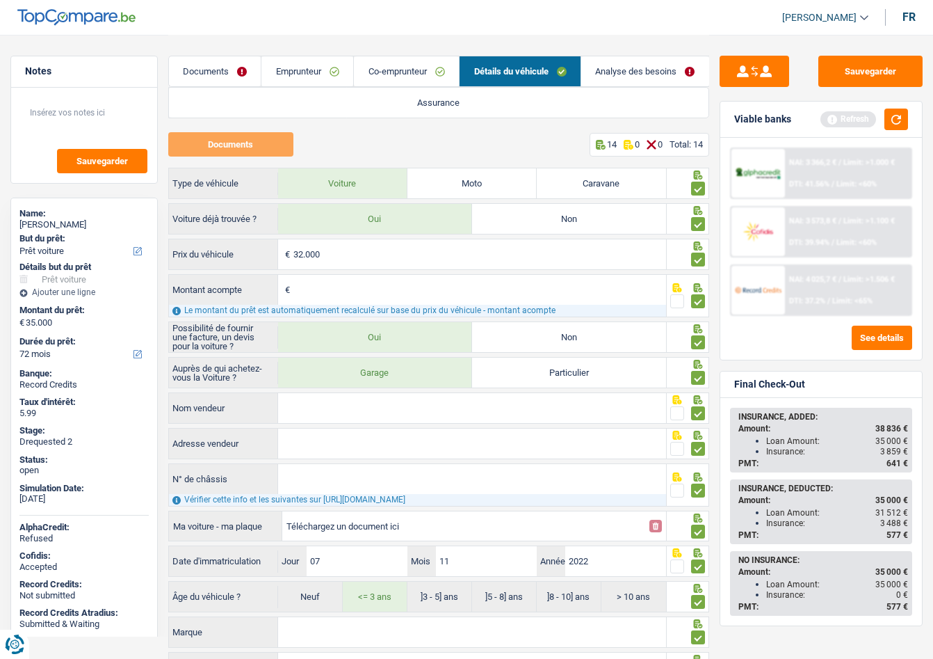
click at [226, 64] on link "Documents" at bounding box center [215, 71] width 92 height 30
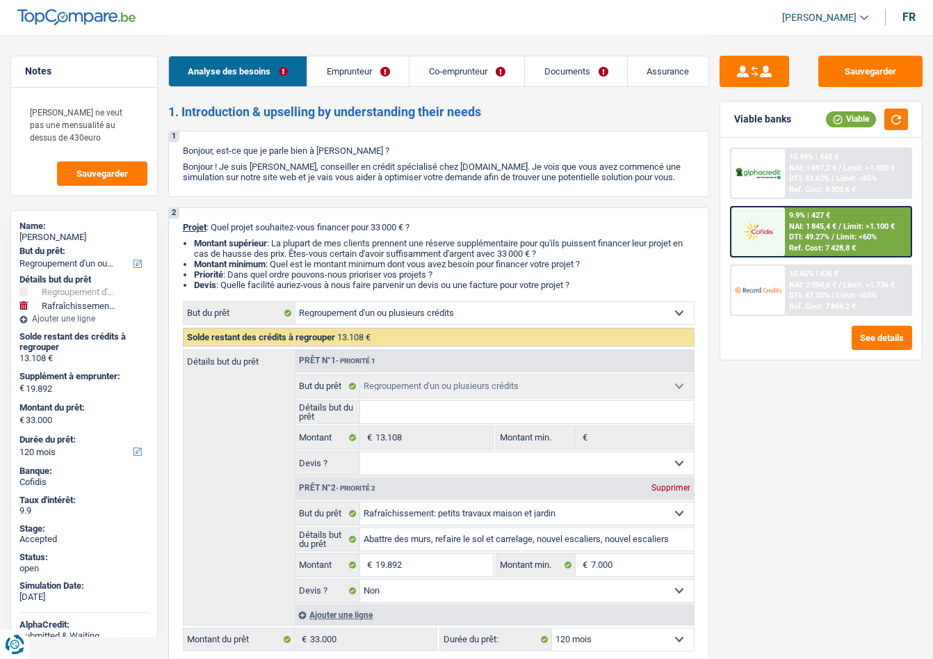
select select "refinancing"
select select "houseOrGarden"
select select "120"
select select "refinancing"
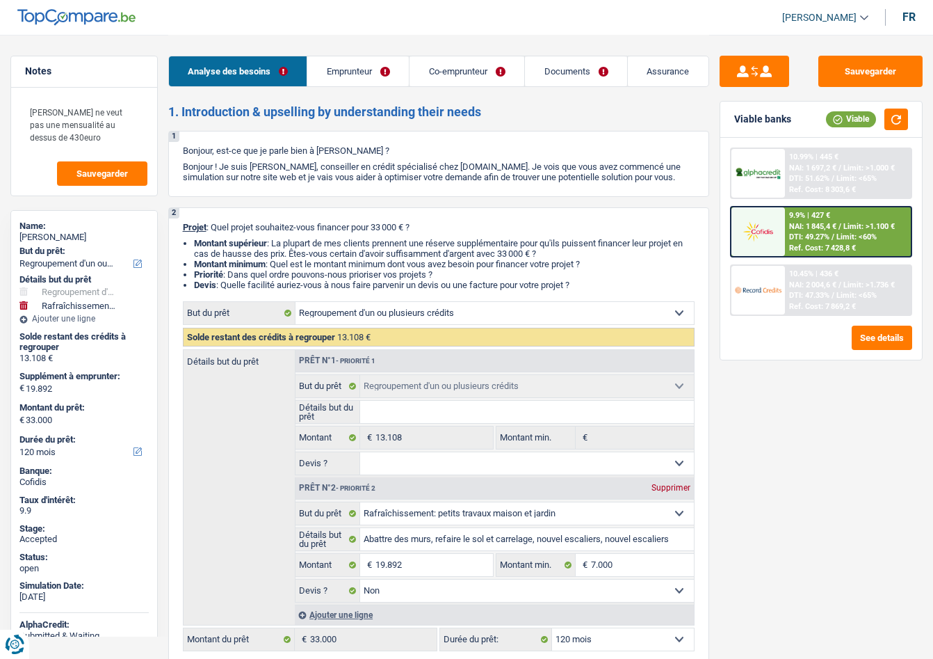
select select "refinancing"
select select "houseOrGarden"
select select "false"
select select "120"
select select "invalid"
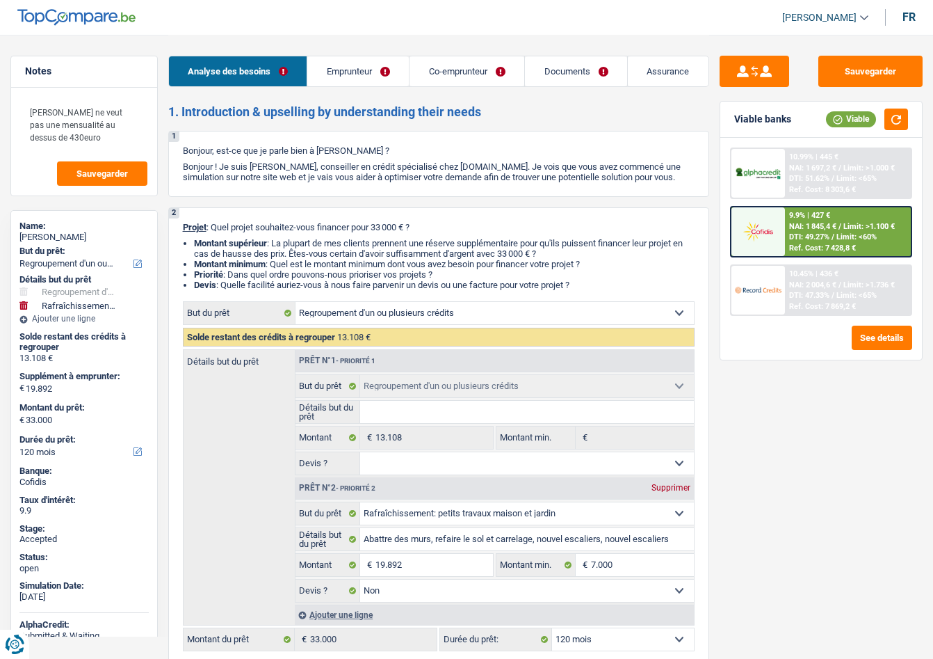
select select "privateEmployee"
select select "disabilityPension"
select select "familyAllowances"
select select "netSalary"
select select "mealVouchers"
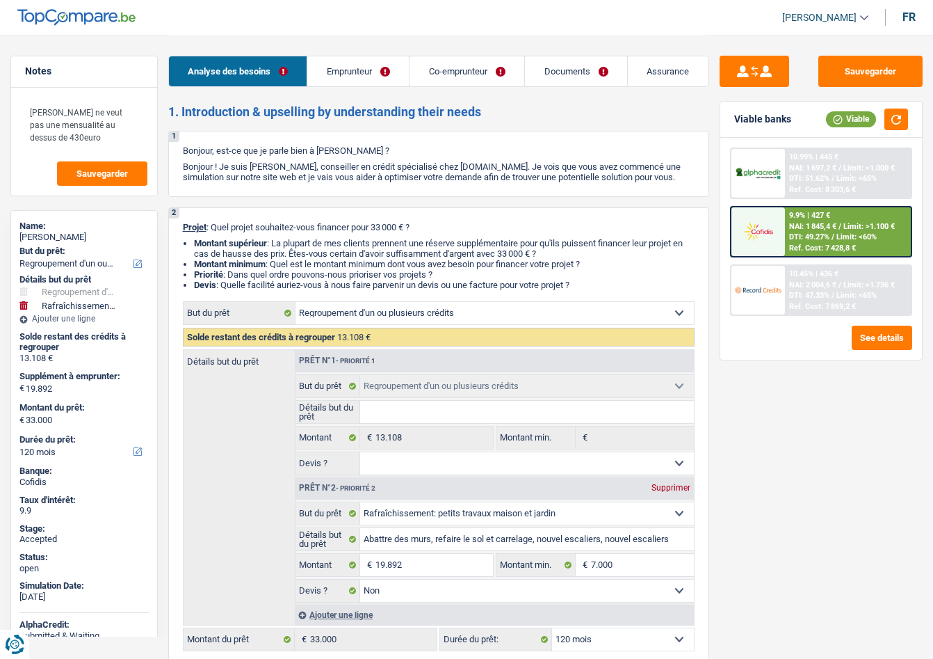
select select "familyAllowances"
select select "ownerWithMortgage"
select select "mortgage"
select select "360"
select select "renovationLoan"
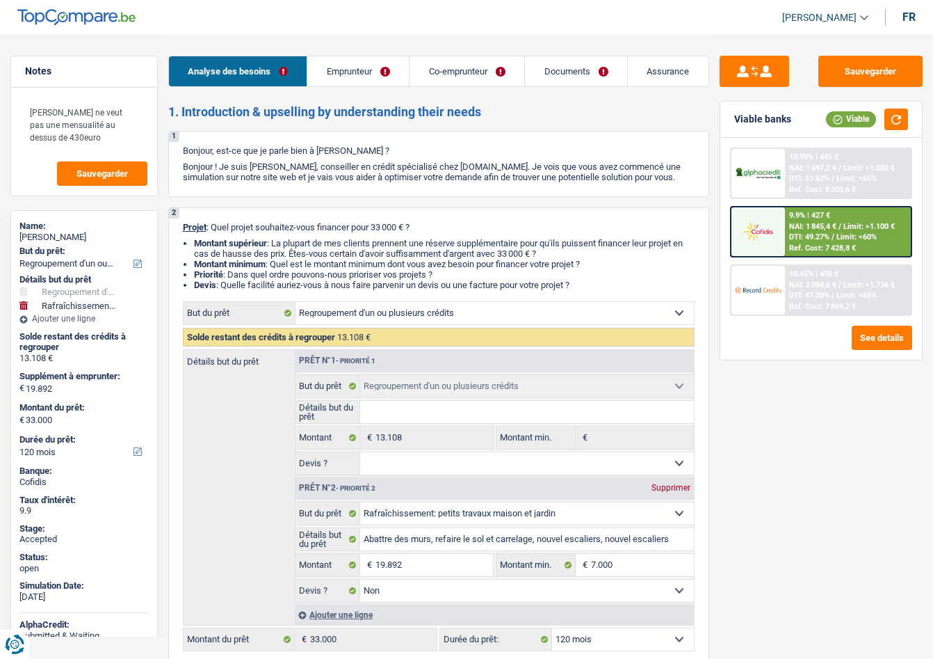
select select "120"
select select "renovationLoan"
select select "60"
select select "refinancing"
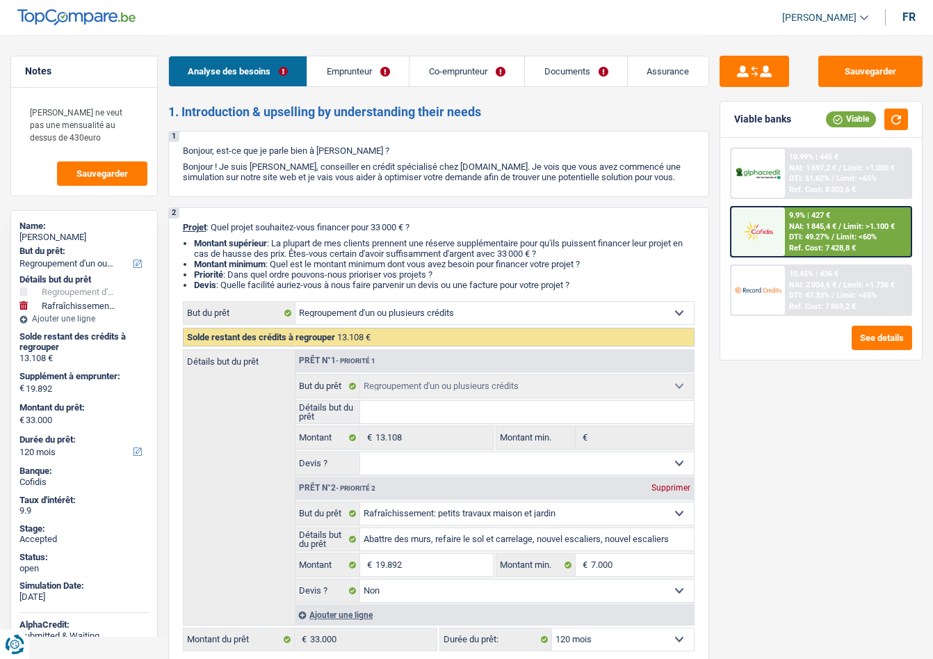
select select "houseOrGarden"
select select "false"
select select "120"
click at [346, 70] on link "Emprunteur" at bounding box center [358, 71] width 102 height 30
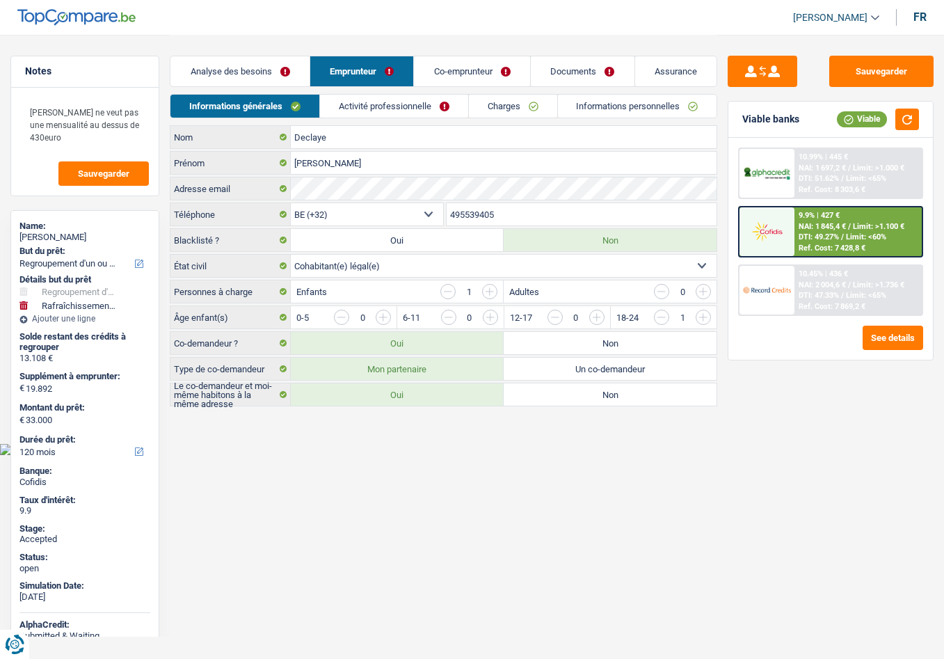
click at [444, 61] on link "Co-emprunteur" at bounding box center [472, 71] width 116 height 30
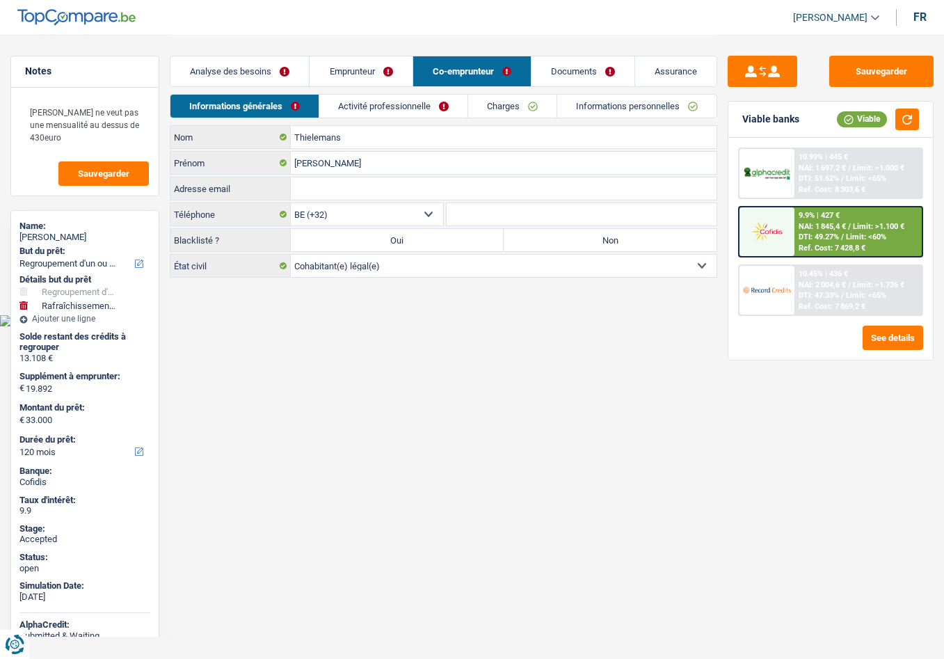
click at [590, 77] on link "Documents" at bounding box center [582, 71] width 103 height 30
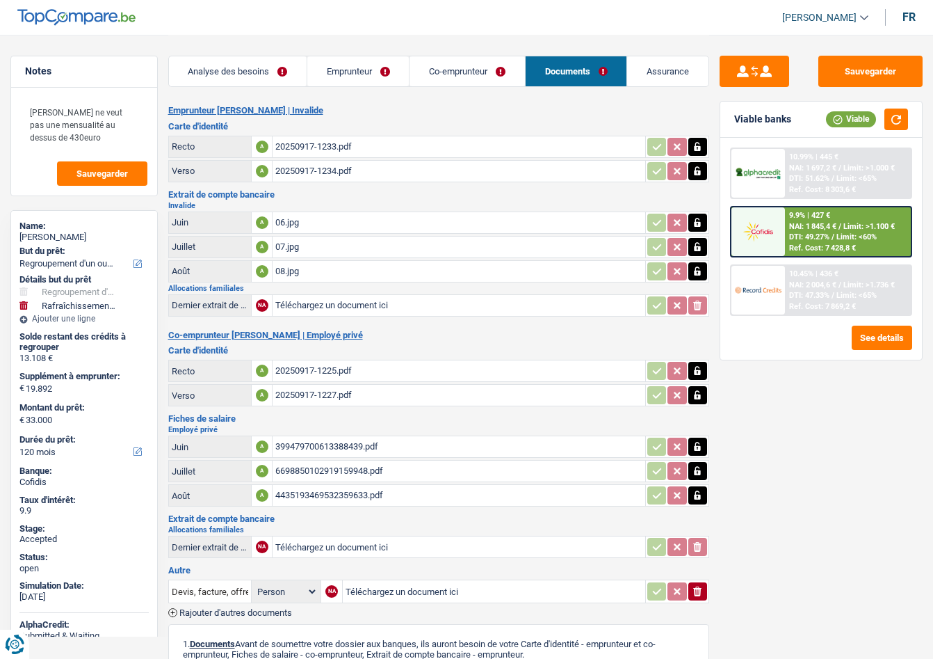
click at [821, 12] on span "[PERSON_NAME]" at bounding box center [819, 18] width 74 height 12
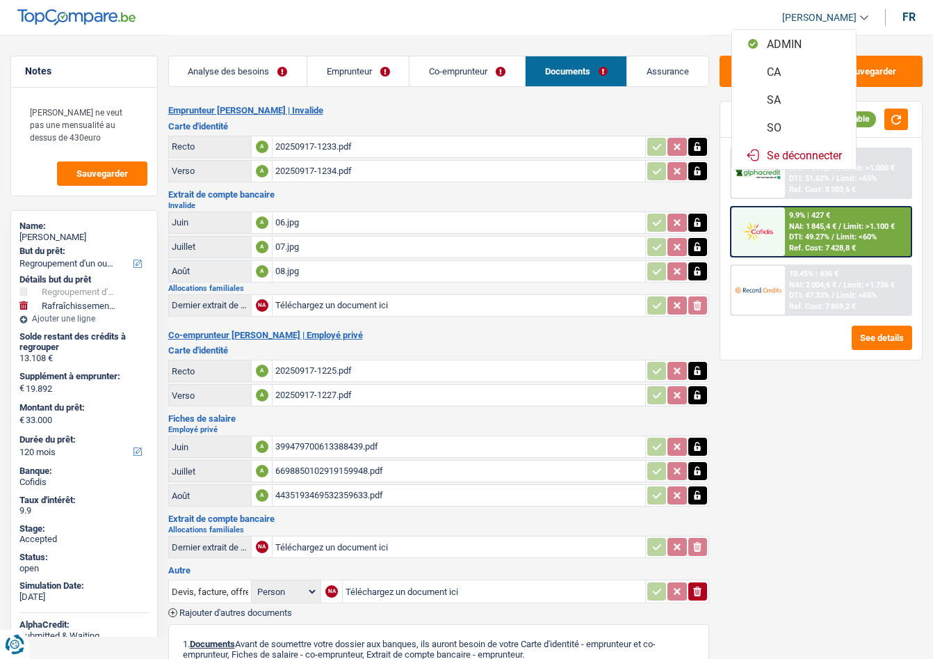
click at [788, 122] on button "SO" at bounding box center [794, 127] width 124 height 28
select select "120"
select select "refinancing"
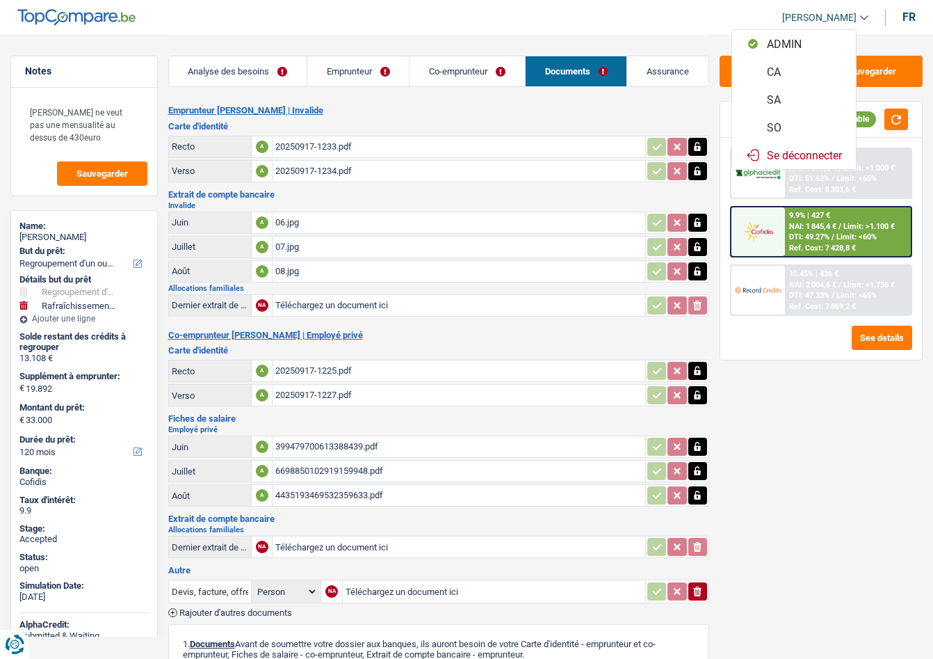
select select "houseOrGarden"
select select "false"
select select "120"
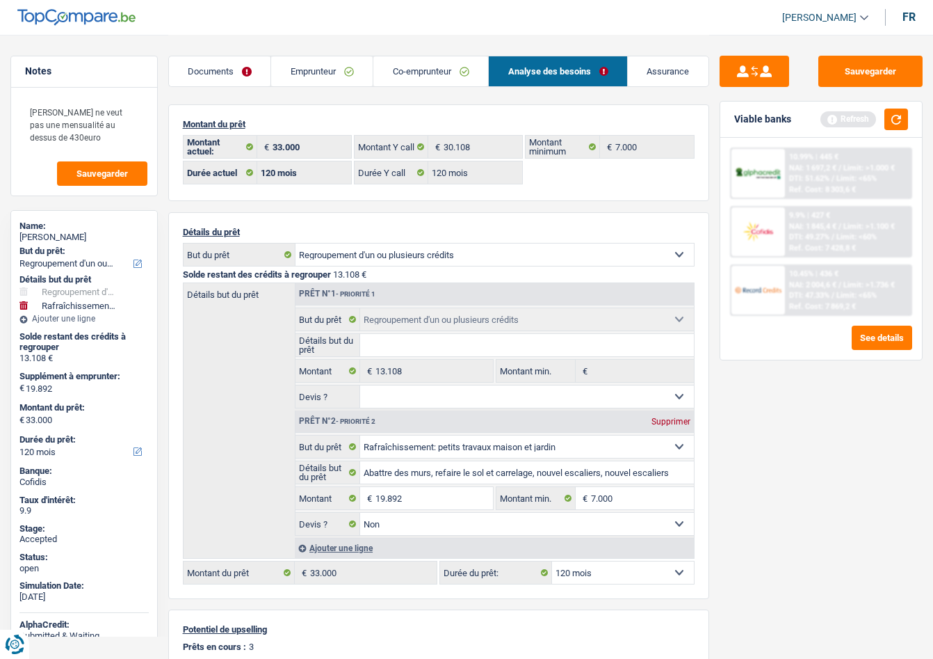
click at [232, 67] on link "Documents" at bounding box center [220, 71] width 102 height 30
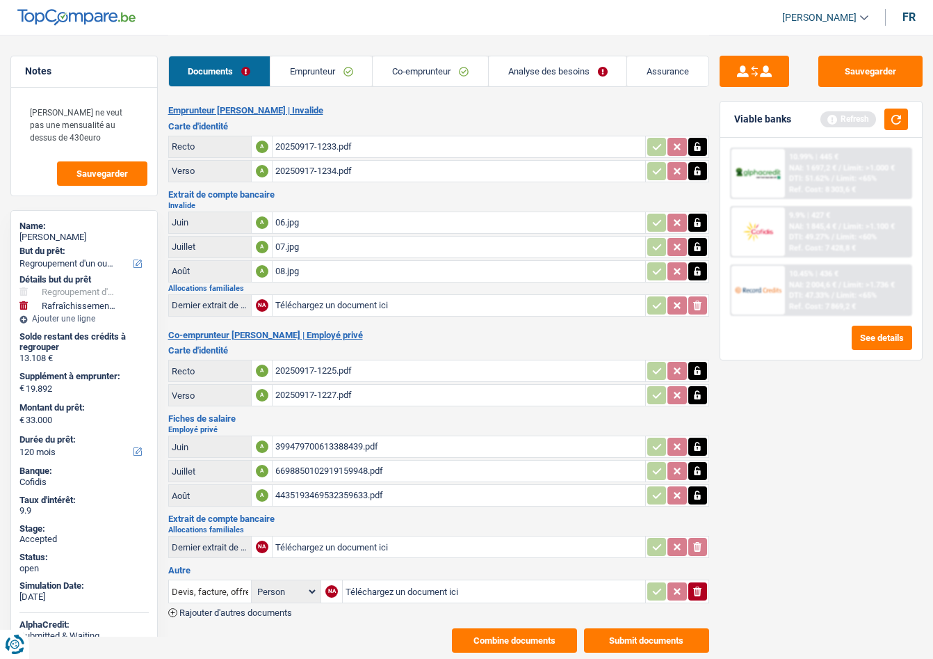
click at [536, 63] on link "Analyse des besoins" at bounding box center [558, 71] width 138 height 30
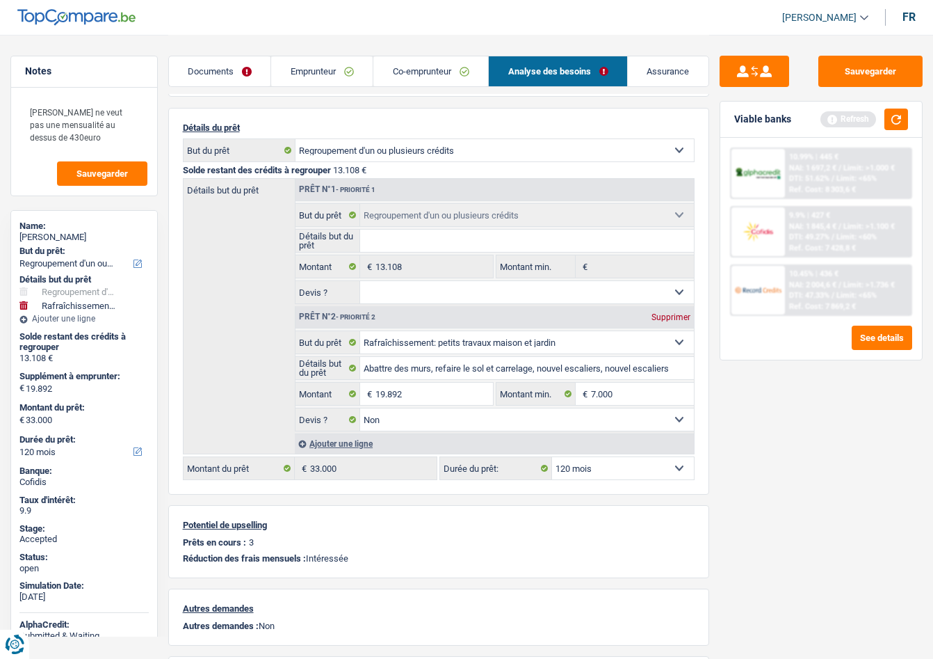
scroll to position [139, 0]
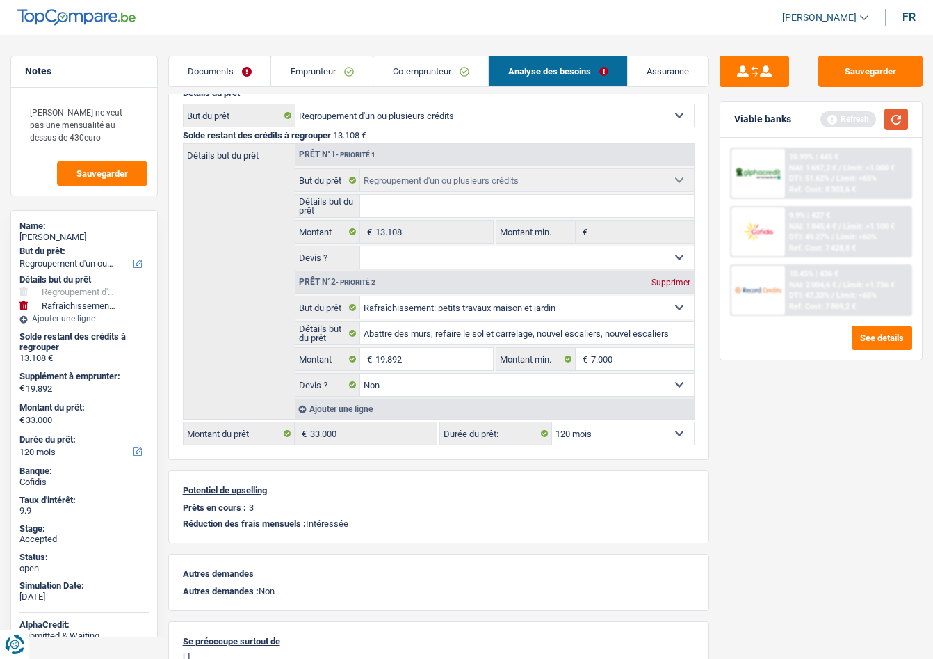
click at [892, 124] on button "button" at bounding box center [897, 119] width 24 height 22
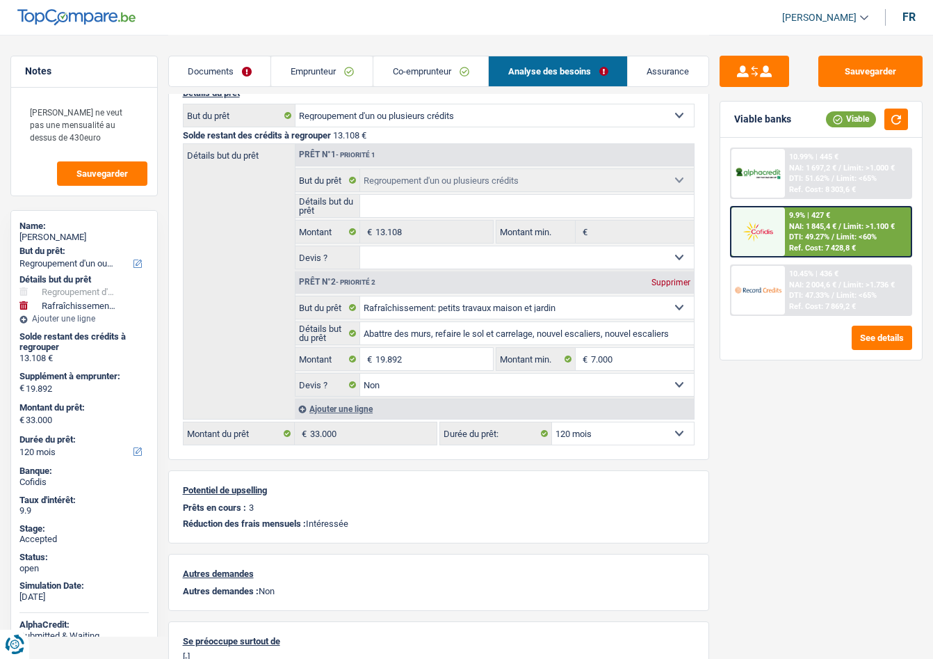
click at [767, 238] on img at bounding box center [758, 232] width 47 height 24
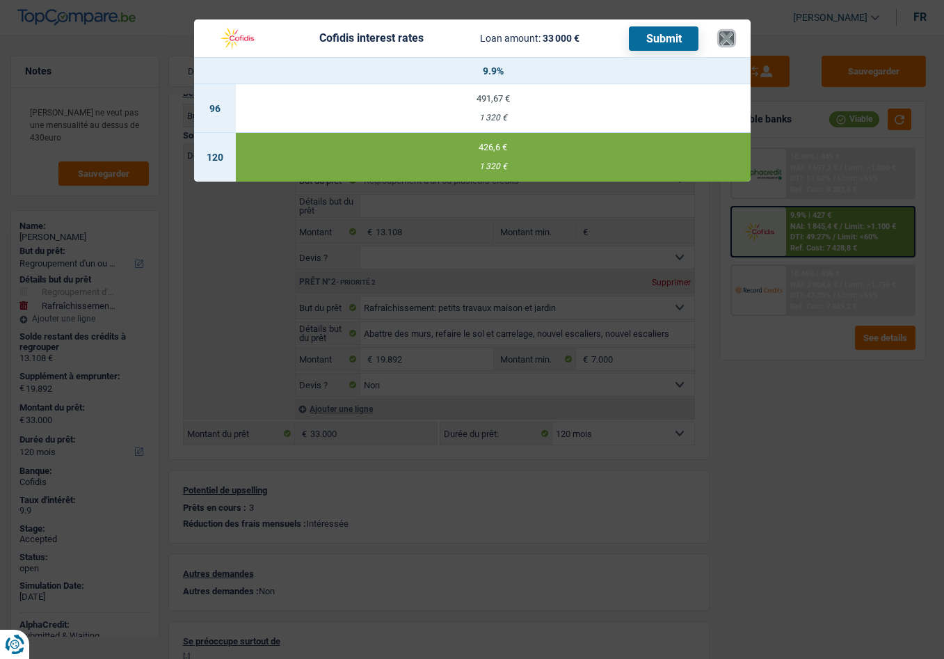
click at [726, 44] on button "×" at bounding box center [726, 38] width 15 height 14
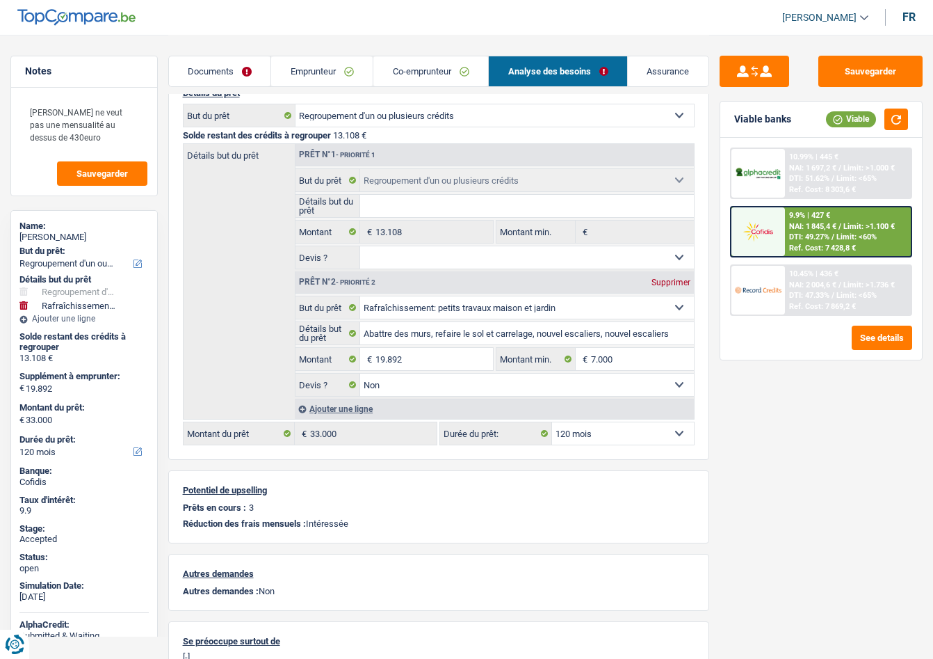
click at [662, 60] on link "Assurance" at bounding box center [668, 71] width 81 height 30
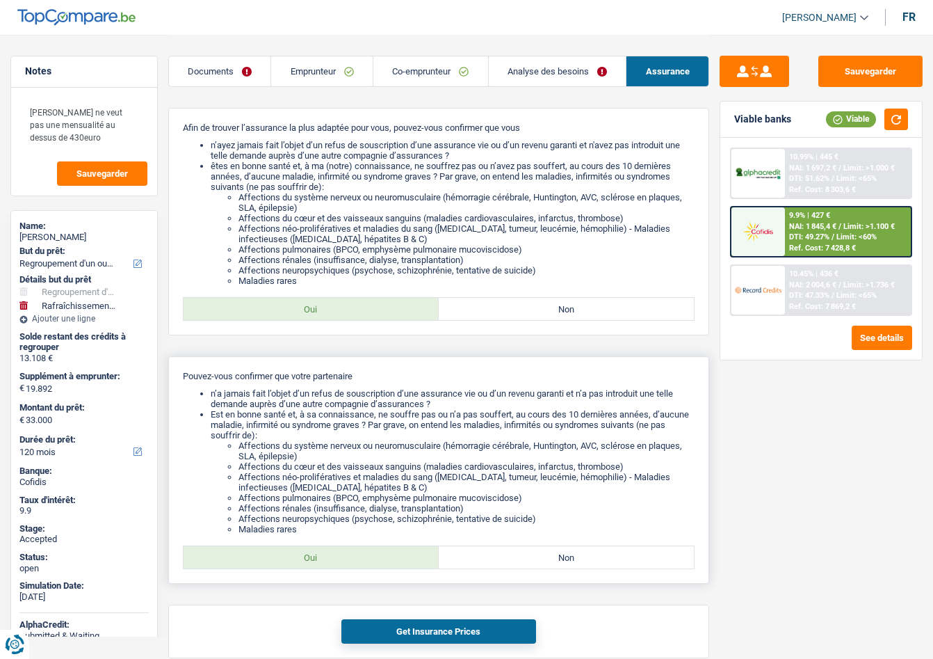
scroll to position [241, 0]
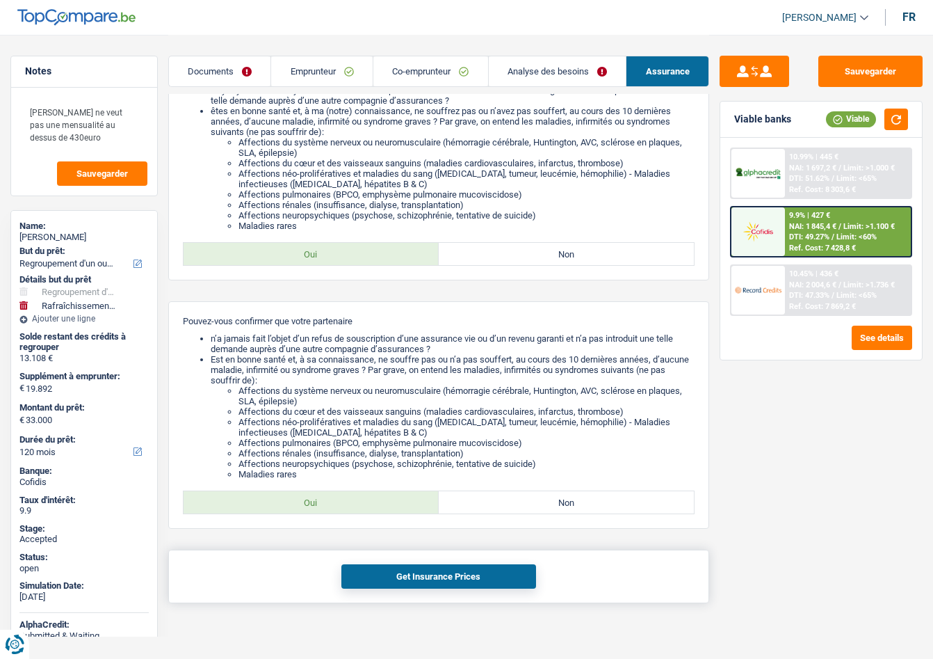
click at [401, 564] on button "Get Insurance Prices" at bounding box center [438, 576] width 195 height 24
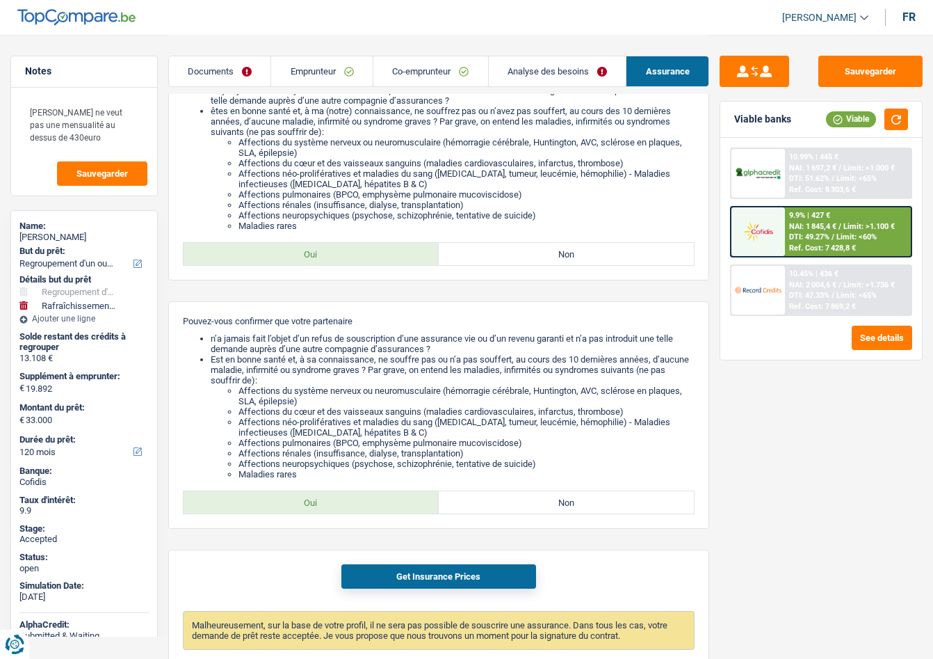
click at [70, 233] on div "Sandrine Declaye" at bounding box center [83, 237] width 129 height 11
copy div "Declaye"
click at [743, 380] on div "Sauvegarder Viable banks Viable 10.99% | 445 € NAI: 1 697,2 € / Limit: >1.000 €…" at bounding box center [821, 346] width 224 height 581
click at [776, 234] on img at bounding box center [758, 232] width 47 height 24
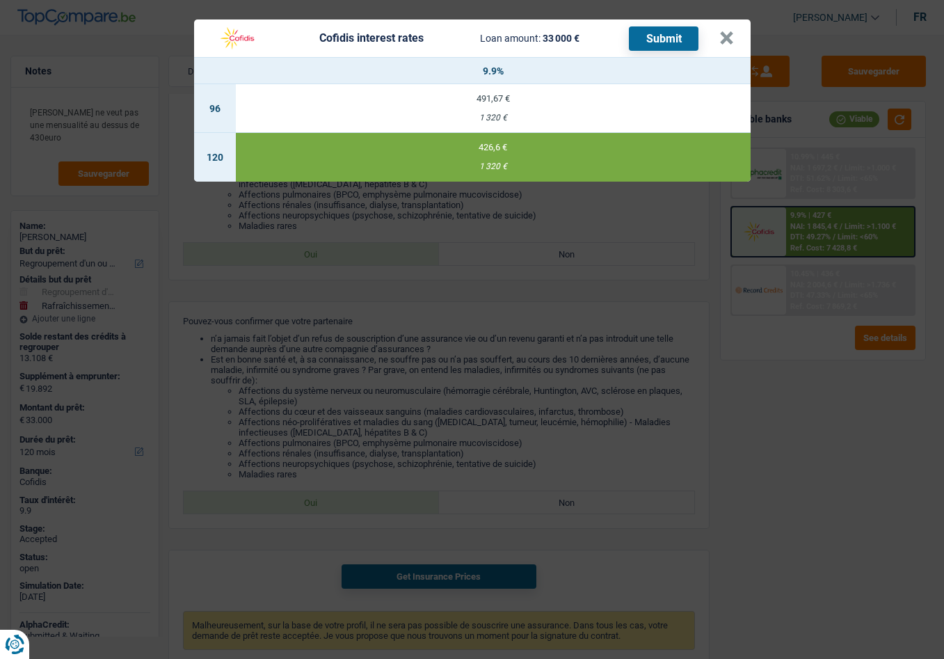
click at [632, 151] on div "426,6 €" at bounding box center [493, 147] width 515 height 9
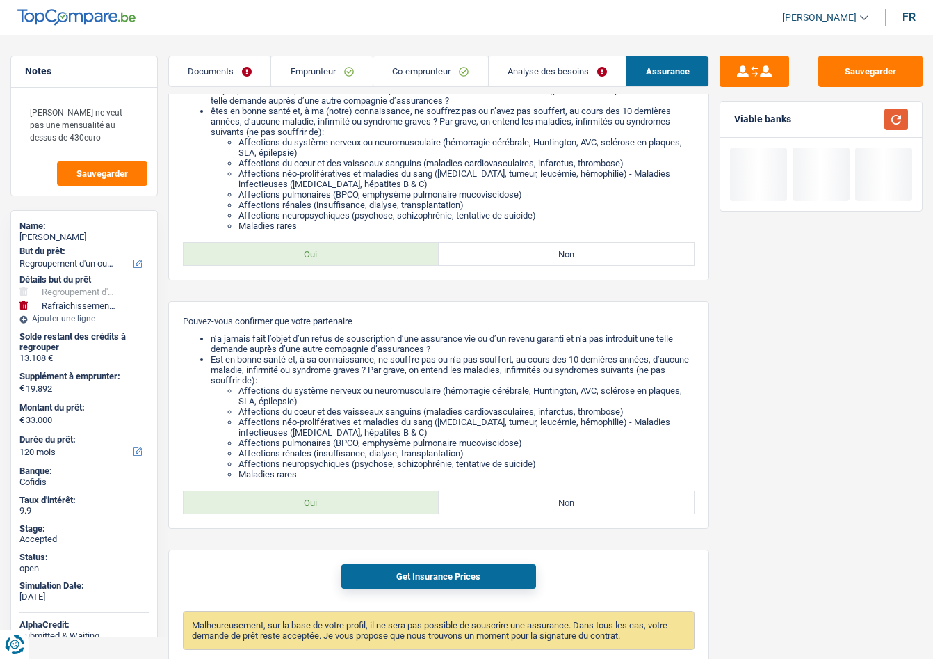
click at [896, 118] on button "button" at bounding box center [897, 119] width 24 height 22
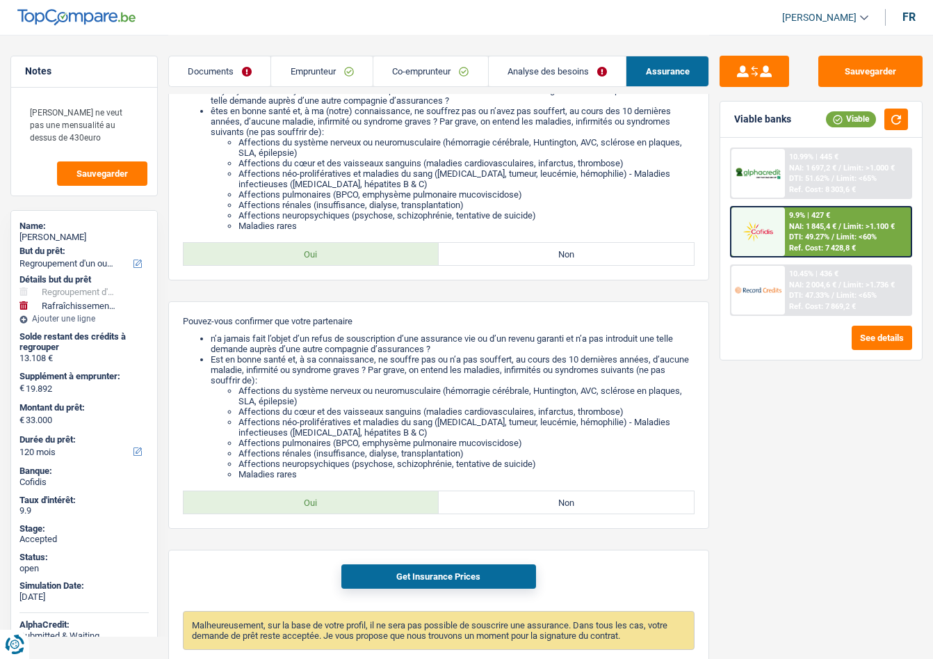
click at [731, 433] on div "Sauvegarder Viable banks Viable 10.99% | 445 € NAI: 1 697,2 € / Limit: >1.000 €…" at bounding box center [821, 346] width 224 height 581
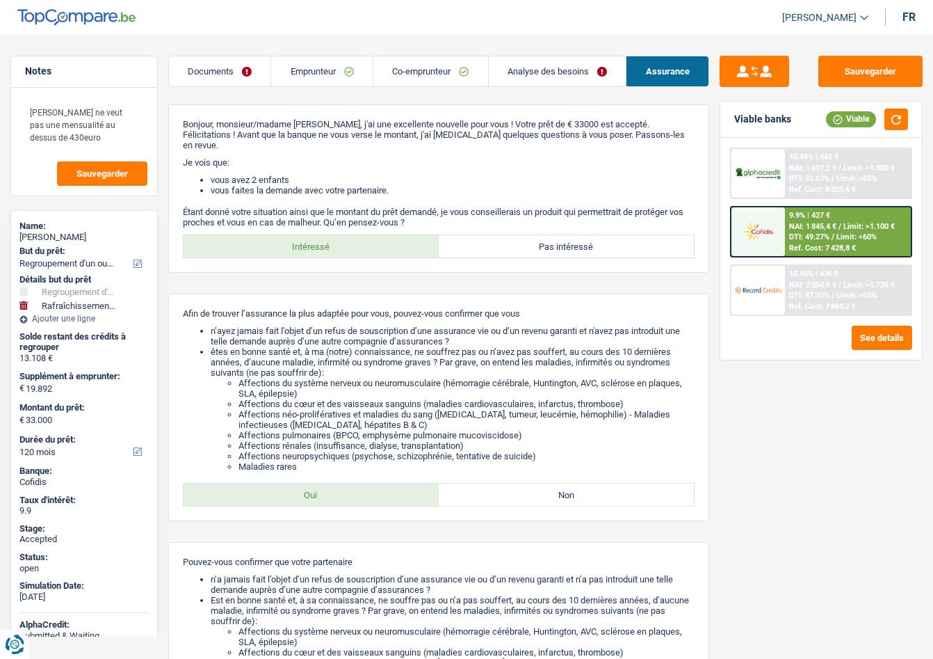
click at [549, 69] on link "Analyse des besoins" at bounding box center [558, 71] width 138 height 30
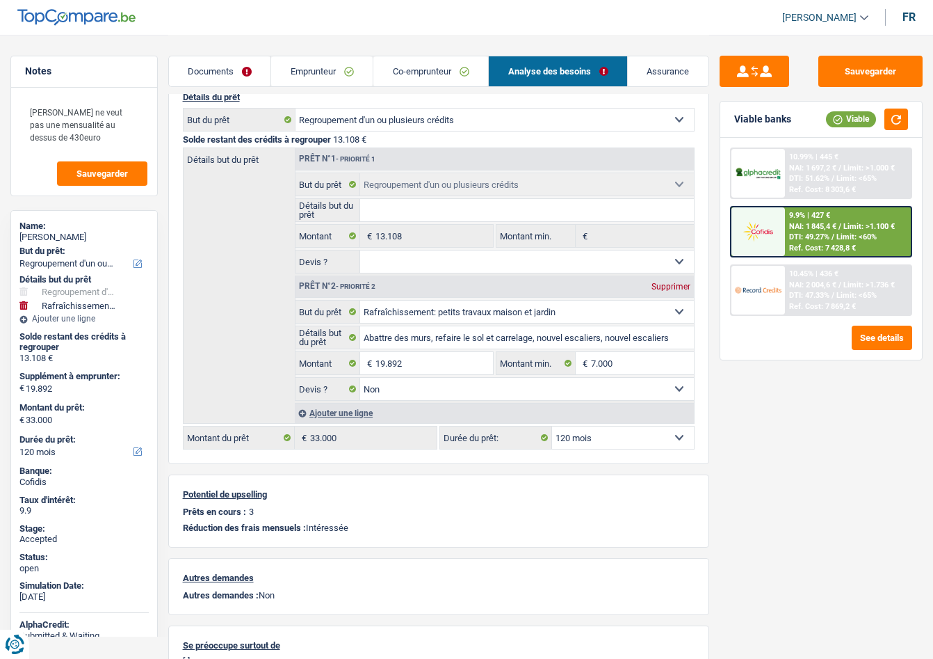
scroll to position [139, 0]
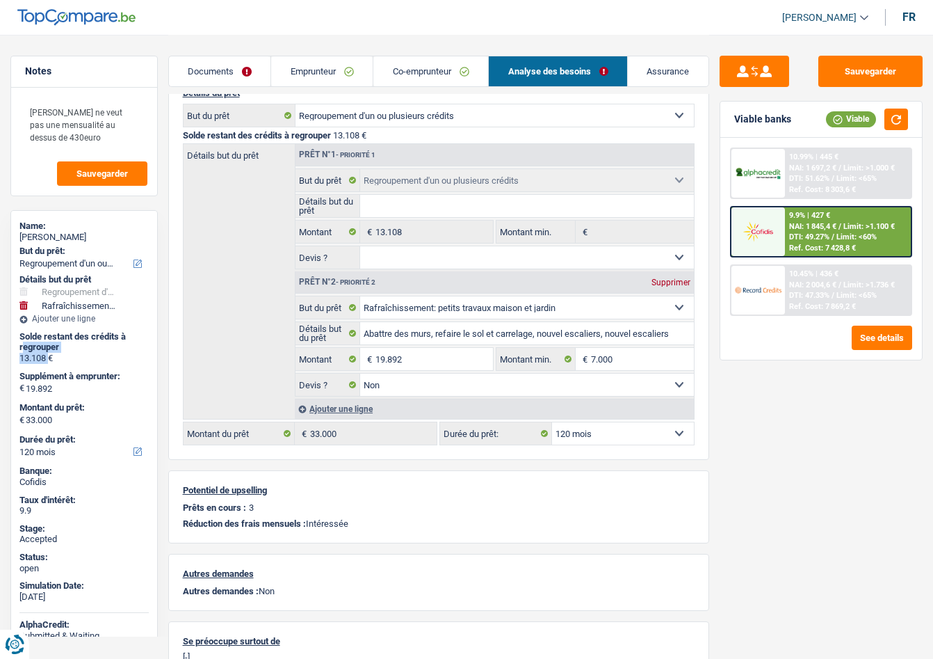
drag, startPoint x: 22, startPoint y: 351, endPoint x: 50, endPoint y: 353, distance: 28.5
click at [50, 353] on div "Solde restant des crédits à regrouper 13.108 €" at bounding box center [83, 348] width 129 height 40
click at [50, 353] on div "13.108 €" at bounding box center [83, 358] width 129 height 11
click at [66, 234] on div "Sandrine Declaye" at bounding box center [83, 237] width 129 height 11
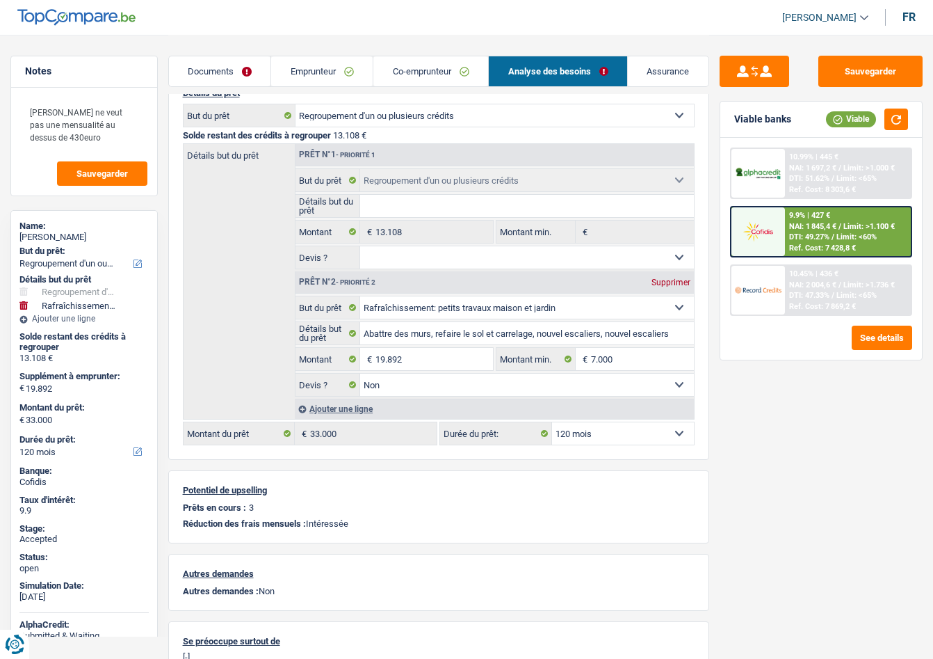
copy div "Declaye"
click at [37, 232] on div "Sandrine Declaye" at bounding box center [83, 237] width 129 height 11
copy div "Sandrine Declaye"
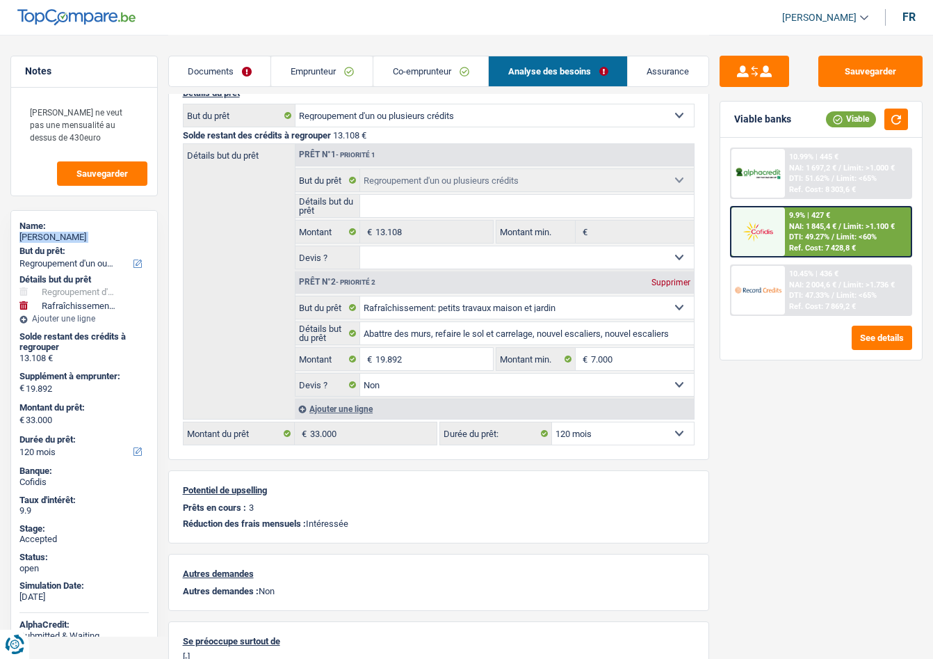
copy div "Sandrine Declaye"
click at [225, 66] on link "Documents" at bounding box center [220, 71] width 102 height 30
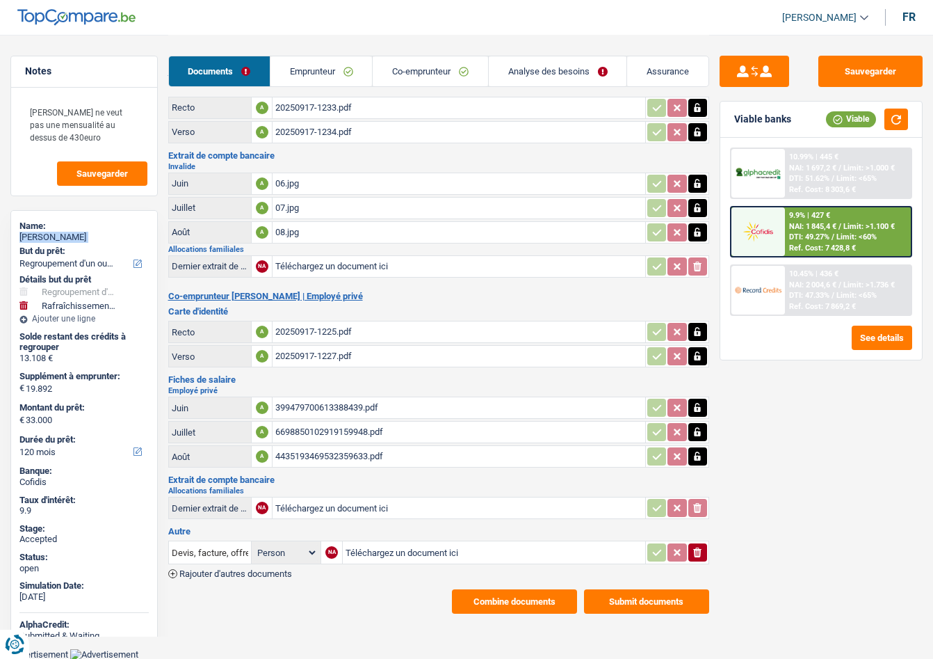
click at [318, 63] on link "Emprunteur" at bounding box center [322, 71] width 102 height 30
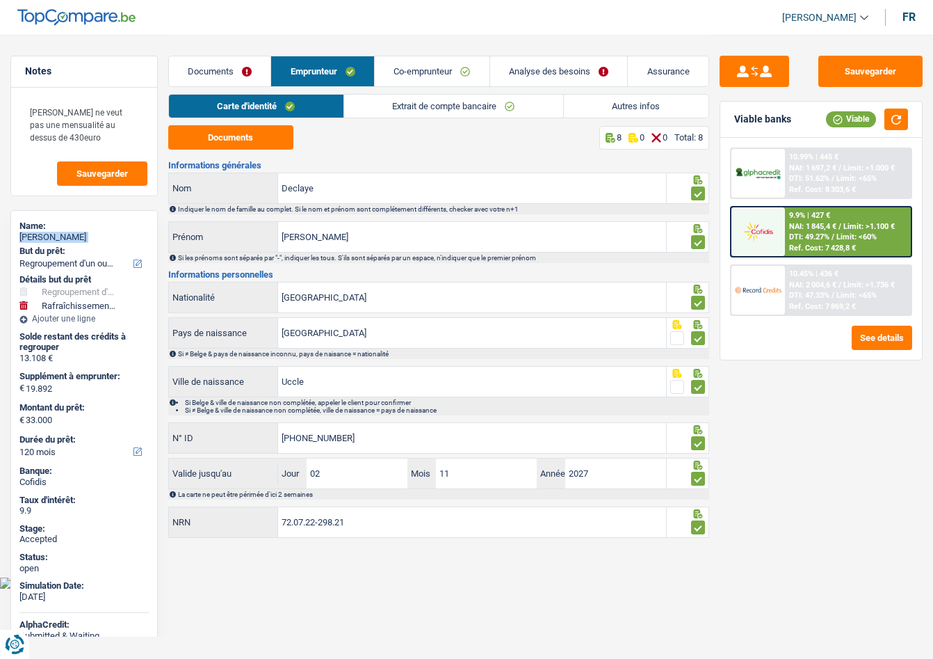
scroll to position [0, 0]
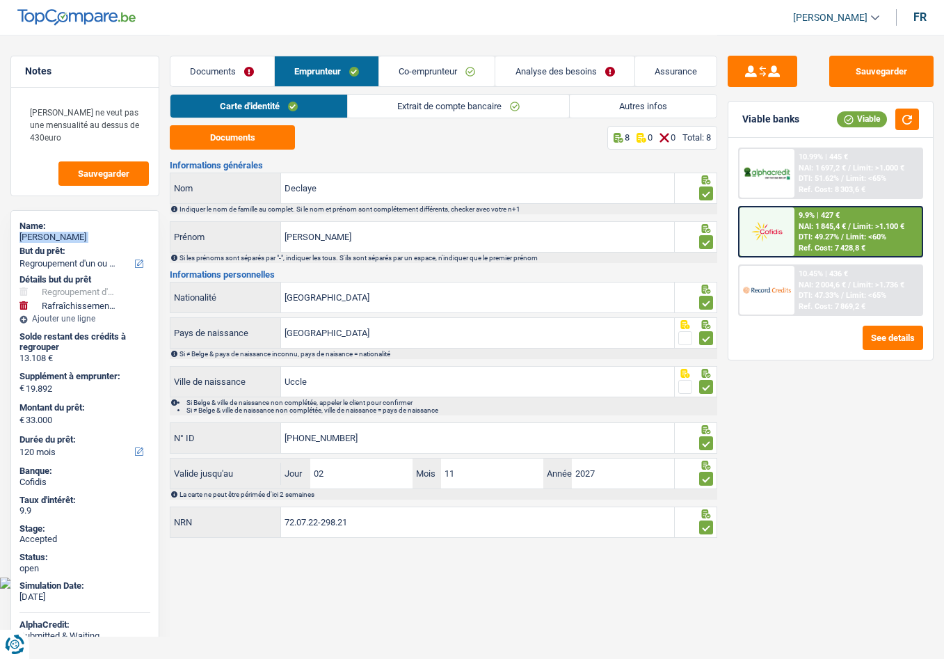
click at [631, 104] on link "Autres infos" at bounding box center [643, 106] width 147 height 23
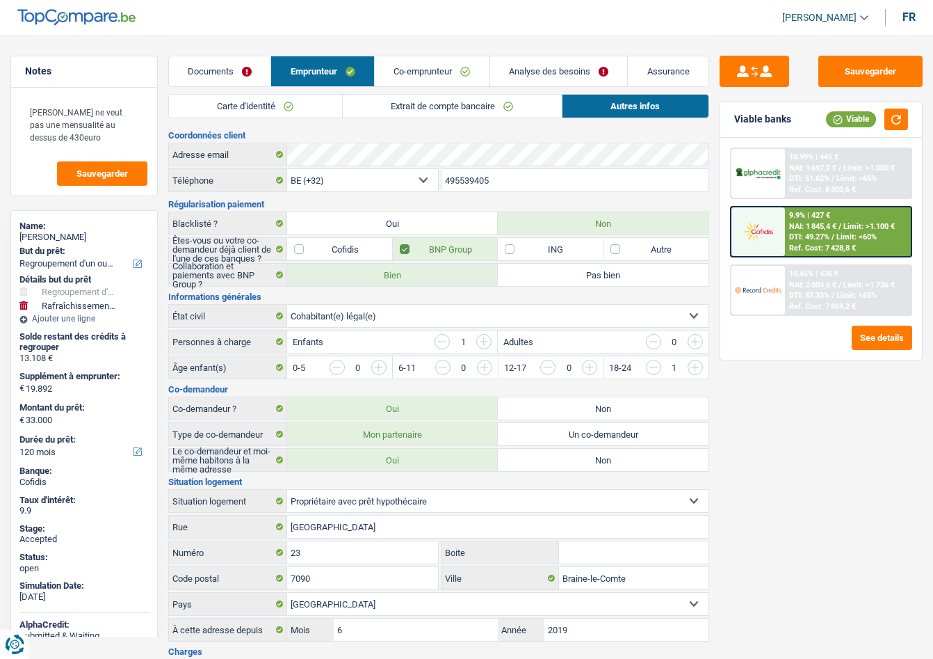
click at [498, 169] on input "495539405" at bounding box center [575, 180] width 267 height 22
click at [47, 241] on div "Sandrine Declaye" at bounding box center [83, 237] width 129 height 11
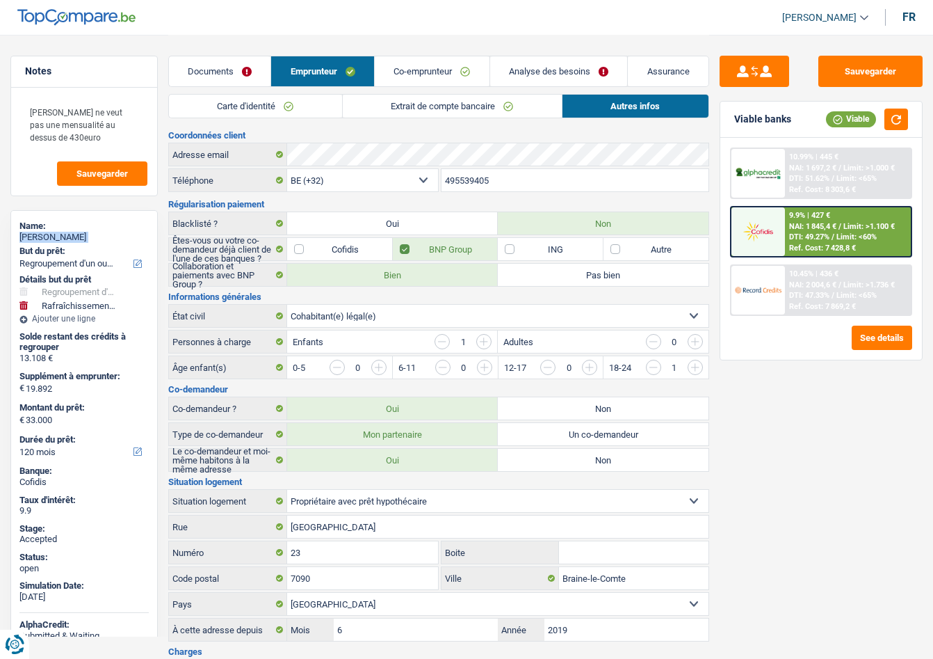
copy div "Sandrine Declaye"
click at [530, 73] on link "Analyse des besoins" at bounding box center [559, 71] width 138 height 30
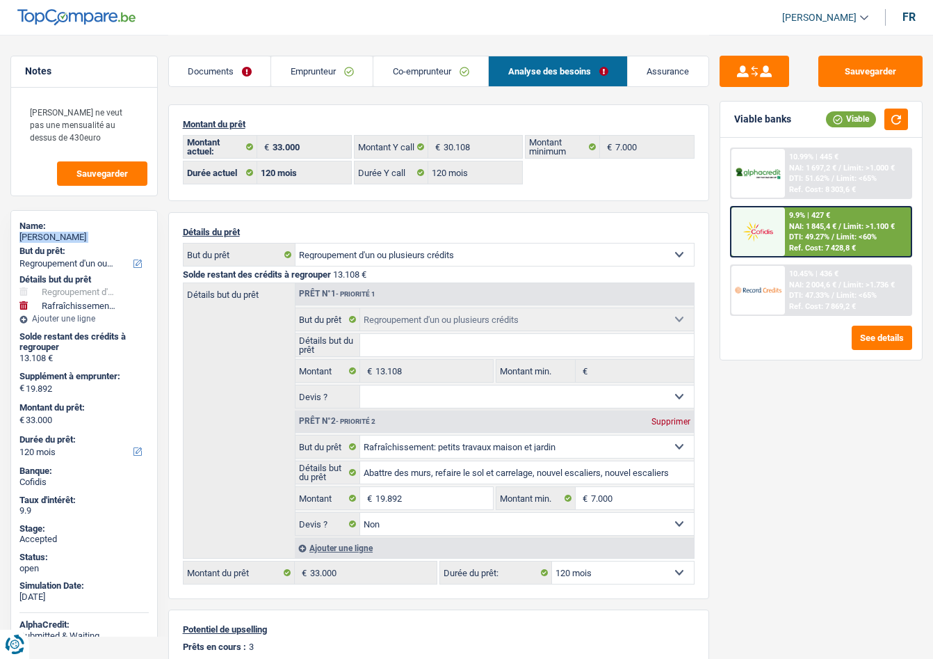
click at [323, 74] on link "Emprunteur" at bounding box center [322, 71] width 102 height 30
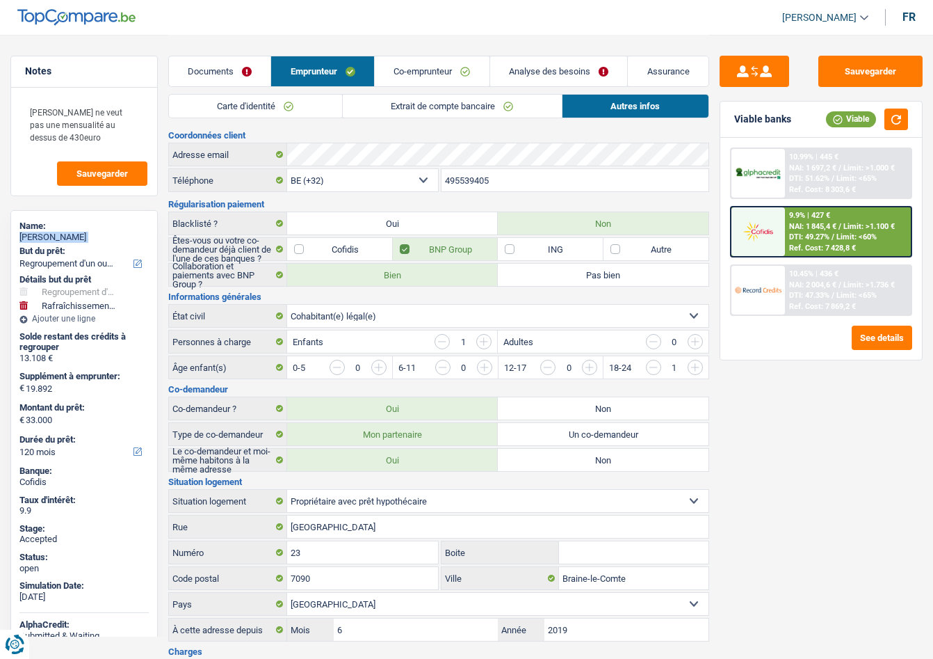
click at [538, 74] on link "Analyse des besoins" at bounding box center [559, 71] width 138 height 30
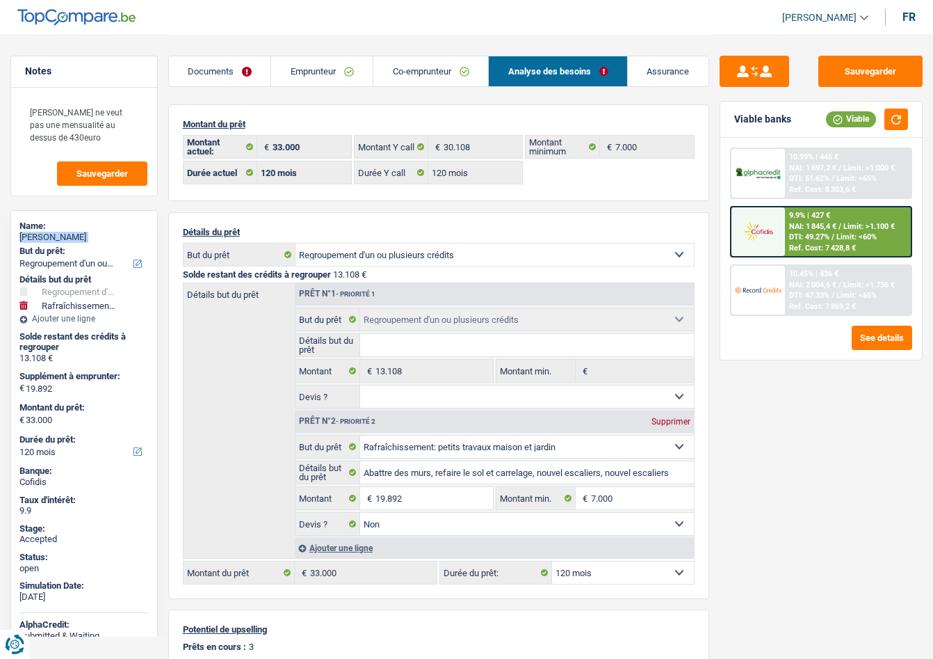
click at [823, 27] on link "[PERSON_NAME]" at bounding box center [819, 17] width 97 height 23
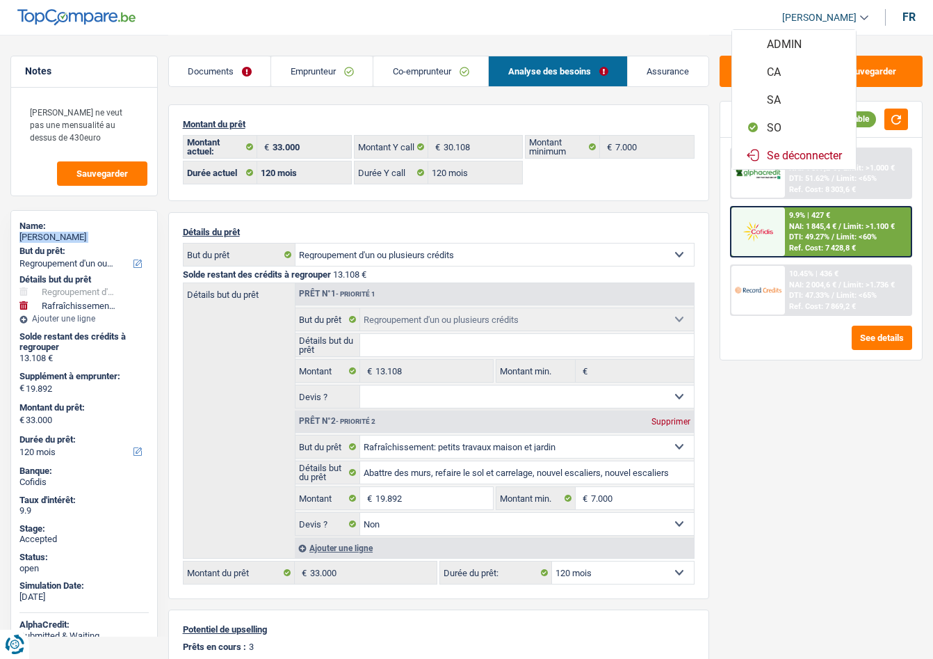
click at [784, 122] on button "SO" at bounding box center [794, 127] width 124 height 28
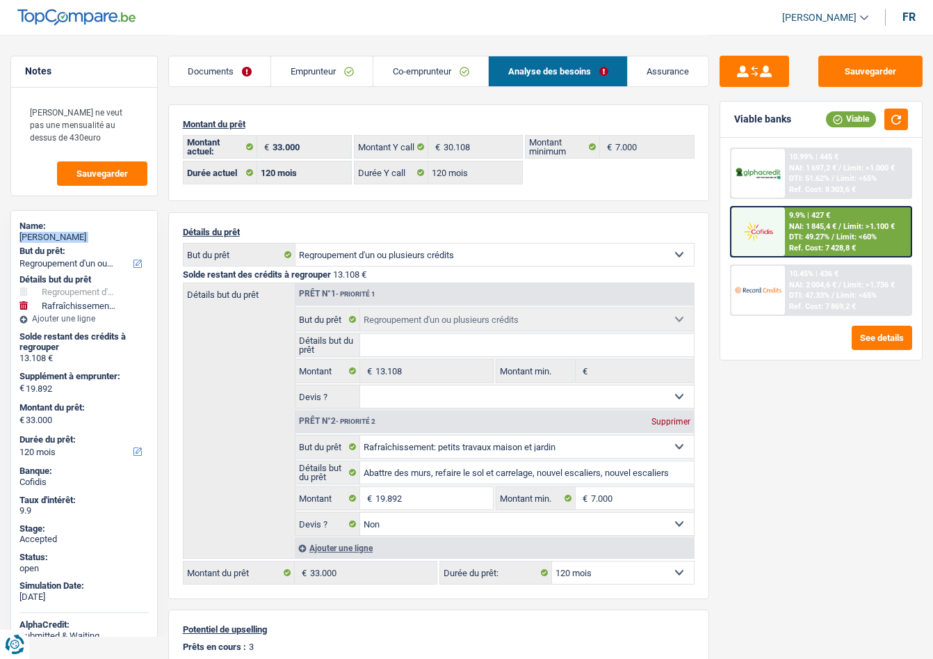
click at [228, 68] on link "Documents" at bounding box center [220, 71] width 102 height 30
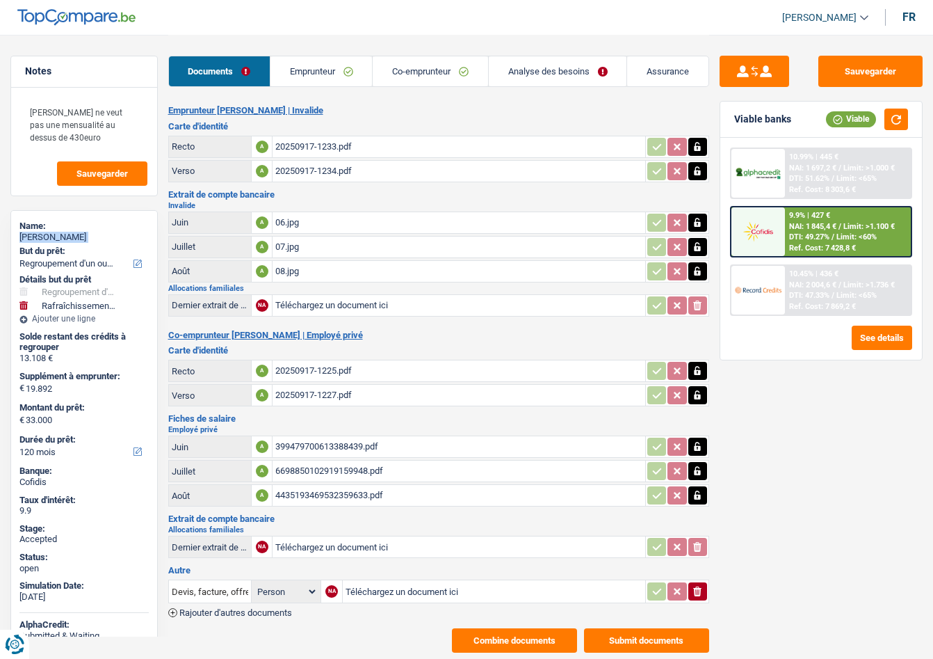
click at [324, 76] on link "Emprunteur" at bounding box center [322, 71] width 102 height 30
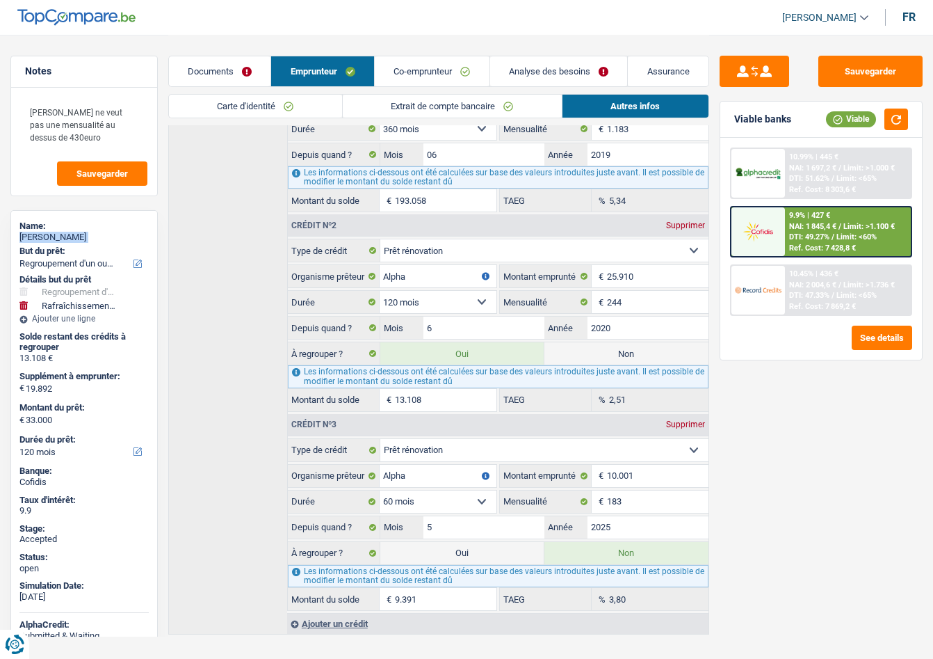
scroll to position [693, 0]
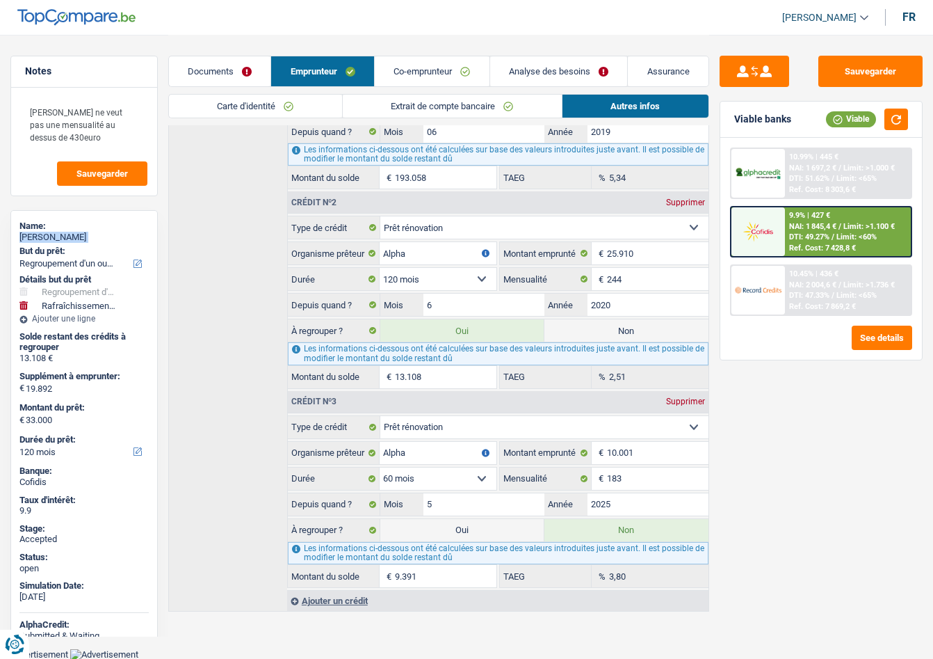
click at [230, 69] on link "Documents" at bounding box center [220, 71] width 102 height 30
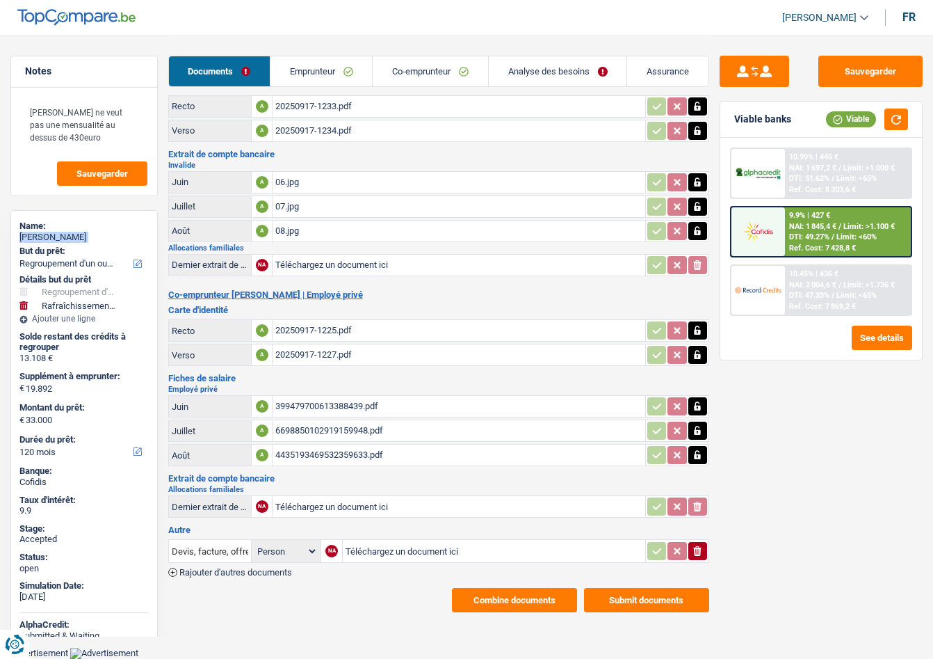
scroll to position [39, 0]
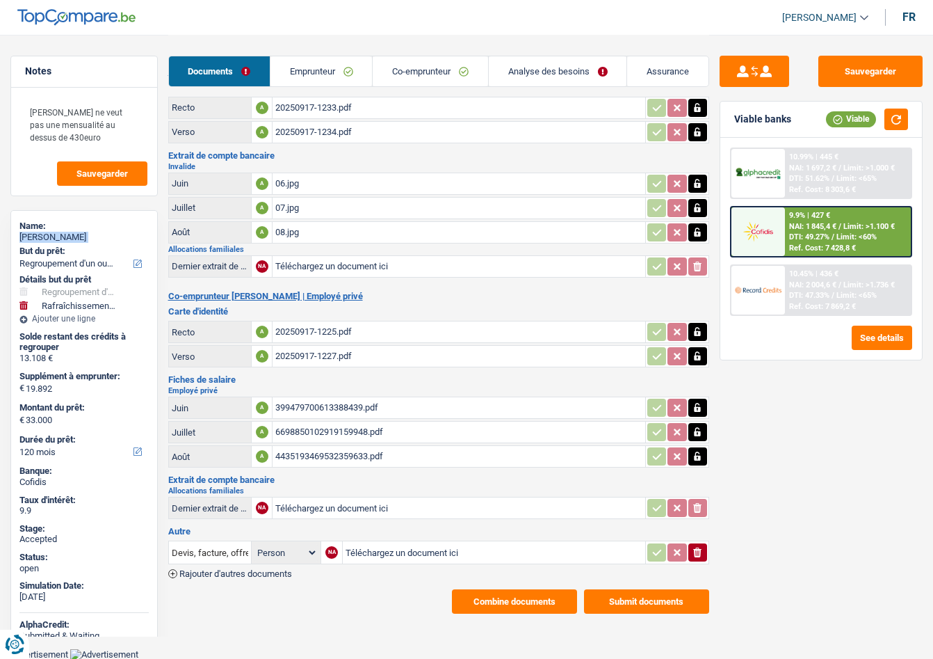
click at [698, 556] on icon "button" at bounding box center [697, 552] width 8 height 10
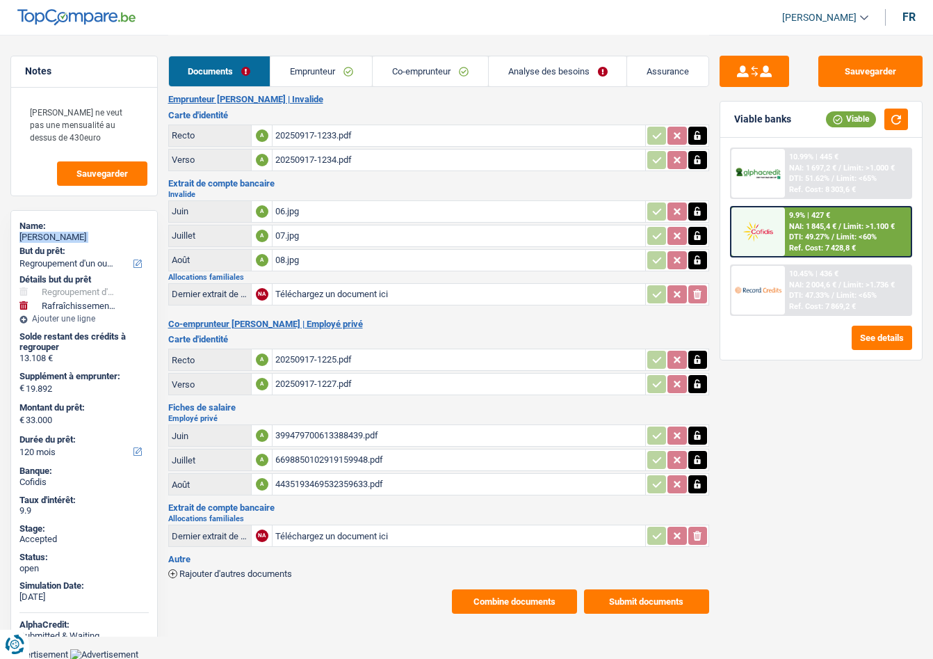
drag, startPoint x: 395, startPoint y: 74, endPoint x: 386, endPoint y: 73, distance: 9.1
click at [395, 74] on link "Co-emprunteur" at bounding box center [430, 71] width 115 height 30
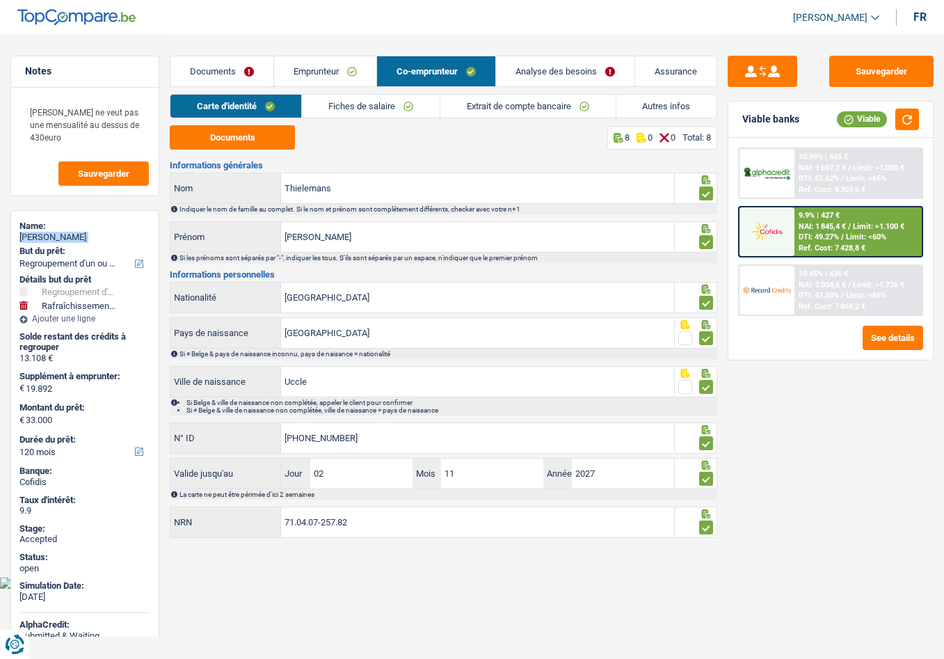
click at [298, 64] on link "Emprunteur" at bounding box center [325, 71] width 102 height 30
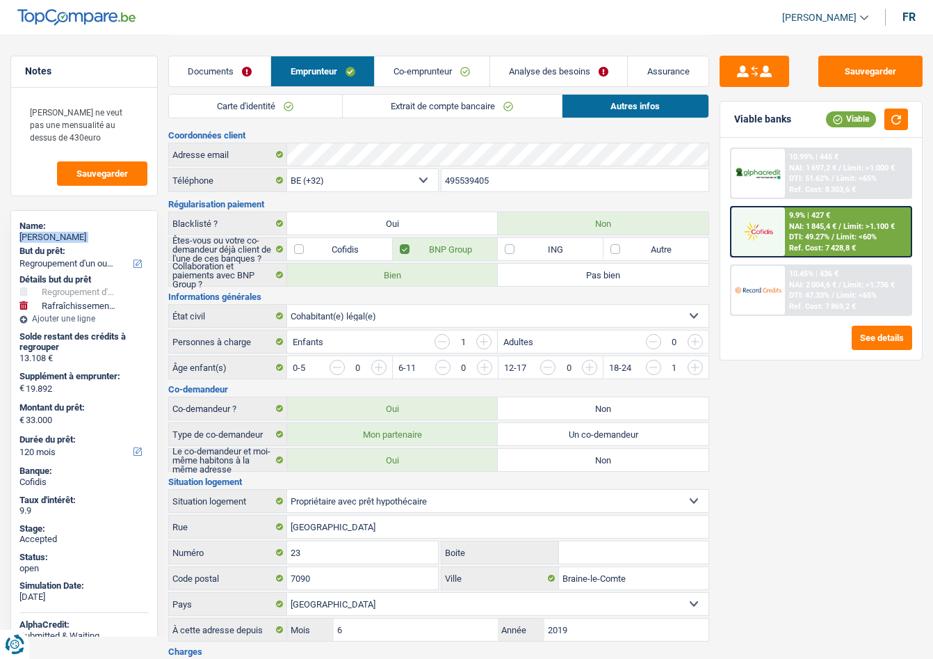
click at [253, 107] on link "Carte d'identité" at bounding box center [255, 106] width 173 height 23
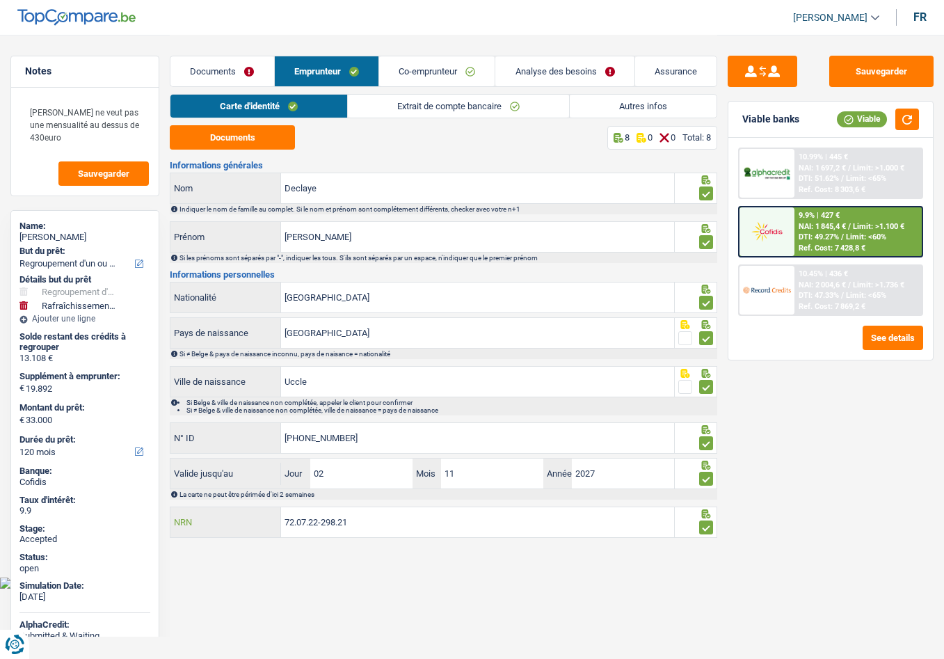
click at [300, 521] on input "72.07.22-298.21" at bounding box center [477, 522] width 392 height 30
click at [301, 520] on input "72.07.22-298.21" at bounding box center [477, 522] width 392 height 30
click at [652, 79] on link "Assurance" at bounding box center [675, 71] width 81 height 30
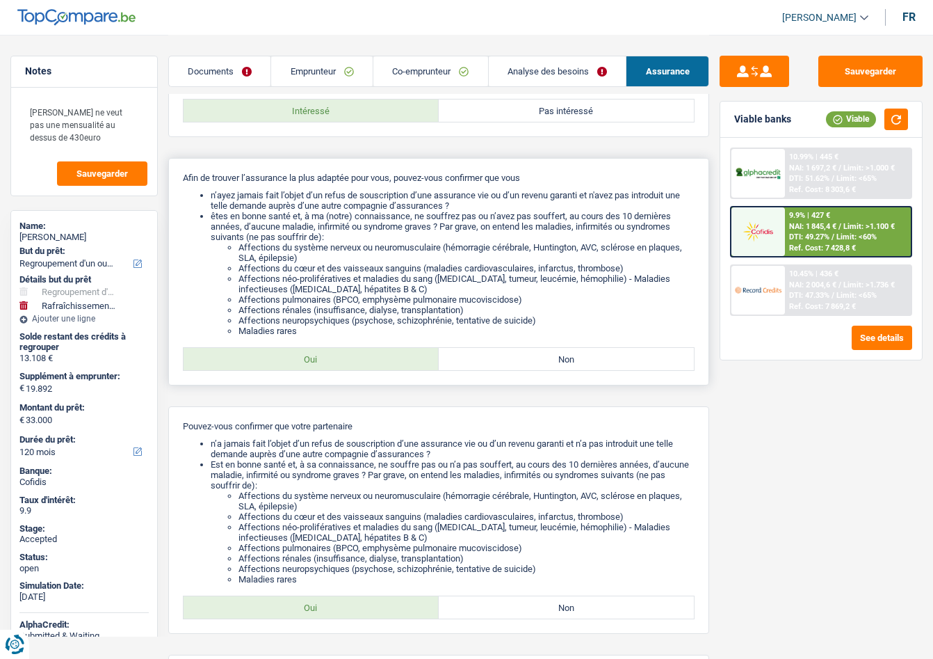
scroll to position [302, 0]
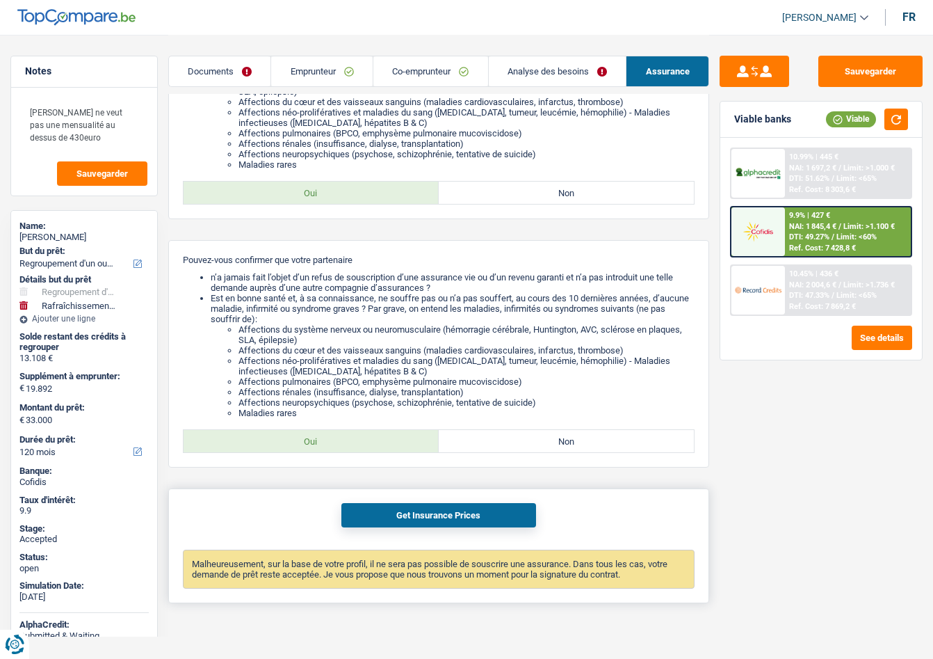
click at [458, 508] on button "Get Insurance Prices" at bounding box center [438, 515] width 195 height 24
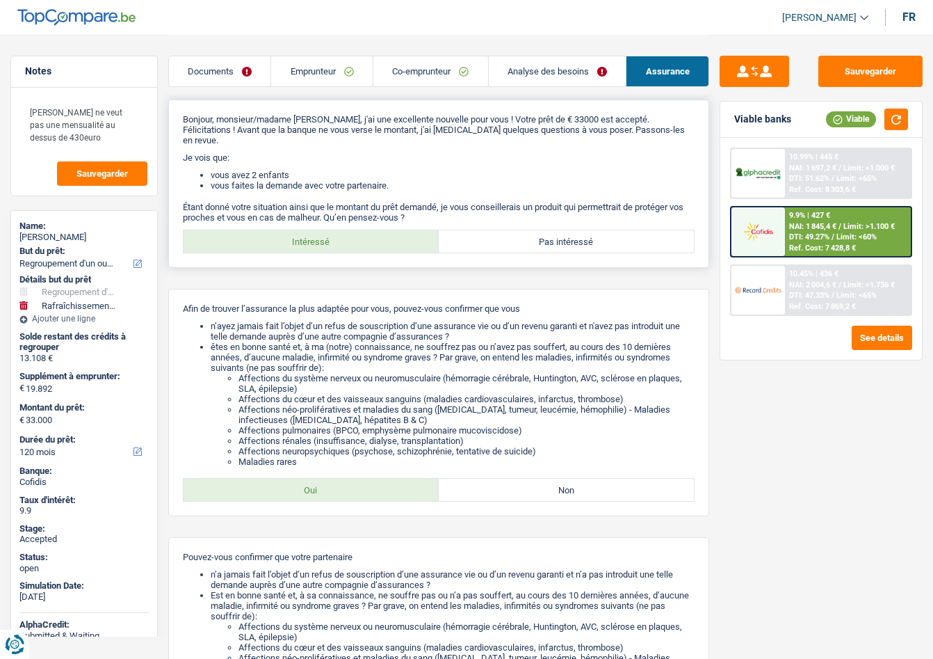
scroll to position [0, 0]
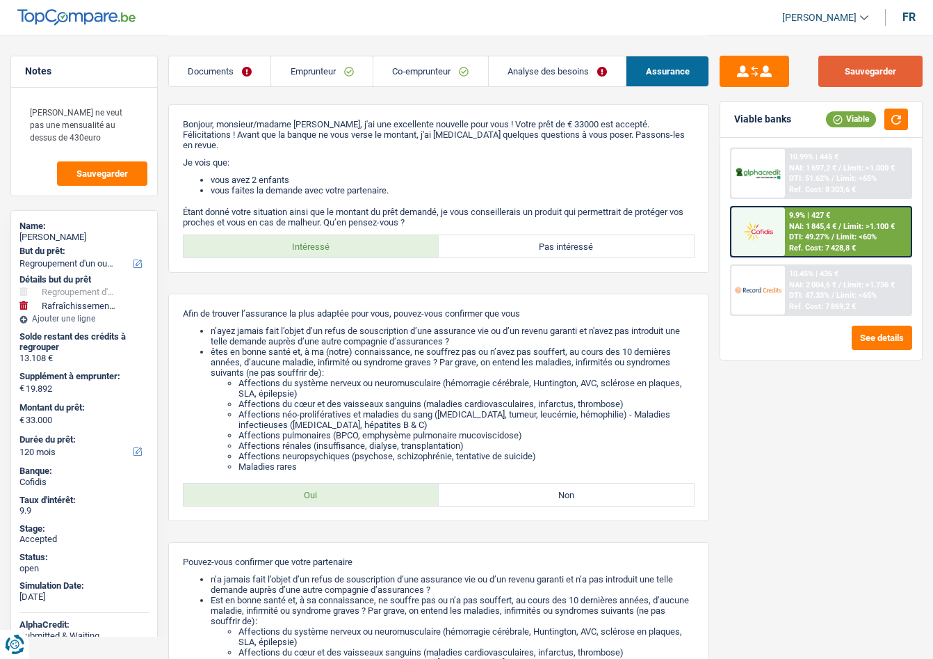
click at [860, 65] on button "Sauvegarder" at bounding box center [871, 71] width 104 height 31
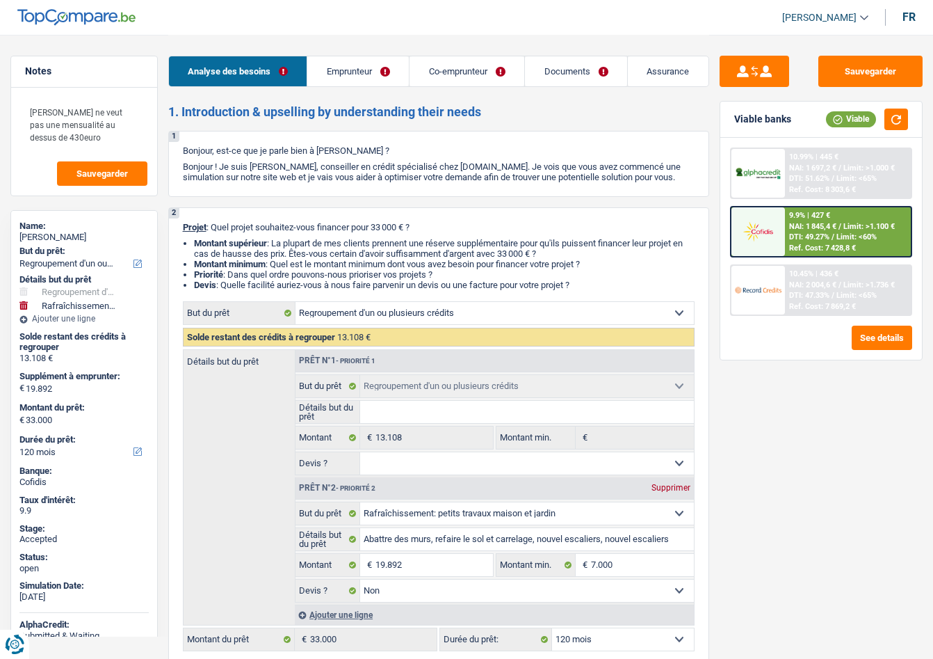
select select "refinancing"
select select "houseOrGarden"
select select "120"
select select "refinancing"
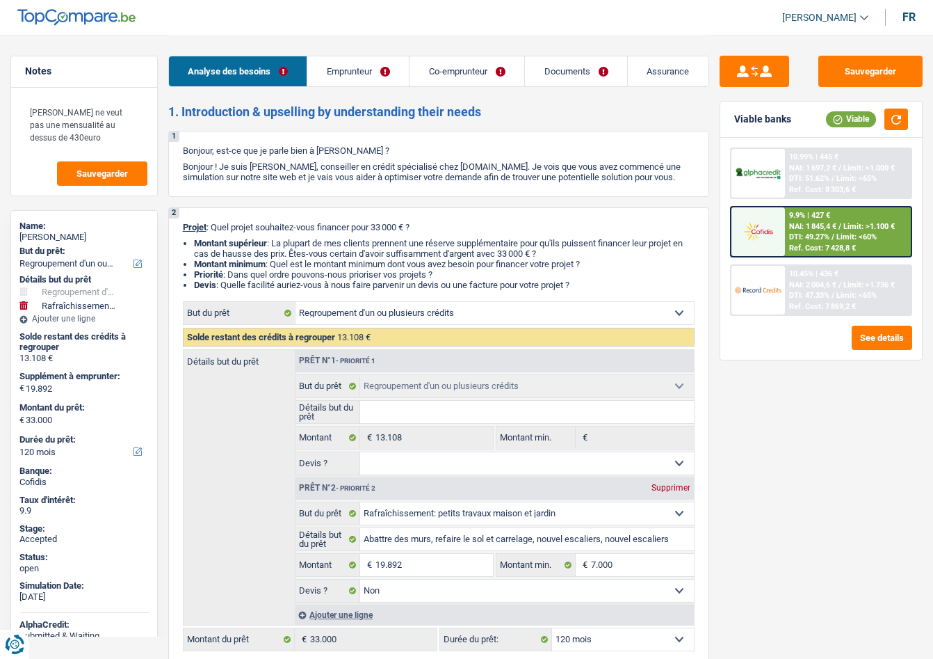
select select "refinancing"
select select "houseOrGarden"
select select "false"
select select "120"
select select "invalid"
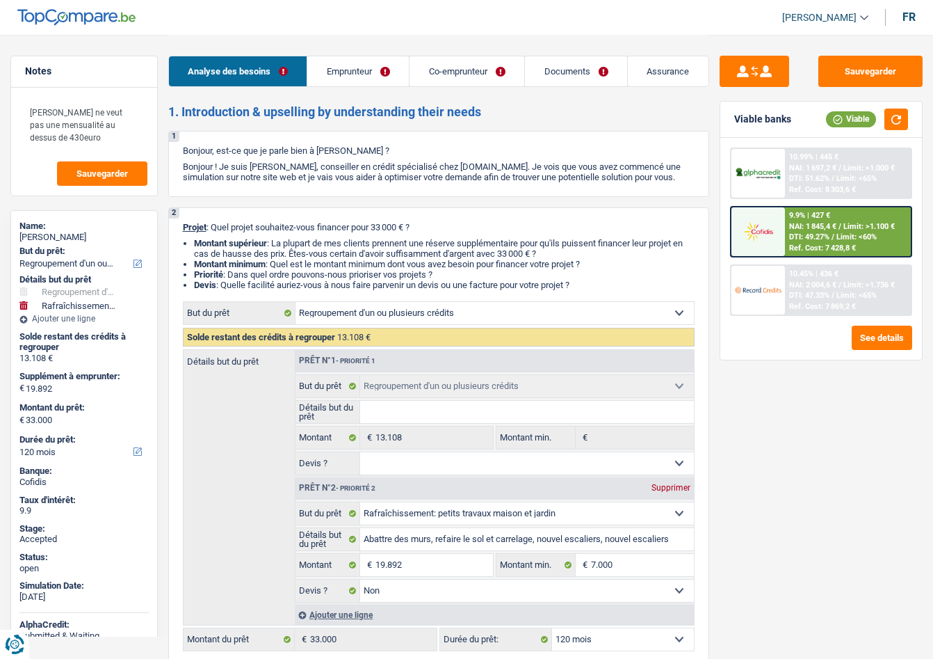
select select "privateEmployee"
select select "disabilityPension"
select select "familyAllowances"
select select "netSalary"
select select "mealVouchers"
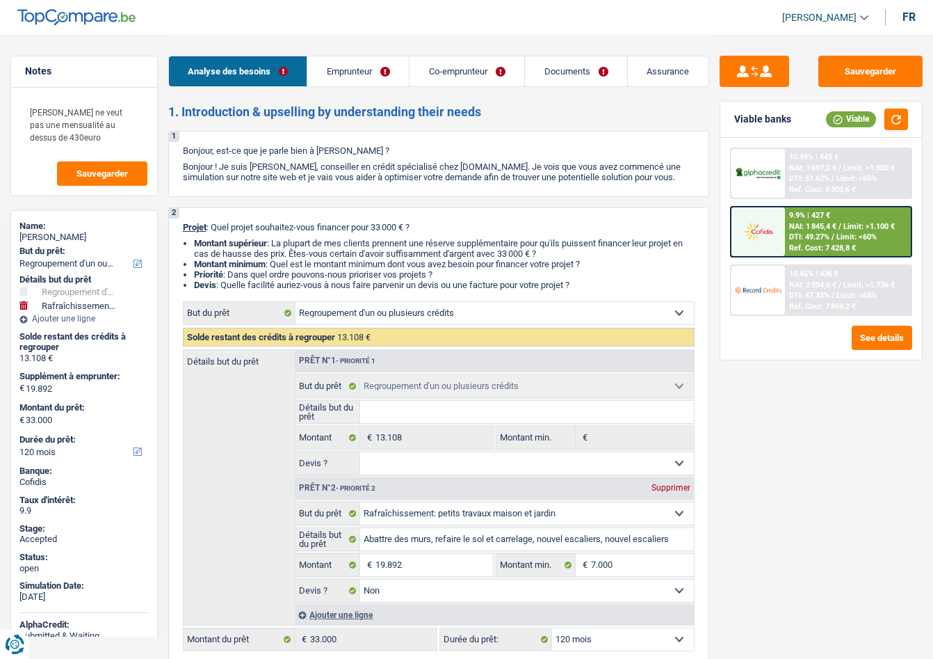
select select "familyAllowances"
select select "ownerWithMortgage"
select select "mortgage"
select select "360"
select select "renovationLoan"
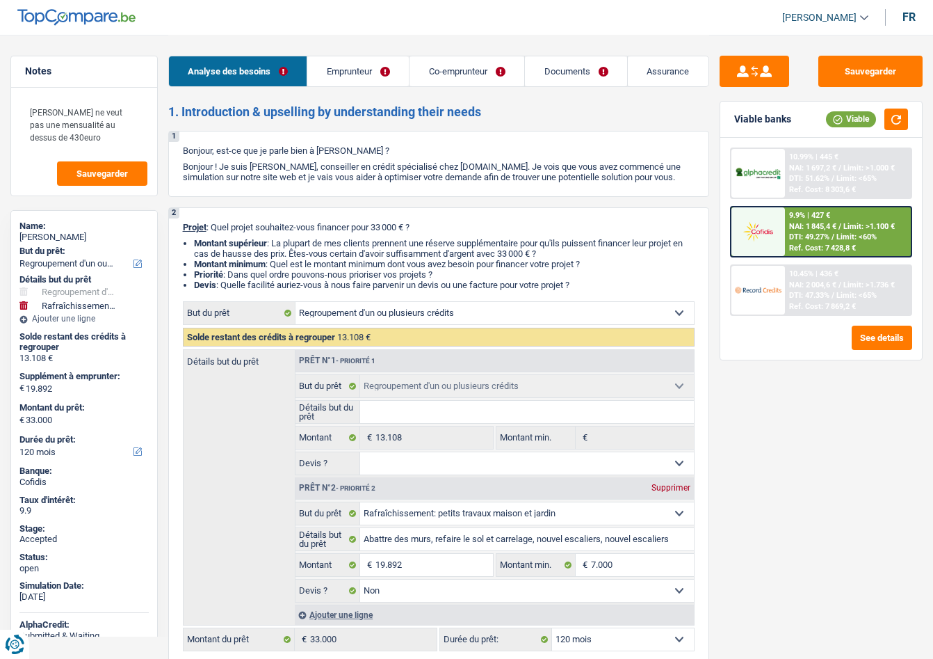
select select "120"
select select "renovationLoan"
select select "60"
select select "refinancing"
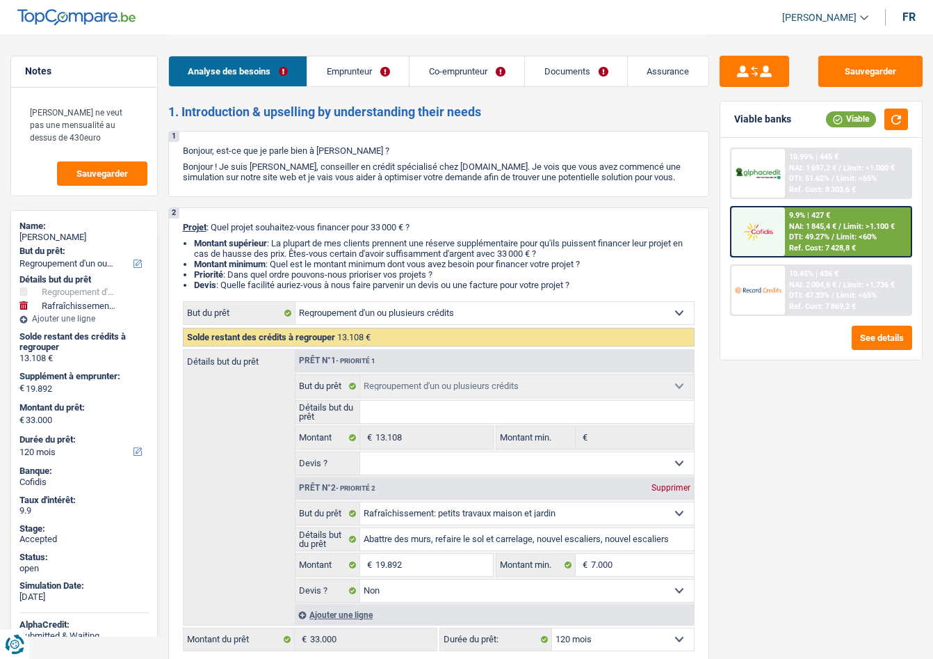
select select "houseOrGarden"
select select "false"
select select "120"
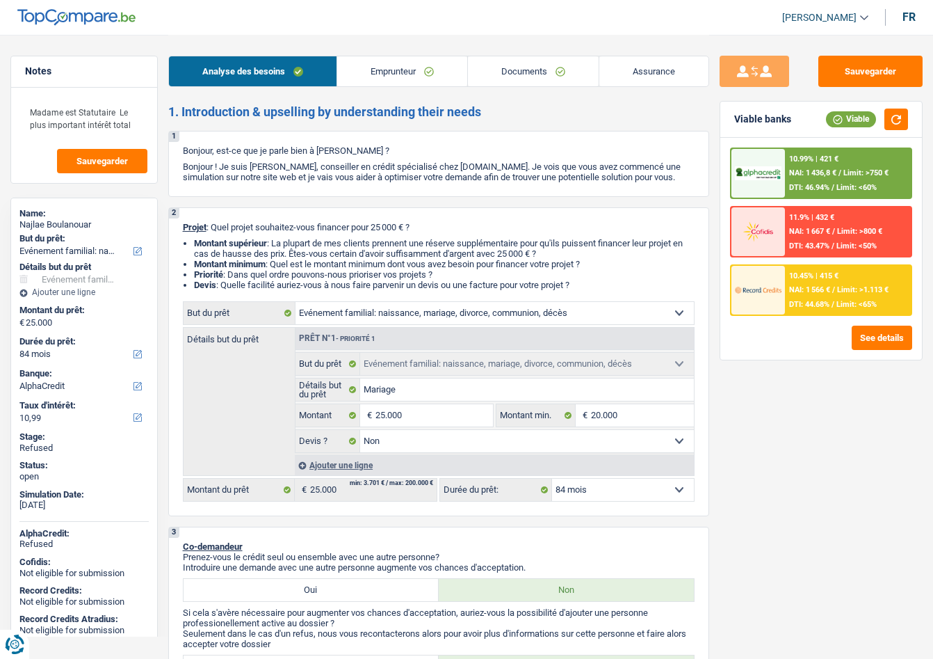
select select "familyEvent"
select select "84"
select select "alphacredit"
select select "familyEvent"
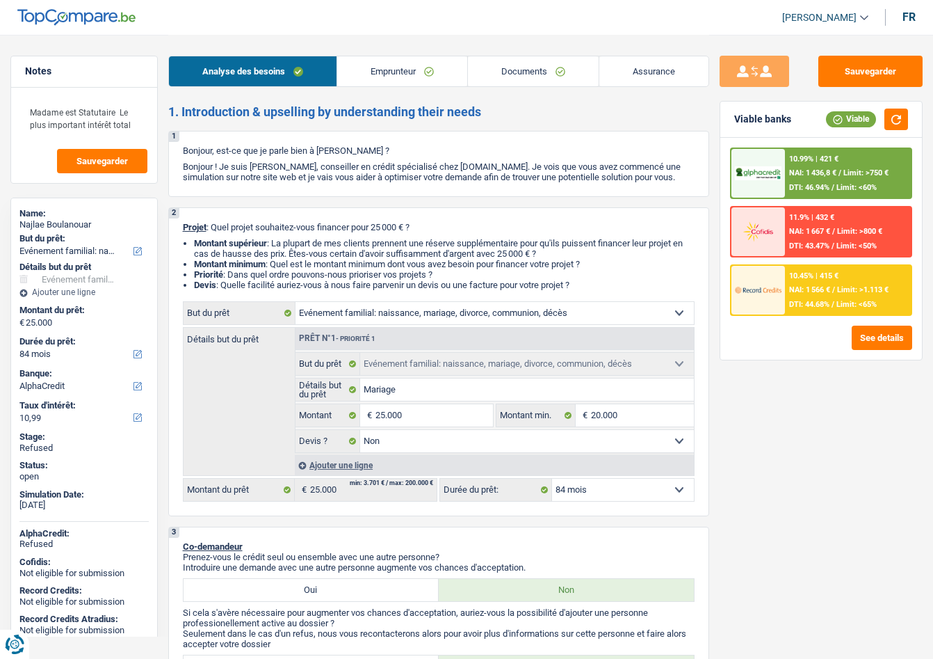
select select "familyEvent"
select select "false"
select select "84"
select select "publicEmployee"
select select "familyAllowances"
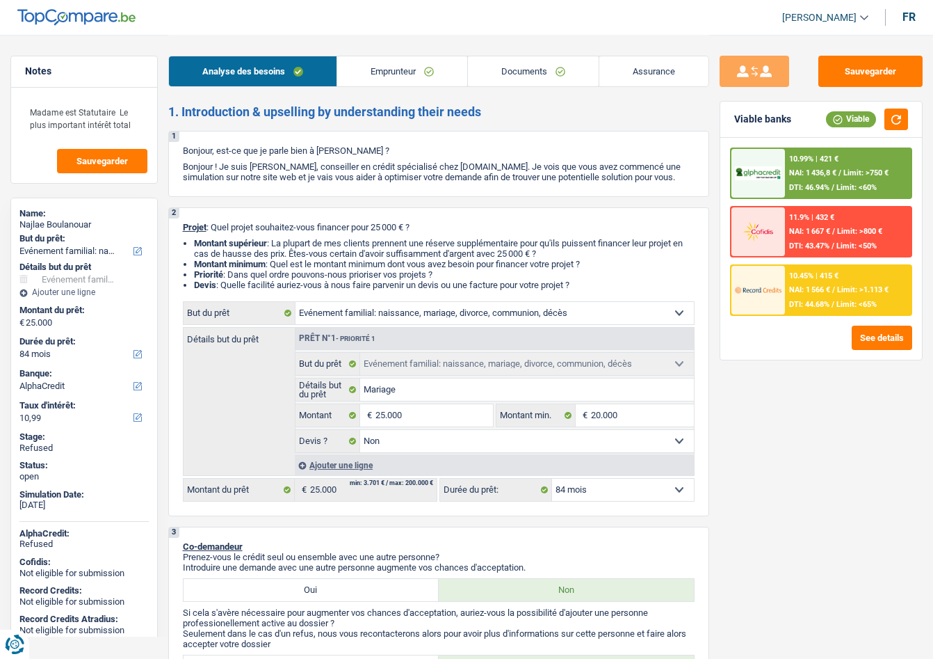
select select "netSalary"
select select "alimony"
select select "mealVouchers"
select select "rents"
select select "familyEvent"
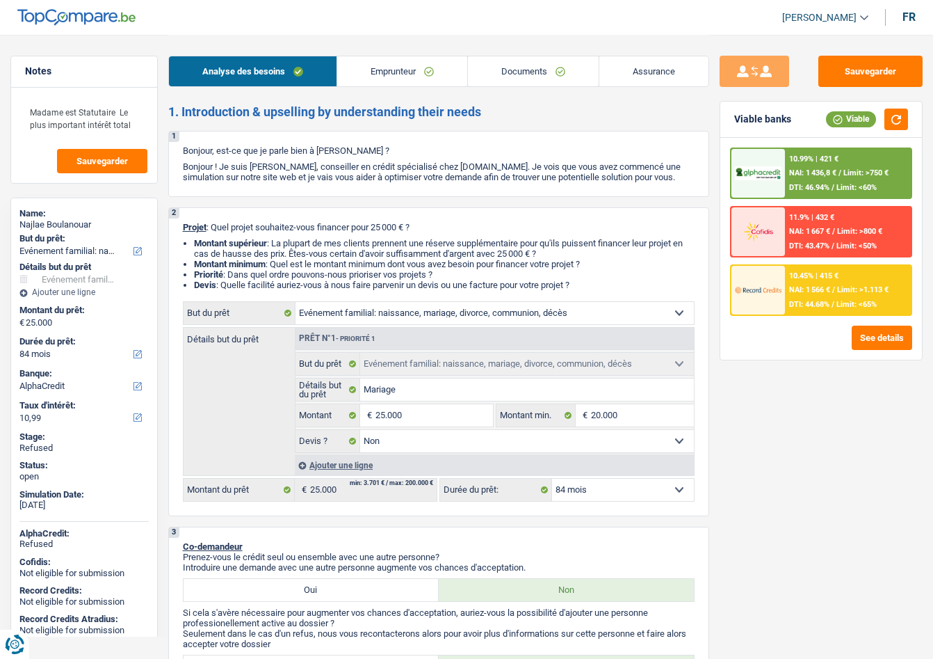
select select "familyEvent"
select select "false"
select select "84"
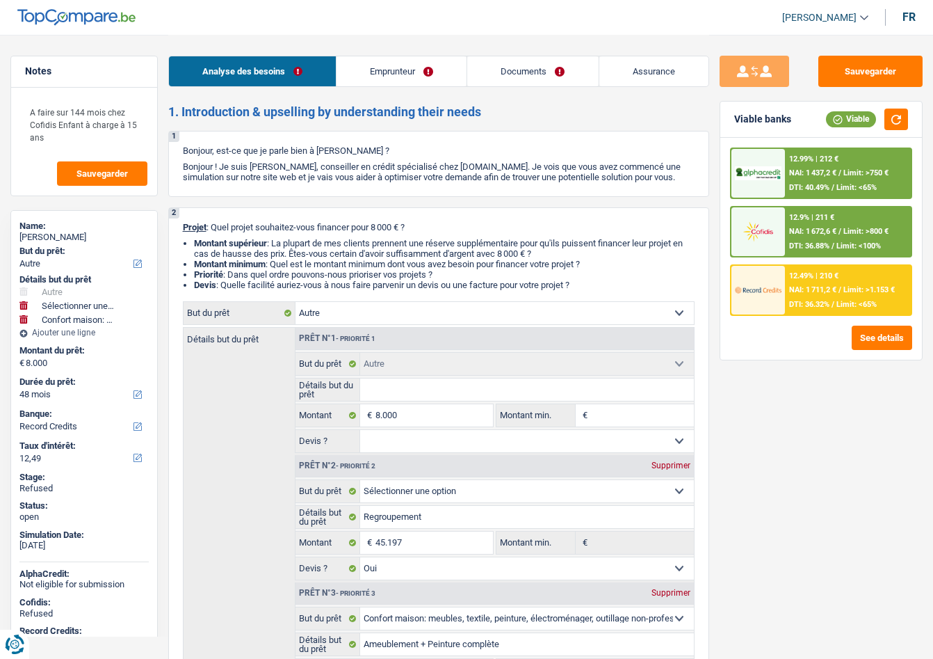
select select "other"
select select "household"
select select "48"
select select "record credits"
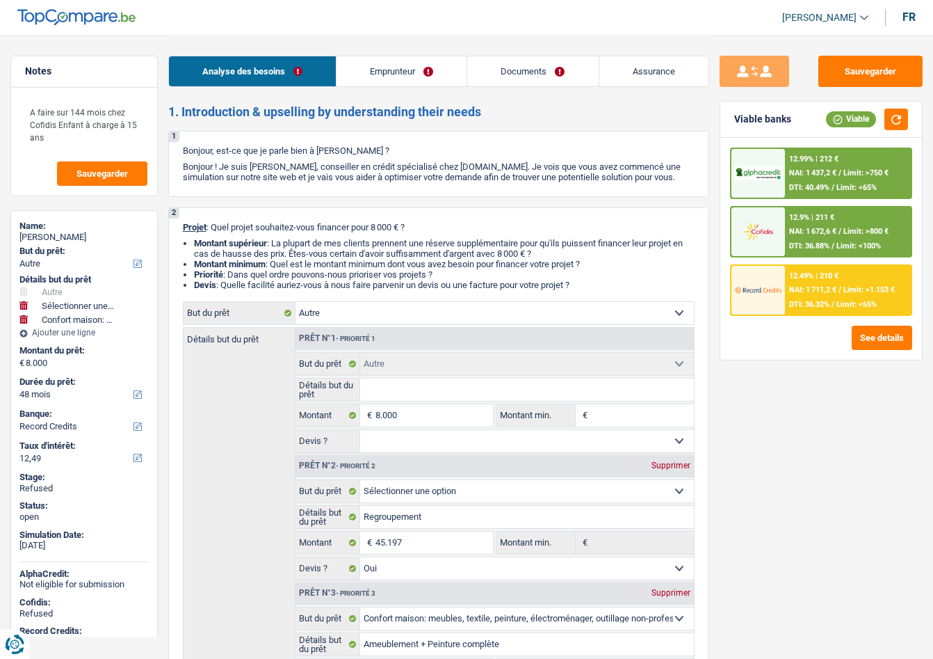
select select "other"
select select "yes"
select select "household"
select select "false"
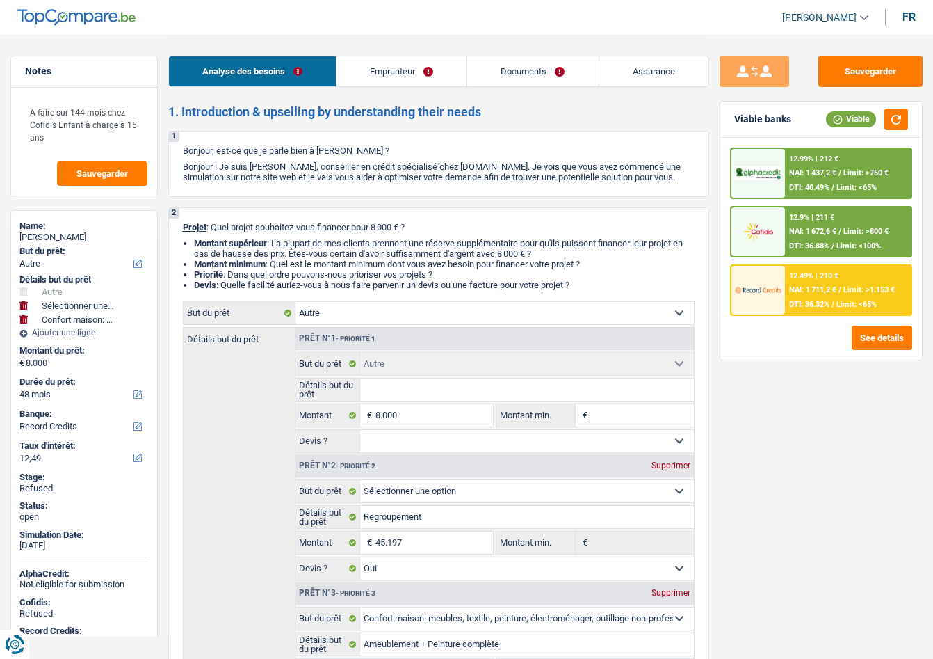
select select "48"
select select "privateEmployee"
select select "familyAllowances"
select select "netSalary"
select select "mealVouchers"
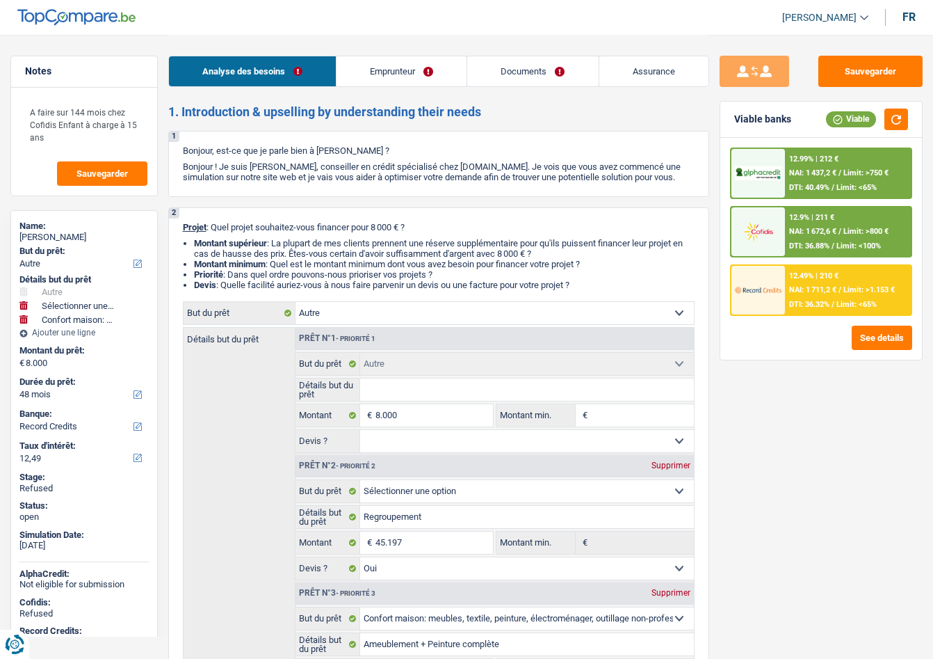
select select "ownerWithMortgage"
select select "mortgage"
select select "360"
select select "other"
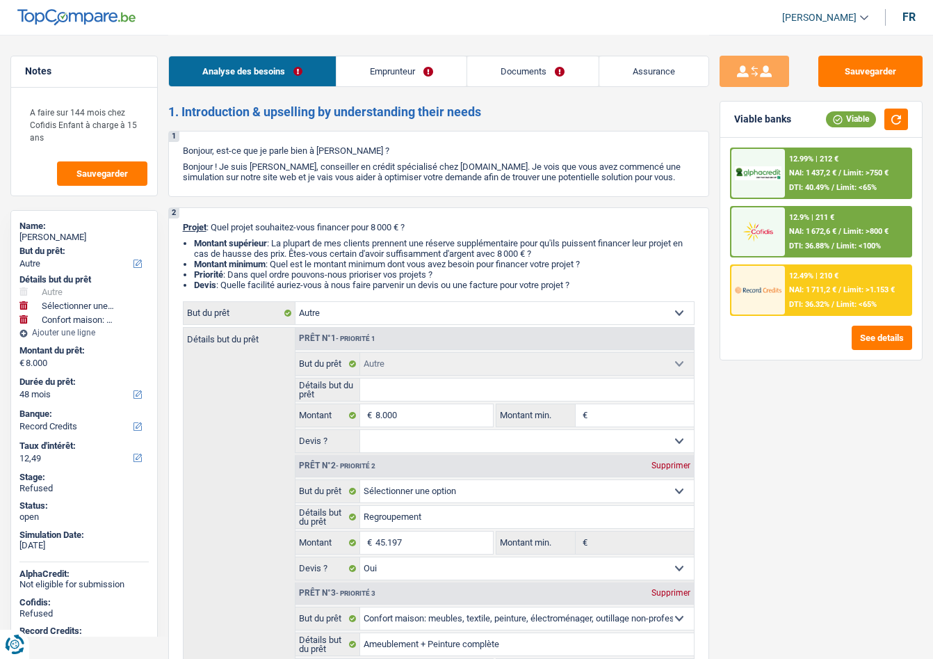
select select "yes"
select select "household"
select select "false"
select select "48"
click at [67, 237] on div "Valérie Delaunois" at bounding box center [83, 237] width 129 height 11
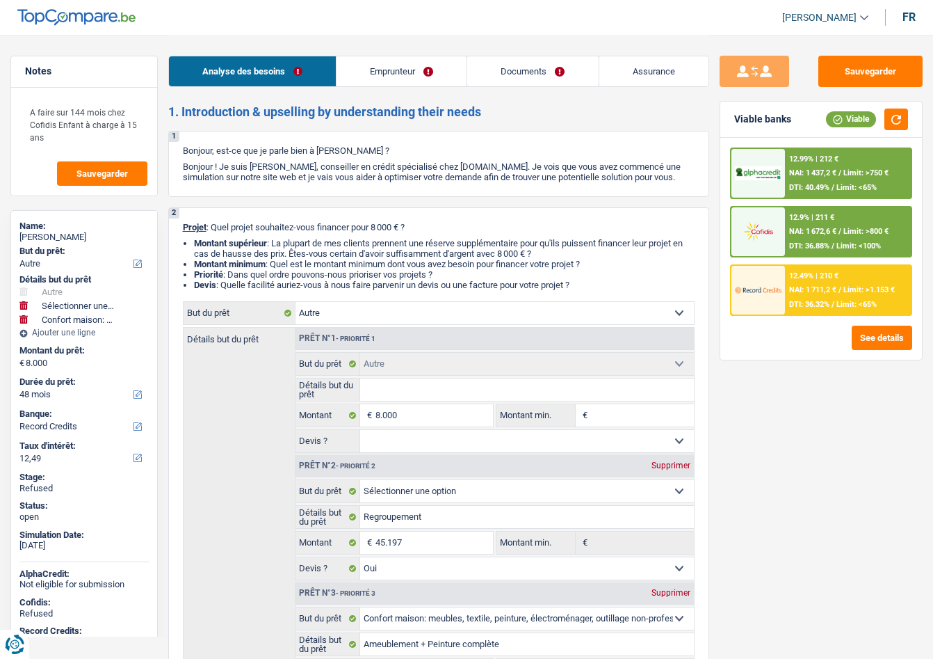
click at [67, 237] on div "Valérie Delaunois" at bounding box center [83, 237] width 129 height 11
click at [67, 236] on div "Valérie Delaunois" at bounding box center [83, 237] width 129 height 11
copy div "Valérie Delaunois"
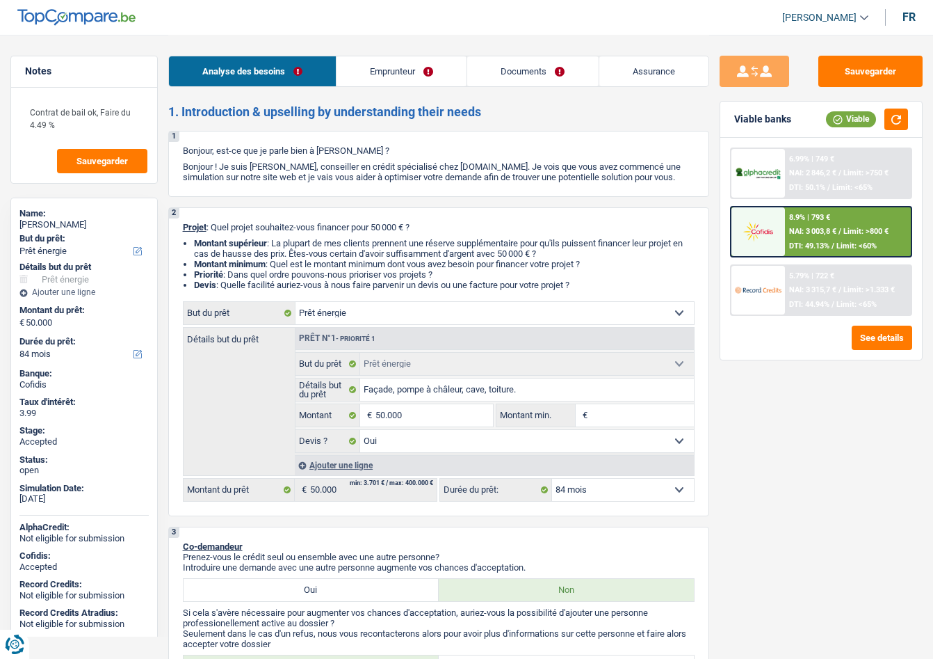
select select "energy"
select select "84"
select select "energy"
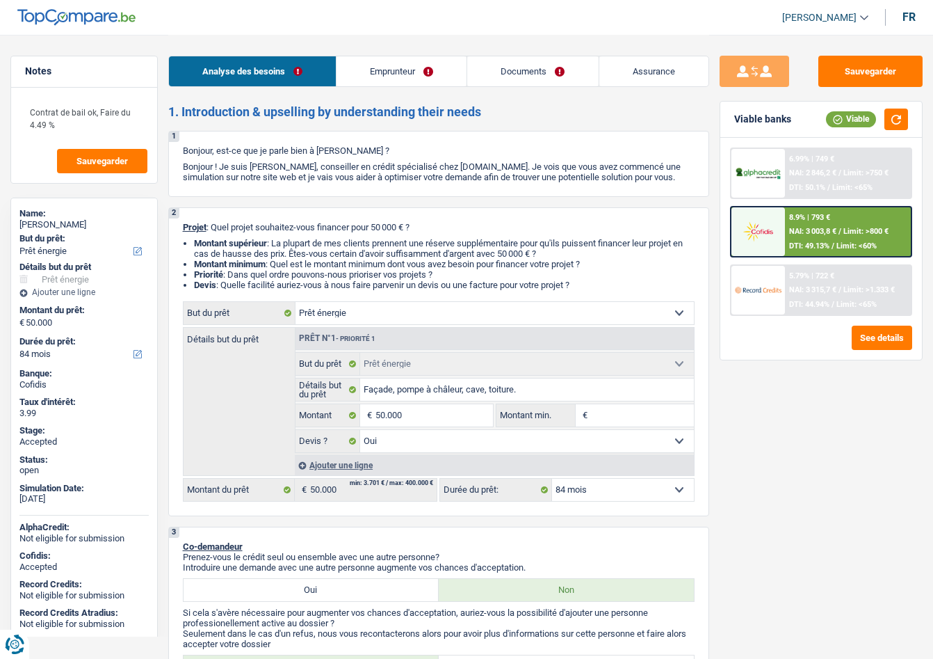
select select "yes"
select select "84"
select select "privateEmployee"
select select "rentalIncome"
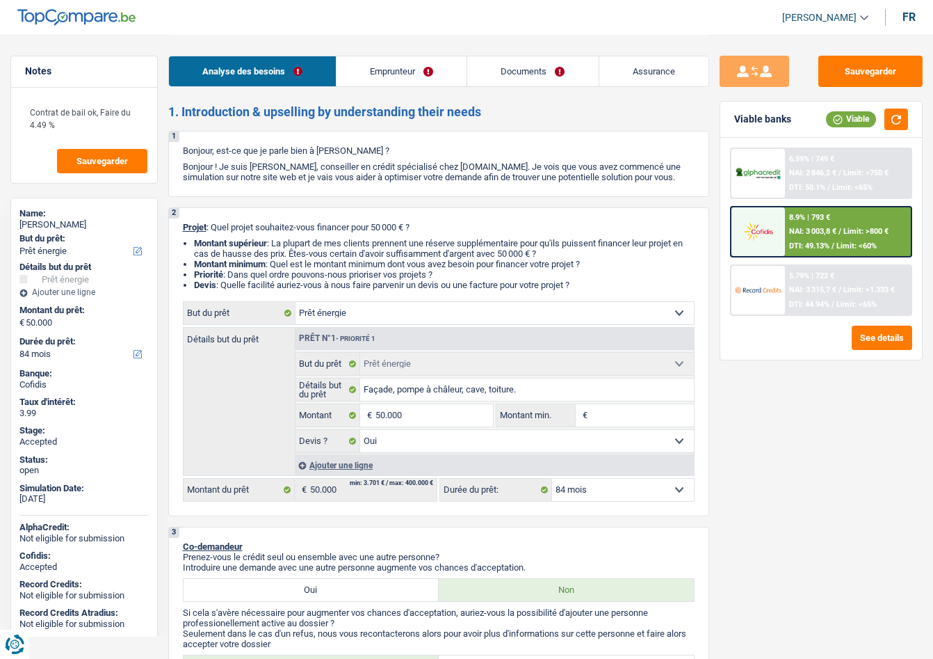
select select "netSalary"
select select "familyAllowances"
select select "mealVouchers"
select select "ownerWithMortgage"
select select "mortgage"
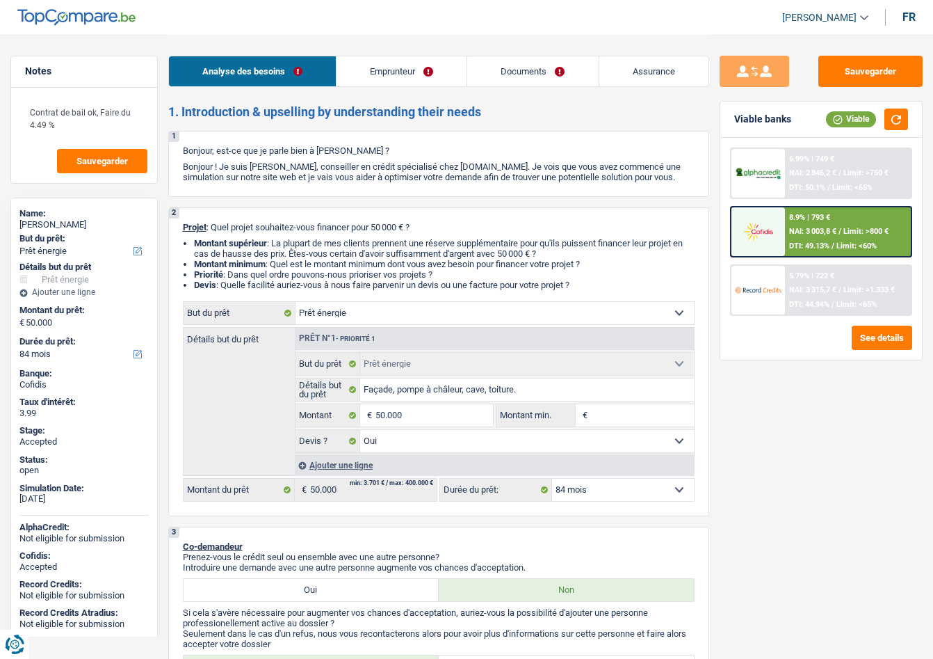
select select "360"
select select "mortgage"
select select "120"
select select "energy"
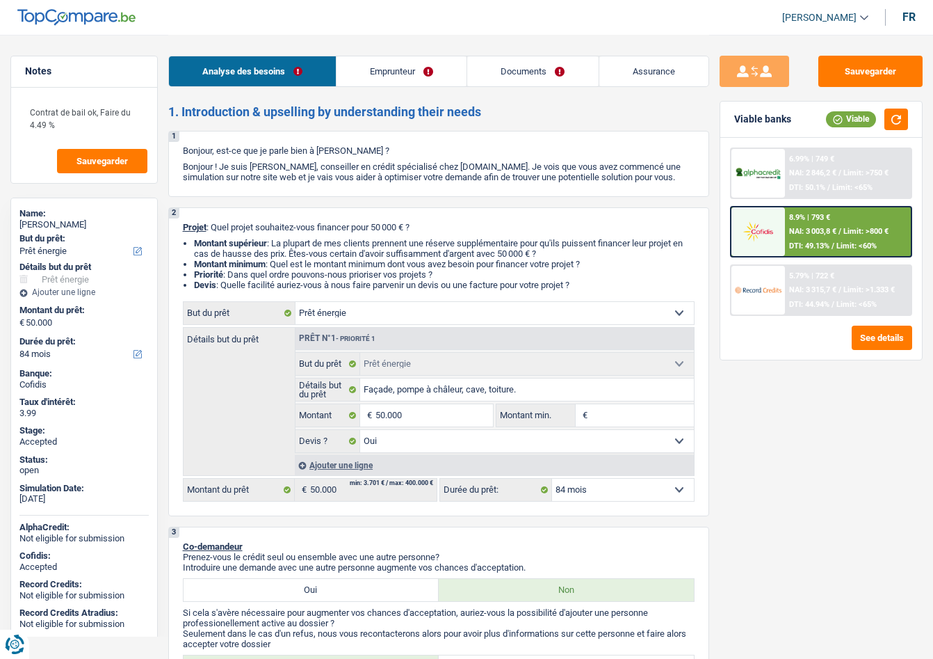
select select "yes"
select select "84"
click at [397, 74] on link "Emprunteur" at bounding box center [402, 71] width 130 height 30
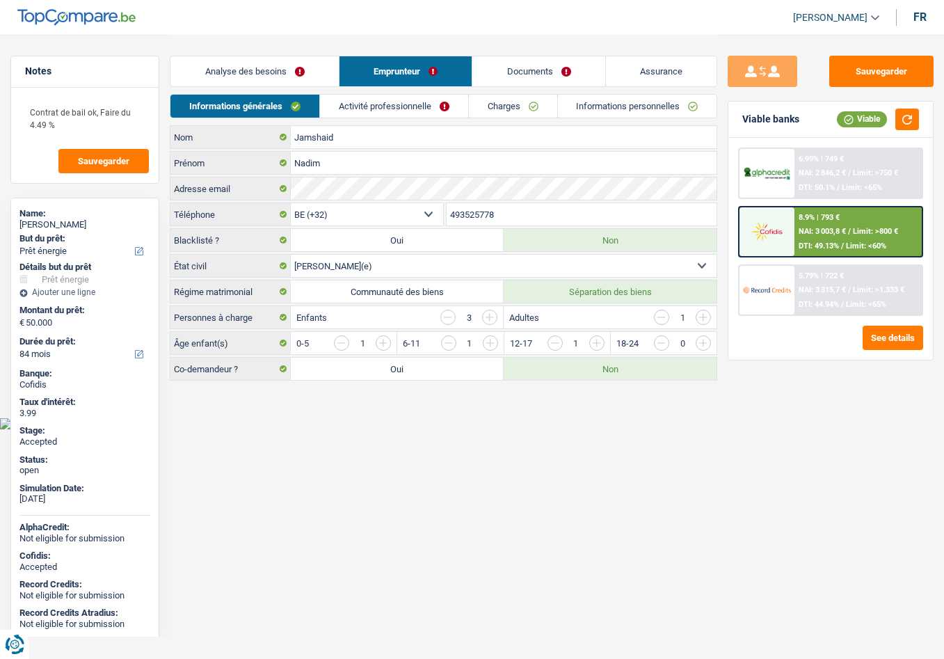
click at [373, 108] on link "Activité professionnelle" at bounding box center [394, 106] width 148 height 23
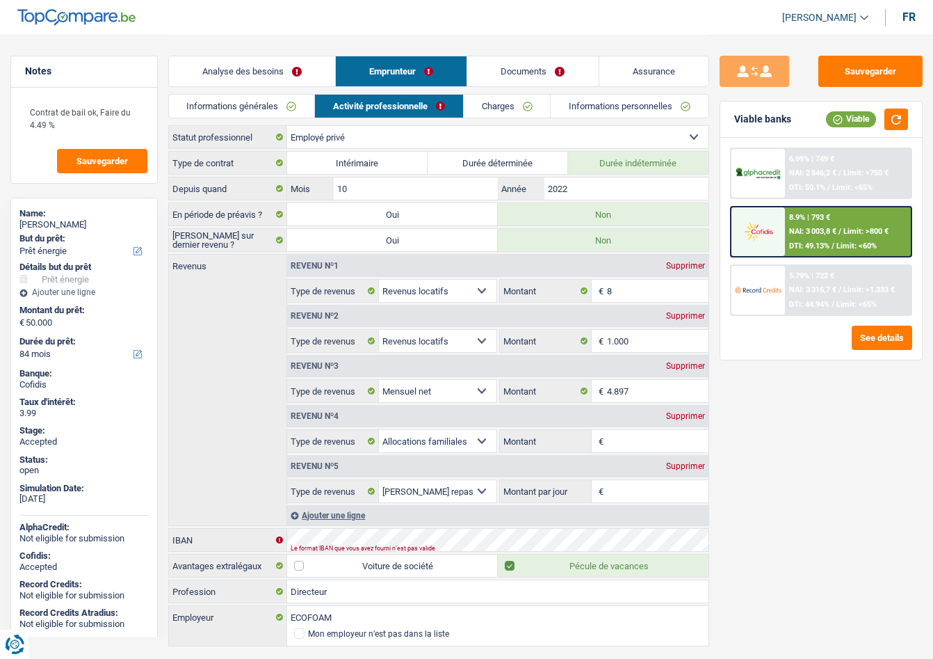
click at [508, 69] on link "Documents" at bounding box center [532, 71] width 131 height 30
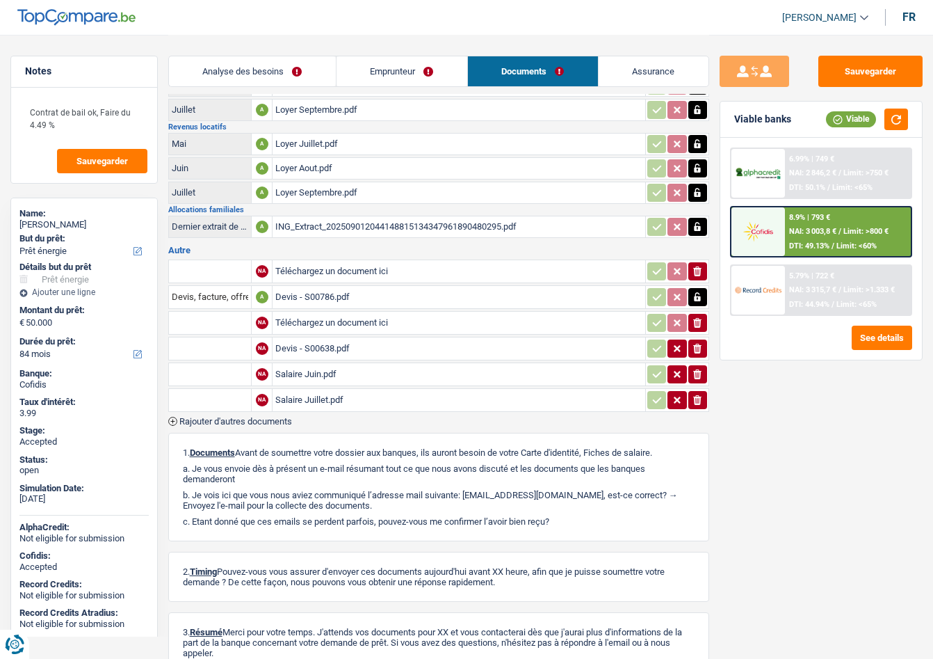
scroll to position [278, 0]
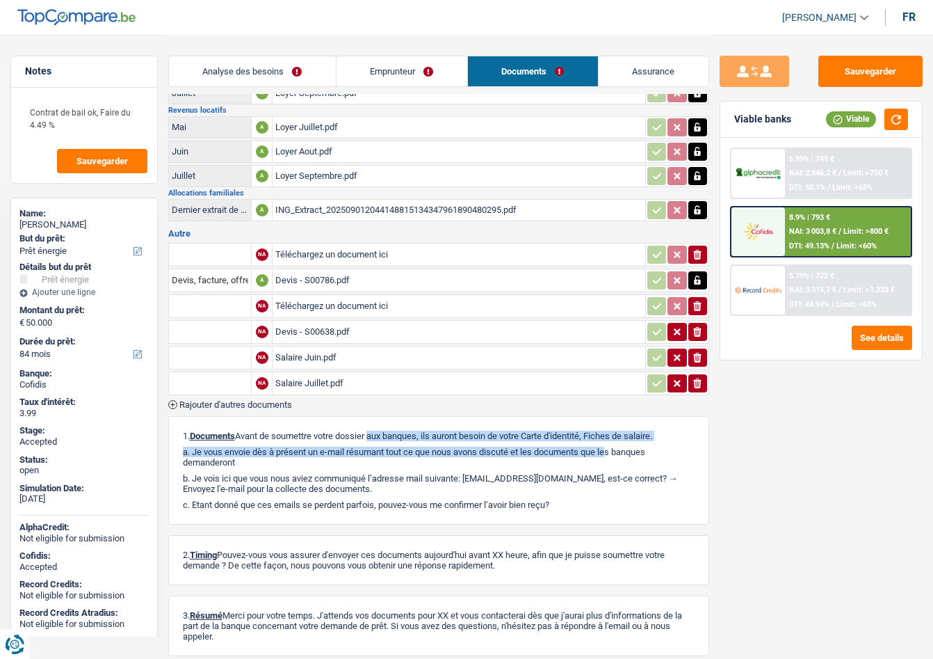
drag, startPoint x: 326, startPoint y: 439, endPoint x: 555, endPoint y: 445, distance: 228.9
click at [555, 445] on div "1. Documents Avant de soumettre votre dossier aux banques, ils auront besoin de…" at bounding box center [438, 470] width 541 height 108
click at [355, 456] on p "a. Je vous envoie dès à présent un e-mail résumant tout ce que nous avons d…" at bounding box center [439, 456] width 512 height 21
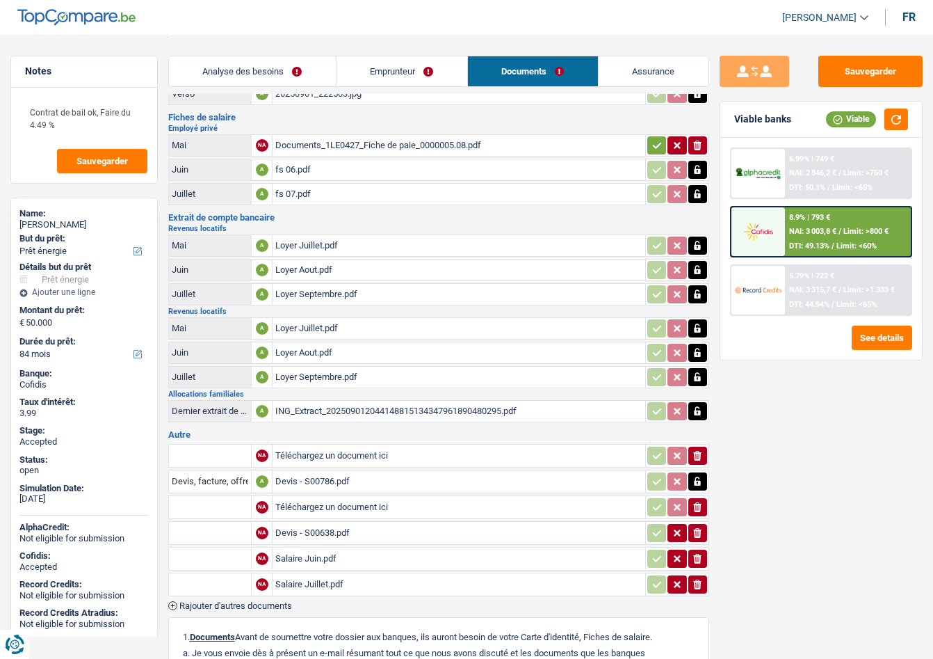
scroll to position [70, 0]
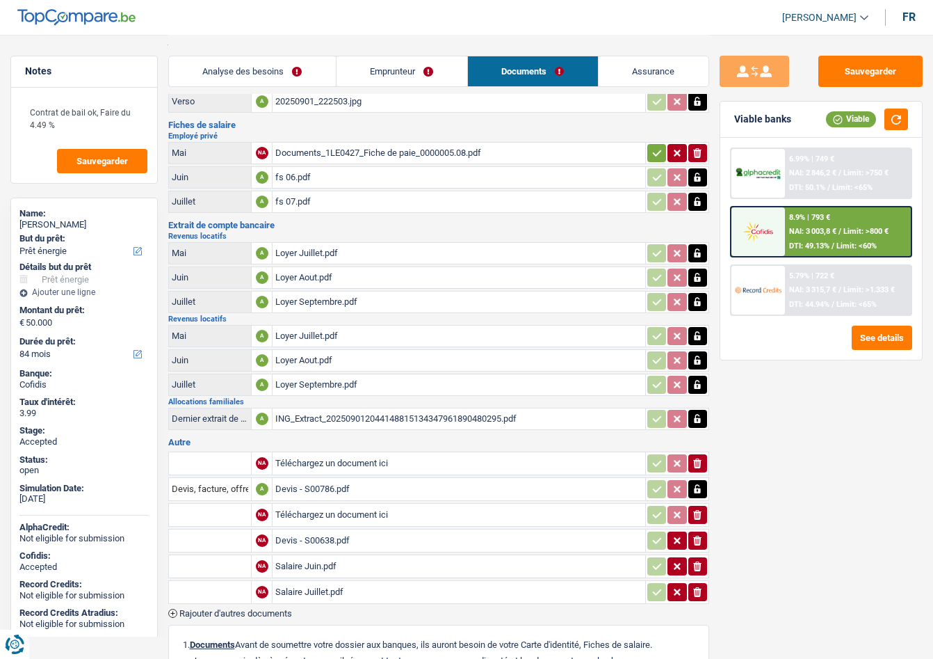
click at [323, 151] on div "Documents_1LE0427_Fiche de paie_0000005.08.pdf" at bounding box center [458, 153] width 366 height 21
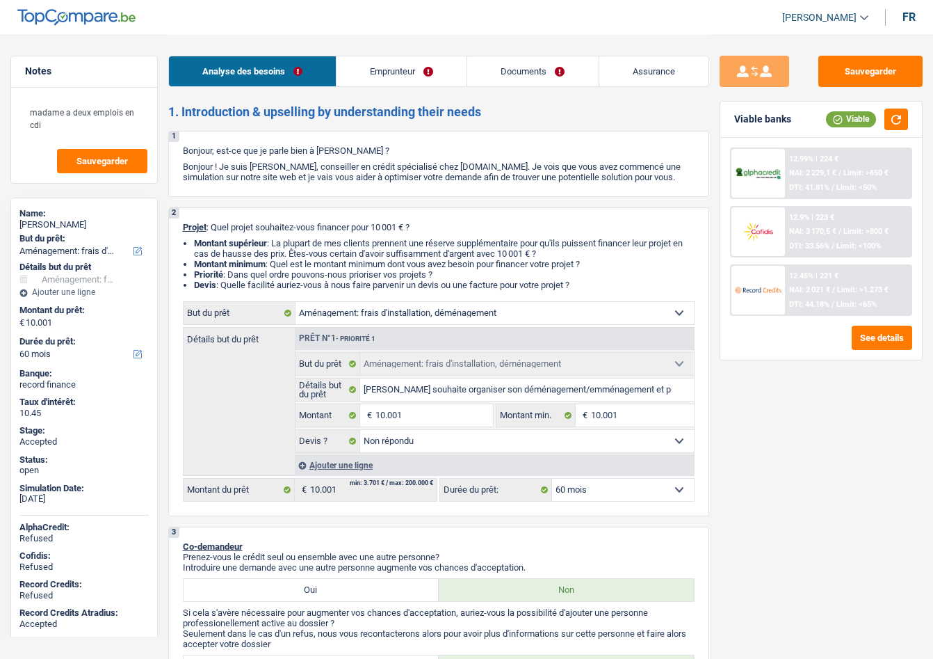
select select "movingOrInstallation"
select select "60"
select select "movingOrInstallation"
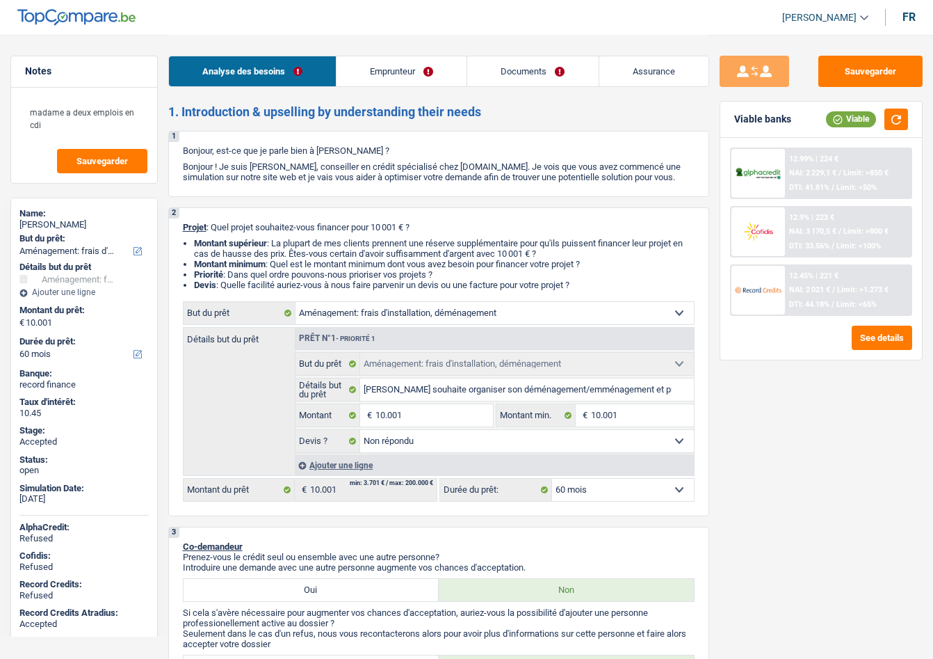
select select "not_answered"
select select "60"
select select "privateEmployee"
select select "familyAllowances"
select select "netSalary"
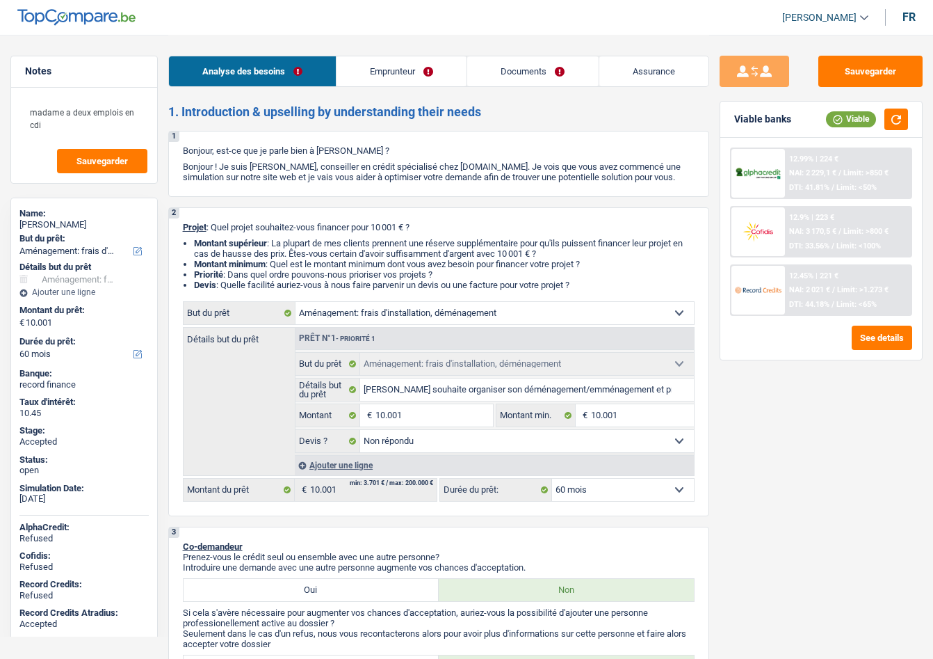
select select "mealVouchers"
select select "netSalary"
select select "mealVouchers"
select select "rents"
select select "cardOrCredit"
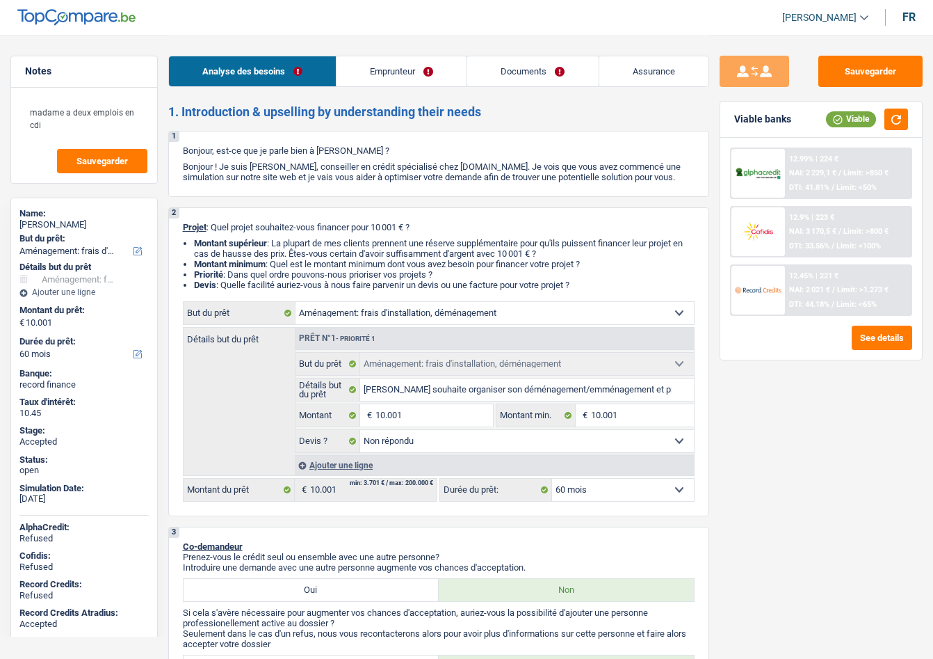
select select "carLoan"
select select "60"
select select "movingOrInstallation"
select select "not_answered"
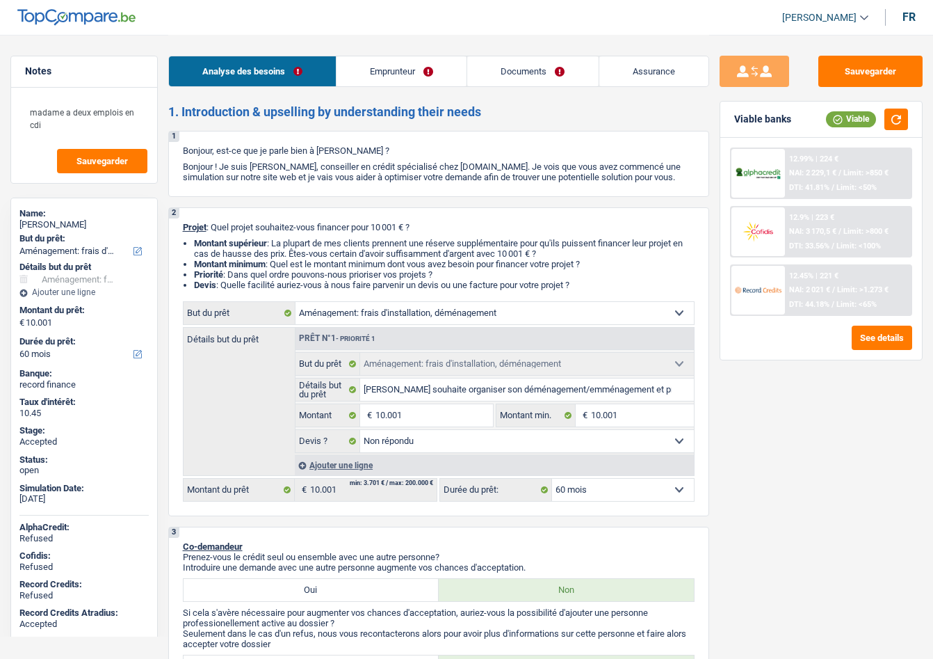
select select "60"
click at [818, 19] on span "[PERSON_NAME]" at bounding box center [819, 18] width 74 height 12
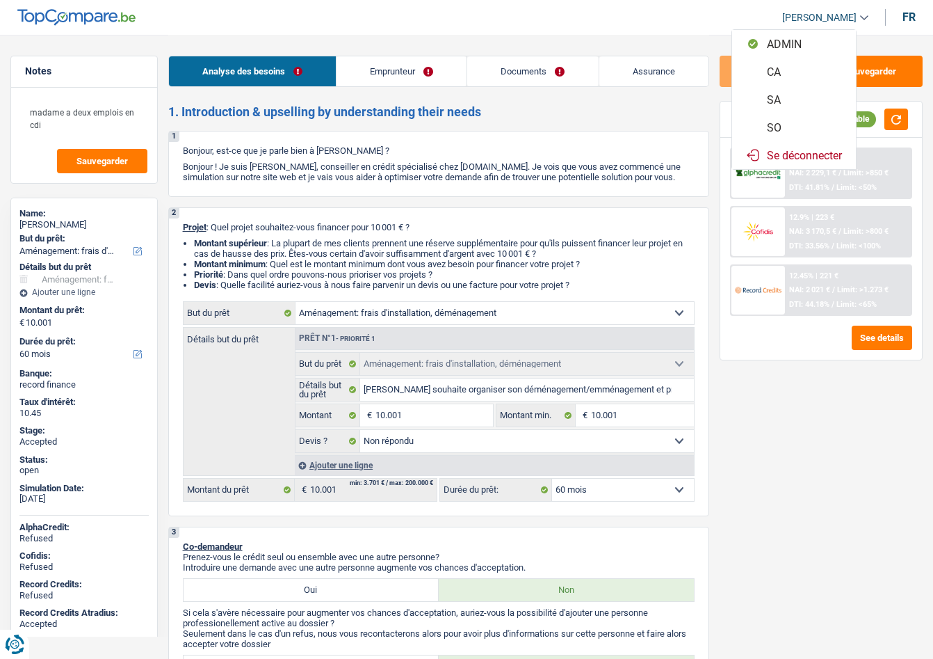
click at [782, 125] on button "SO" at bounding box center [794, 127] width 124 height 28
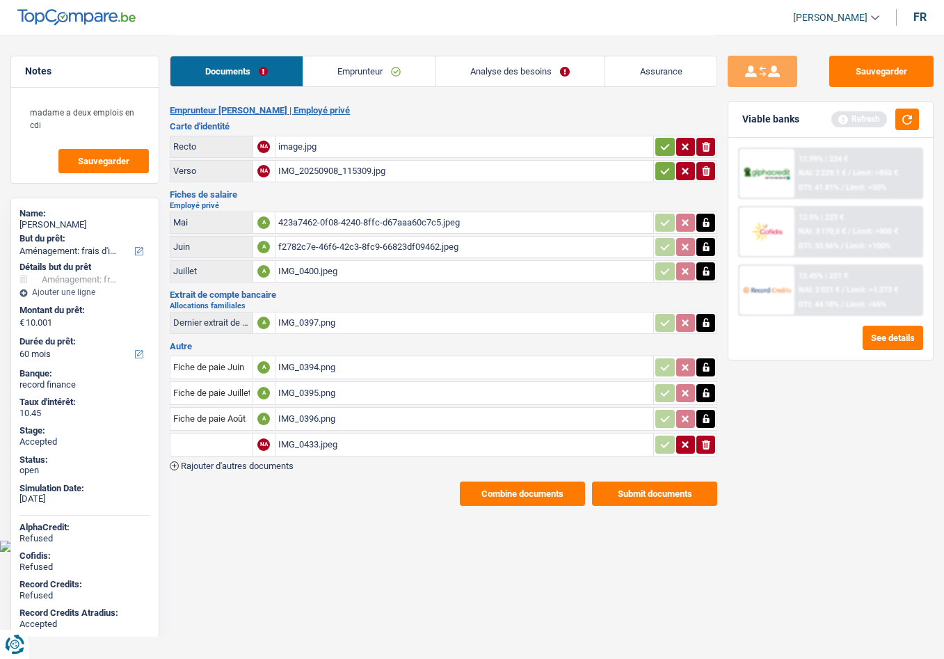
click at [295, 323] on div "IMG_0397.png" at bounding box center [464, 322] width 373 height 21
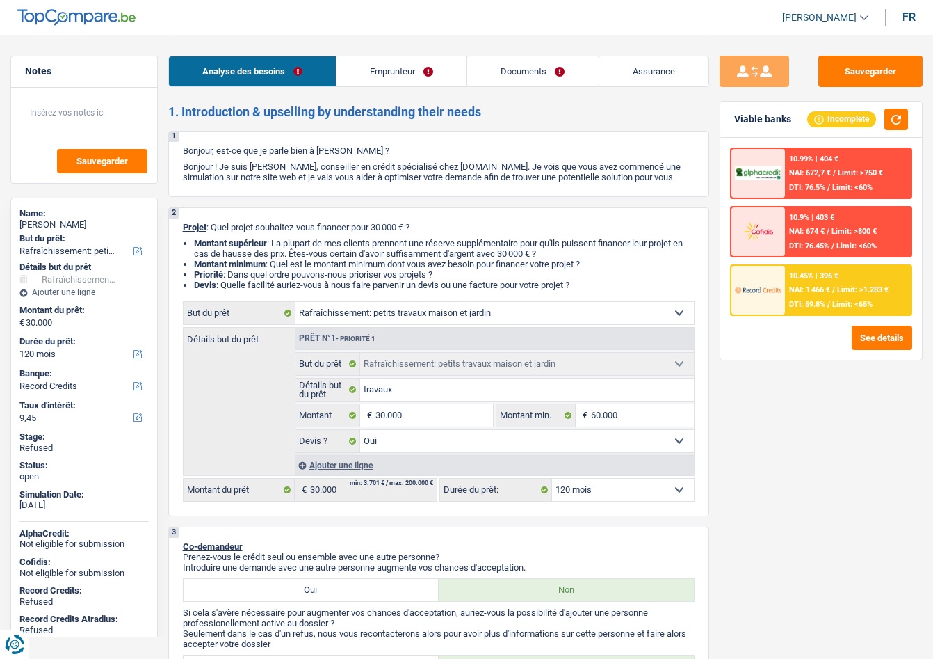
select select "houseOrGarden"
select select "120"
select select "record credits"
select select "houseOrGarden"
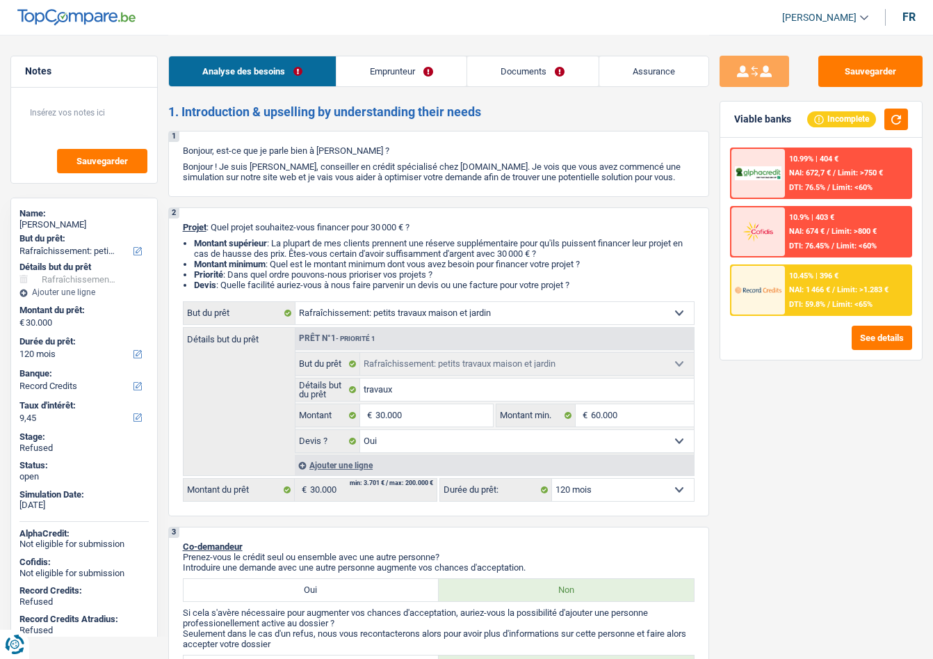
select select "houseOrGarden"
select select "yes"
select select "120"
select select "independent"
select select "netSalary"
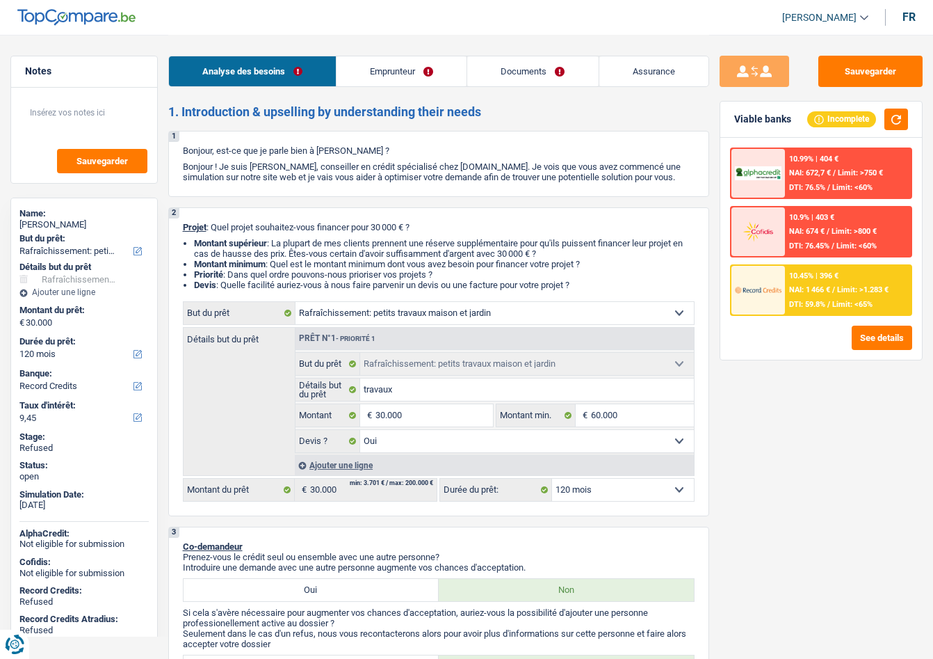
select select "familyAllowances"
select select "ownerWithMortgage"
select select "mortgage"
select select "300"
select select "personalLoan"
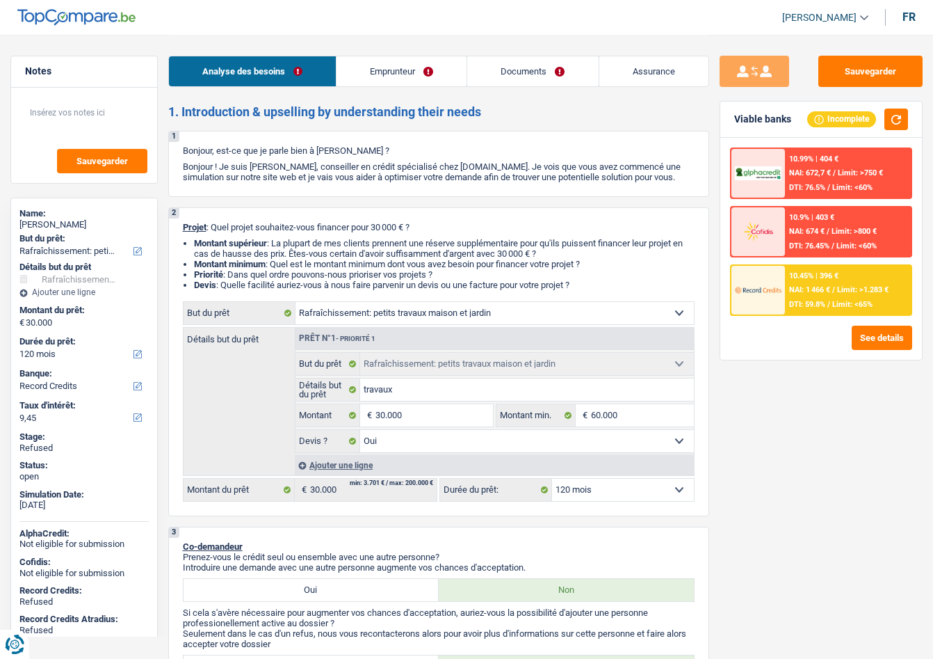
select select "smallWorks"
select select "60"
select select "houseOrGarden"
select select "yes"
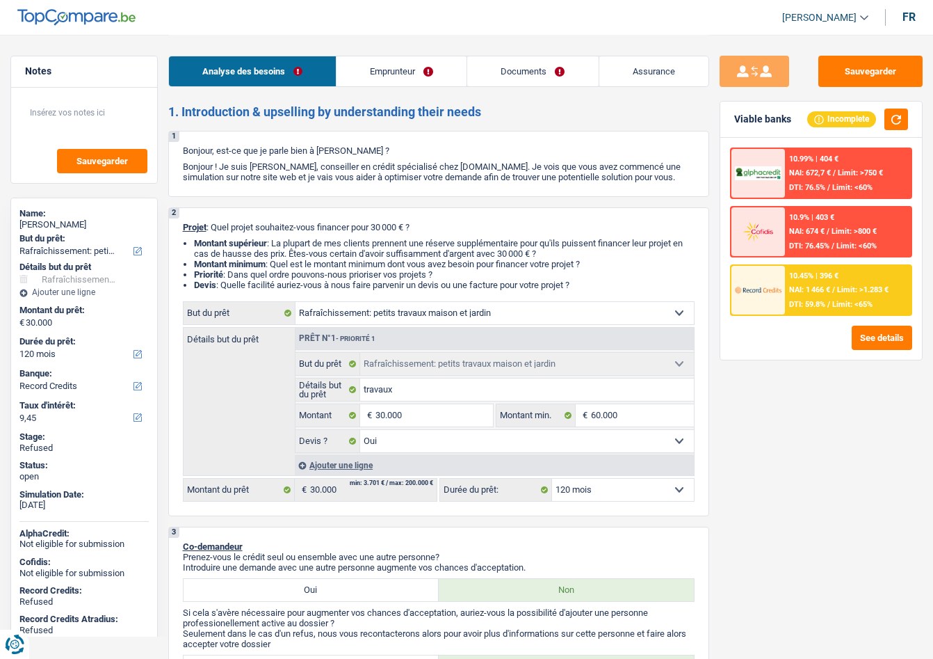
select select "120"
click at [812, 17] on span "[PERSON_NAME]" at bounding box center [819, 18] width 74 height 12
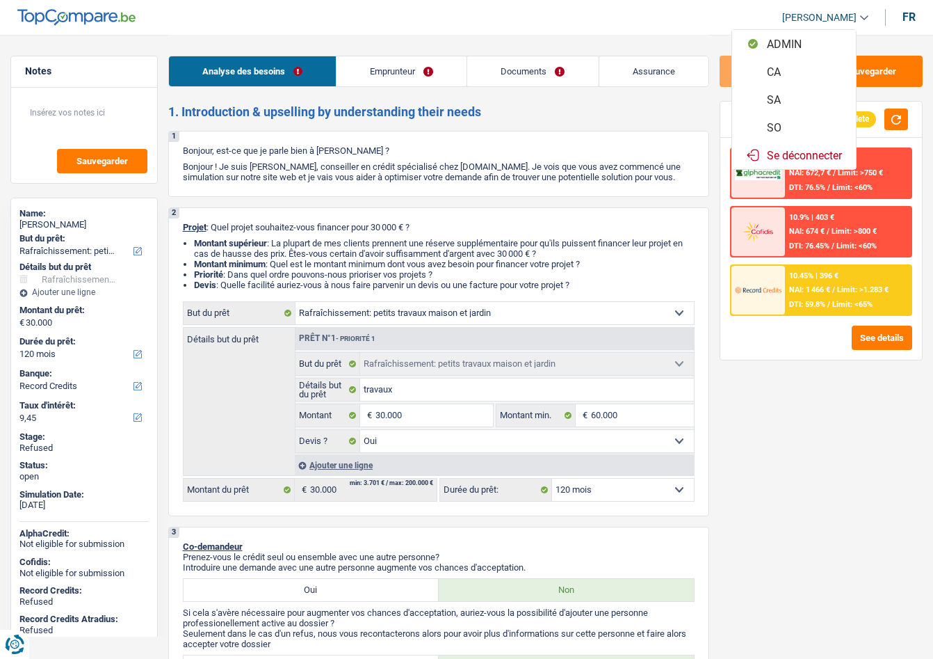
click at [780, 133] on button "SO" at bounding box center [794, 127] width 124 height 28
select select "32"
select select "ownerWithMortgage"
select select "mortgage"
select select "300"
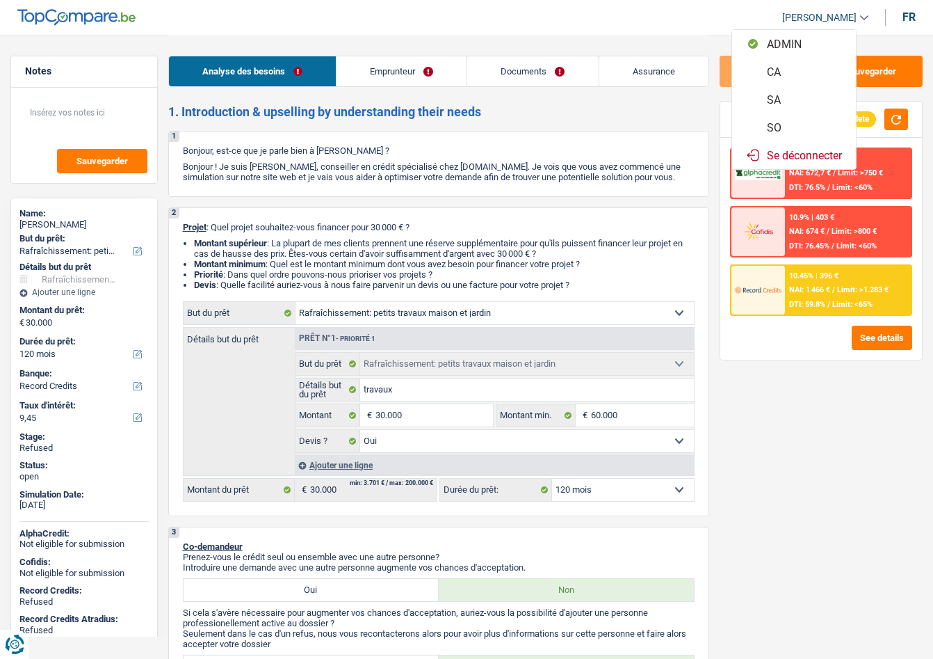
select select "personalLoan"
select select "smallWorks"
select select "60"
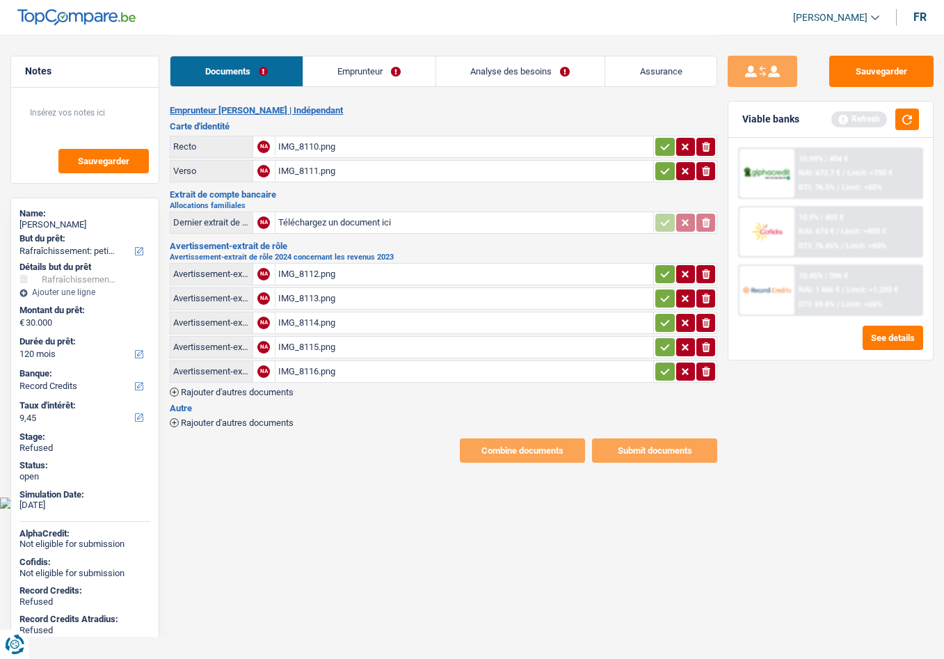
click at [469, 62] on link "Analyse des besoins" at bounding box center [520, 71] width 168 height 30
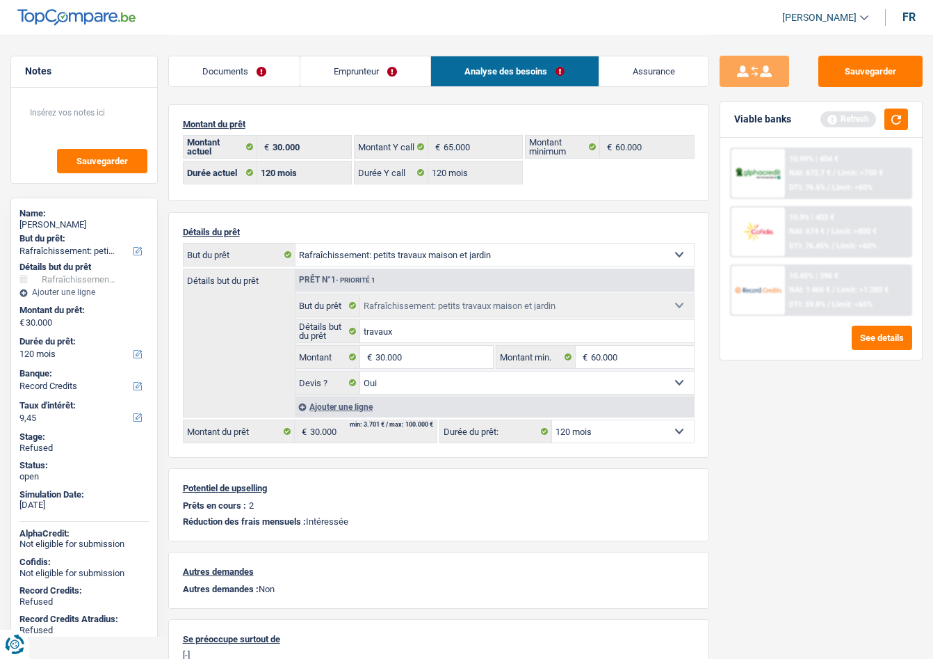
click at [332, 65] on link "Emprunteur" at bounding box center [365, 71] width 130 height 30
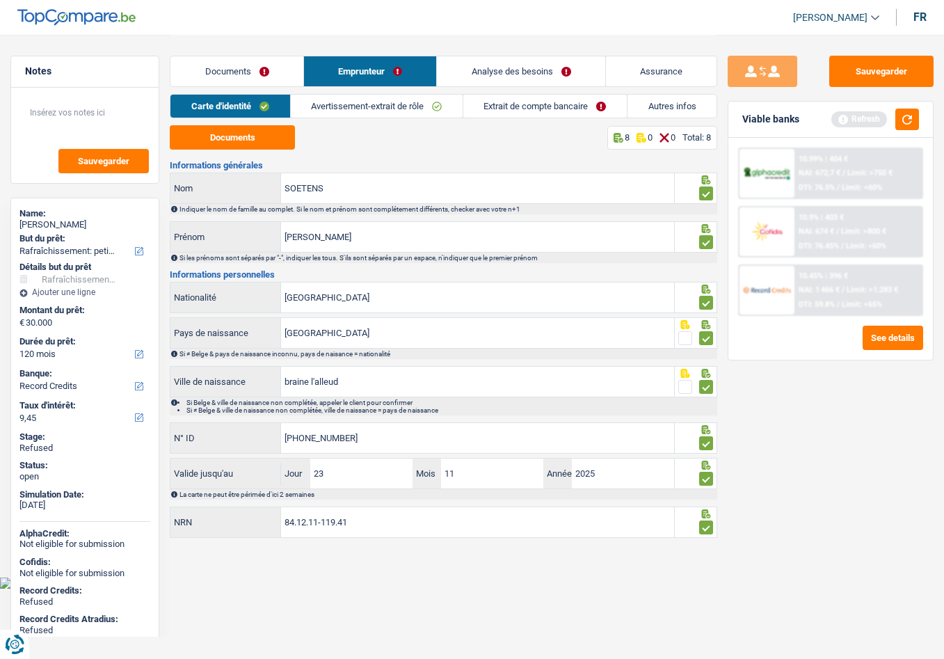
click at [646, 104] on link "Autres infos" at bounding box center [671, 106] width 89 height 23
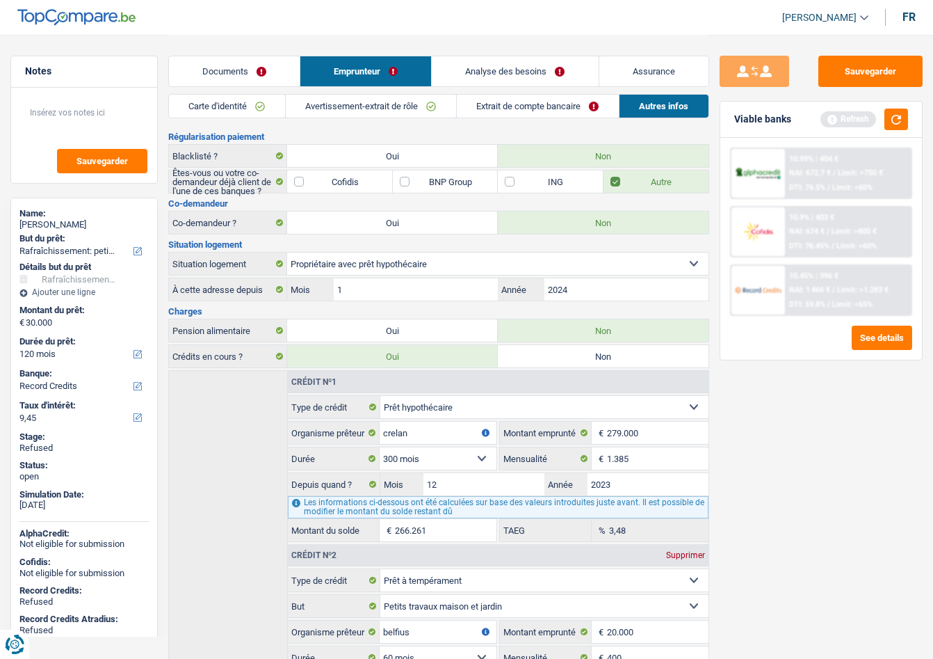
scroll to position [247, 0]
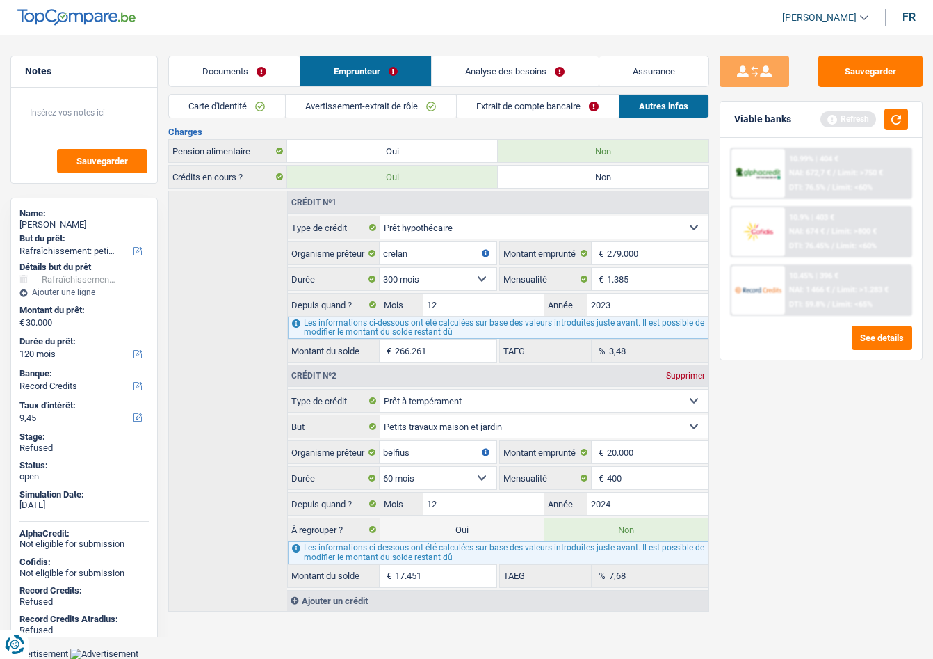
click at [511, 66] on link "Analyse des besoins" at bounding box center [515, 71] width 166 height 30
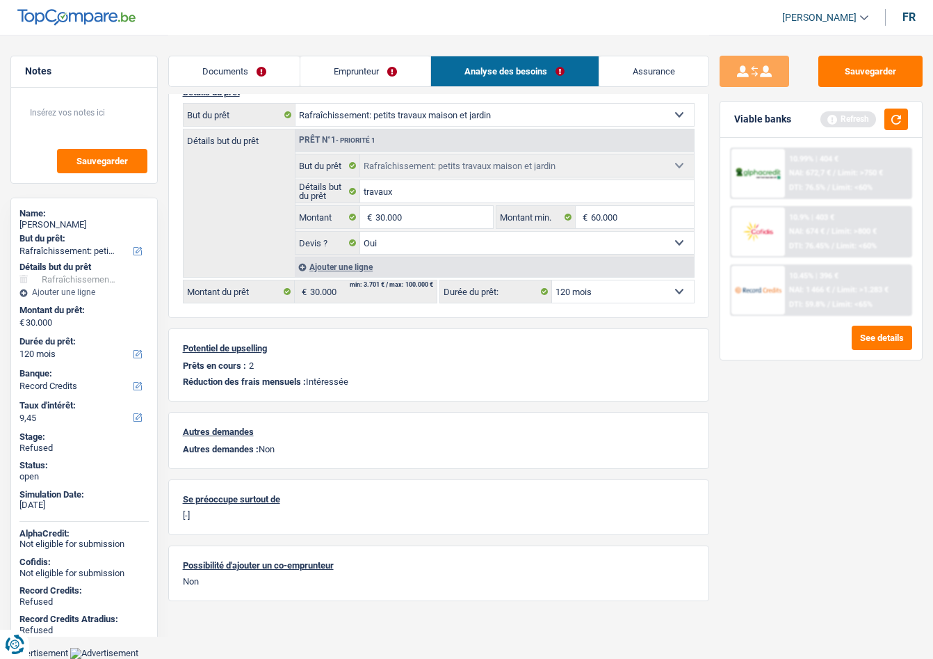
scroll to position [138, 0]
click at [71, 223] on div "LUDOVIC SOETENS" at bounding box center [83, 224] width 129 height 11
copy div "SOETENS"
click at [352, 76] on link "Emprunteur" at bounding box center [365, 71] width 130 height 30
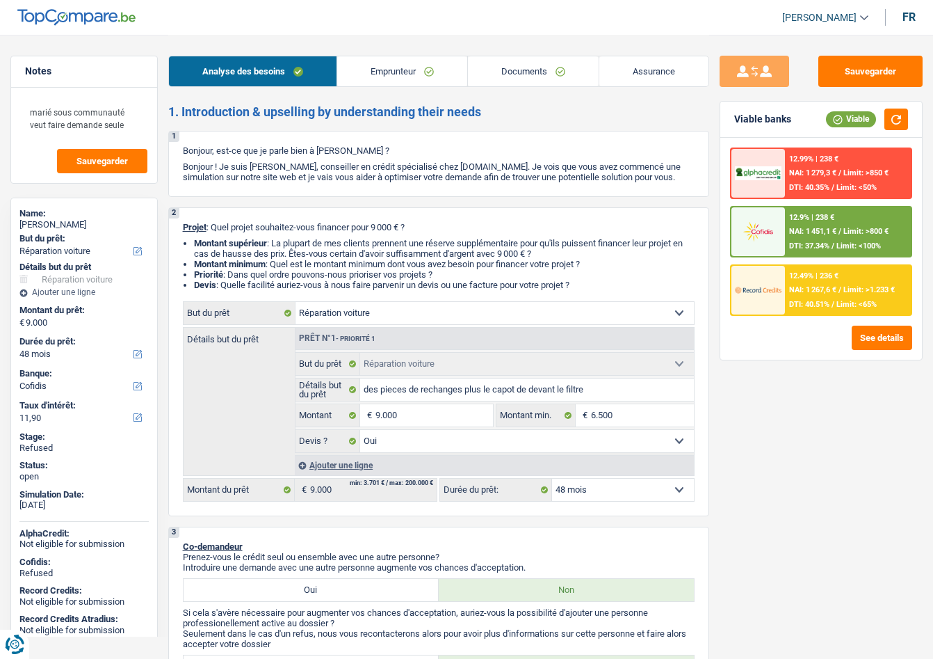
select select "carRepair"
select select "48"
select select "cofidis"
select select "carRepair"
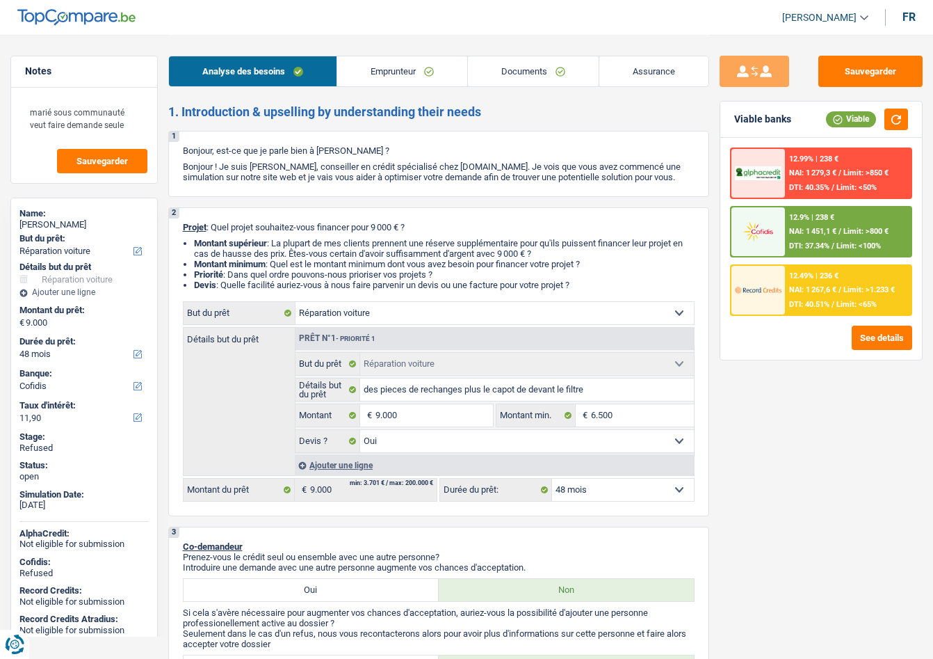
select select "carRepair"
select select "yes"
select select "48"
select select "worker"
select select "netSalary"
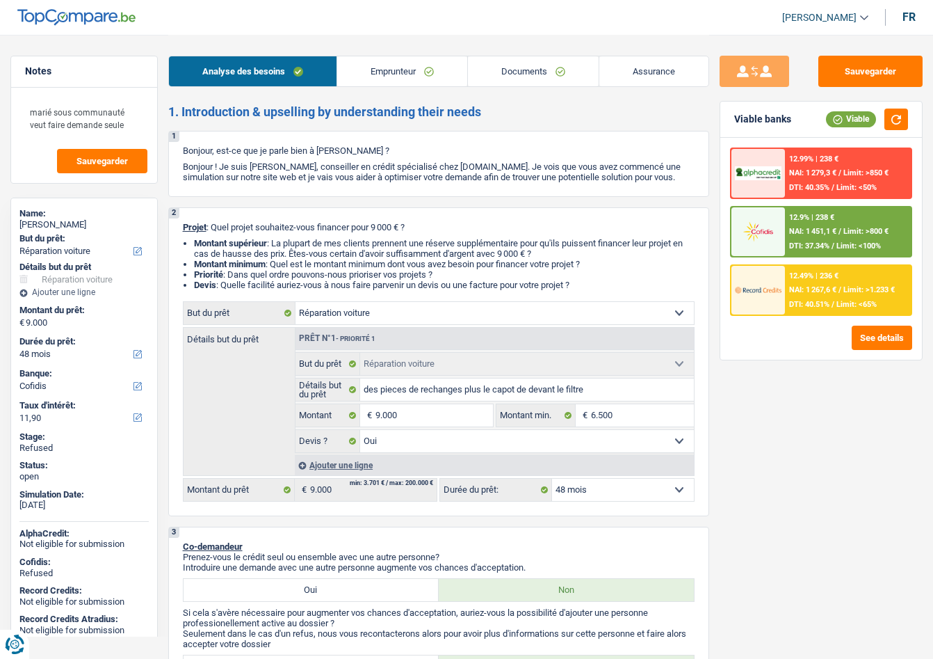
select select "familyAllowances"
select select "rents"
select select "cardOrCredit"
select select "carRepair"
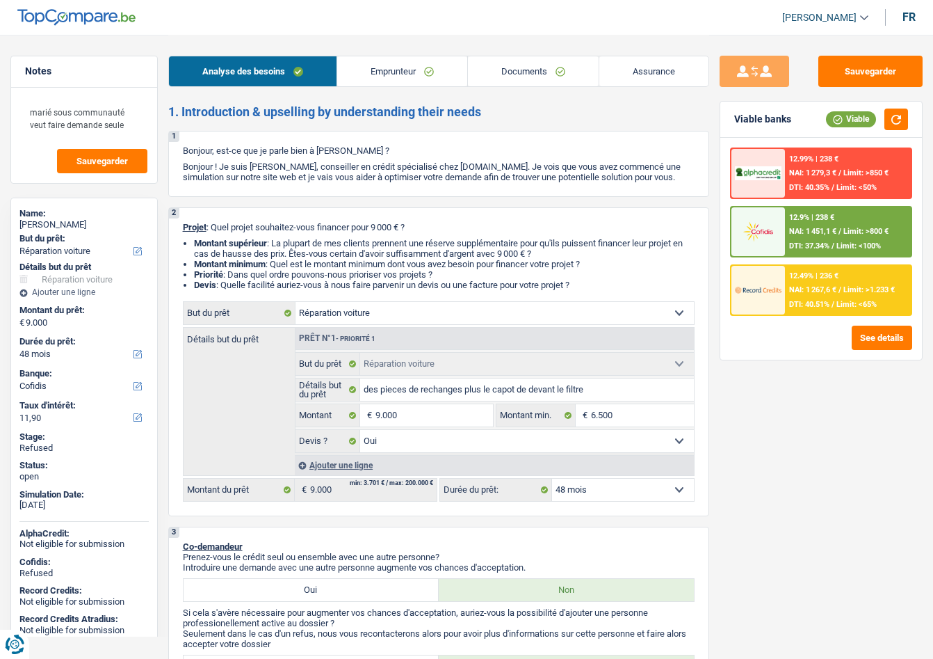
select select "yes"
select select "48"
click at [389, 70] on link "Emprunteur" at bounding box center [402, 71] width 130 height 30
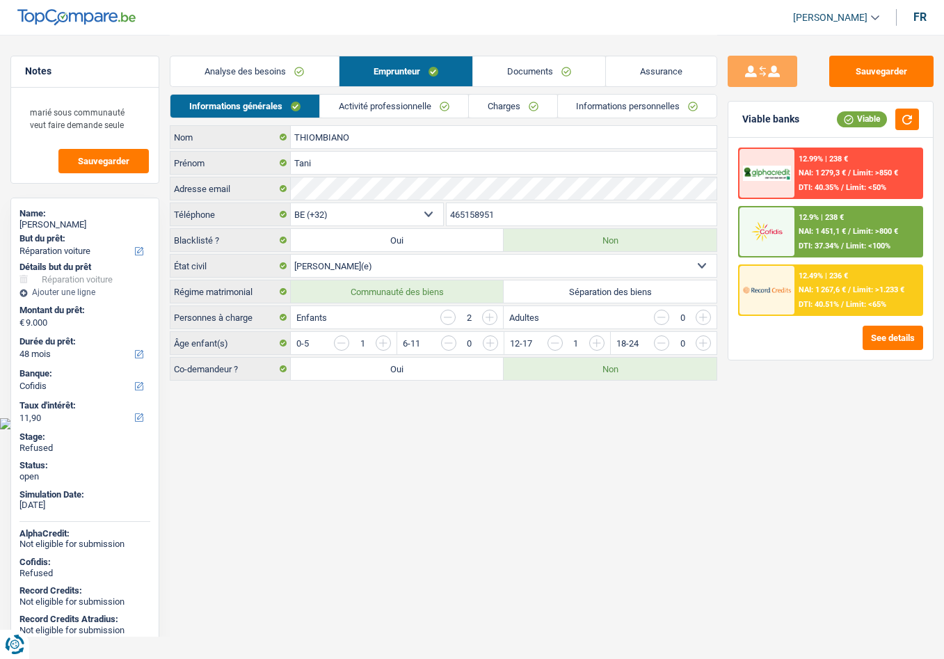
click at [278, 83] on link "Analyse des besoins" at bounding box center [254, 71] width 168 height 30
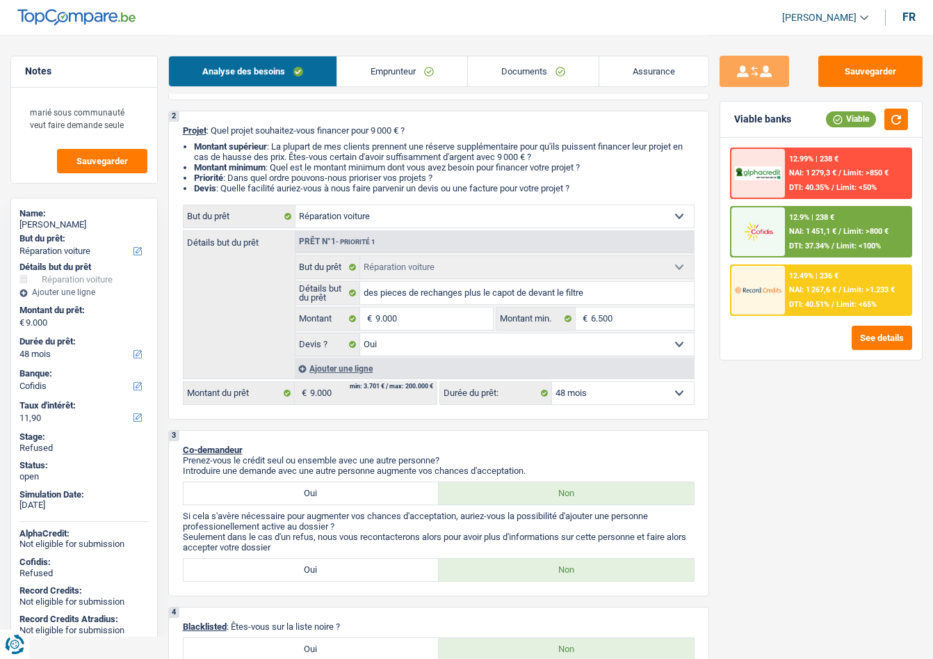
scroll to position [278, 0]
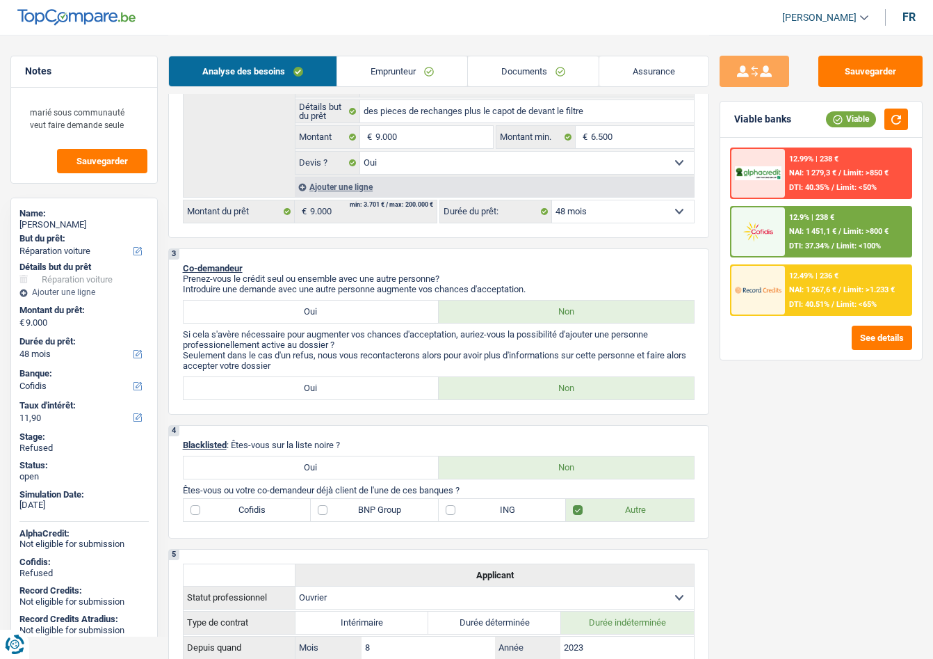
click at [817, 8] on link "[PERSON_NAME]" at bounding box center [819, 17] width 97 height 23
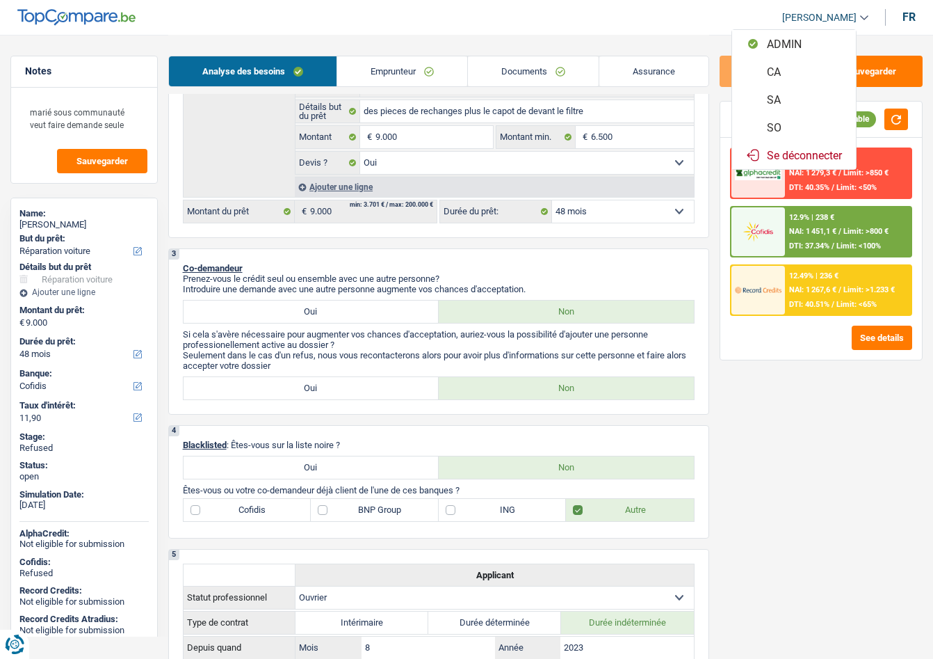
click at [779, 127] on button "SO" at bounding box center [794, 127] width 124 height 28
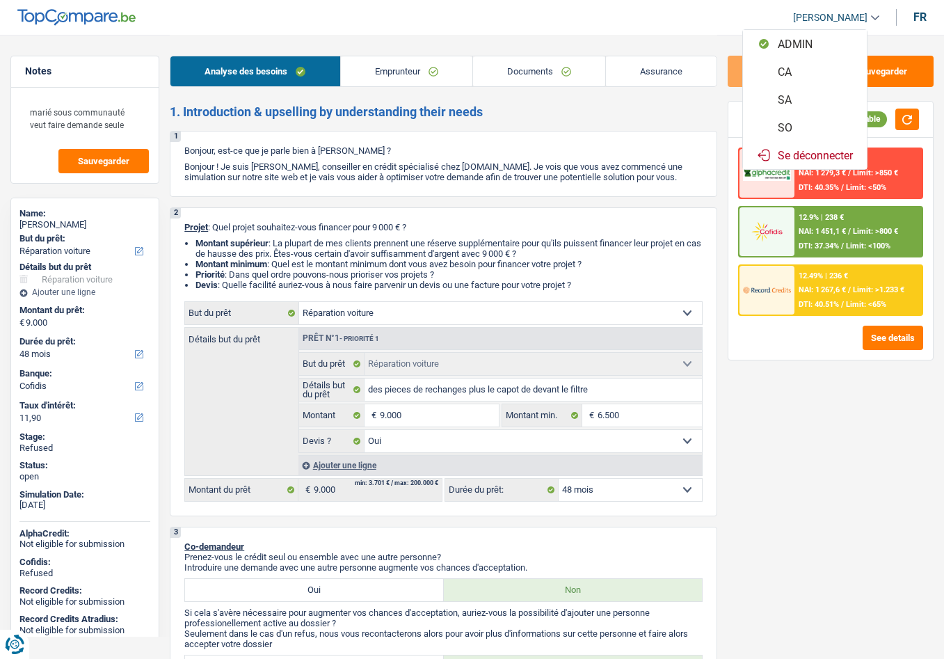
select select "48"
select select "carRepair"
select select "yes"
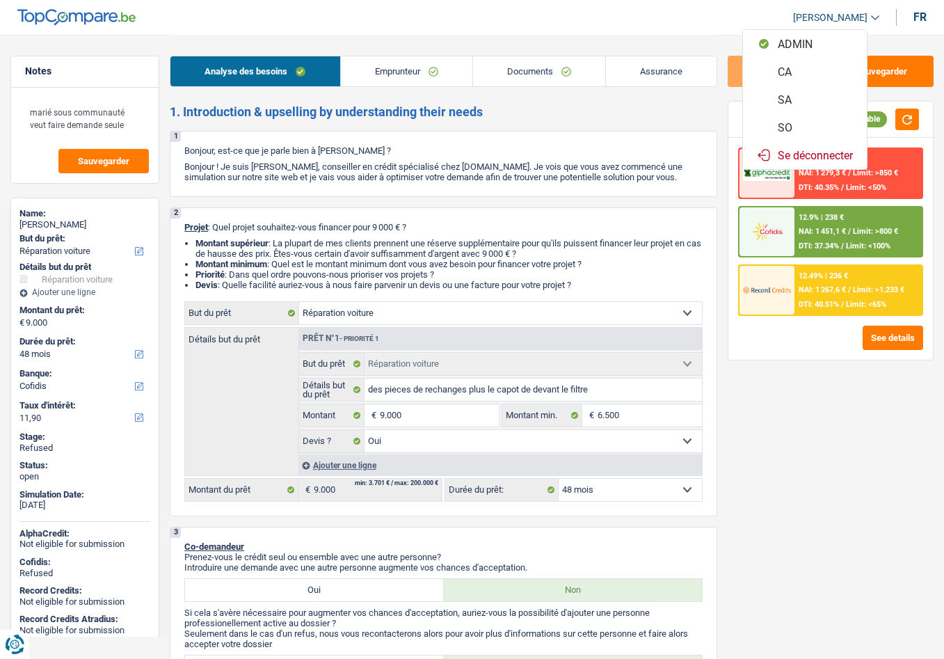
select select "48"
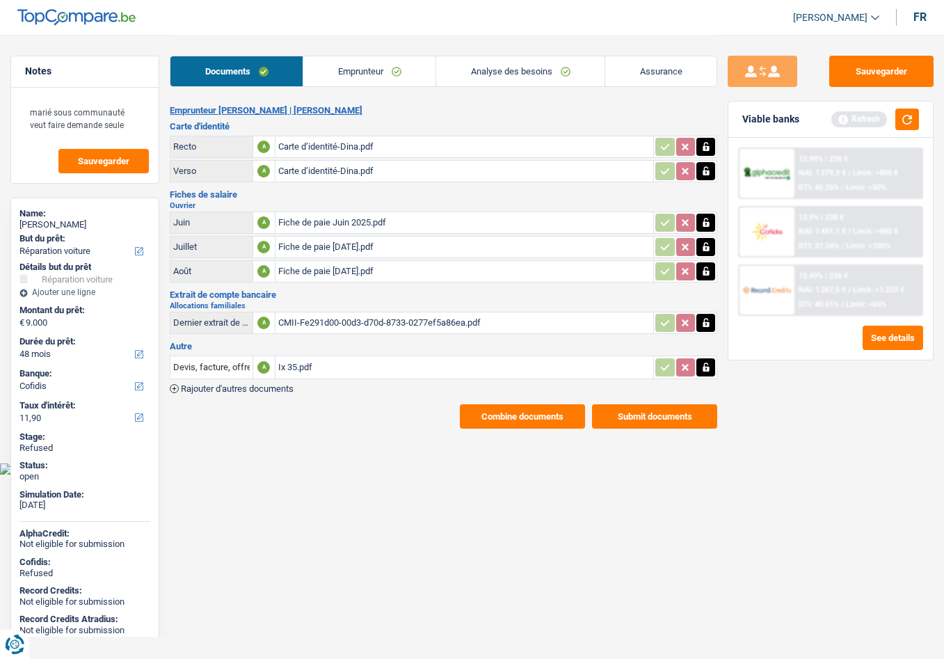
click at [538, 79] on link "Analyse des besoins" at bounding box center [520, 71] width 168 height 30
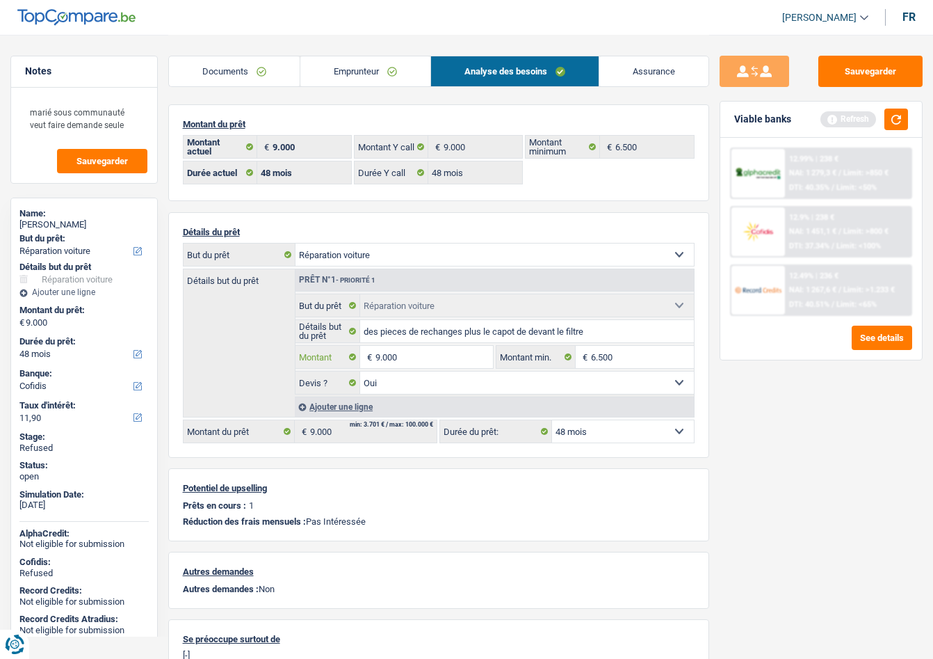
click at [413, 354] on input "9.000" at bounding box center [435, 357] width 118 height 22
click at [414, 353] on input "9.000" at bounding box center [435, 357] width 118 height 22
click at [590, 430] on select "12 mois 18 mois 24 mois 30 mois 36 mois 42 mois 48 mois Sélectionner une option" at bounding box center [623, 431] width 142 height 22
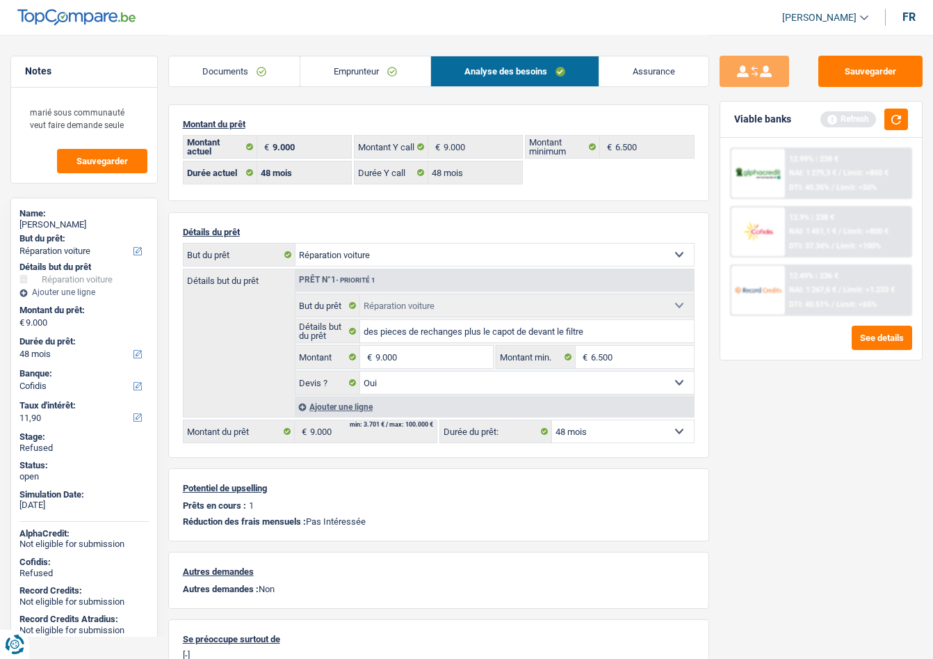
click at [552, 420] on select "12 mois 18 mois 24 mois 30 mois 36 mois 42 mois 48 mois Sélectionner une option" at bounding box center [623, 431] width 142 height 22
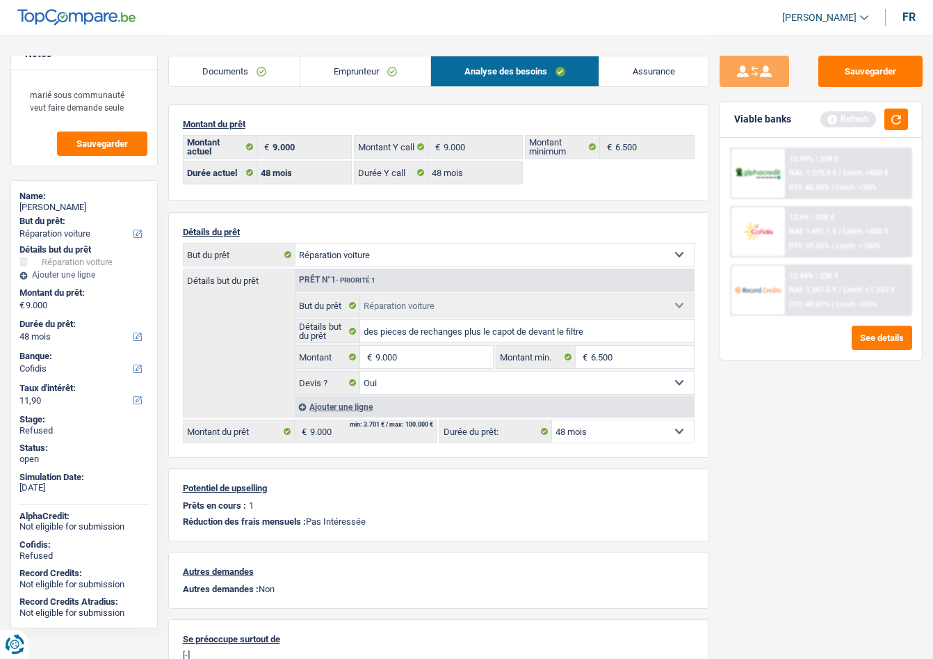
scroll to position [23, 0]
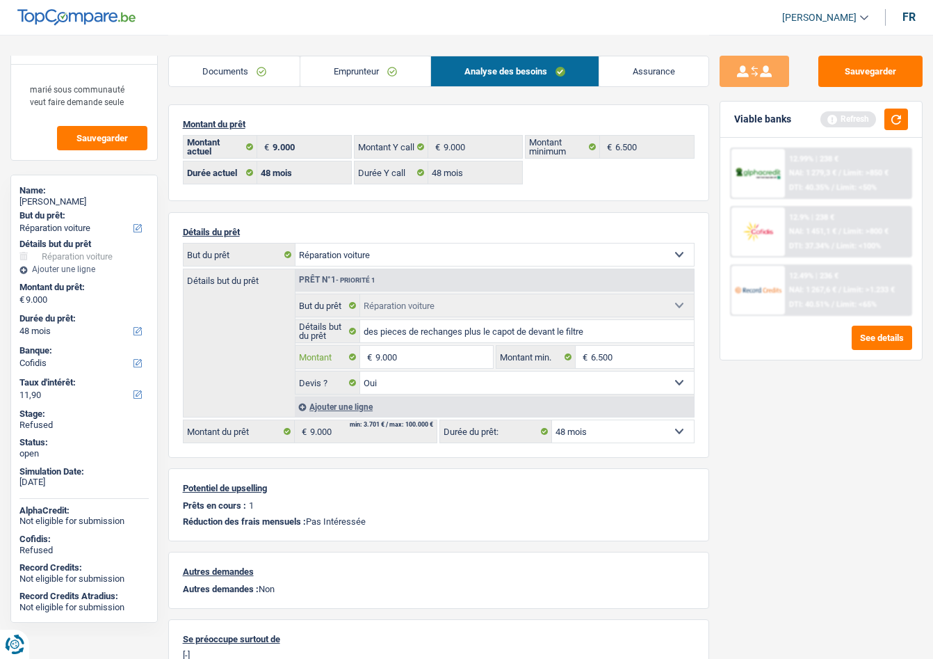
click at [409, 351] on input "9.000" at bounding box center [435, 357] width 118 height 22
type input "7.501"
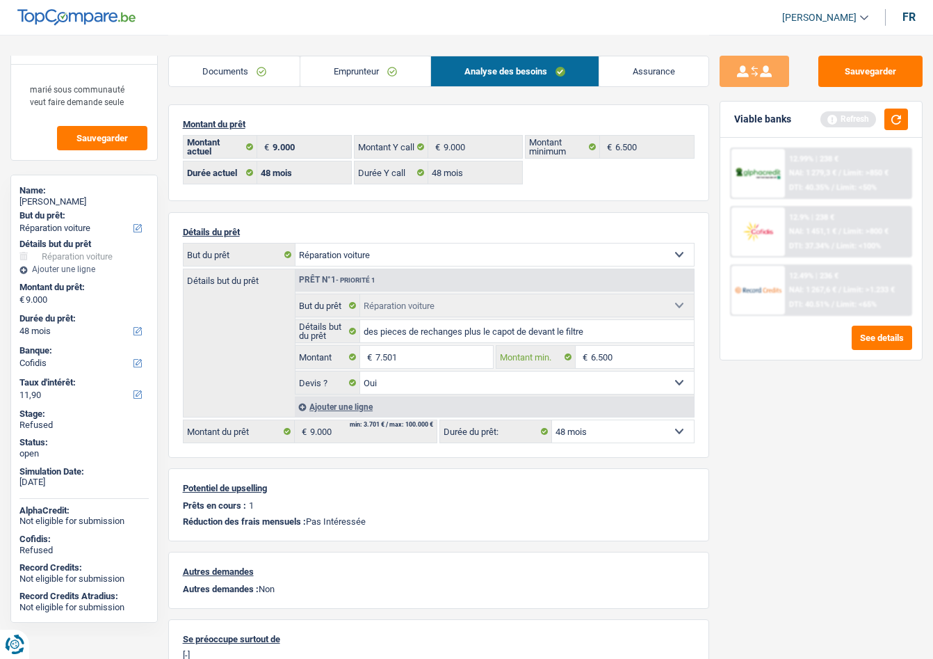
type input "7.501"
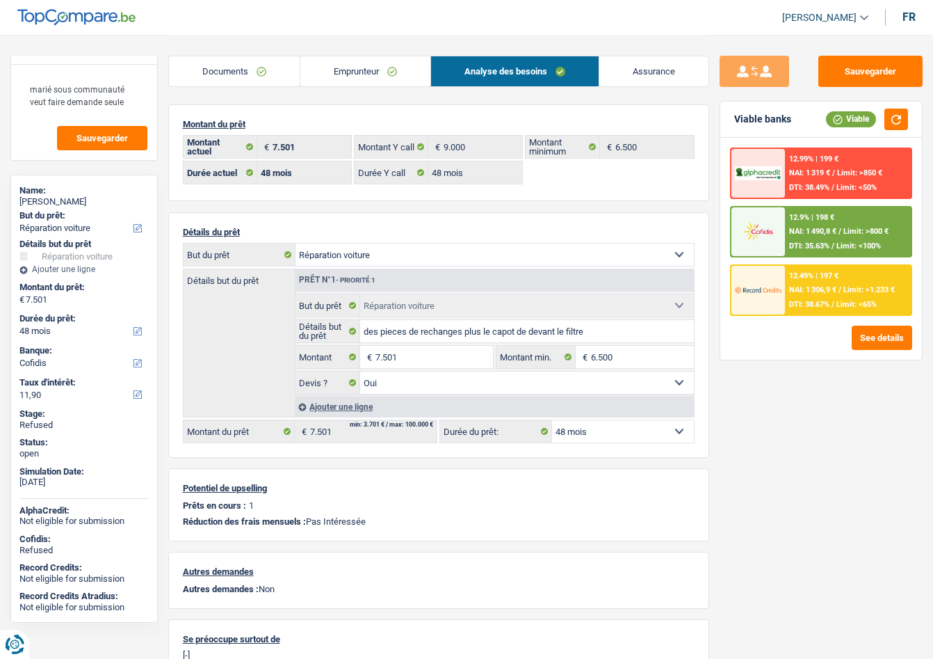
click at [751, 279] on img at bounding box center [758, 290] width 47 height 24
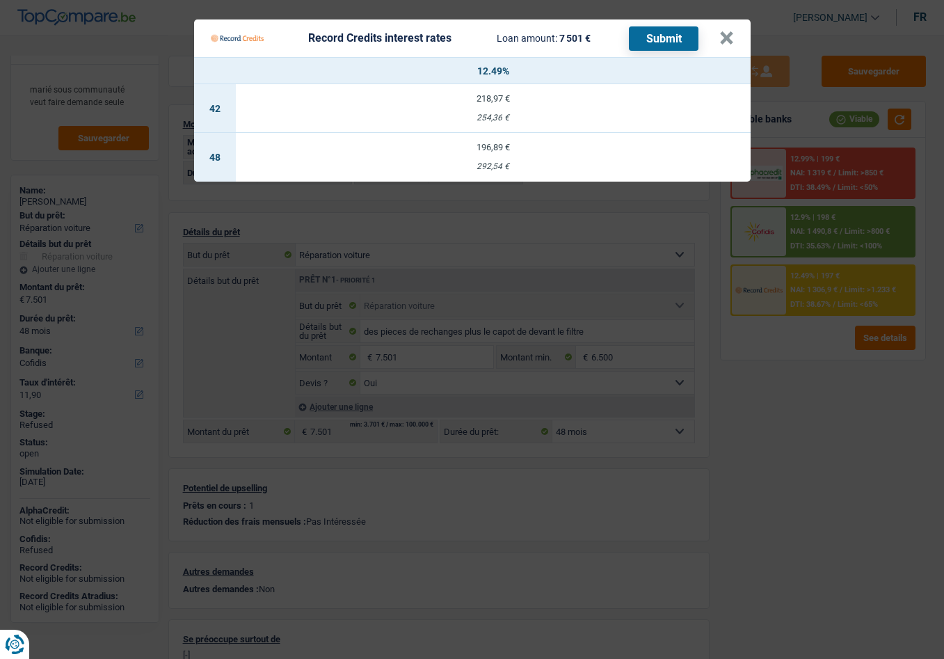
click at [482, 155] on td "196,89 € 292,54 €" at bounding box center [493, 157] width 515 height 49
select select "record credits"
type input "12,49"
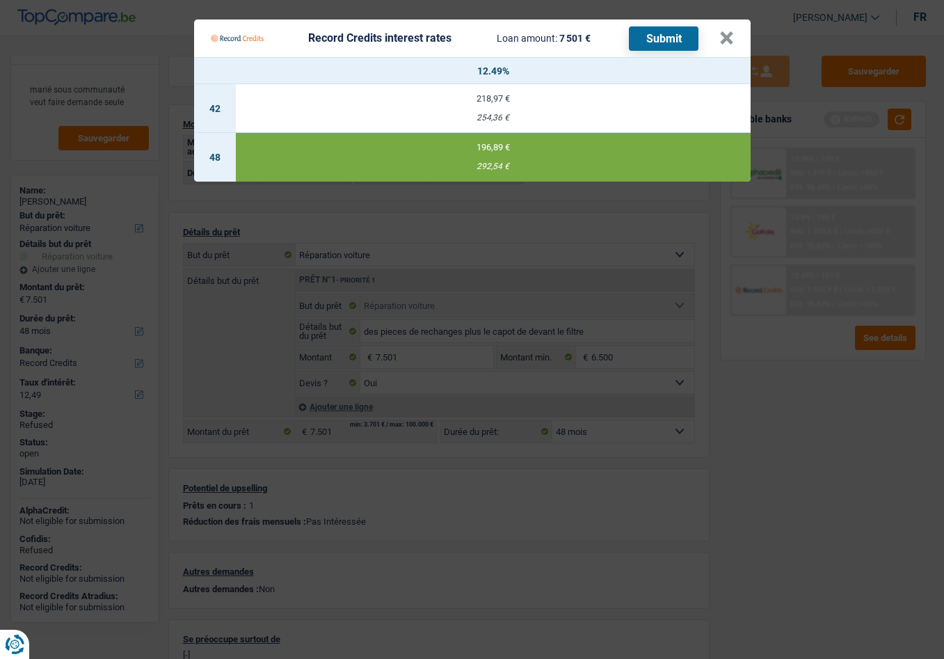
click at [654, 42] on button "Submit" at bounding box center [664, 38] width 70 height 24
click at [720, 33] on button "×" at bounding box center [726, 38] width 15 height 14
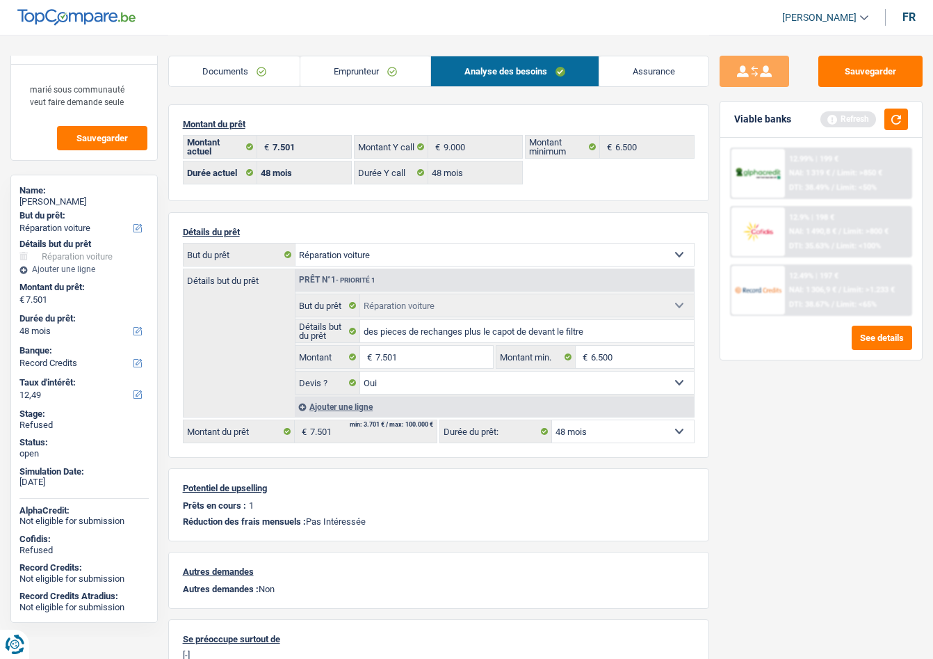
click at [350, 75] on link "Emprunteur" at bounding box center [365, 71] width 130 height 30
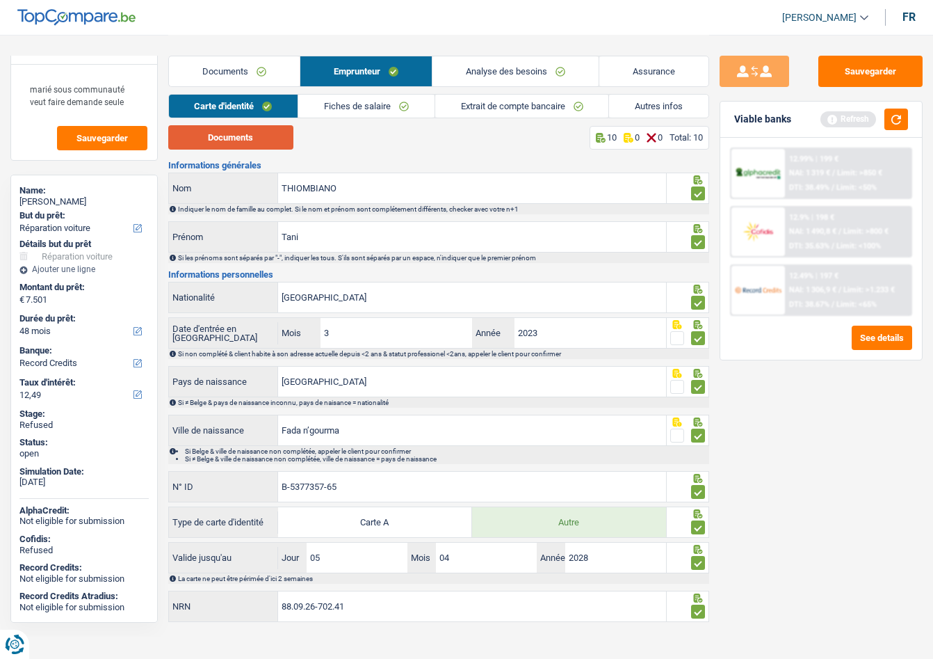
click at [247, 143] on button "Documents" at bounding box center [230, 137] width 125 height 24
click at [375, 106] on link "Fiches de salaire" at bounding box center [366, 106] width 136 height 23
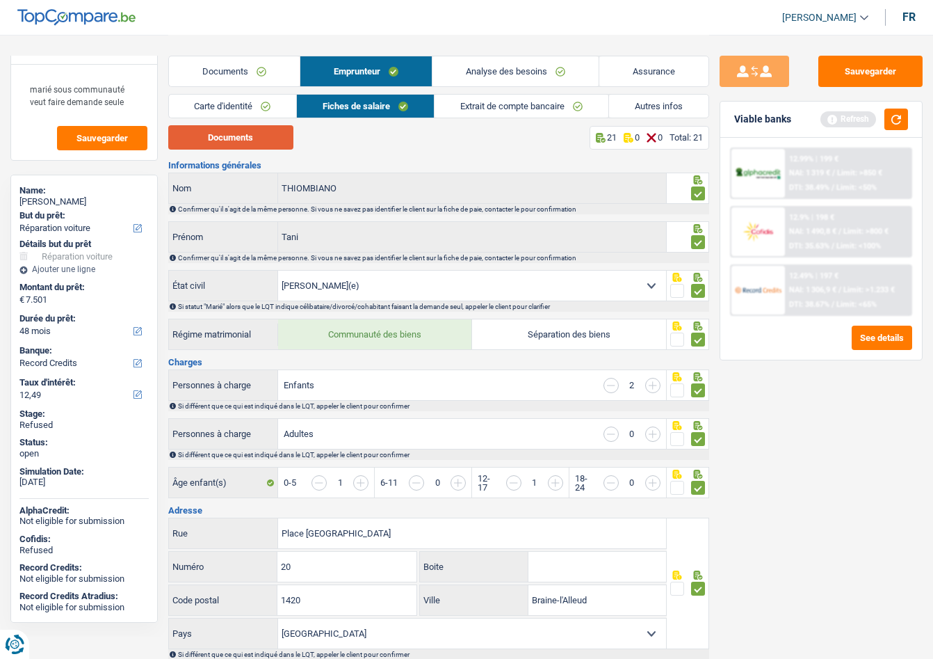
click at [243, 141] on button "Documents" at bounding box center [230, 137] width 125 height 24
click at [234, 108] on link "Carte d'identité" at bounding box center [233, 106] width 128 height 23
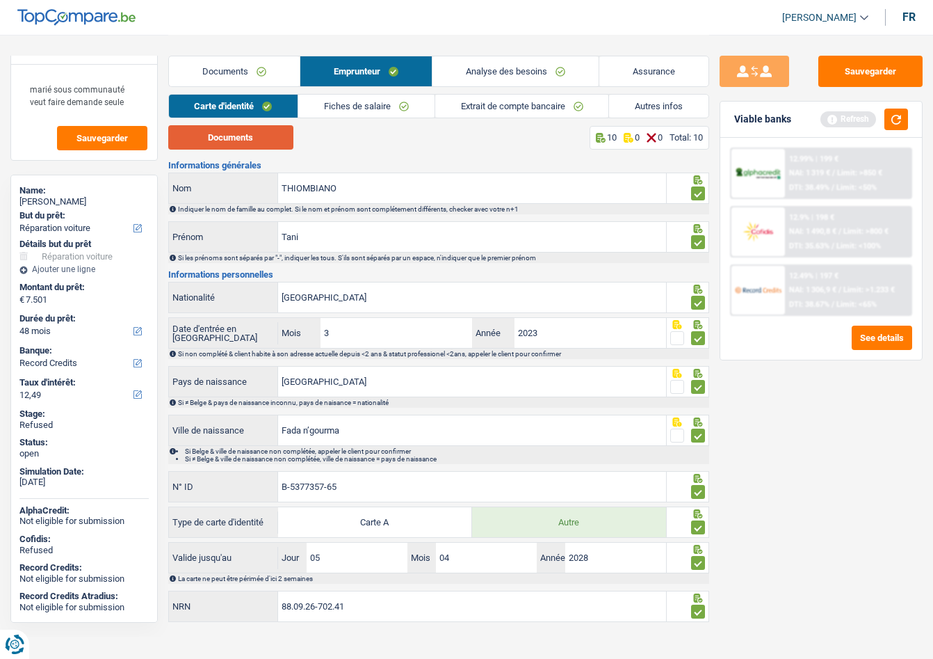
click at [237, 130] on button "Documents" at bounding box center [230, 137] width 125 height 24
click at [61, 202] on div "Tani THIOMBIANO" at bounding box center [83, 201] width 129 height 11
copy div "Tani THIOMBIANO"
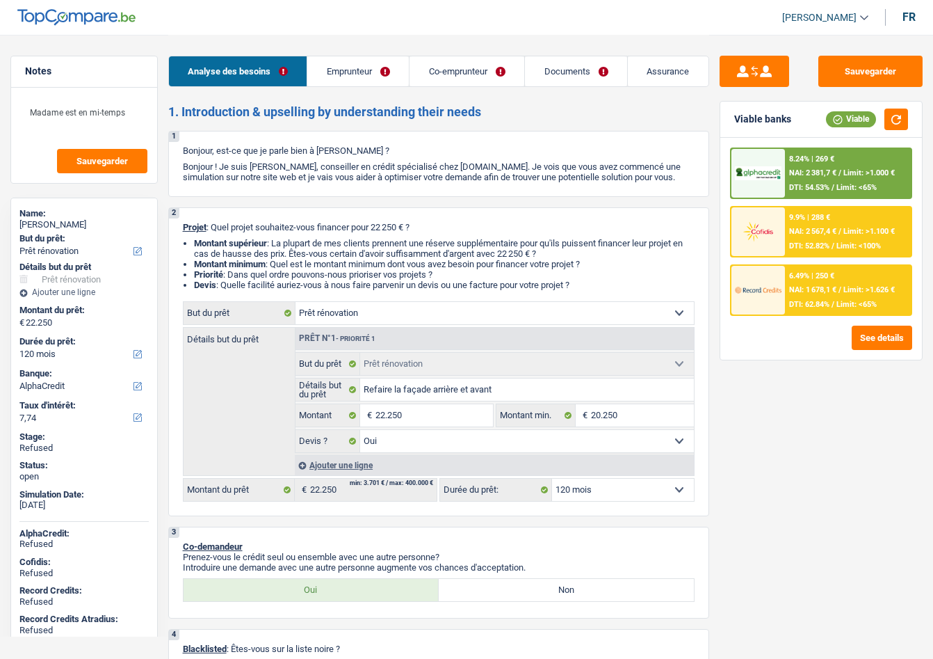
select select "renovation"
select select "120"
select select "alphacredit"
select select "renovation"
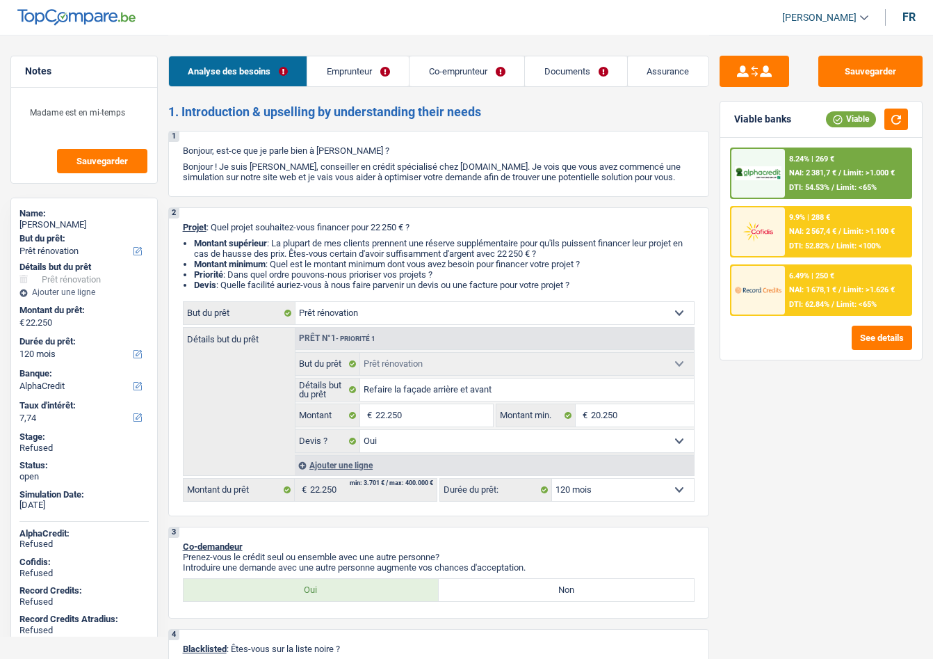
select select "renovation"
select select "yes"
select select "120"
select select "privateEmployee"
select select "publicEmployee"
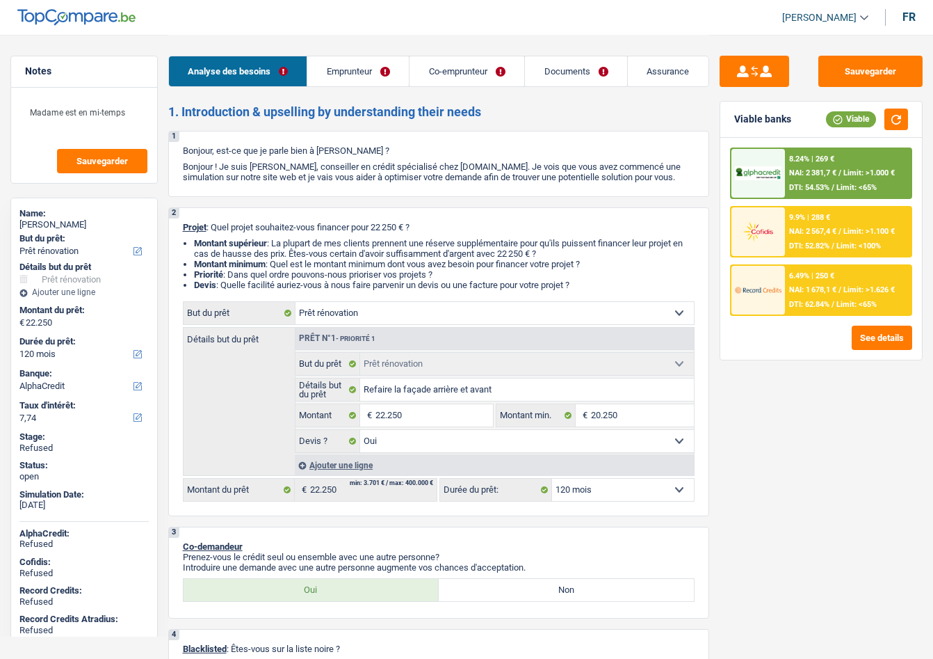
select select "netSalary"
select select "mealVouchers"
select select "netSalary"
select select "familyAllowances"
select select "netSalary"
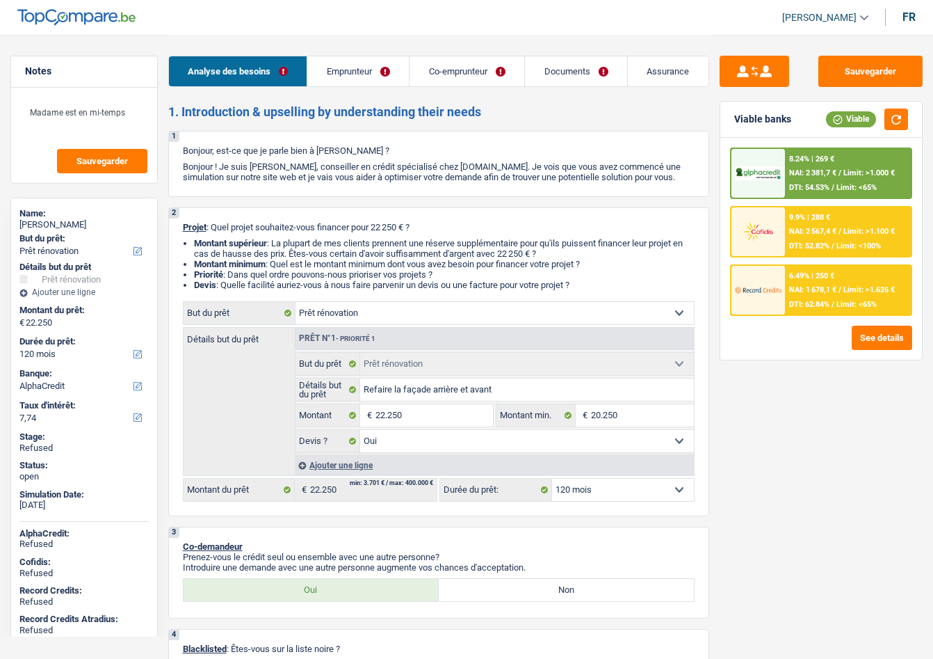
select select "familyAllowances"
select select "mealVouchers"
select select "ownerWithMortgage"
select select "mortgage"
select select "240"
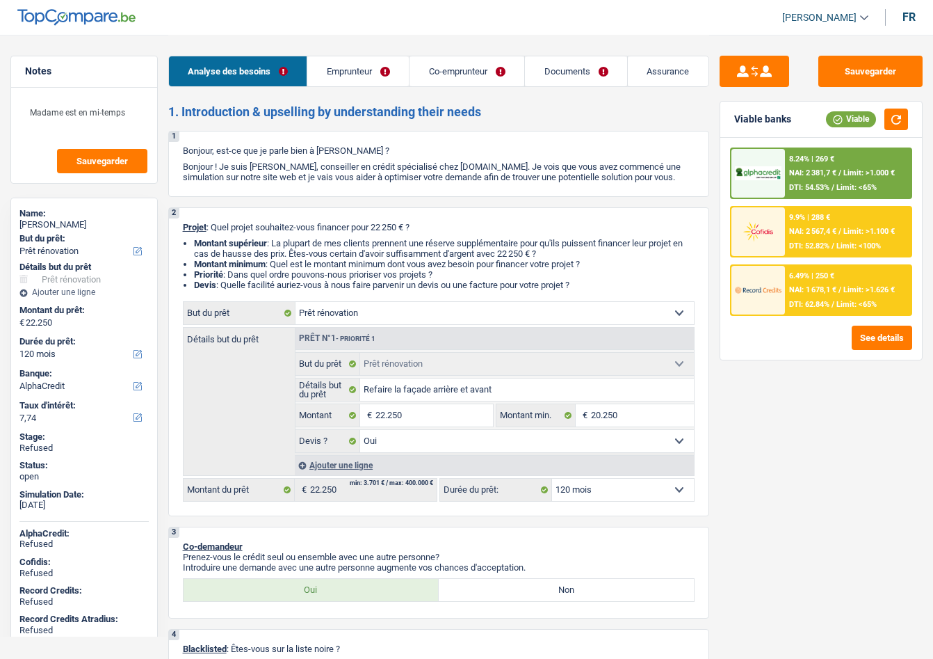
select select "mortgage"
select select "180"
select select "personalLoan"
select select "homeFurnishingOrRelocation"
select select "84"
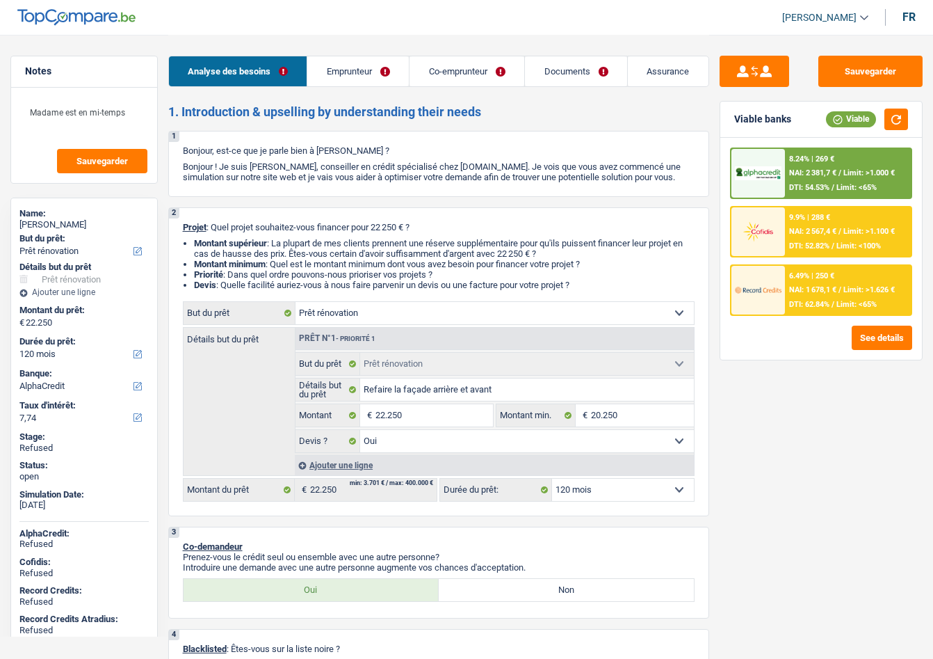
select select "renovation"
select select "yes"
select select "120"
click at [66, 229] on div "Name: Hugo Gustave" at bounding box center [83, 220] width 129 height 25
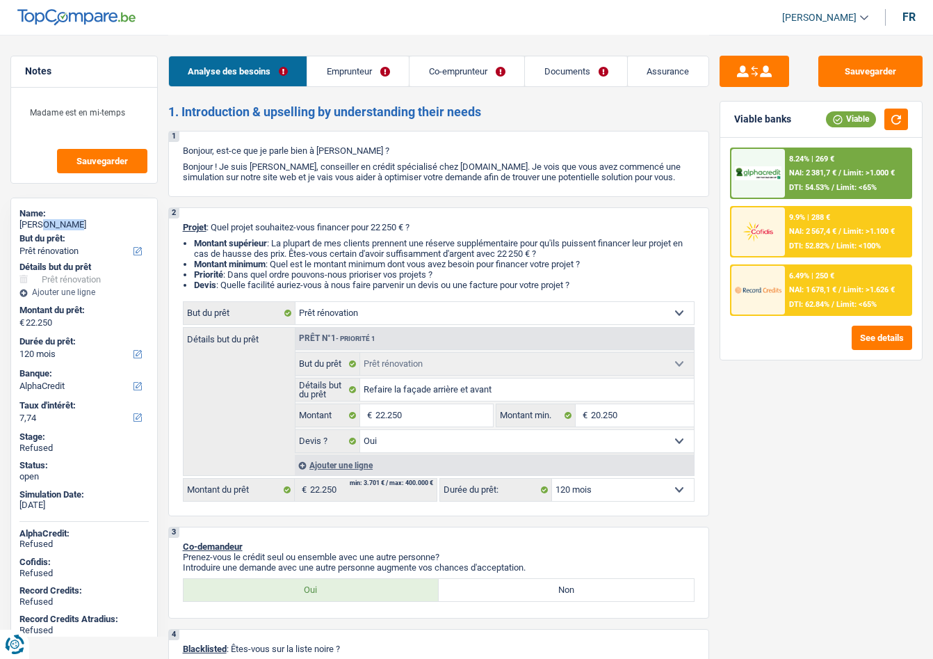
click at [66, 229] on div "Name: Hugo Gustave" at bounding box center [83, 220] width 129 height 25
copy div "Gustave"
select select "renovation"
select select "120"
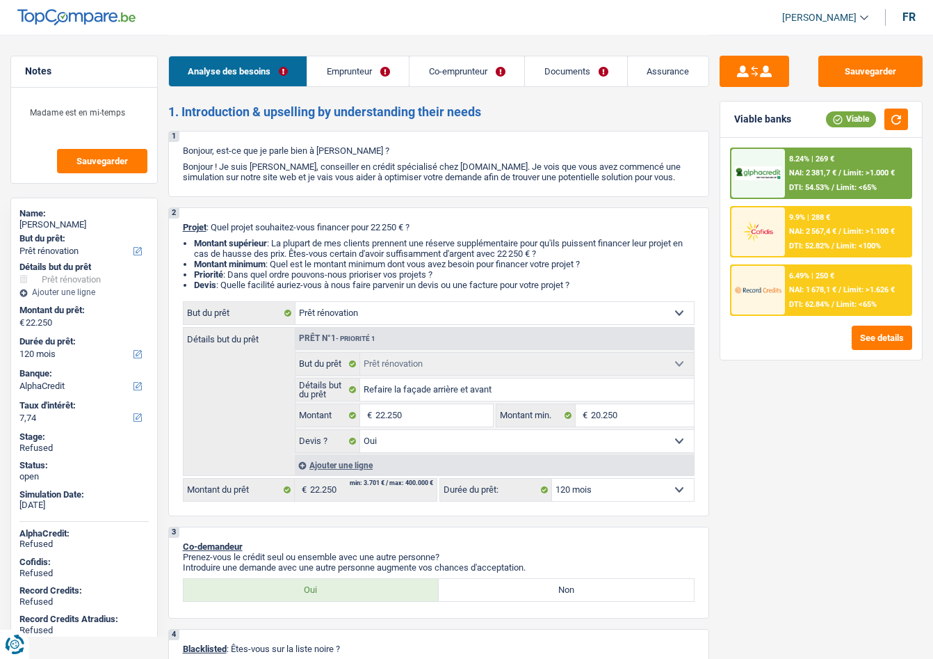
select select "alphacredit"
select select "renovation"
select select "yes"
select select "120"
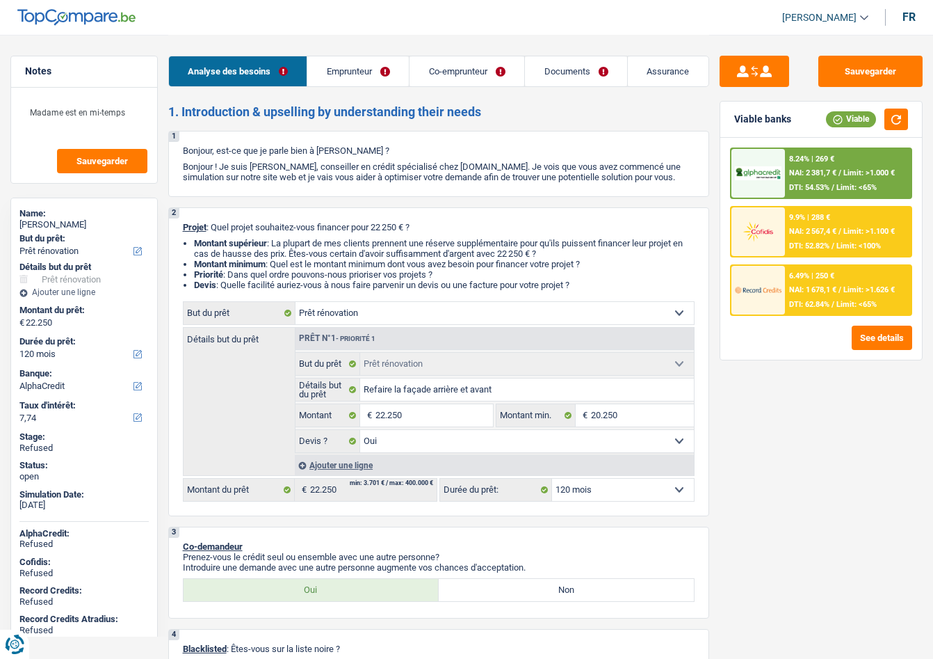
select select "privateEmployee"
select select "publicEmployee"
select select "netSalary"
select select "mealVouchers"
select select "netSalary"
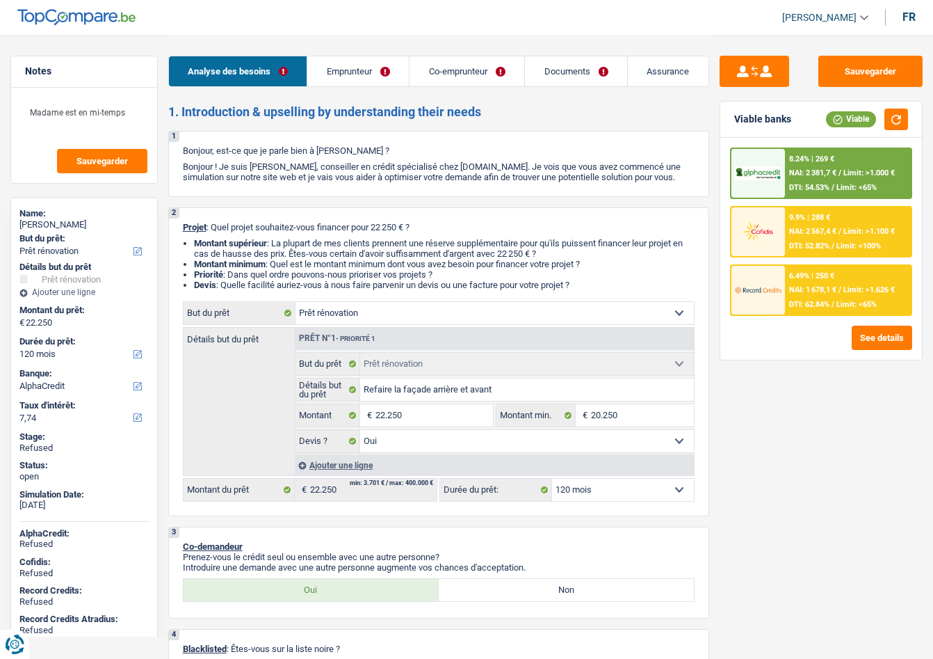
select select "familyAllowances"
select select "netSalary"
select select "familyAllowances"
select select "mealVouchers"
select select "ownerWithMortgage"
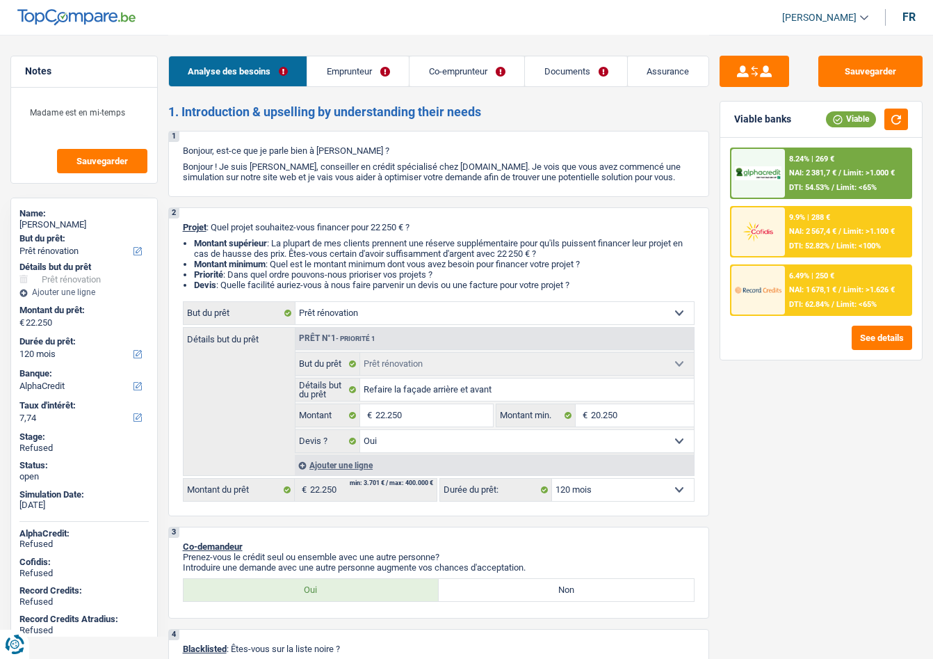
select select "mortgage"
select select "240"
select select "mortgage"
select select "180"
select select "personalLoan"
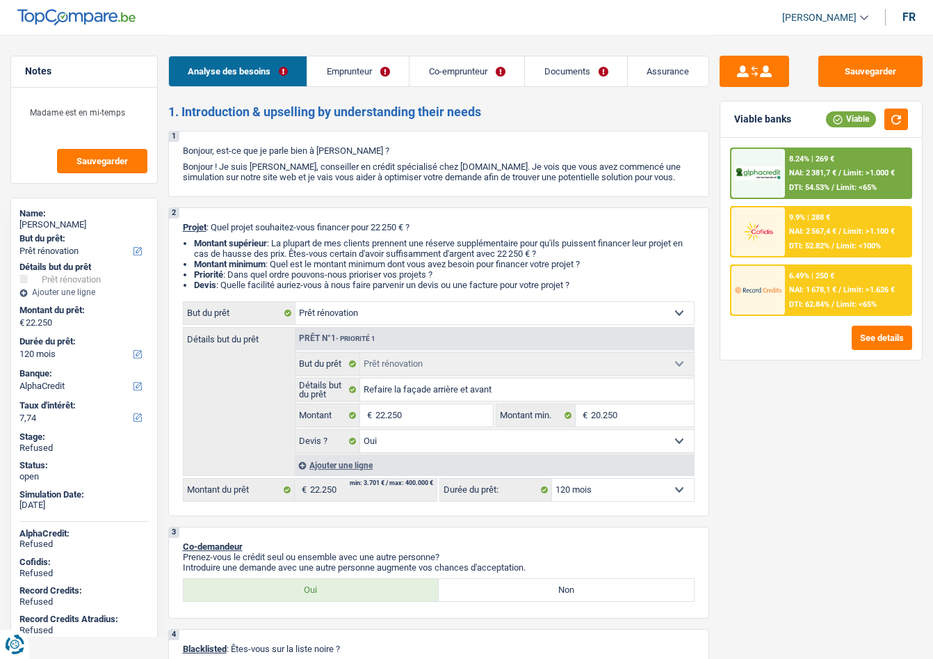
select select "homeFurnishingOrRelocation"
select select "84"
select select "renovation"
select select "yes"
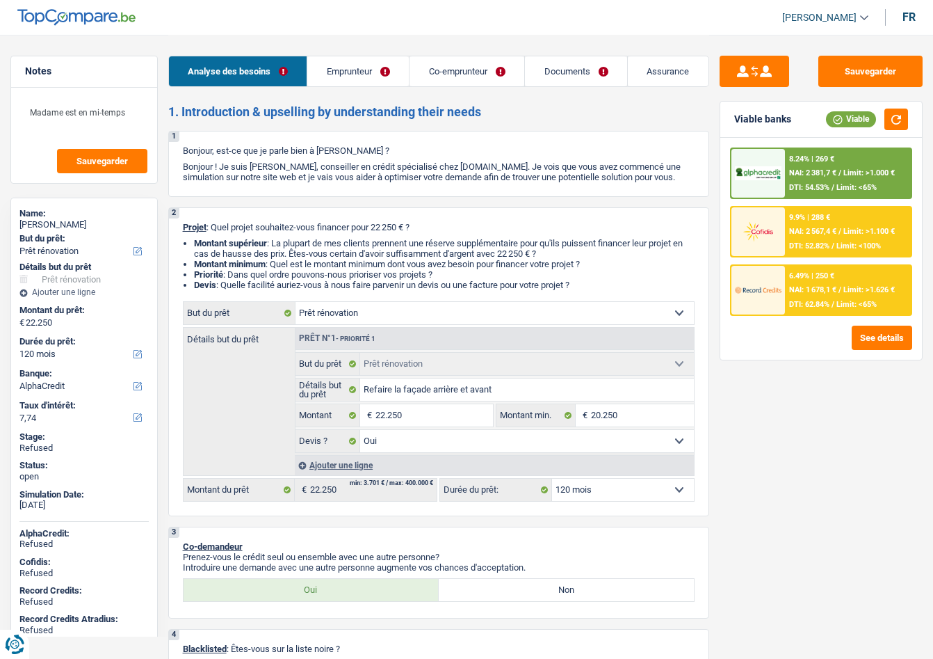
select select "120"
click at [815, 17] on span "[PERSON_NAME]" at bounding box center [819, 18] width 74 height 12
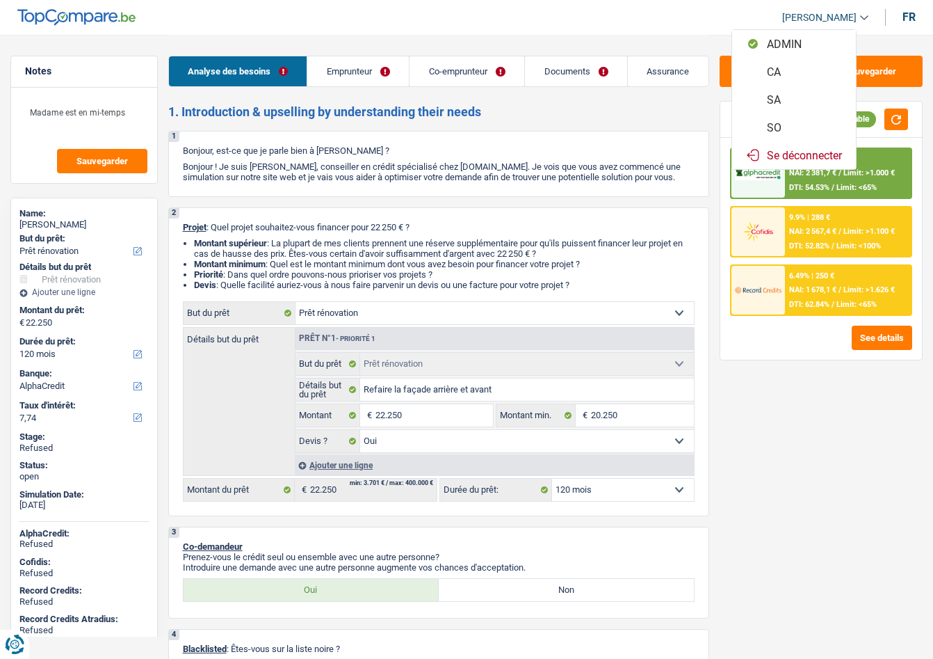
click at [786, 130] on button "SO" at bounding box center [794, 127] width 124 height 28
select select "applicant"
select select "120"
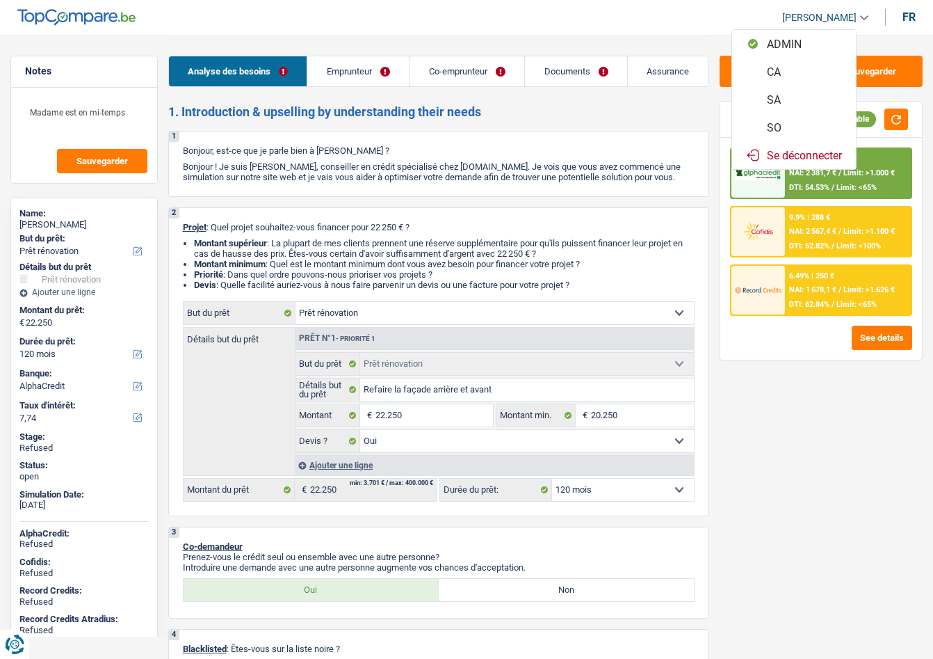
select select "120"
select select "renovation"
select select "yes"
select select "120"
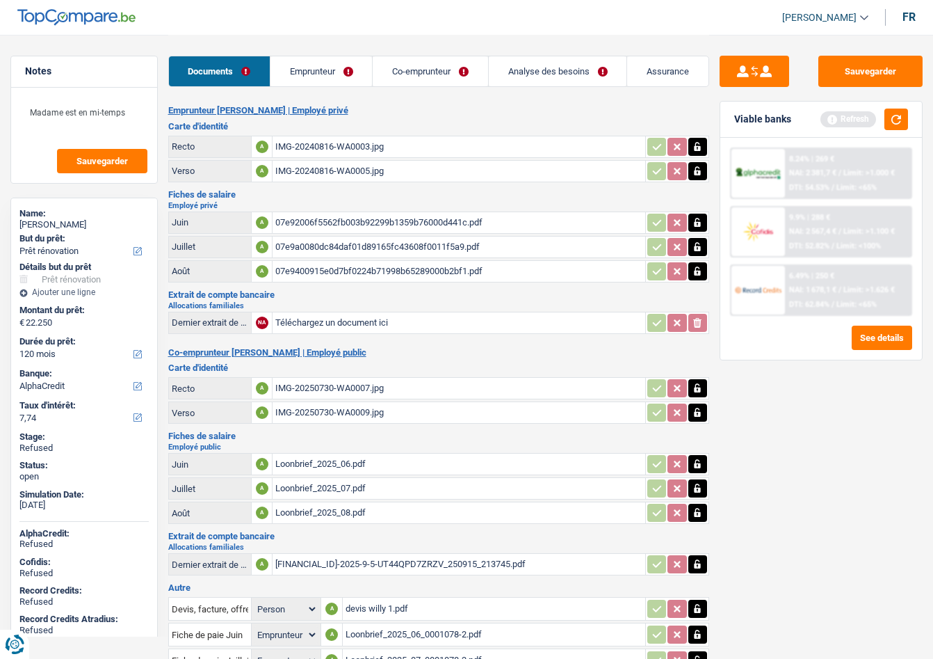
click at [535, 81] on link "Analyse des besoins" at bounding box center [558, 71] width 138 height 30
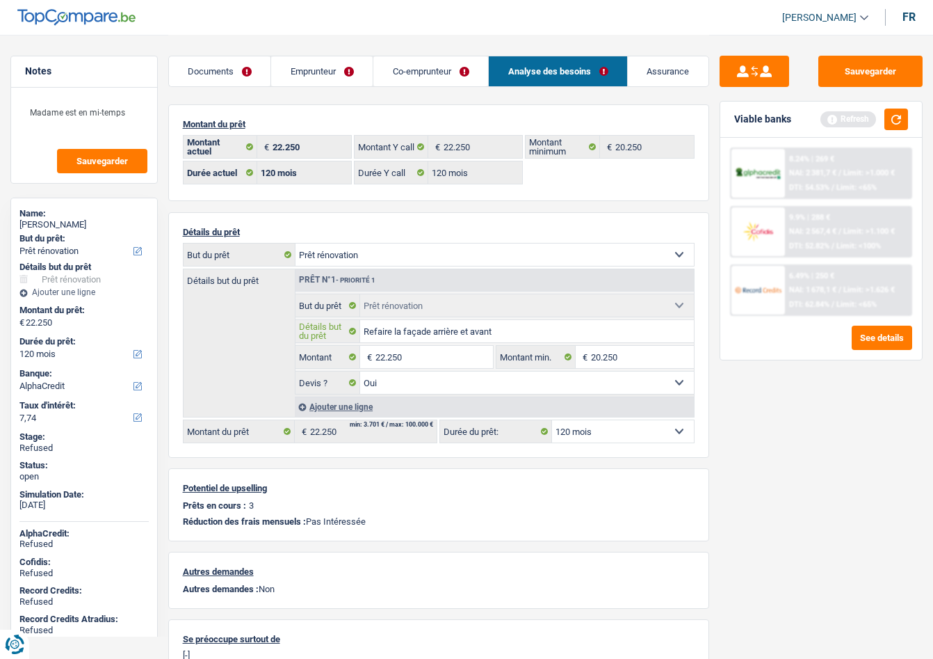
click at [429, 328] on input "Refaire la façade arrière et avant" at bounding box center [526, 331] width 333 height 22
click at [775, 193] on div at bounding box center [759, 173] width 54 height 49
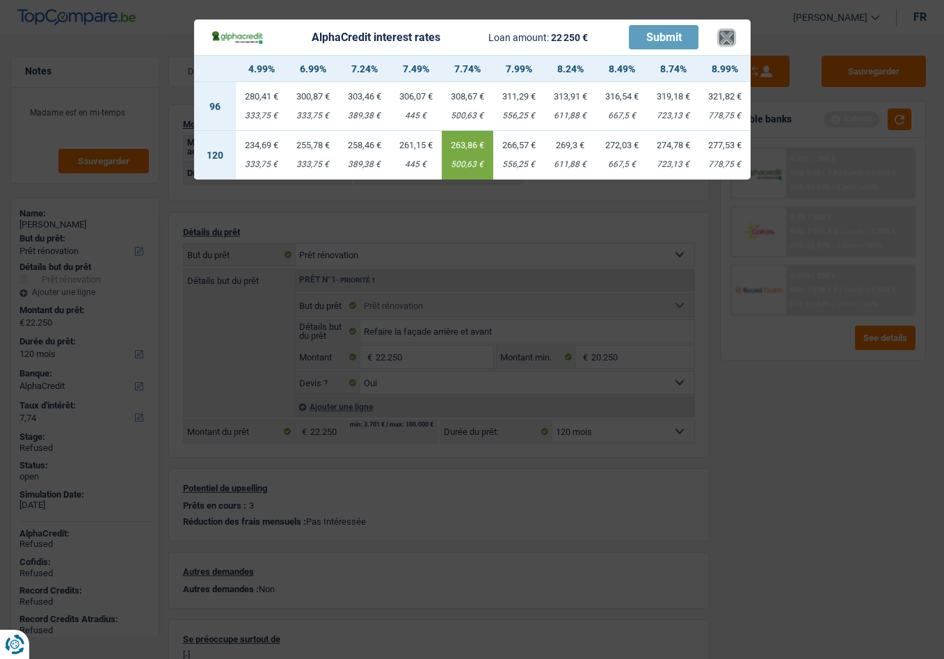
click at [724, 38] on button "×" at bounding box center [726, 38] width 15 height 14
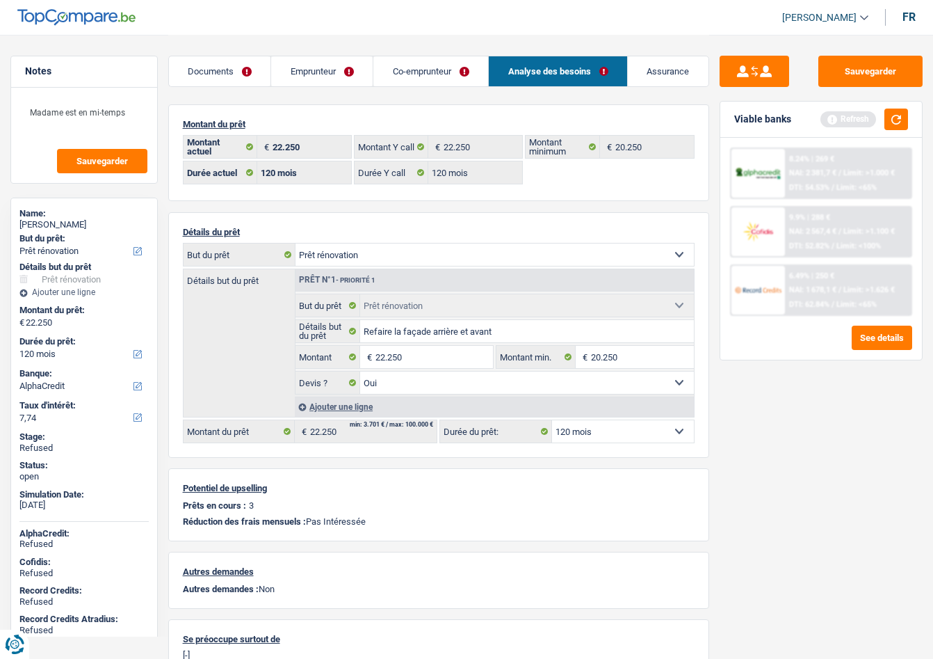
click at [771, 273] on div at bounding box center [759, 290] width 54 height 49
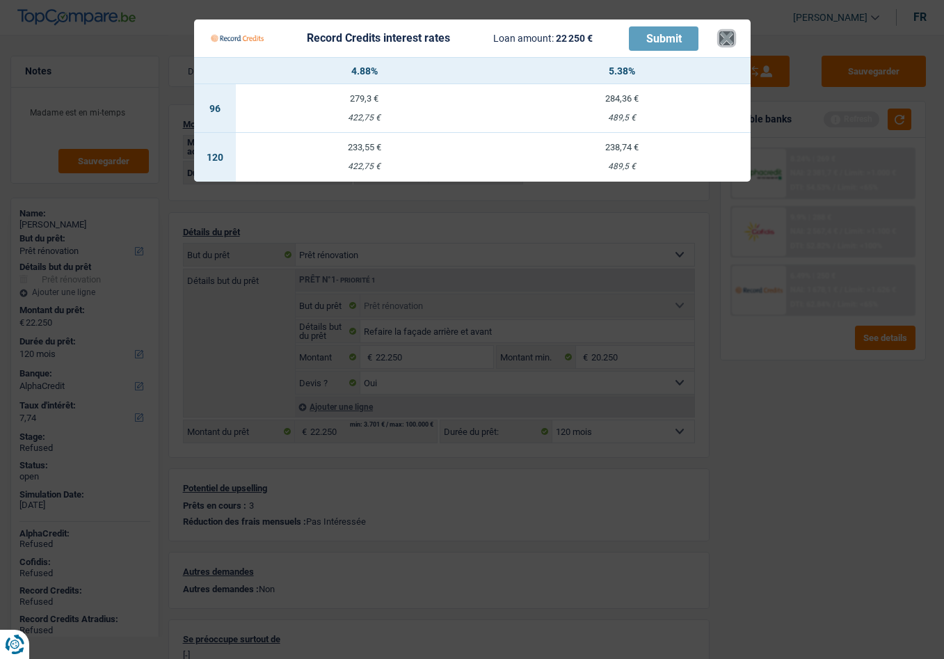
click at [723, 34] on button "×" at bounding box center [726, 38] width 15 height 14
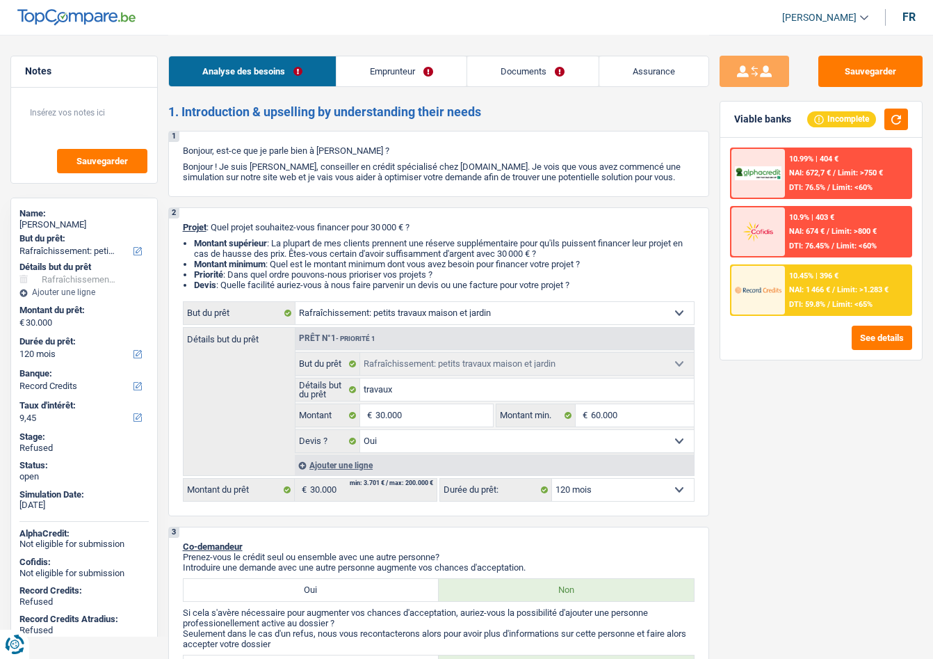
select select "houseOrGarden"
select select "120"
select select "record credits"
select select "houseOrGarden"
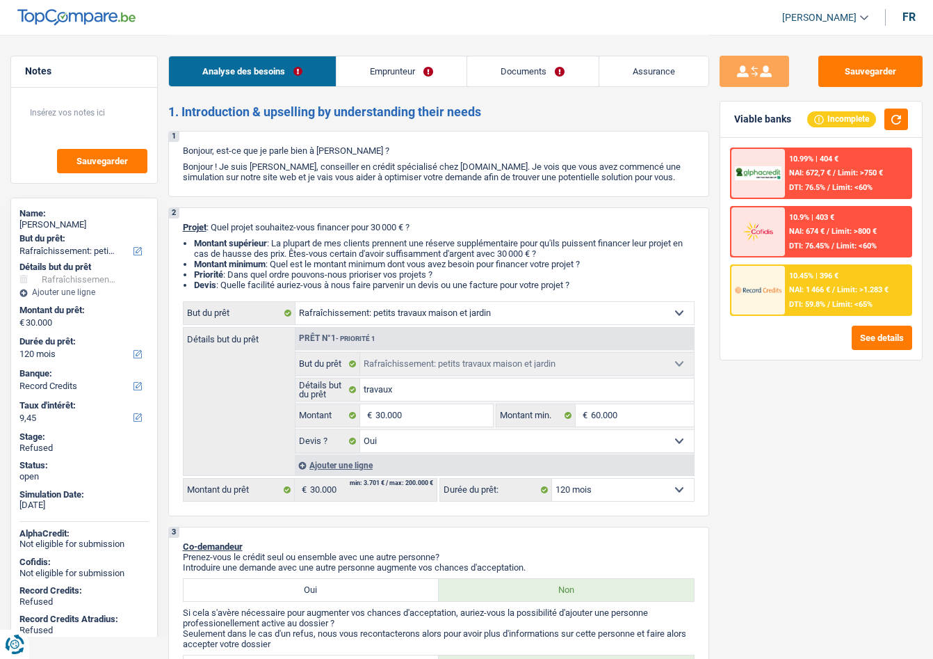
select select "houseOrGarden"
select select "yes"
select select "120"
select select "independent"
select select "netSalary"
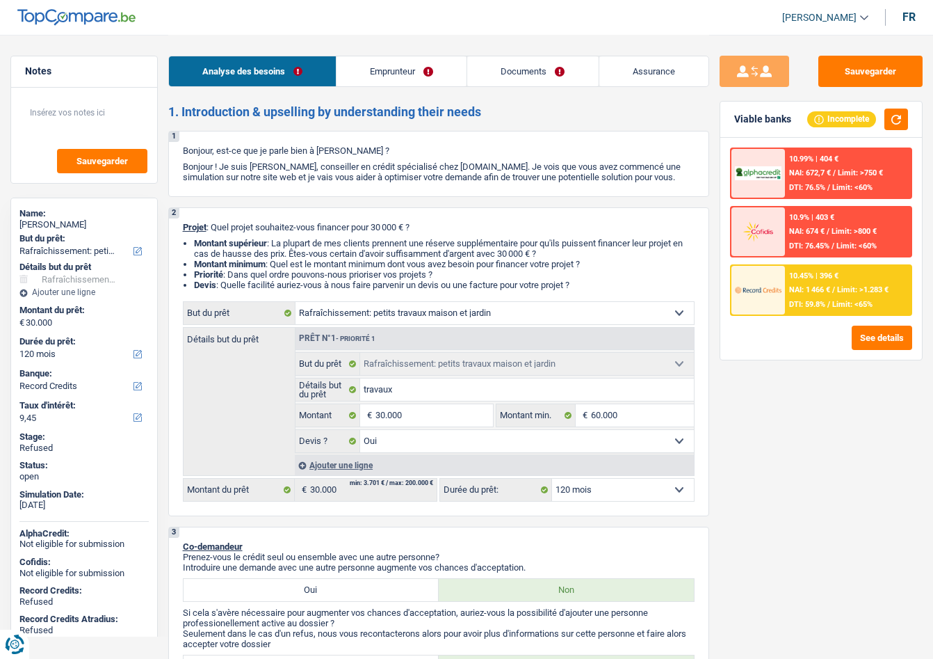
select select "familyAllowances"
select select "ownerWithMortgage"
select select "mortgage"
select select "300"
select select "personalLoan"
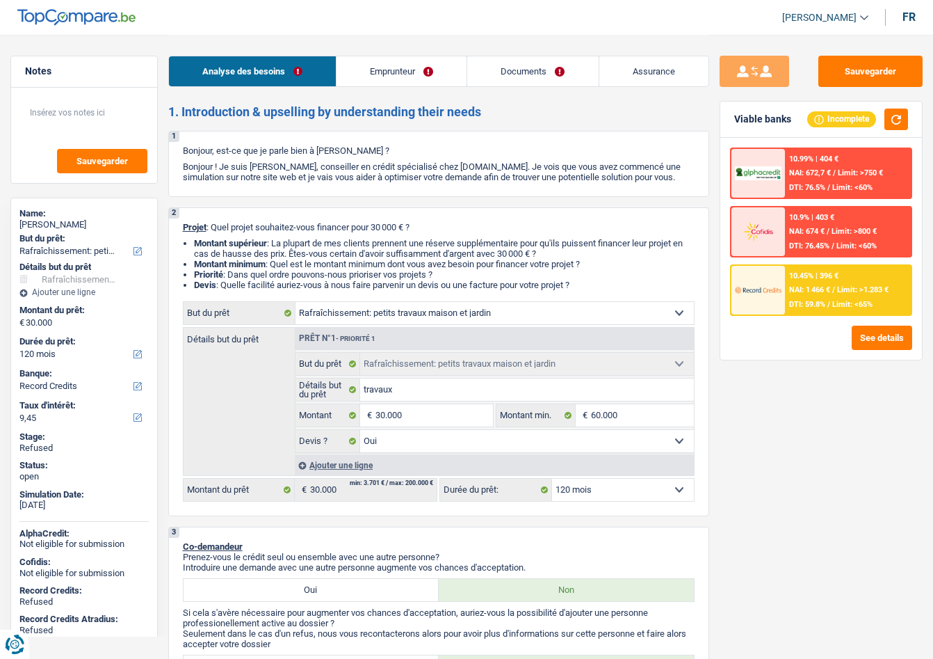
select select "smallWorks"
select select "60"
select select "houseOrGarden"
select select "yes"
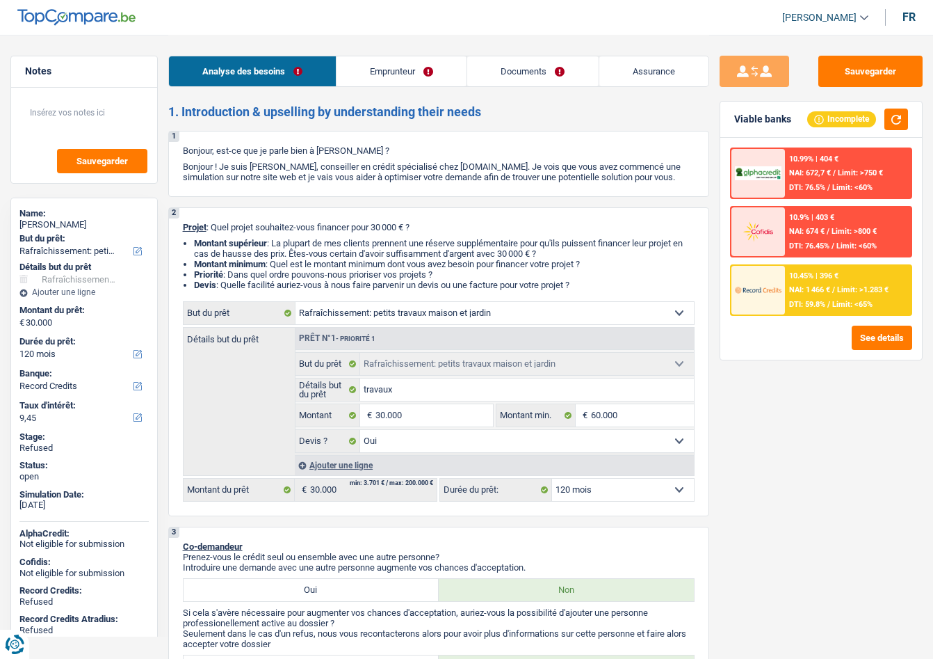
select select "120"
click at [403, 74] on link "Emprunteur" at bounding box center [402, 71] width 130 height 30
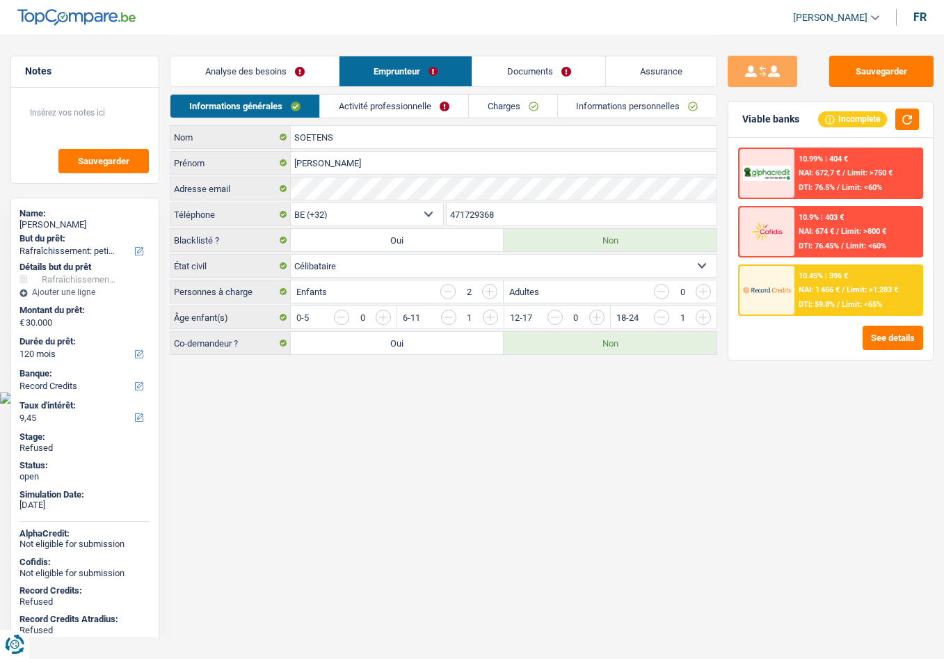
click at [528, 77] on link "Documents" at bounding box center [538, 71] width 133 height 30
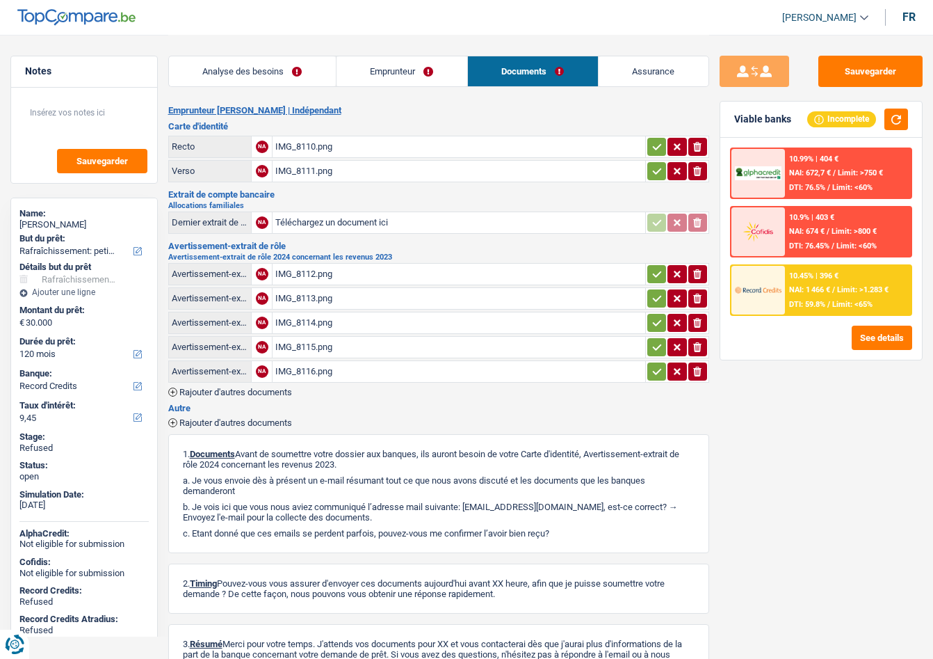
click at [261, 72] on link "Analyse des besoins" at bounding box center [252, 71] width 167 height 30
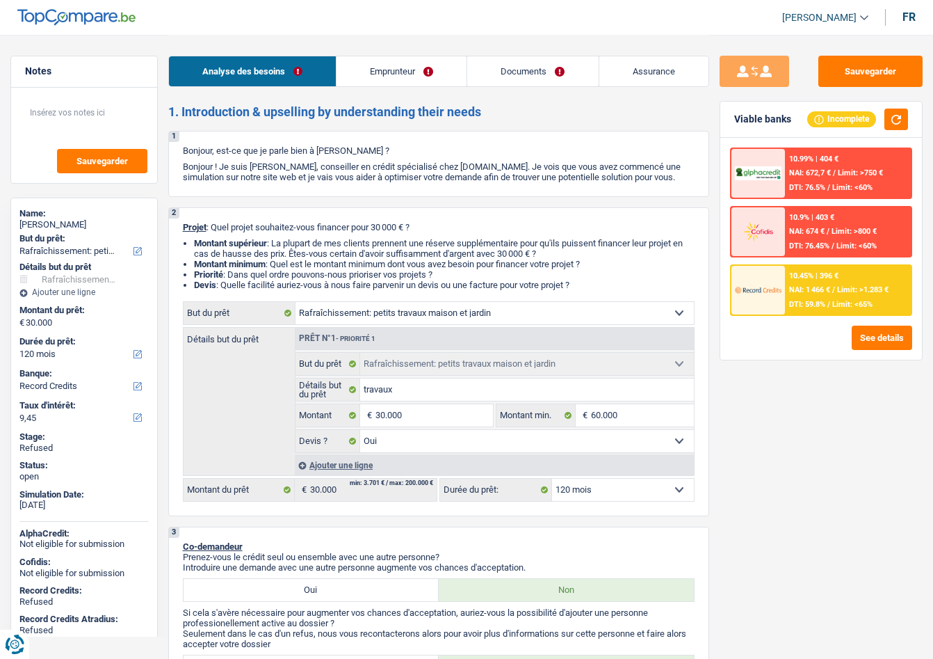
click at [804, 13] on span "[PERSON_NAME]" at bounding box center [819, 18] width 74 height 12
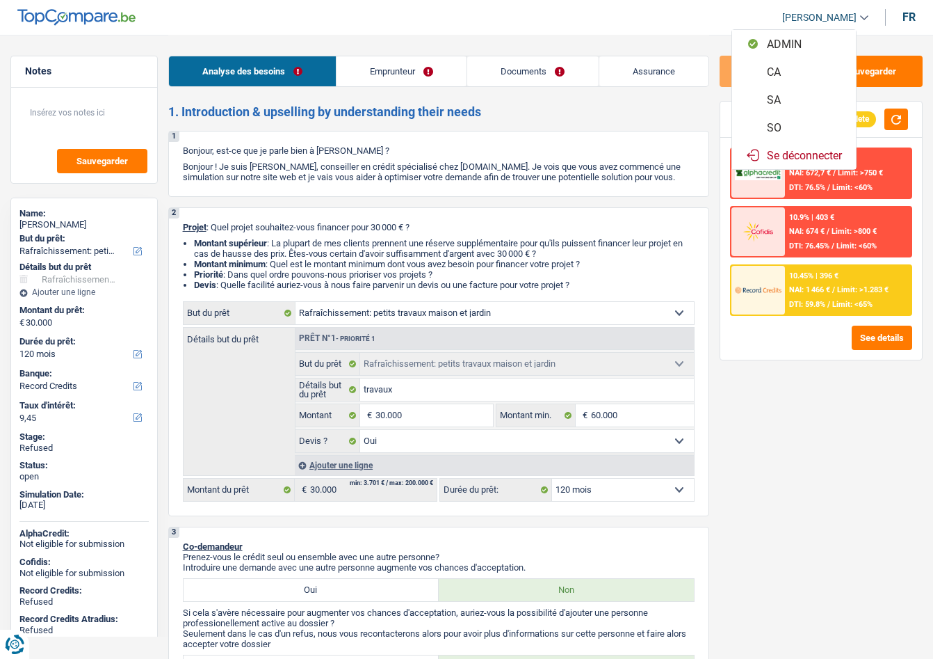
click at [783, 124] on button "SO" at bounding box center [794, 127] width 124 height 28
select select "120"
select select "houseOrGarden"
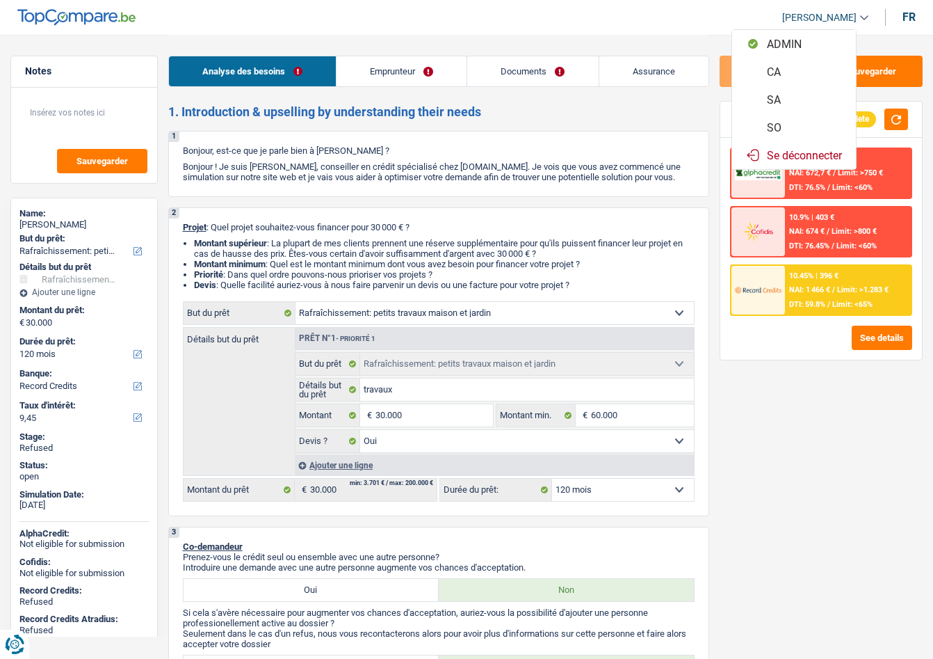
select select "yes"
select select "120"
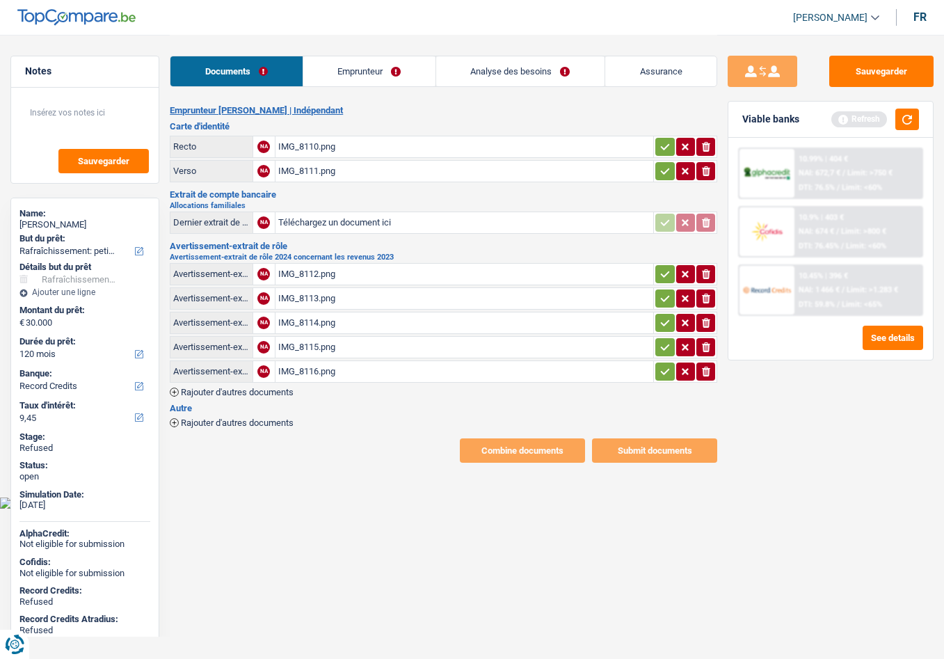
click at [389, 83] on link "Emprunteur" at bounding box center [369, 71] width 132 height 30
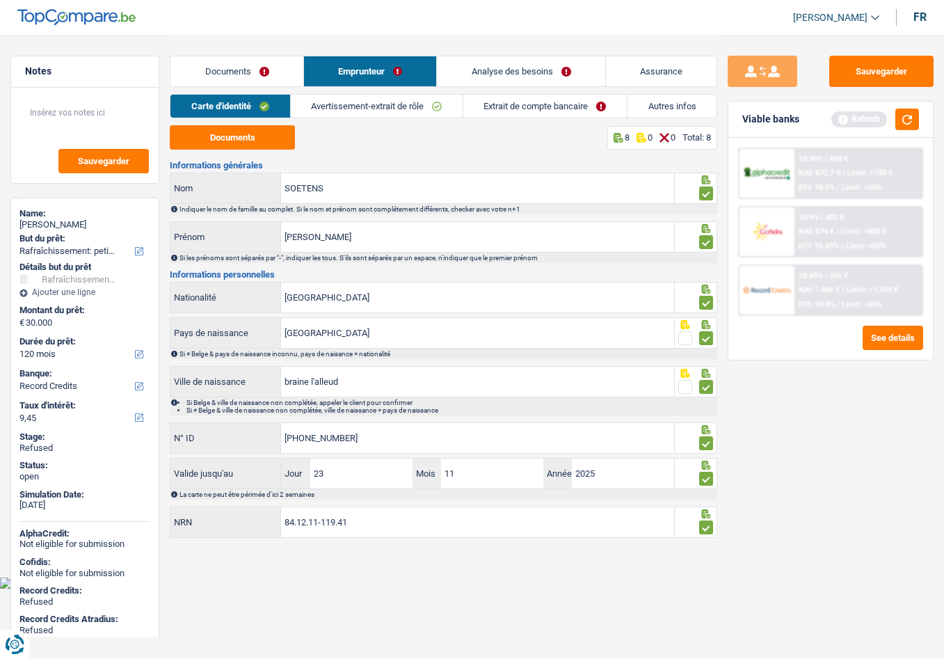
click at [665, 108] on link "Autres infos" at bounding box center [671, 106] width 89 height 23
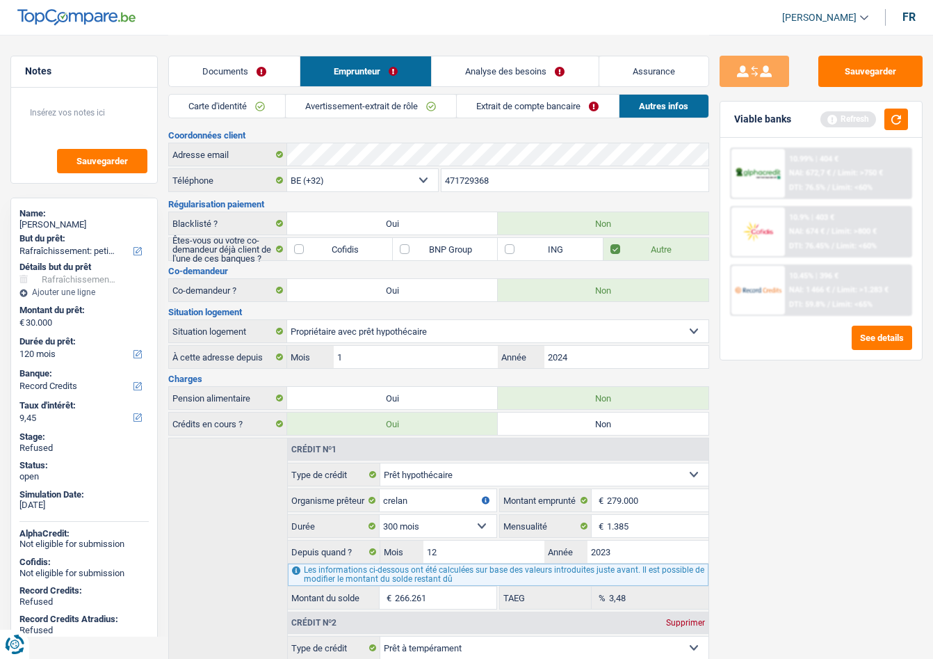
click at [482, 73] on link "Analyse des besoins" at bounding box center [515, 71] width 166 height 30
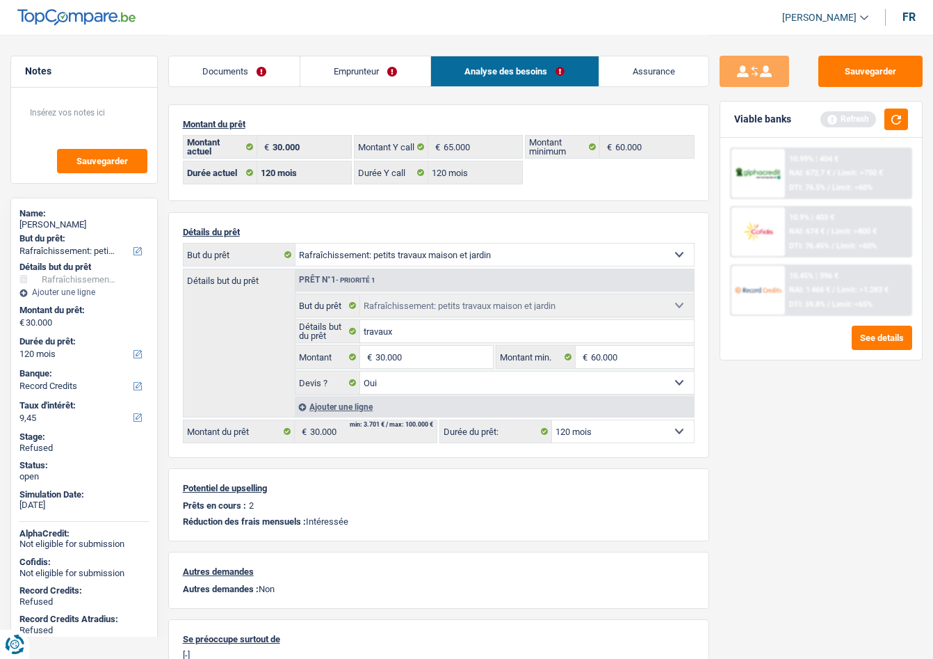
click at [356, 68] on link "Emprunteur" at bounding box center [365, 71] width 130 height 30
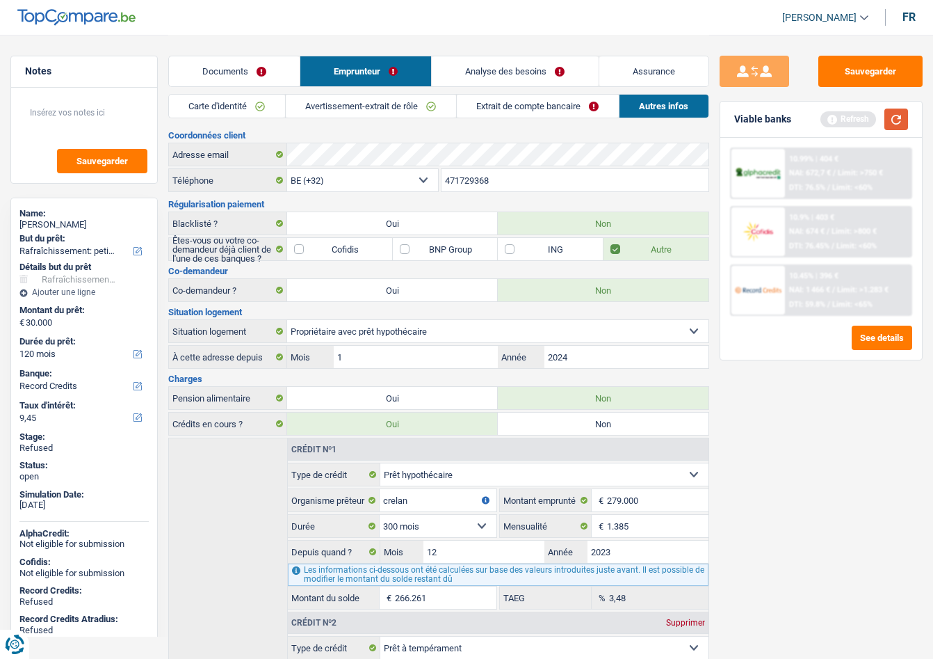
click at [904, 121] on button "button" at bounding box center [897, 119] width 24 height 22
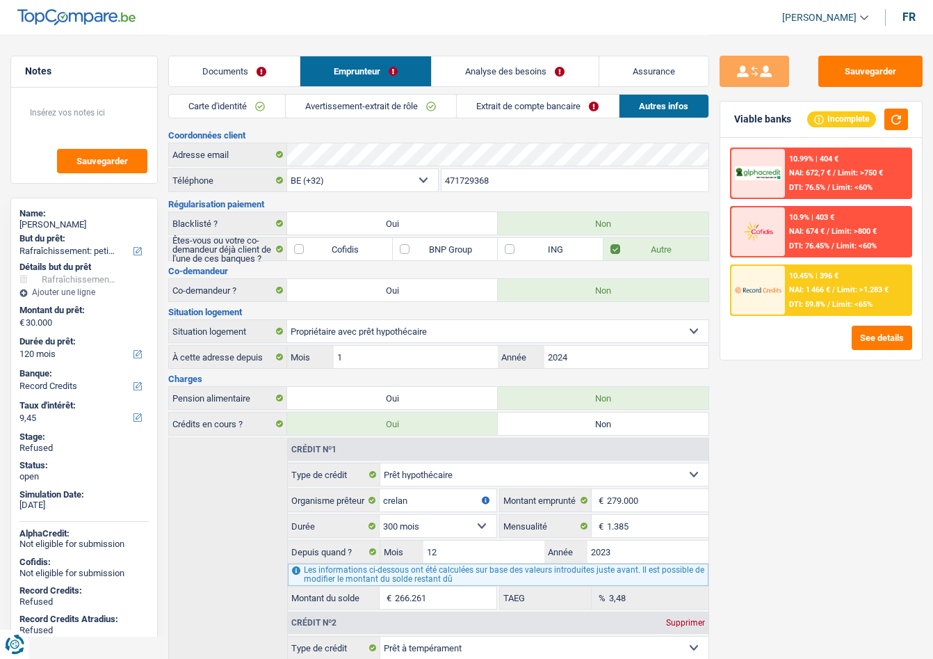
click at [655, 104] on link "Autres infos" at bounding box center [664, 106] width 89 height 23
click at [70, 219] on div "[PERSON_NAME]" at bounding box center [83, 224] width 129 height 11
copy div "SOETENS"
click at [531, 72] on link "Analyse des besoins" at bounding box center [515, 71] width 166 height 30
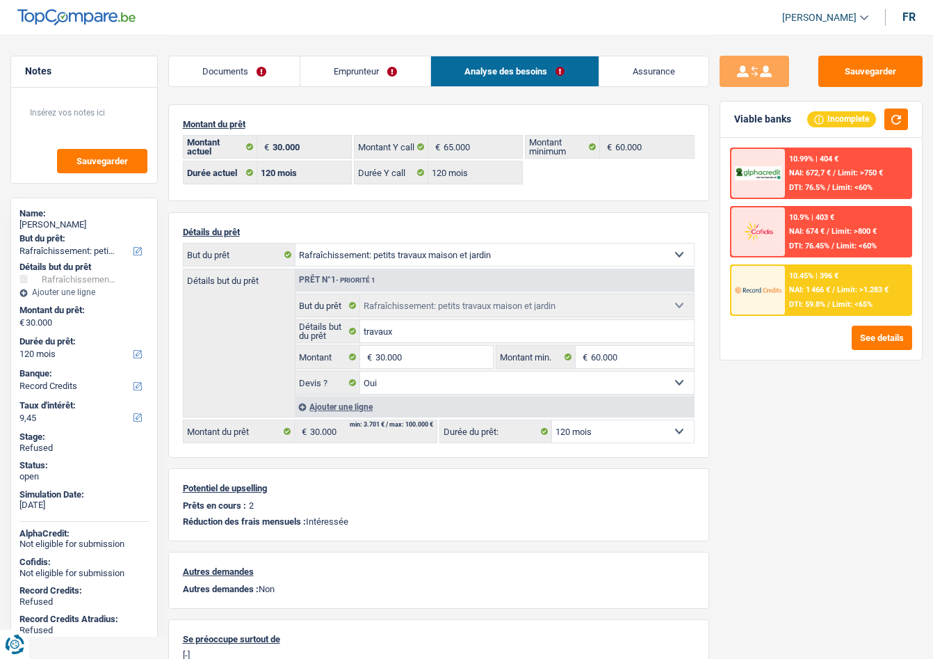
click at [356, 66] on link "Emprunteur" at bounding box center [365, 71] width 130 height 30
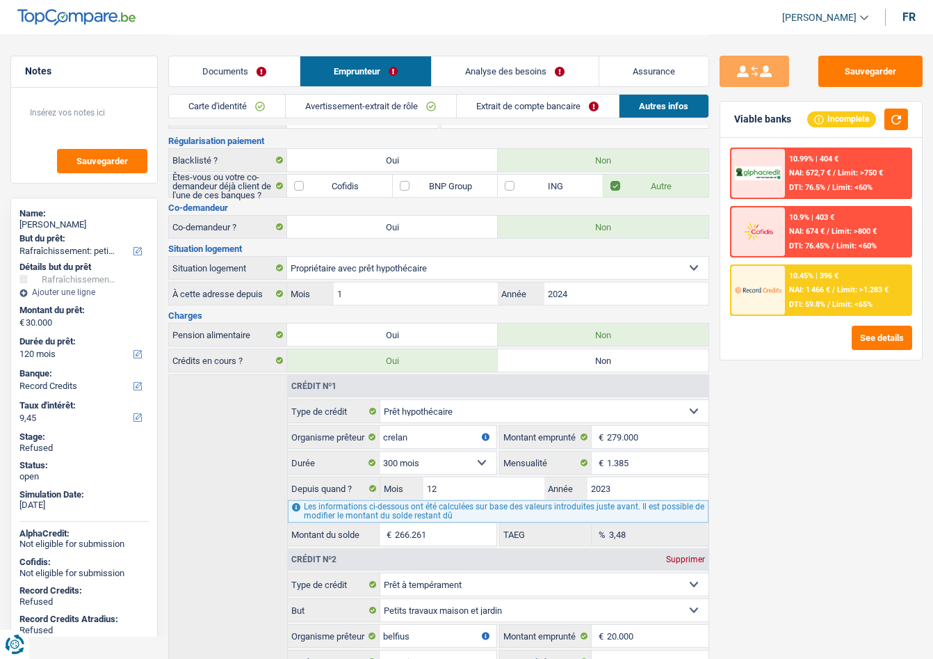
scroll to position [209, 0]
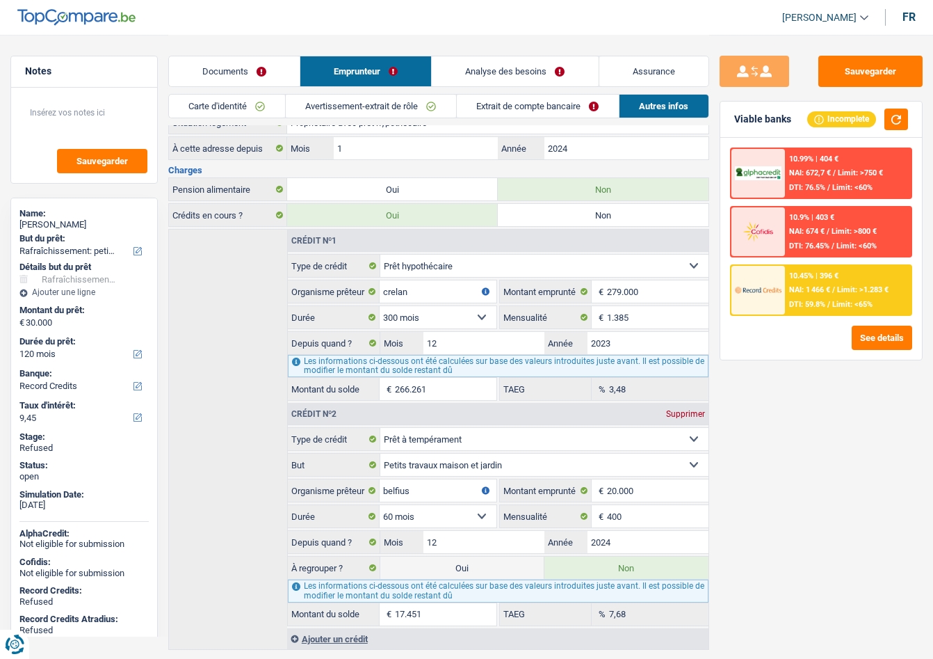
click at [515, 79] on link "Analyse des besoins" at bounding box center [515, 71] width 166 height 30
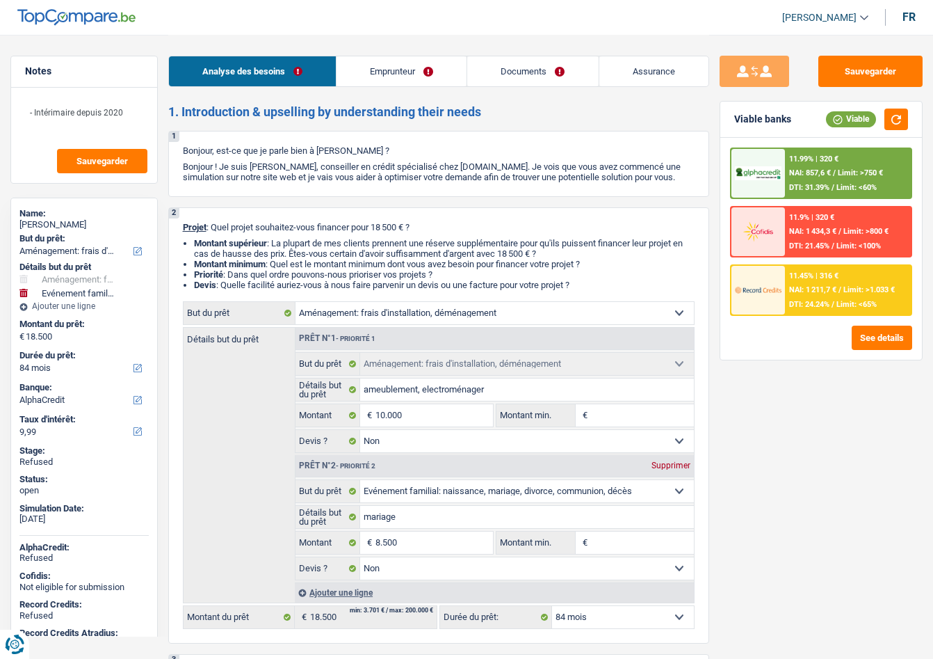
select select "movingOrInstallation"
select select "familyEvent"
select select "84"
select select "alphacredit"
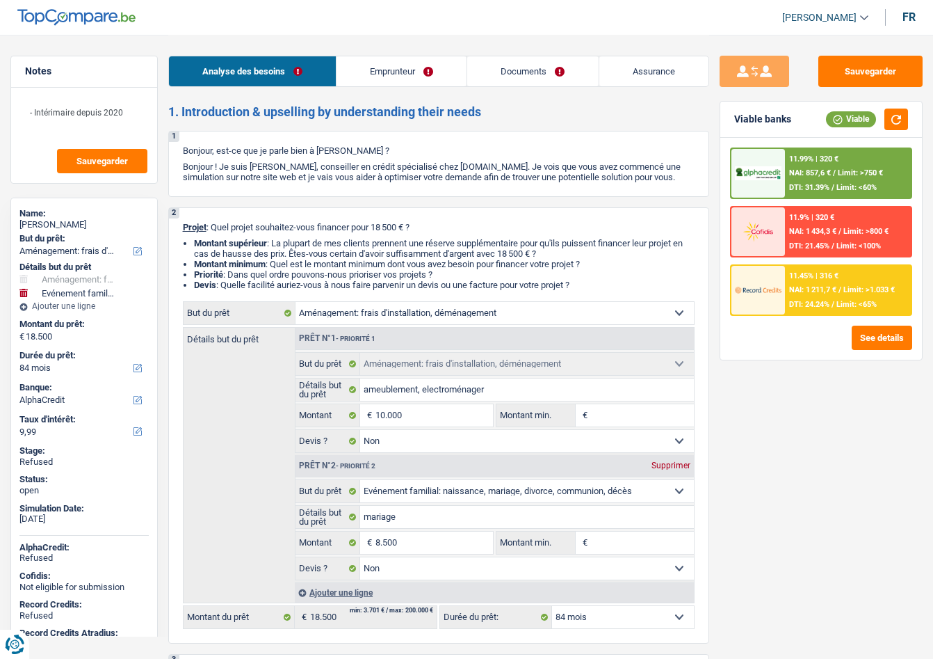
select select "movingOrInstallation"
select select "false"
select select "familyEvent"
select select "false"
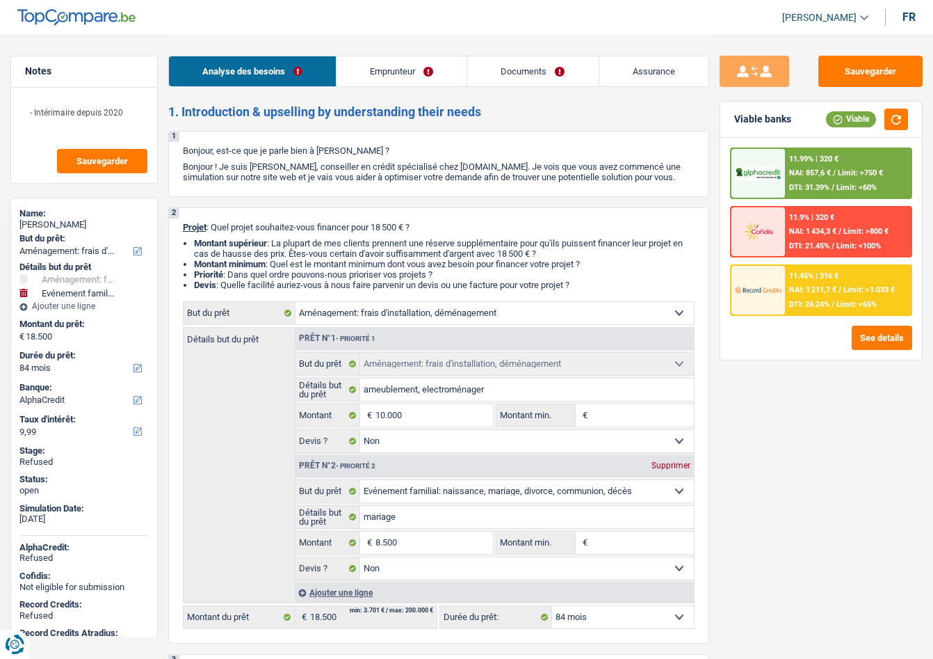
select select "84"
select select "worker"
select select "netSalary"
select select "mealVouchers"
select select "ownerWithoutMortgage"
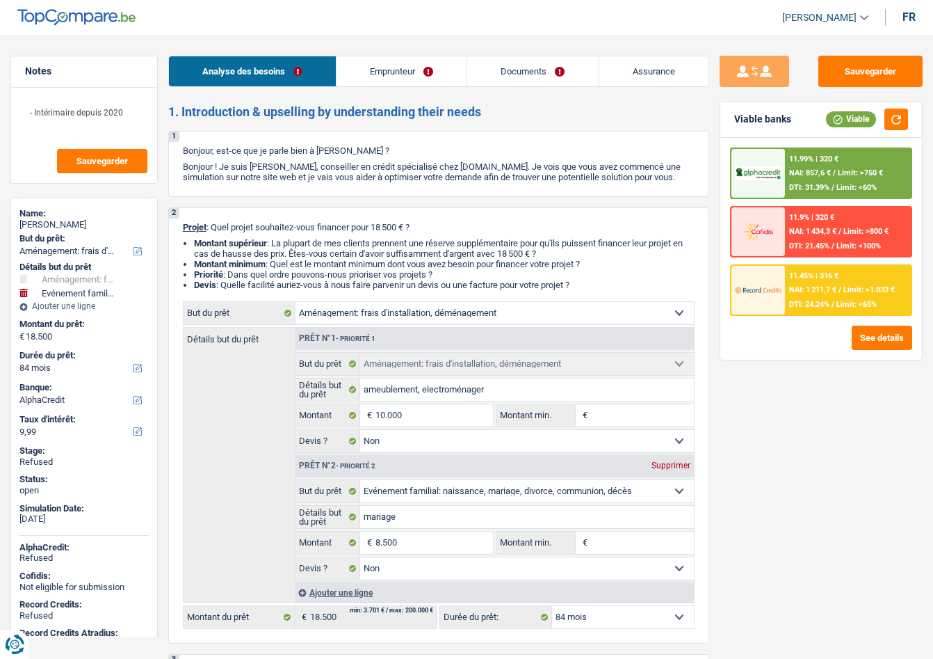
select select "cardOrCredit"
select select "movingOrInstallation"
select select "false"
select select "familyEvent"
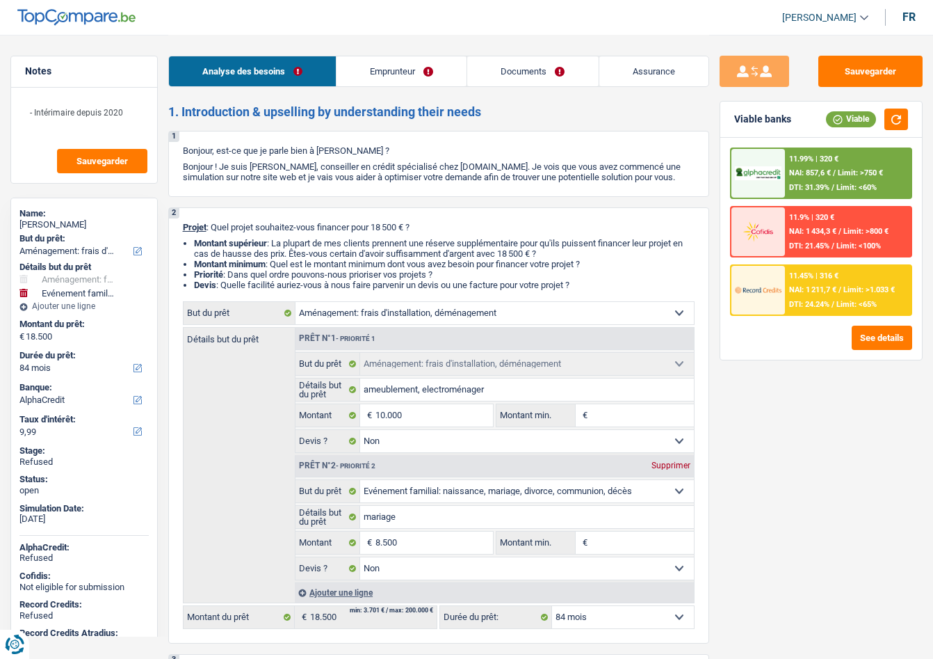
select select "false"
select select "84"
click at [50, 220] on div "[PERSON_NAME]" at bounding box center [83, 224] width 129 height 11
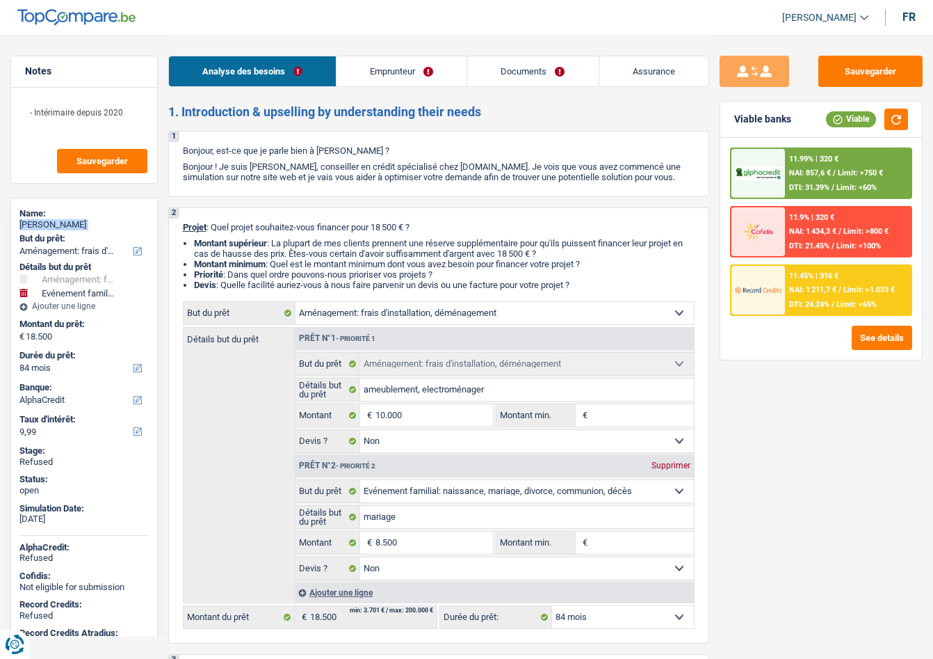
copy div "[PERSON_NAME]"
